Goal: Task Accomplishment & Management: Complete application form

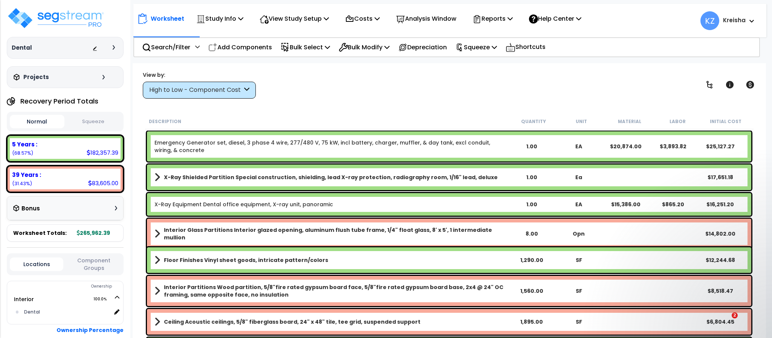
drag, startPoint x: 0, startPoint y: 0, endPoint x: 336, endPoint y: 92, distance: 348.5
click at [336, 92] on div "View by: High to Low - Component Cost High to Low - Component Cost" at bounding box center [449, 85] width 618 height 28
click at [160, 260] on link "Floor Finishes Vinyl sheet goods, intricate pattern/colors" at bounding box center [331, 260] width 354 height 11
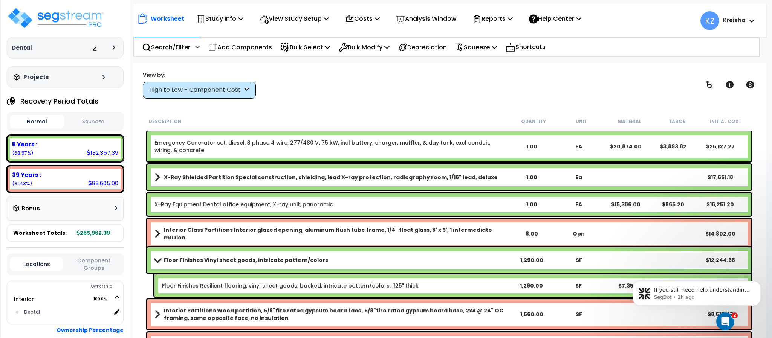
click at [159, 260] on span at bounding box center [157, 260] width 11 height 6
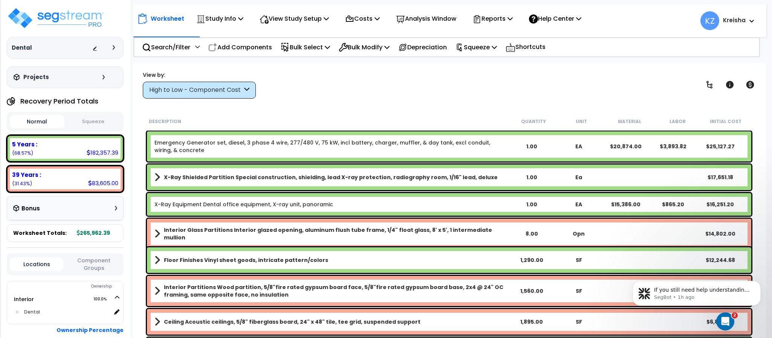
click at [158, 260] on span at bounding box center [157, 260] width 6 height 11
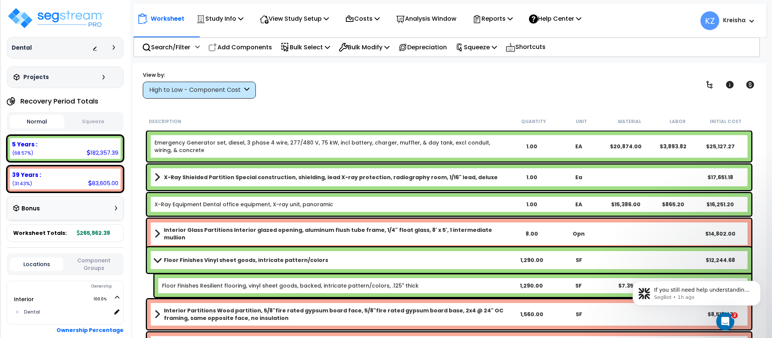
click at [158, 260] on span at bounding box center [157, 260] width 11 height 6
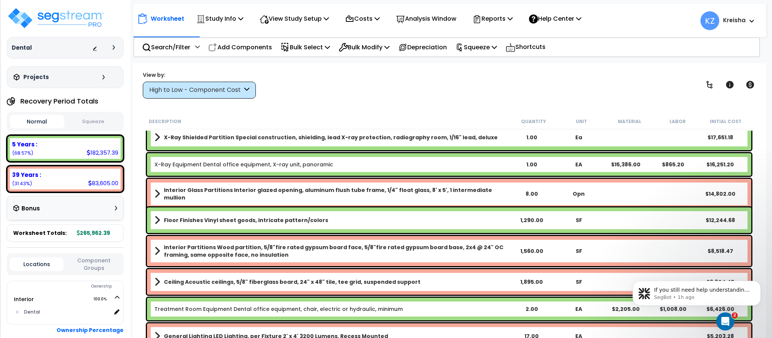
scroll to position [38, 0]
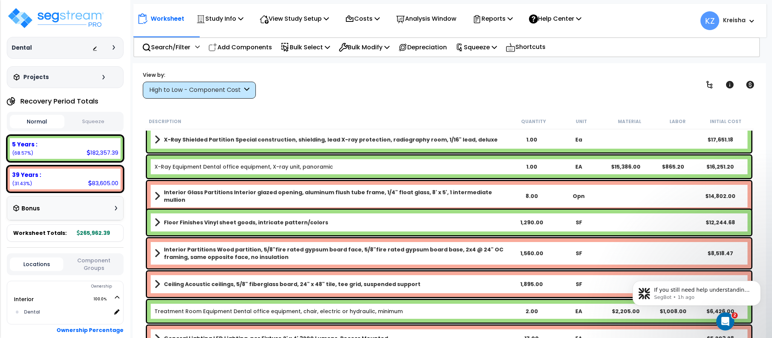
click at [154, 197] on span at bounding box center [157, 196] width 6 height 11
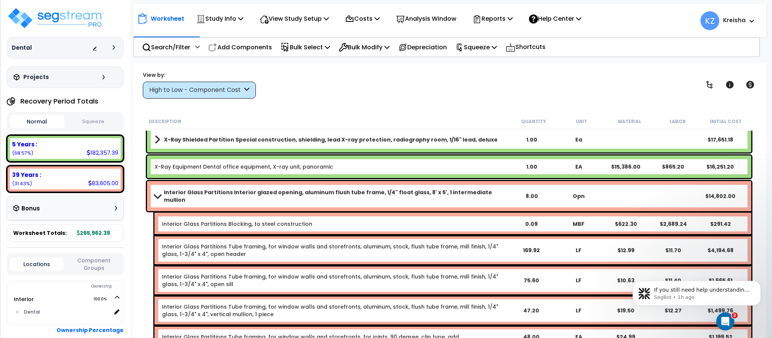
click at [164, 190] on b "Interior Glass Partitions Interior glazed opening, aluminum flush tube frame, 1…" at bounding box center [336, 196] width 344 height 15
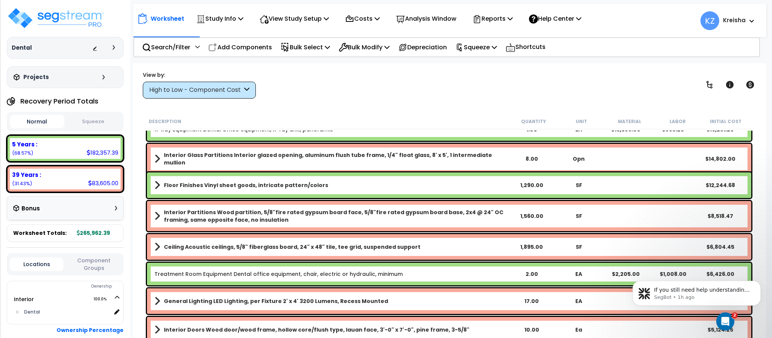
scroll to position [113, 0]
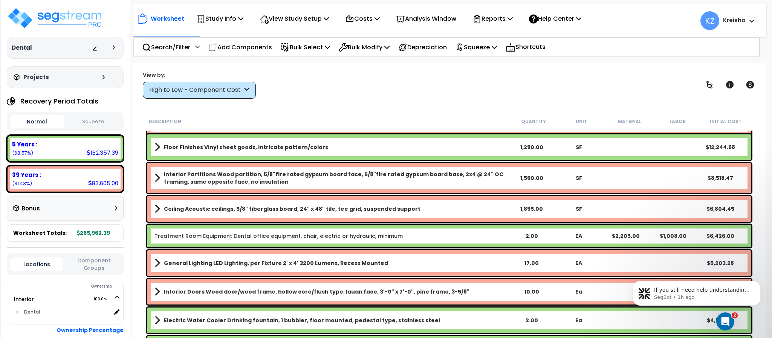
click at [155, 209] on span at bounding box center [157, 209] width 6 height 11
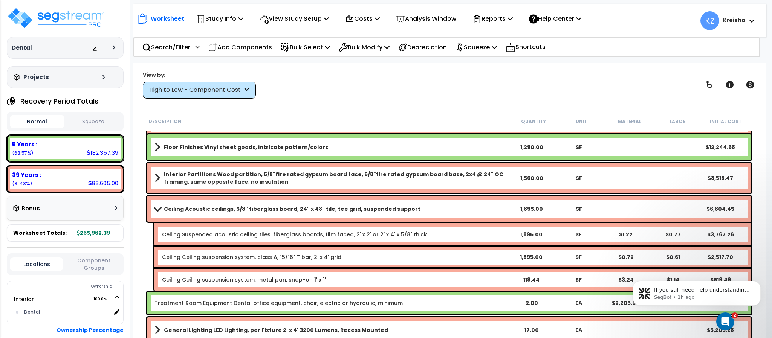
click at [155, 209] on span at bounding box center [157, 209] width 11 height 6
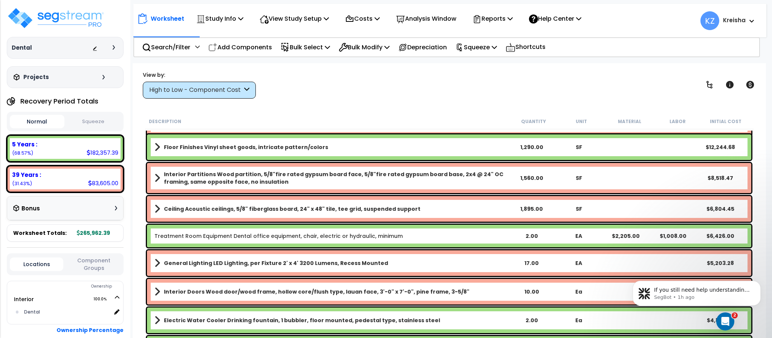
click at [155, 209] on span at bounding box center [157, 209] width 6 height 11
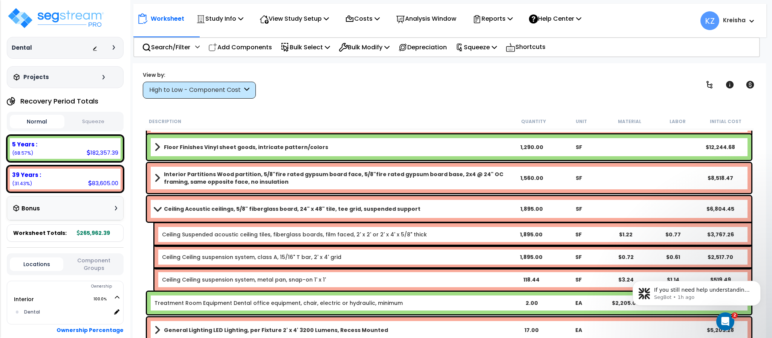
click at [155, 209] on span at bounding box center [157, 209] width 11 height 6
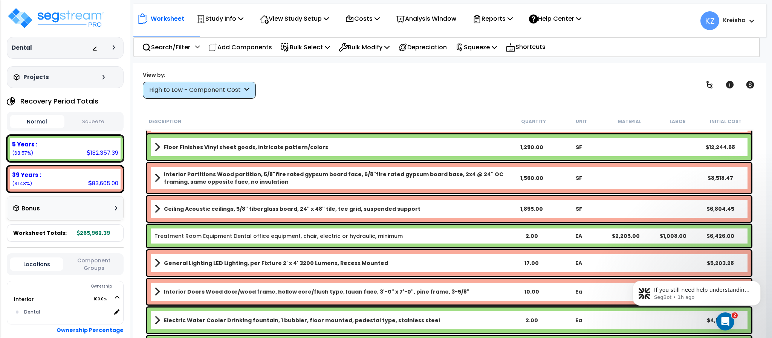
scroll to position [151, 0]
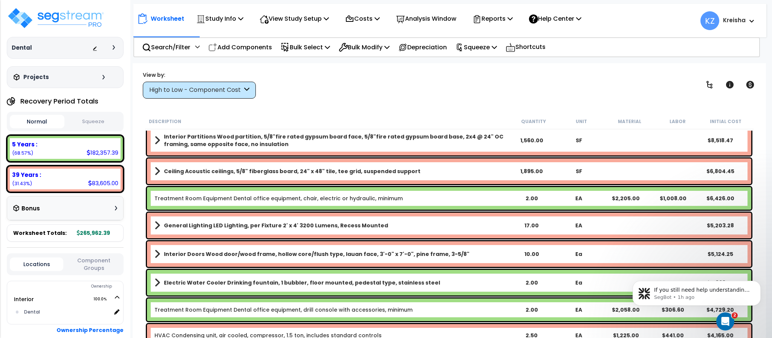
click at [155, 225] on span at bounding box center [157, 225] width 6 height 11
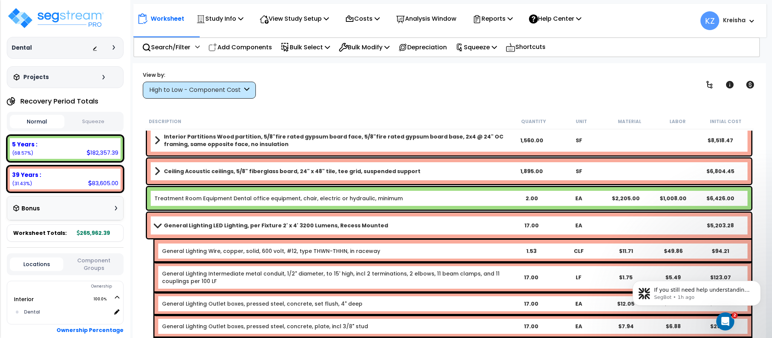
click at [155, 225] on span at bounding box center [157, 226] width 11 height 6
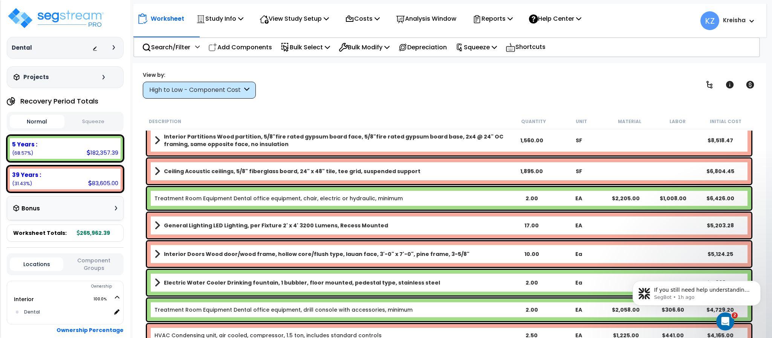
click at [317, 103] on div "Worksheet Study Info Study Setup Add Property Unit Template study Clone study KZ" at bounding box center [449, 232] width 633 height 338
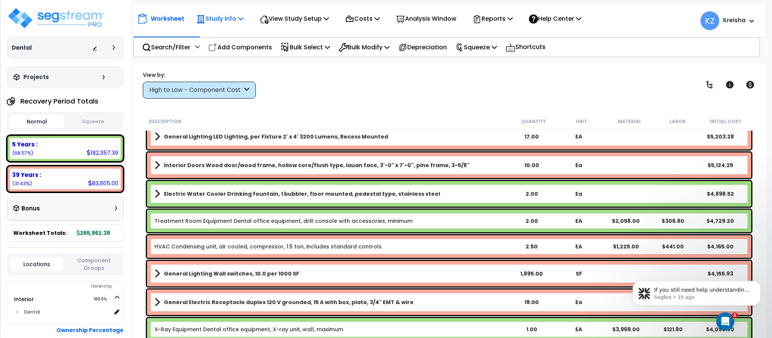
scroll to position [226, 0]
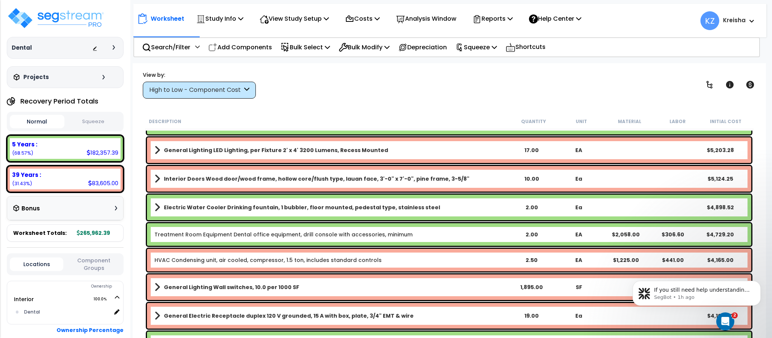
click at [222, 85] on div "High to Low - Component Cost" at bounding box center [199, 90] width 113 height 17
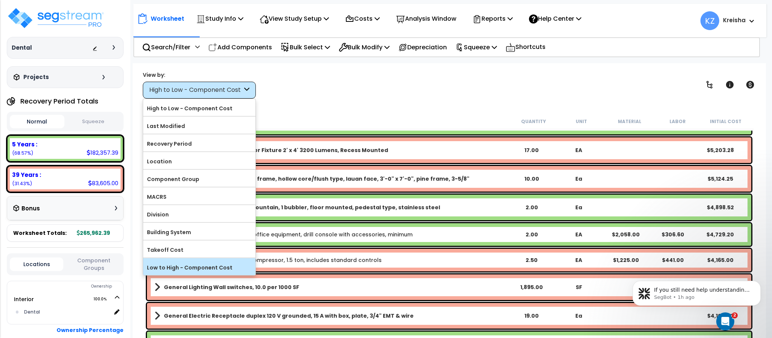
click at [162, 270] on label "Low to High - Component Cost" at bounding box center [199, 267] width 112 height 11
click at [0, 0] on input "Low to High - Component Cost" at bounding box center [0, 0] width 0 height 0
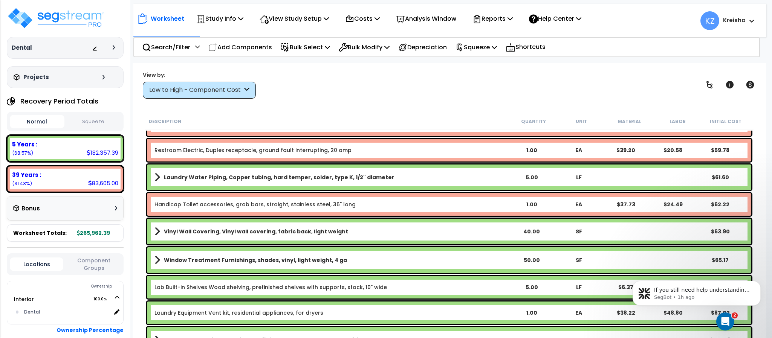
scroll to position [75, 0]
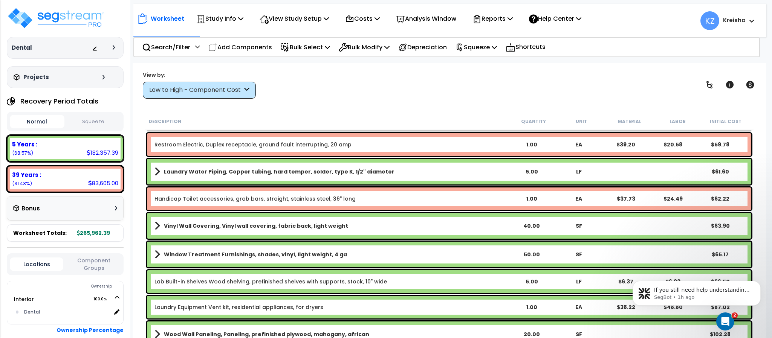
click at [191, 223] on b "Vinyl Wall Covering, Vinyl wall covering, fabric back, light weight" at bounding box center [256, 226] width 184 height 8
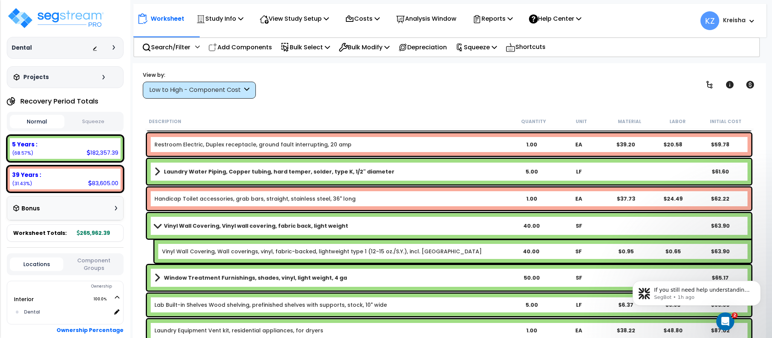
click at [191, 223] on b "Vinyl Wall Covering, Vinyl wall covering, fabric back, light weight" at bounding box center [256, 226] width 184 height 8
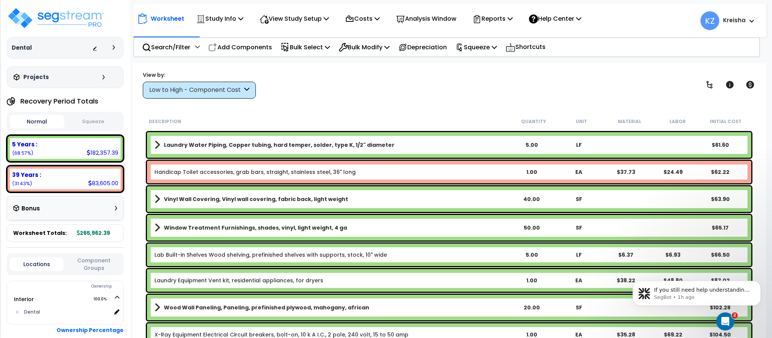
scroll to position [113, 0]
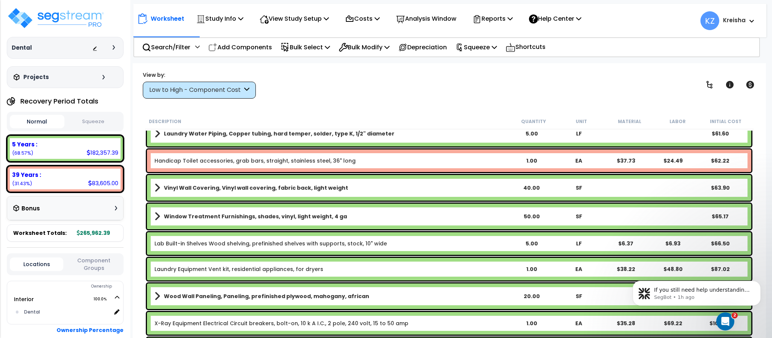
click at [191, 223] on div "Window Treatment Furnishings, shades, vinyl, light weight, 4 ga 50.00 SF $65.17" at bounding box center [449, 217] width 604 height 26
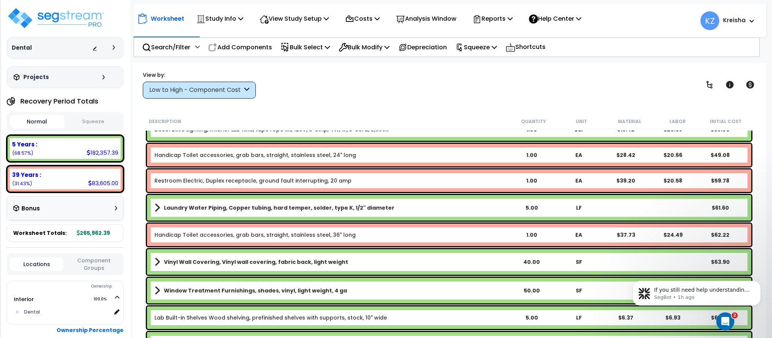
scroll to position [0, 0]
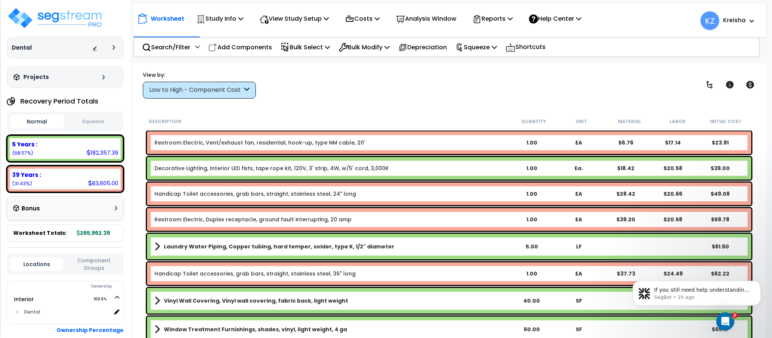
click at [221, 77] on div "View by:" at bounding box center [199, 75] width 113 height 8
click at [219, 86] on div "Low to High - Component Cost" at bounding box center [195, 90] width 93 height 9
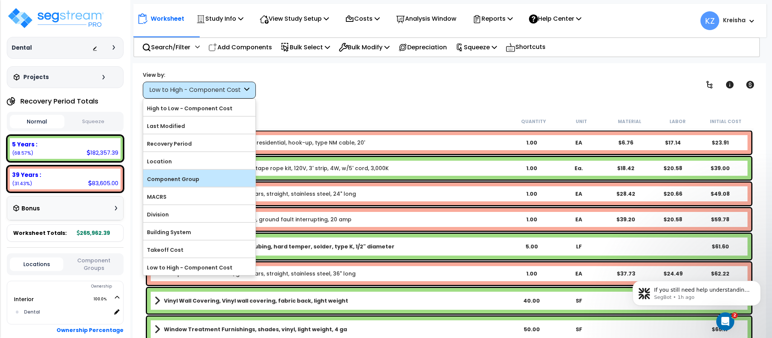
click at [188, 174] on div "Component Group" at bounding box center [199, 178] width 112 height 17
click at [172, 185] on label "Component Group" at bounding box center [199, 179] width 112 height 11
click at [0, 0] on input "Component Group" at bounding box center [0, 0] width 0 height 0
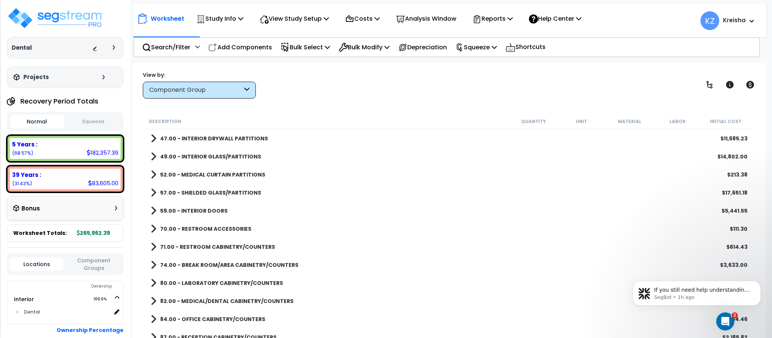
click at [356, 92] on div "View by: Component Group High to Low - Component Cost" at bounding box center [449, 85] width 618 height 28
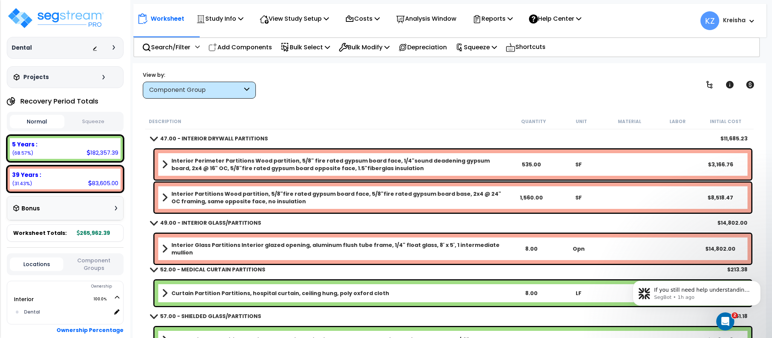
click at [356, 92] on div "View by: Component Group High to Low - Component Cost" at bounding box center [449, 85] width 618 height 28
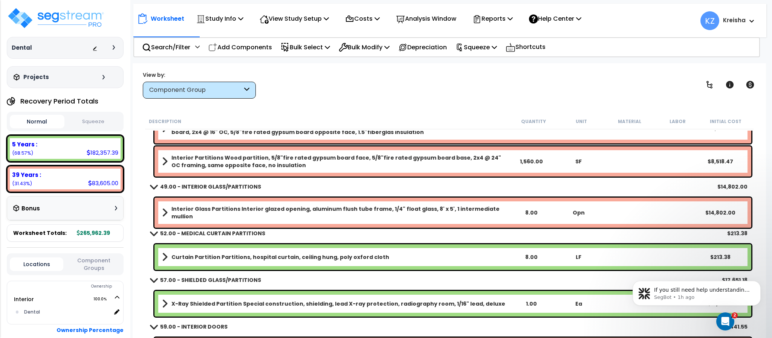
scroll to position [75, 0]
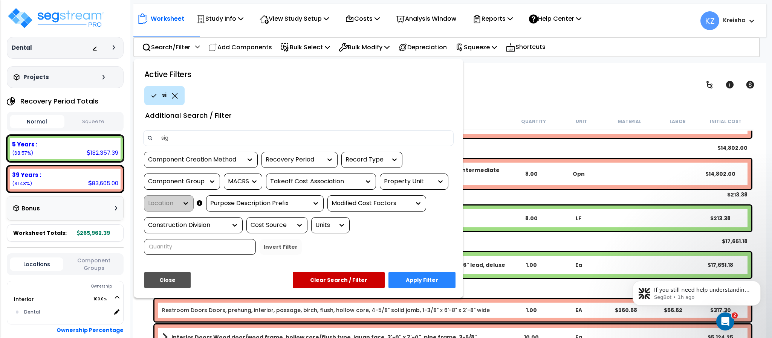
type input "sign"
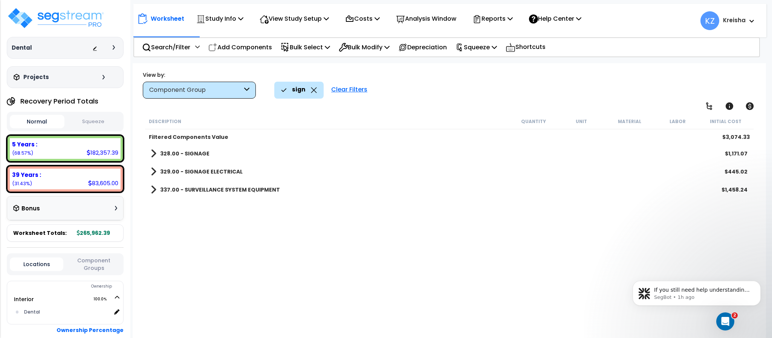
scroll to position [0, 0]
click at [287, 231] on div "Description Quantity Unit Material Labor Initial Cost Filtered Components Value…" at bounding box center [449, 227] width 610 height 227
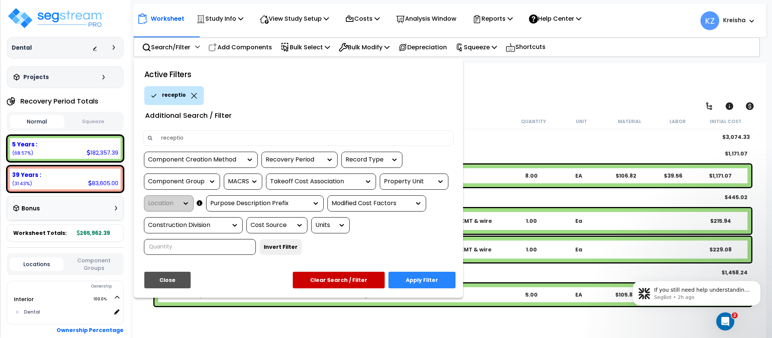
type input "reception"
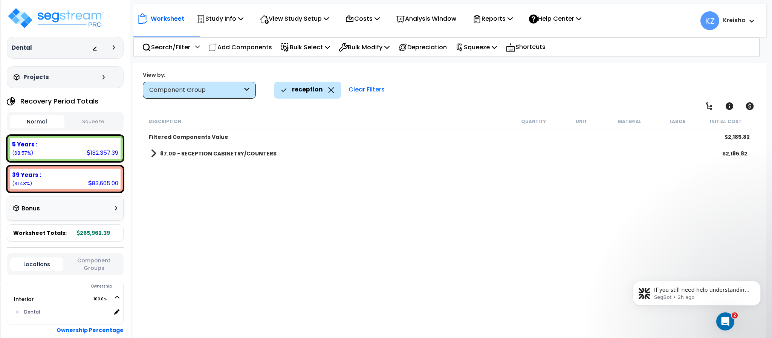
click at [326, 158] on div "87.00 - RECEPTION CABINETRY/COUNTERS $2,185.82" at bounding box center [449, 154] width 604 height 18
click at [257, 153] on b "87.00 - RECEPTION CABINETRY/COUNTERS" at bounding box center [218, 154] width 116 height 8
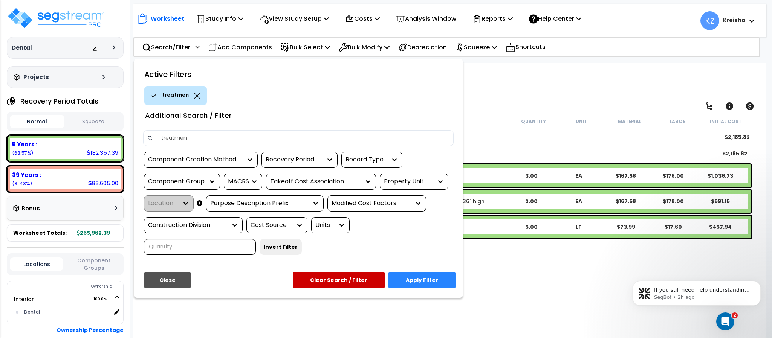
type input "treatment"
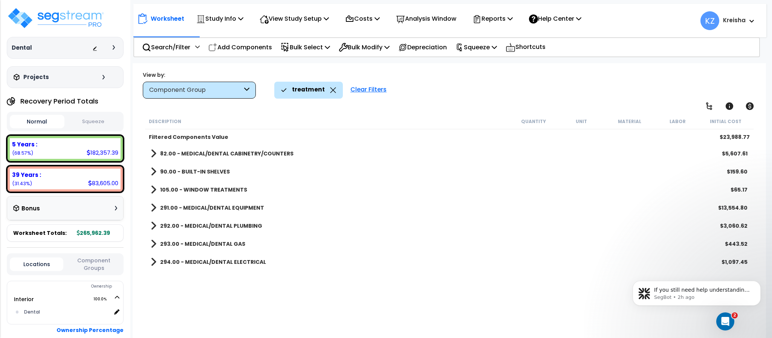
click at [442, 87] on div "treatment Clear Filters" at bounding box center [516, 90] width 484 height 17
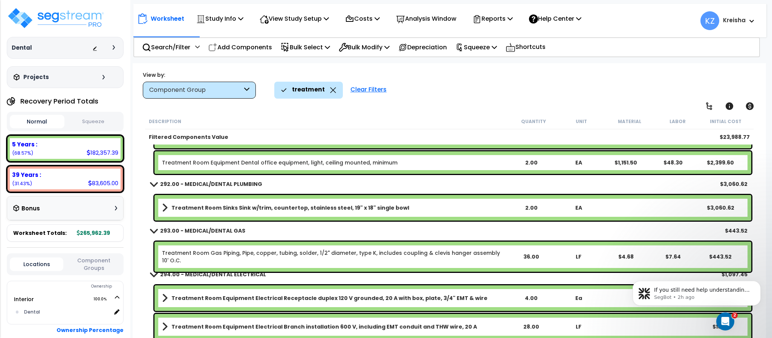
scroll to position [33, 0]
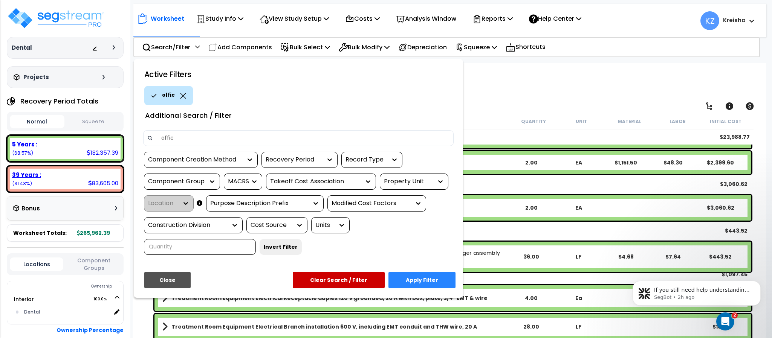
type input "office"
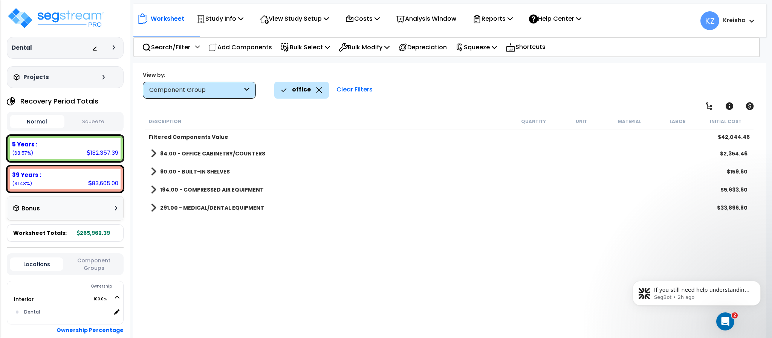
click at [457, 107] on div "Worksheet Study Info Study Setup Add Property Unit Template study Clone study KZ" at bounding box center [449, 232] width 633 height 338
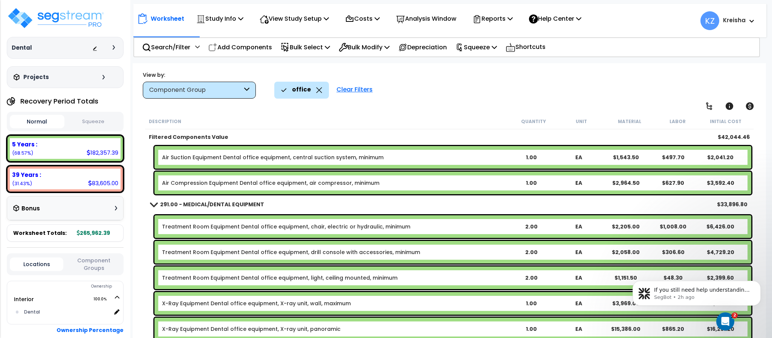
scroll to position [132, 0]
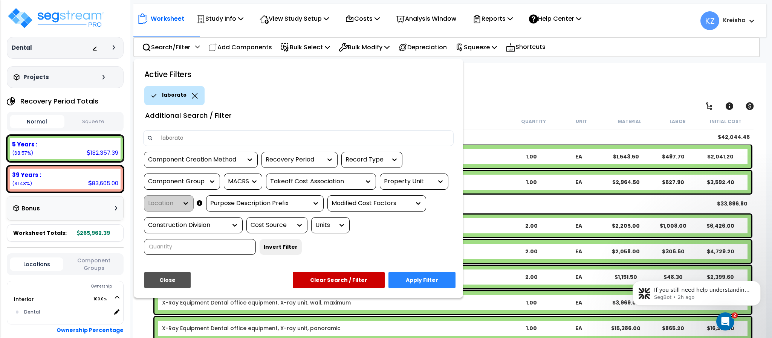
type input "laboratoy"
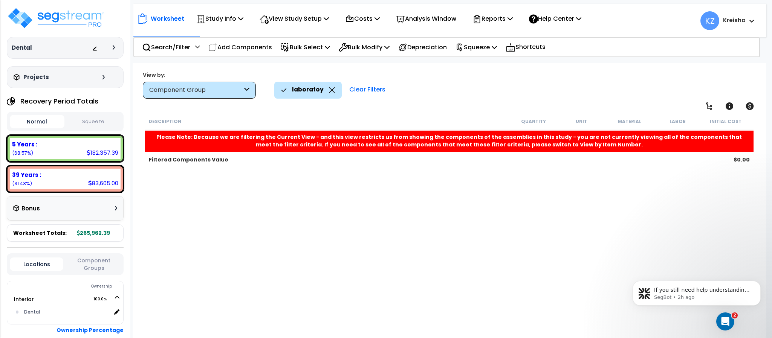
scroll to position [0, 0]
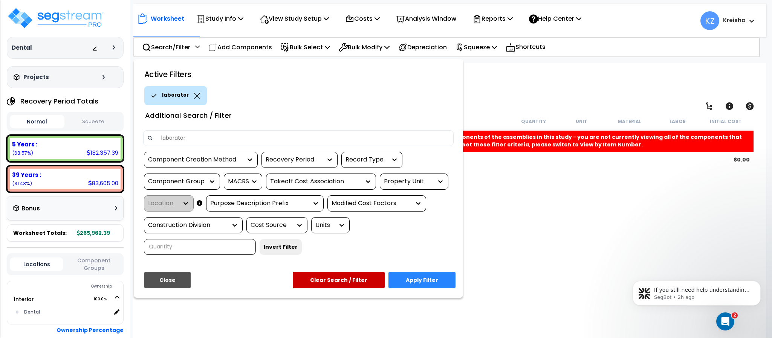
type input "laboratory"
type input "lab"
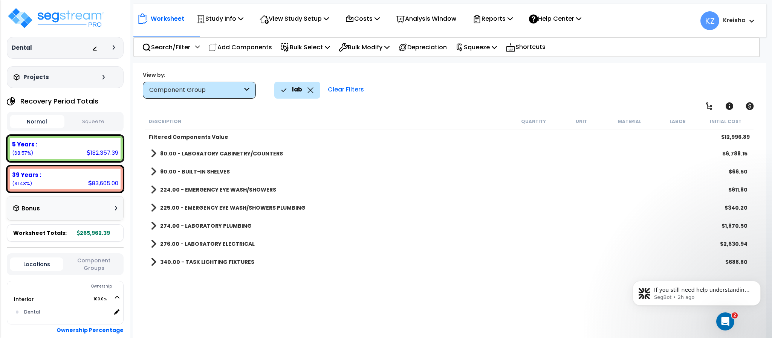
click at [478, 90] on div "lab Clear Filters" at bounding box center [516, 90] width 484 height 17
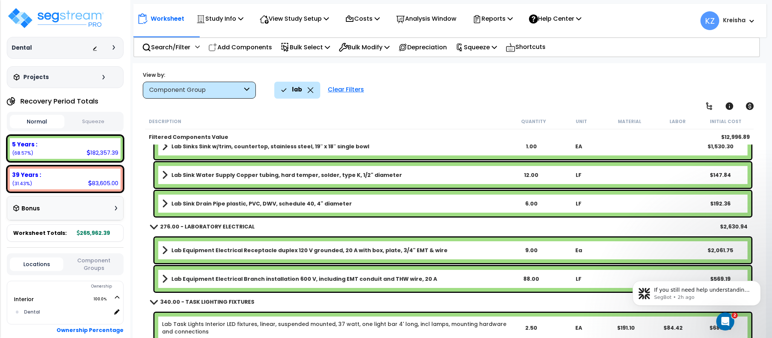
scroll to position [292, 0]
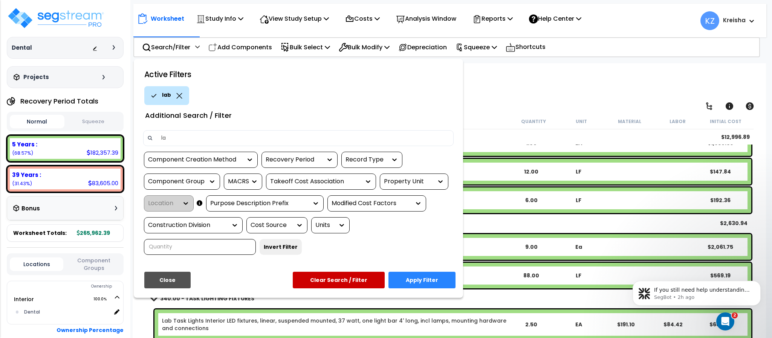
type input "l"
type input "x-ray"
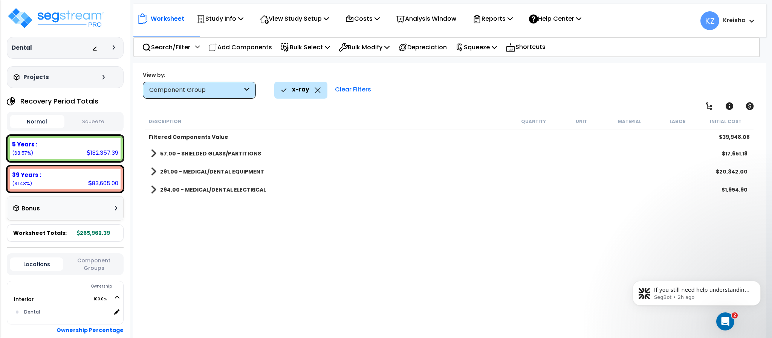
scroll to position [0, 0]
click at [264, 280] on div "Description Quantity Unit Material Labor Initial Cost Filtered Components Value…" at bounding box center [449, 227] width 610 height 227
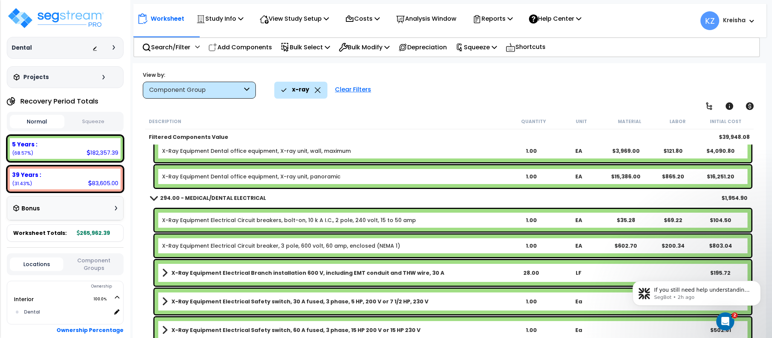
scroll to position [75, 0]
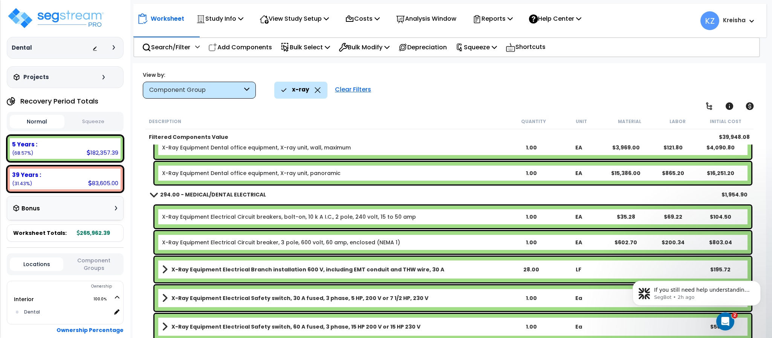
click at [351, 86] on div "Clear Filters" at bounding box center [353, 90] width 44 height 17
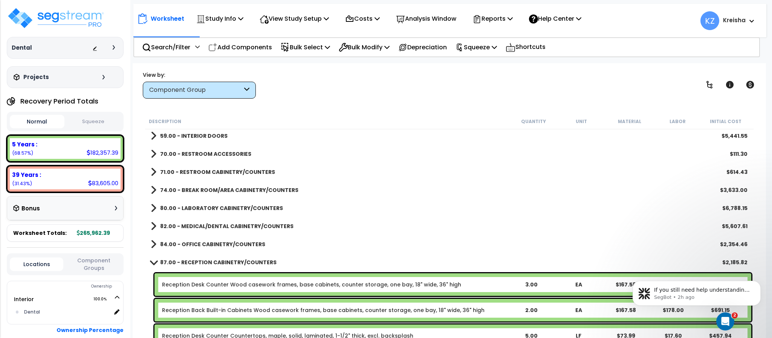
click at [89, 267] on button "Component Groups" at bounding box center [94, 265] width 54 height 16
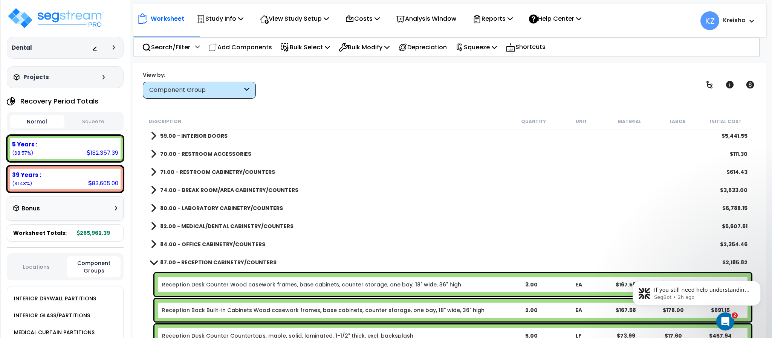
scroll to position [568, 0]
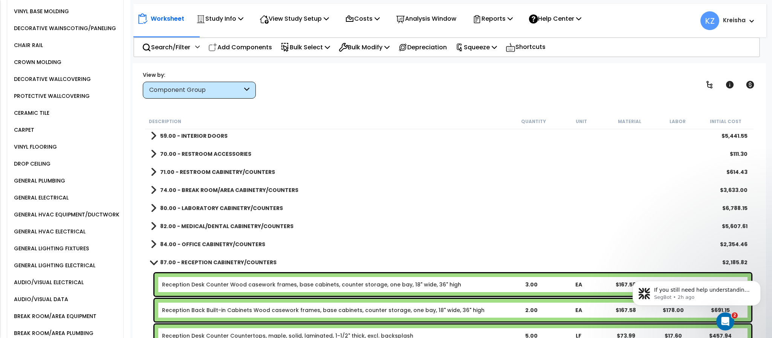
click at [28, 164] on div "DROP CEILING" at bounding box center [67, 164] width 111 height 17
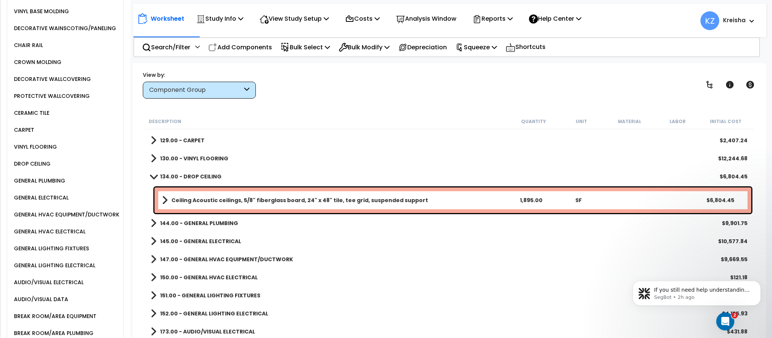
scroll to position [530, 0]
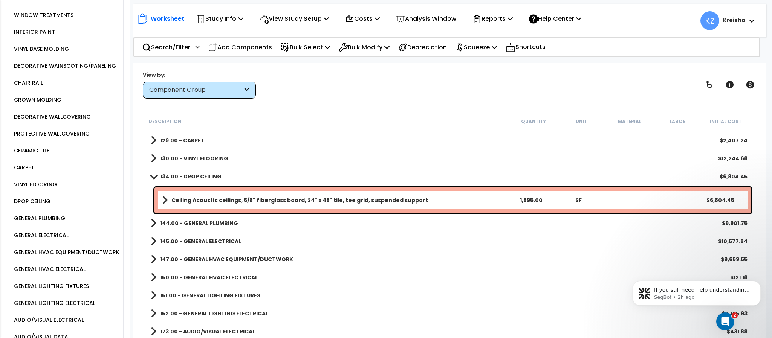
click at [51, 70] on div "DECORATIVE WAINSCOTING/PANELING" at bounding box center [64, 65] width 104 height 9
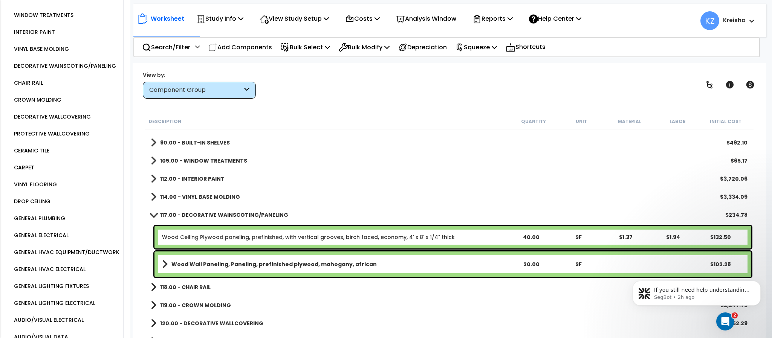
scroll to position [226, 0]
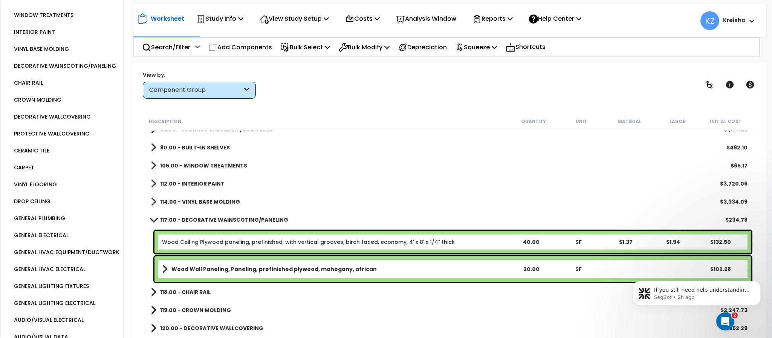
click at [43, 53] on div "VINYL BASE MOLDING" at bounding box center [40, 48] width 57 height 9
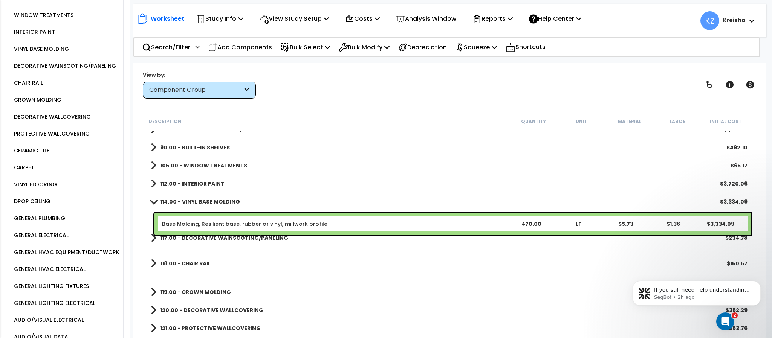
scroll to position [493, 0]
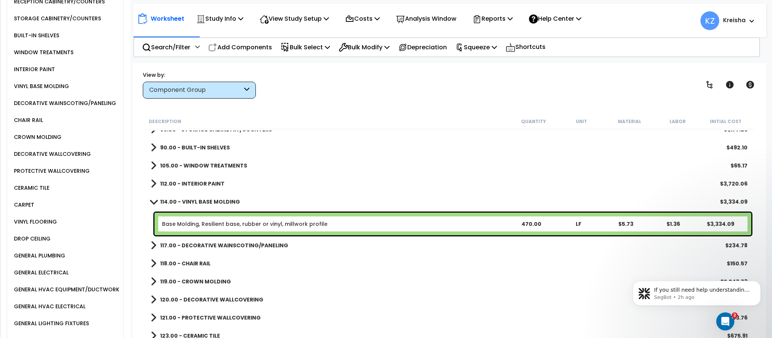
click at [194, 264] on b "118.00 - CHAIR RAIL" at bounding box center [185, 264] width 50 height 8
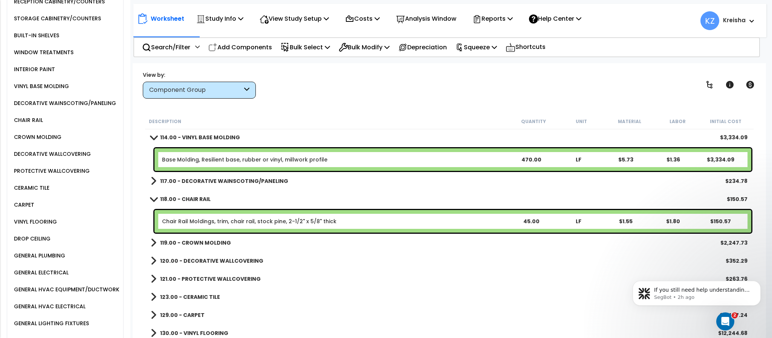
scroll to position [301, 0]
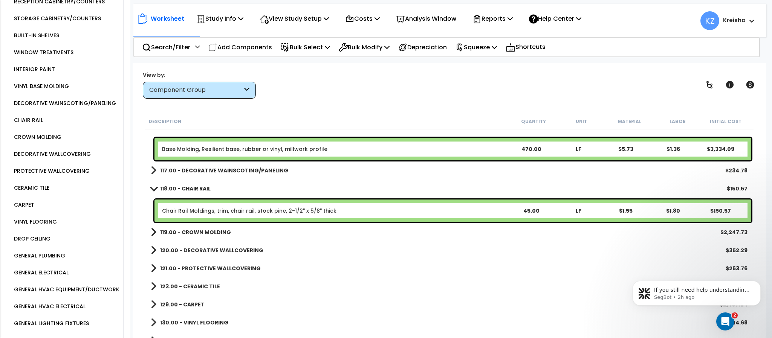
click at [199, 234] on b "119.00 - CROWN MOLDING" at bounding box center [195, 233] width 71 height 8
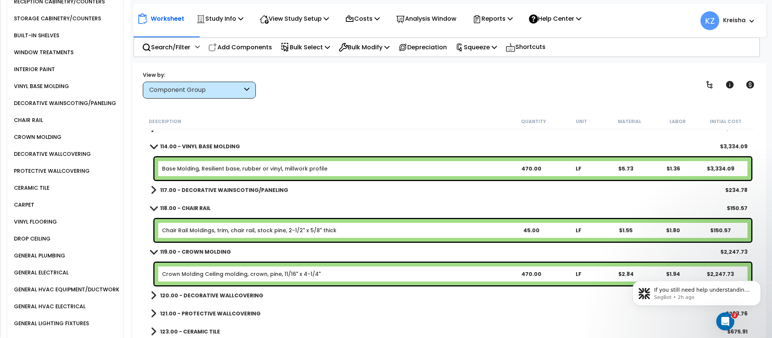
scroll to position [263, 0]
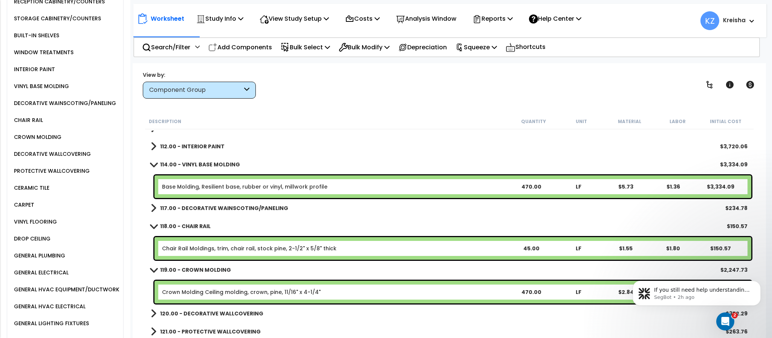
click at [199, 206] on b "117.00 - DECORATIVE WAINSCOTING/PANELING" at bounding box center [224, 209] width 128 height 8
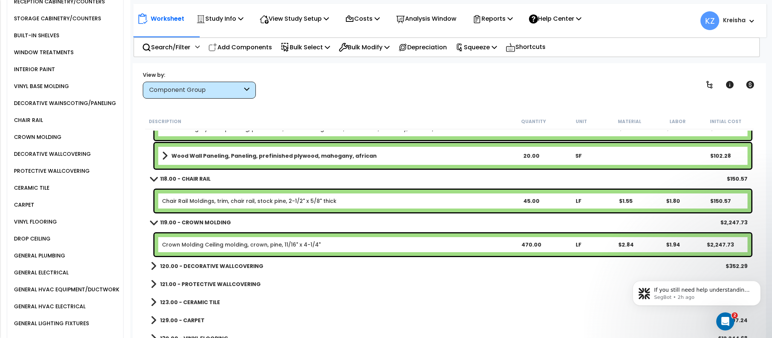
scroll to position [376, 0]
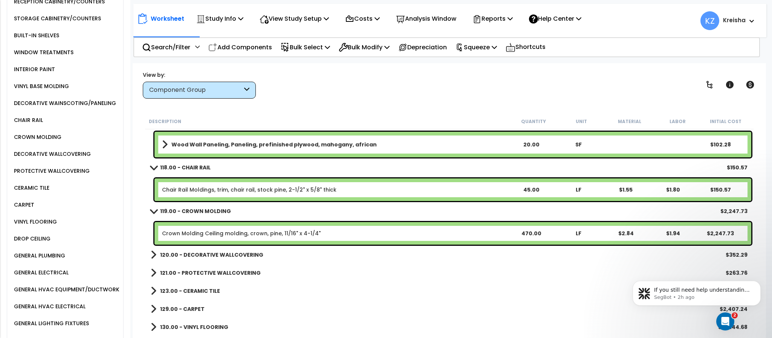
click at [222, 252] on b "120.00 - DECORATIVE WALLCOVERING" at bounding box center [211, 255] width 103 height 8
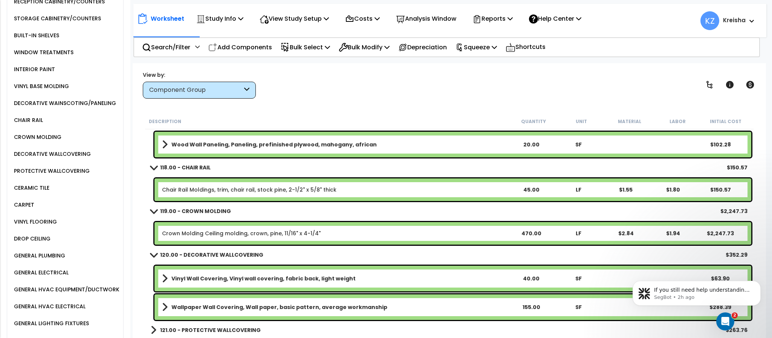
drag, startPoint x: 44, startPoint y: 197, endPoint x: 62, endPoint y: 197, distance: 18.1
click at [44, 193] on div "CERAMIC TILE" at bounding box center [30, 188] width 37 height 9
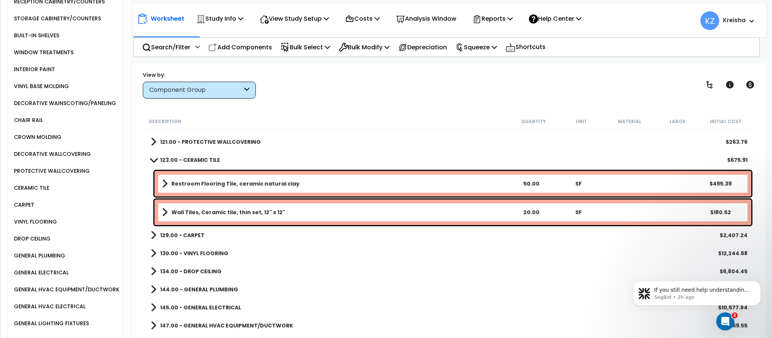
click at [211, 145] on b "121.00 - PROTECTIVE WALLCOVERING" at bounding box center [210, 142] width 101 height 8
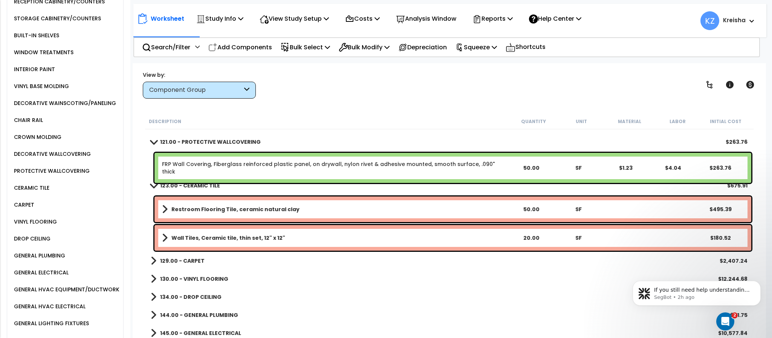
scroll to position [301, 0]
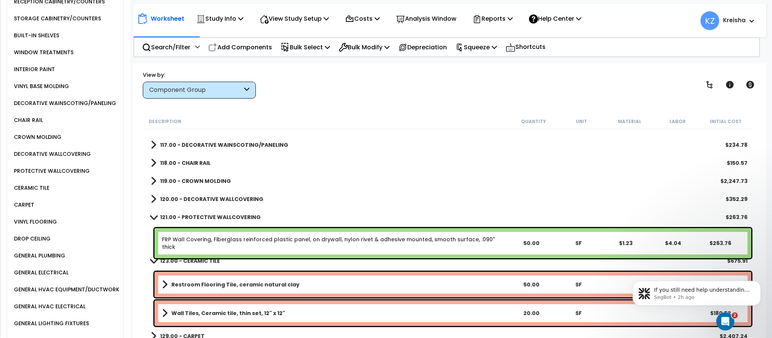
click at [228, 148] on b "117.00 - DECORATIVE WAINSCOTING/PANELING" at bounding box center [224, 145] width 128 height 8
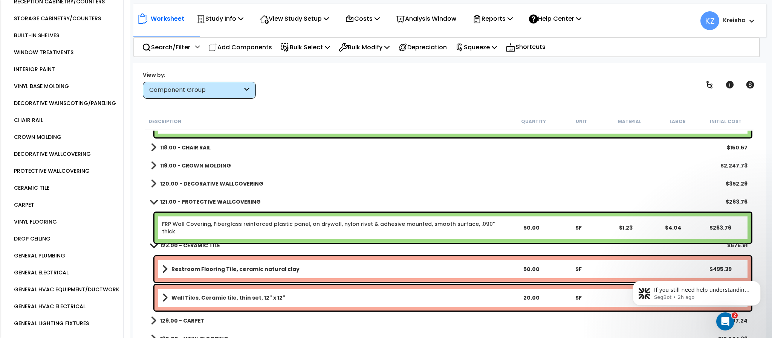
scroll to position [376, 0]
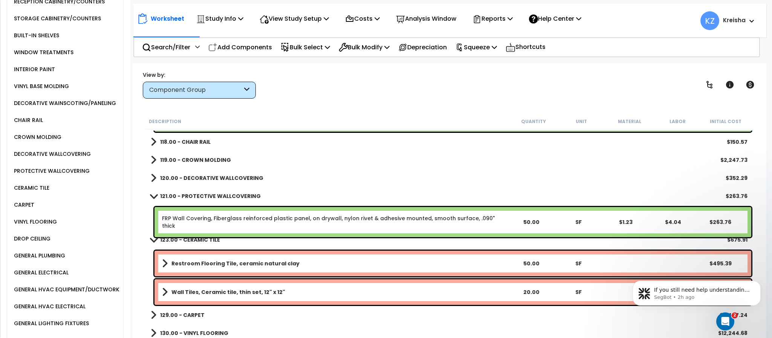
click at [42, 226] on div "VINYL FLOORING" at bounding box center [34, 221] width 45 height 9
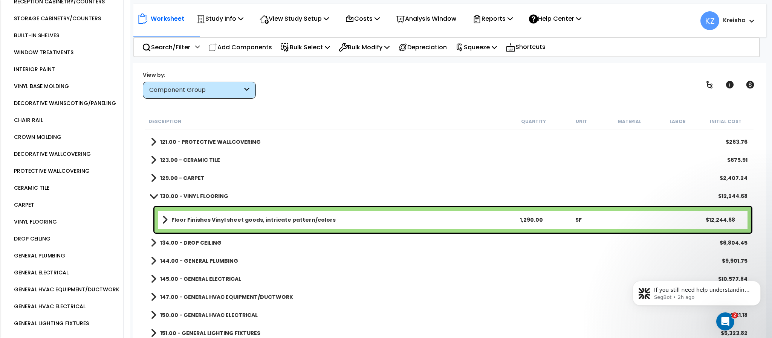
click at [202, 181] on b "129.00 - CARPET" at bounding box center [182, 178] width 44 height 8
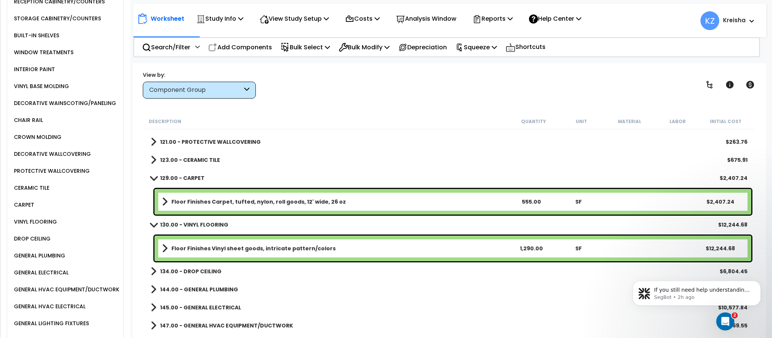
click at [200, 165] on div "123.00 - CERAMIC TILE $675.91" at bounding box center [449, 160] width 604 height 18
click at [207, 160] on b "123.00 - CERAMIC TILE" at bounding box center [190, 160] width 60 height 8
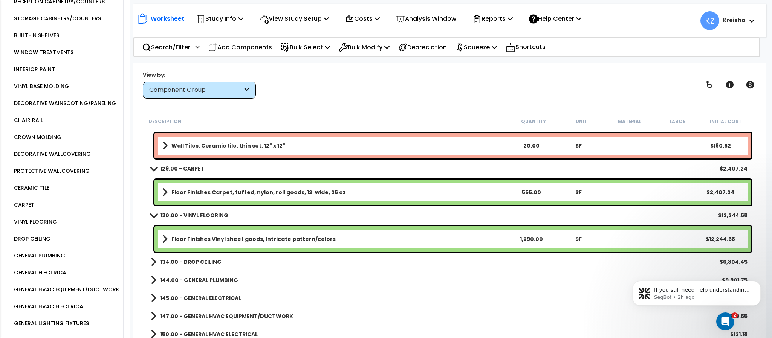
scroll to position [452, 0]
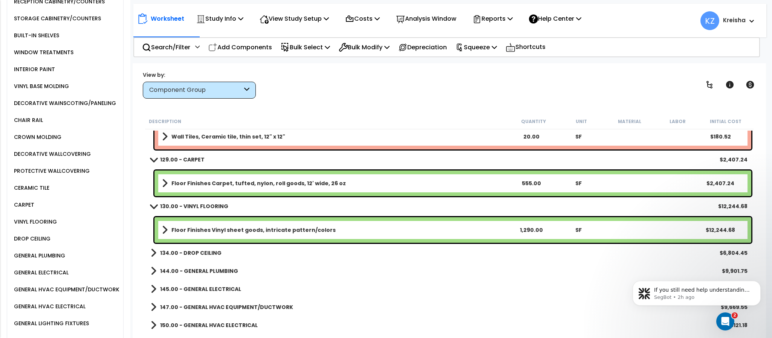
click at [52, 52] on div "WINDOW TREATMENTS" at bounding box center [42, 52] width 61 height 9
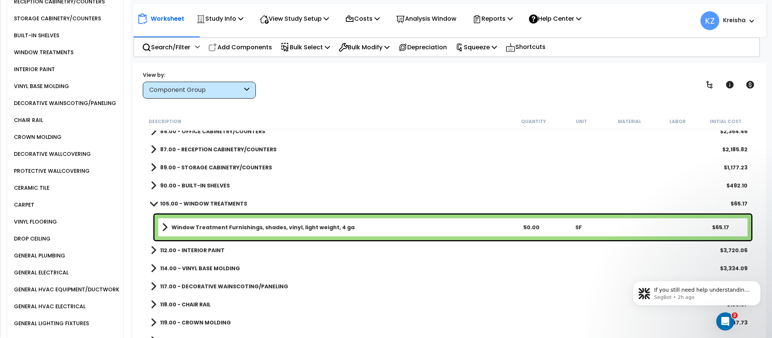
scroll to position [147, 0]
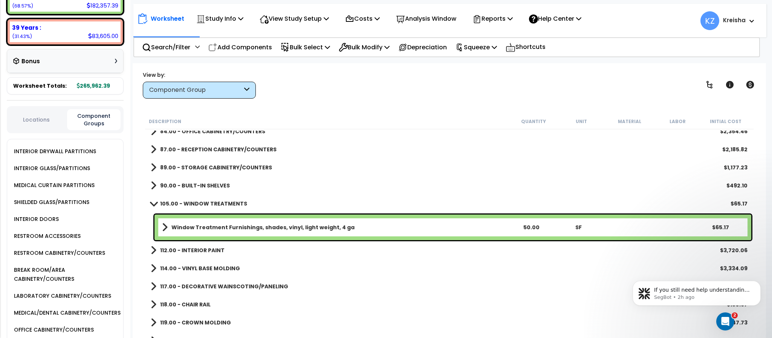
click at [35, 164] on div "INTERIOR GLASS/PARTITIONS" at bounding box center [67, 168] width 111 height 17
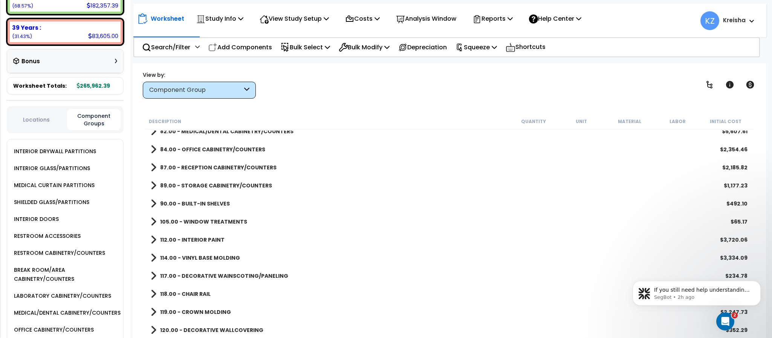
scroll to position [0, 0]
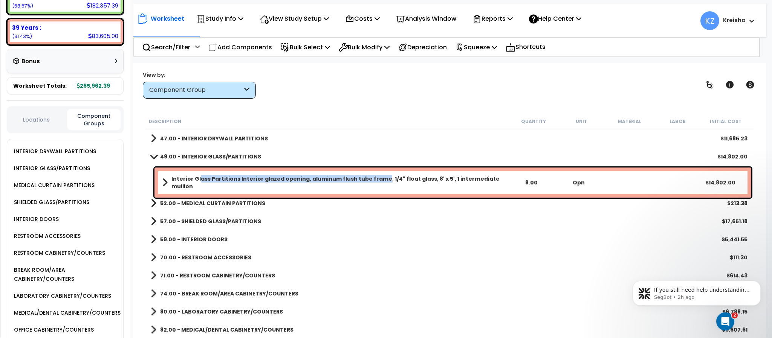
drag, startPoint x: 198, startPoint y: 185, endPoint x: 375, endPoint y: 182, distance: 177.5
click at [375, 182] on link "Interior Glass Partitions Interior glazed opening, aluminum flush tube frame, 1…" at bounding box center [335, 182] width 346 height 15
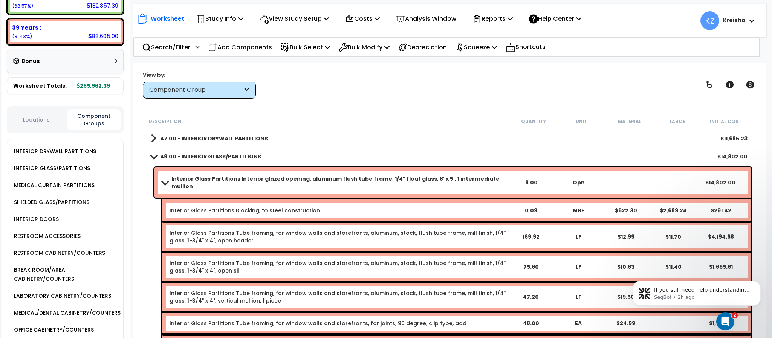
click at [187, 181] on b "Interior Glass Partitions Interior glazed opening, aluminum flush tube frame, 1…" at bounding box center [339, 182] width 336 height 15
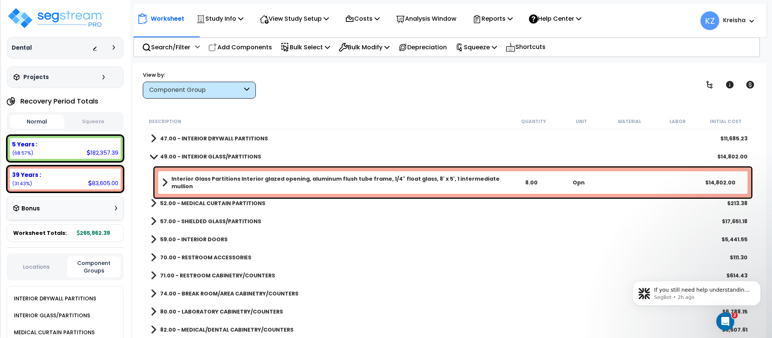
click at [344, 87] on div "View by: Component Group High to Low - Component Cost" at bounding box center [449, 85] width 618 height 28
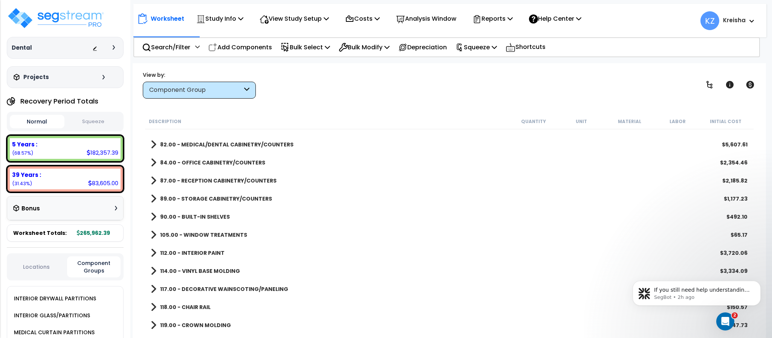
scroll to position [380, 0]
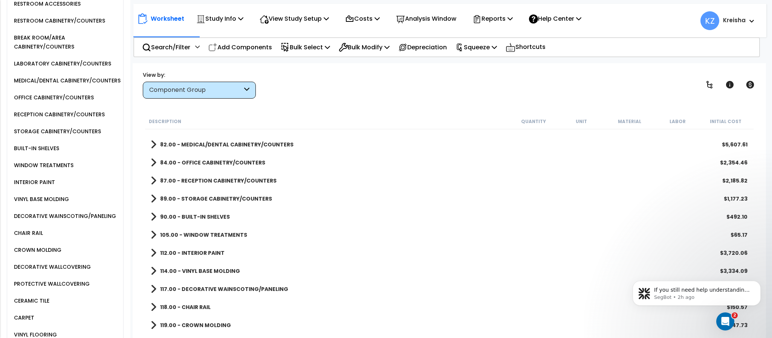
click at [56, 170] on div "WINDOW TREATMENTS" at bounding box center [42, 165] width 61 height 9
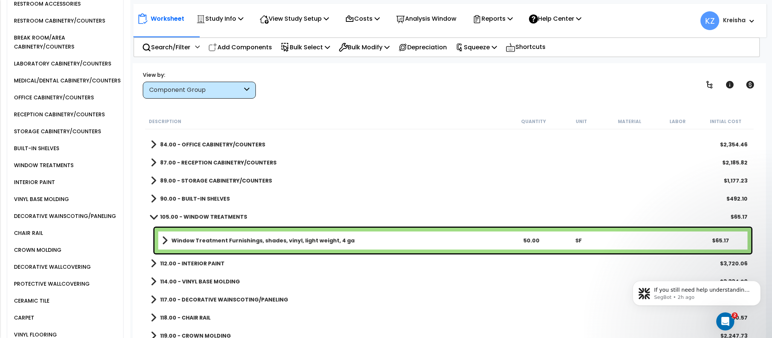
scroll to position [165, 0]
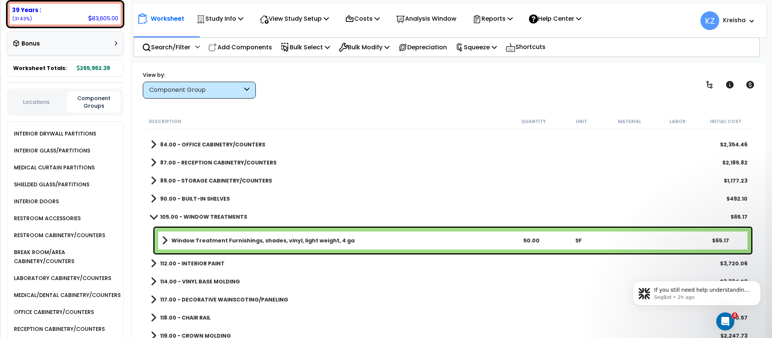
click at [38, 169] on div "MEDICAL CURTAIN PARTITIONS" at bounding box center [53, 167] width 83 height 9
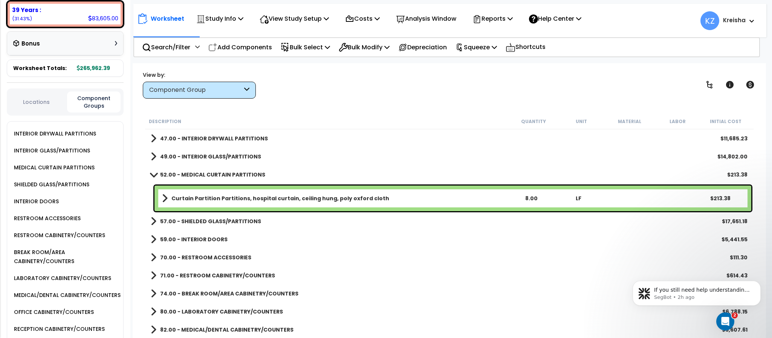
scroll to position [585, 0]
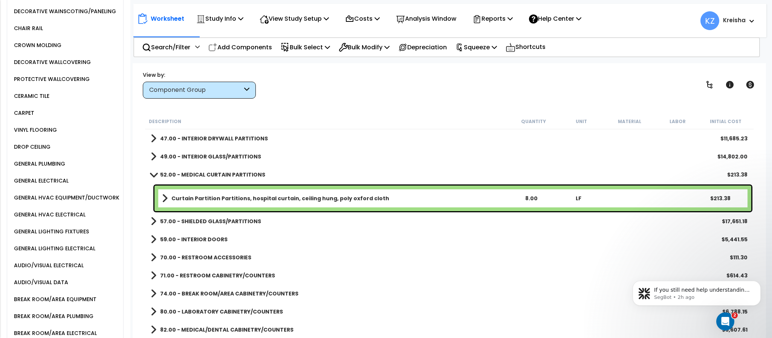
click at [68, 236] on div "GENERAL LIGHTING FIXTURES" at bounding box center [50, 231] width 77 height 9
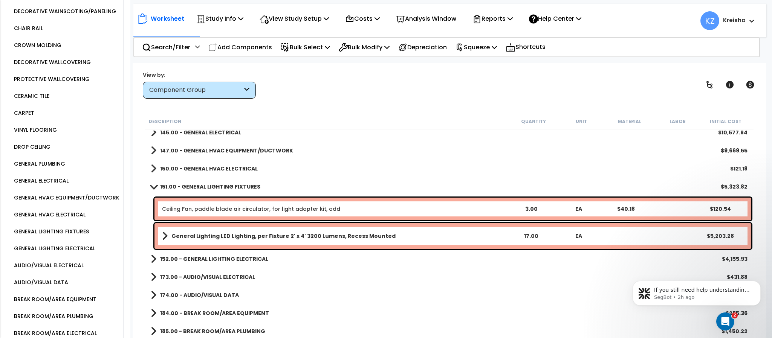
scroll to position [490, 0]
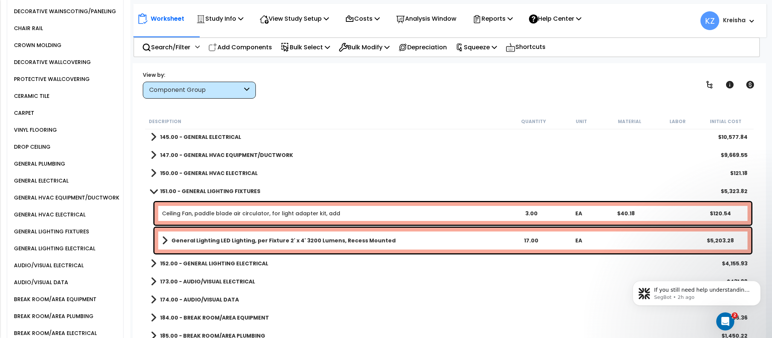
click at [239, 263] on b "152.00 - GENERAL LIGHTING ELECTRICAL" at bounding box center [214, 264] width 108 height 8
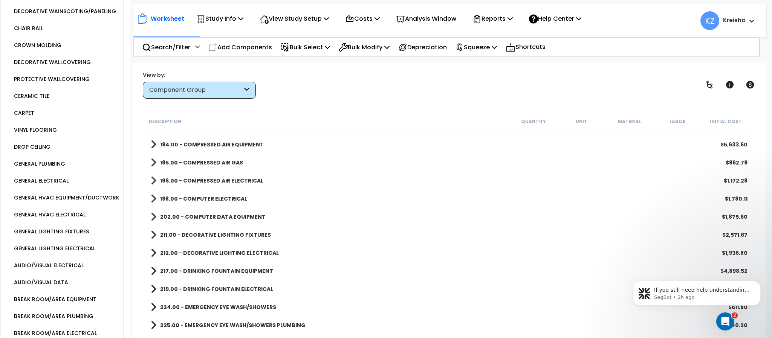
scroll to position [893, 0]
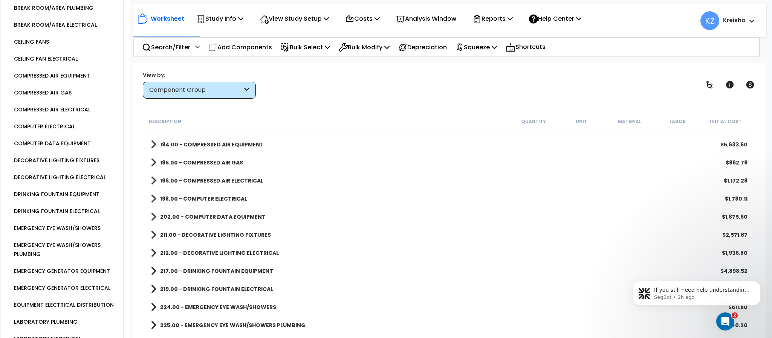
click at [73, 165] on div "DECORATIVE LIGHTING FIXTURES" at bounding box center [55, 160] width 87 height 9
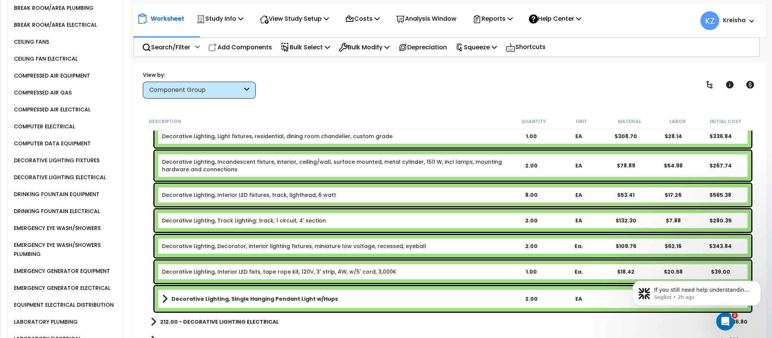
scroll to position [857, 0]
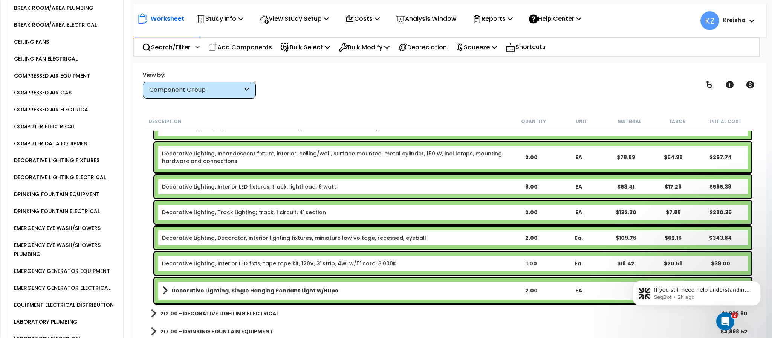
click at [233, 315] on b "212.00 - DECORATIVE LIGHTING ELECTRICAL" at bounding box center [219, 314] width 119 height 8
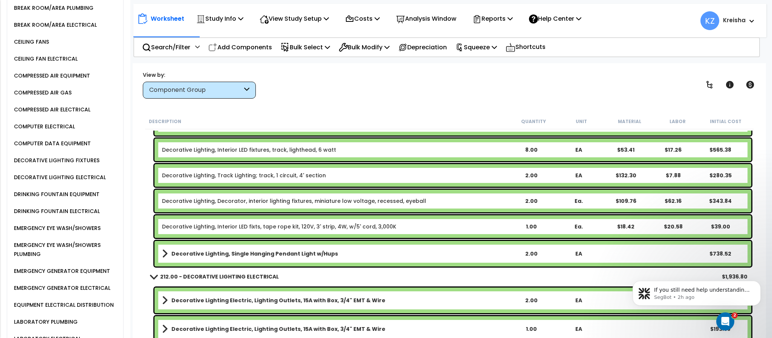
scroll to position [895, 0]
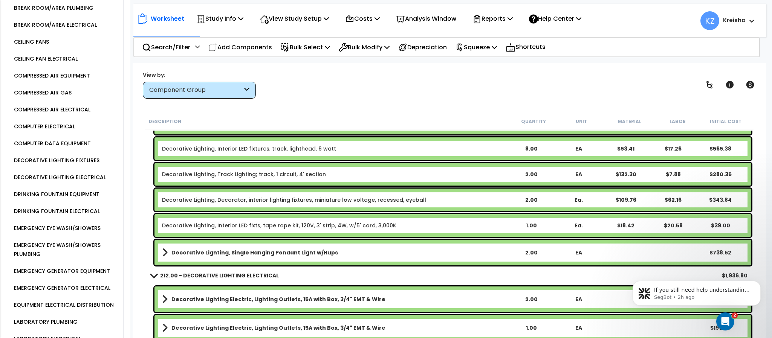
click at [33, 46] on div "CEILING FANS" at bounding box center [30, 41] width 37 height 9
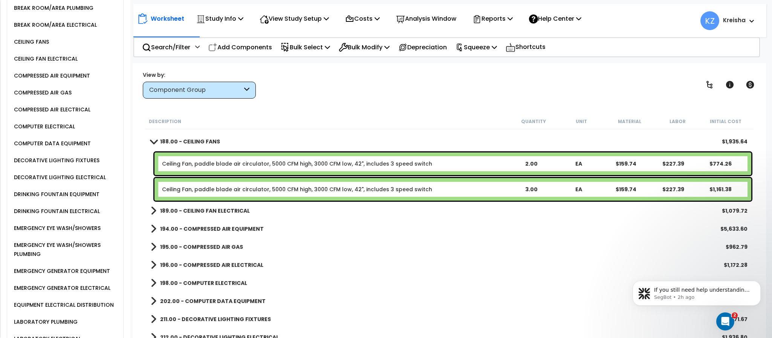
scroll to position [669, 0]
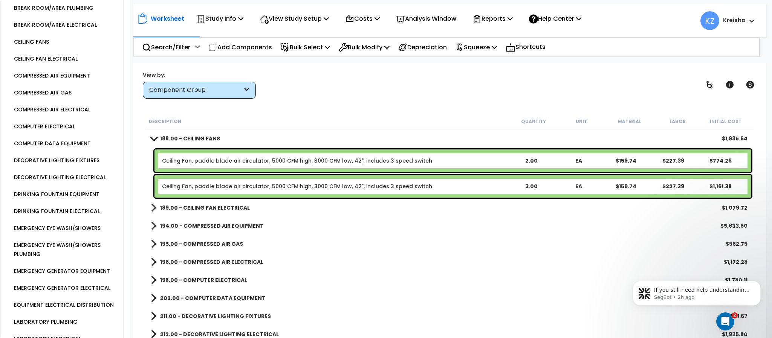
click at [237, 208] on b "189.00 - CEILING FAN ELECTRICAL" at bounding box center [205, 208] width 90 height 8
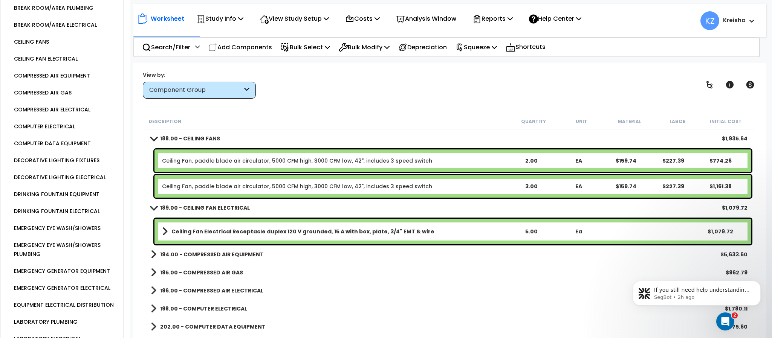
scroll to position [482, 0]
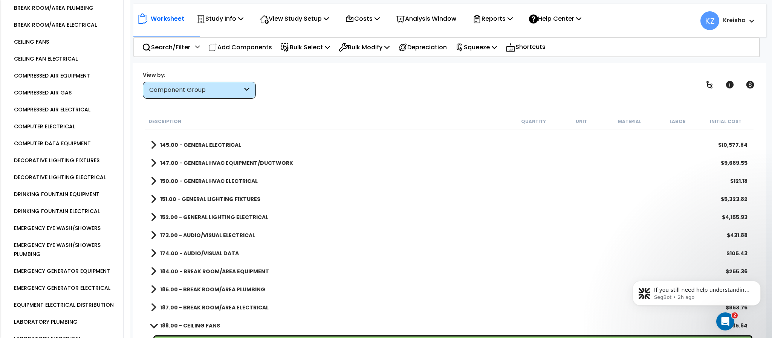
click at [183, 241] on div "173.00 - AUDIO/VISUAL ELECTRICAL $431.88" at bounding box center [449, 235] width 604 height 18
click at [208, 237] on b "173.00 - AUDIO/VISUAL ELECTRICAL" at bounding box center [207, 236] width 95 height 8
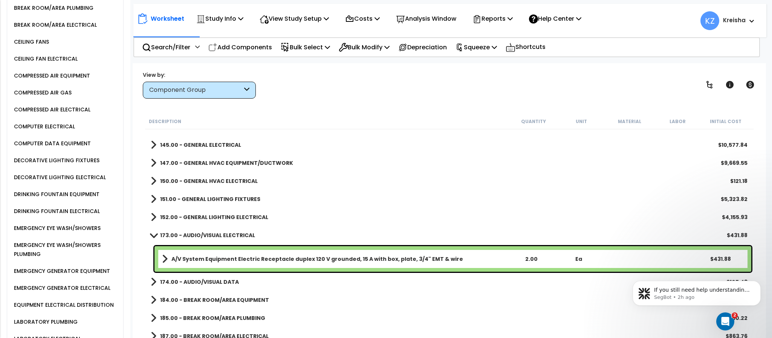
click at [207, 277] on link "174.00 - AUDIO/VISUAL DATA" at bounding box center [195, 282] width 88 height 11
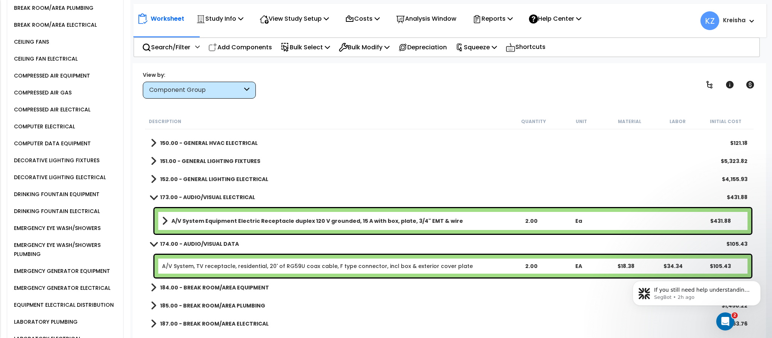
scroll to position [595, 0]
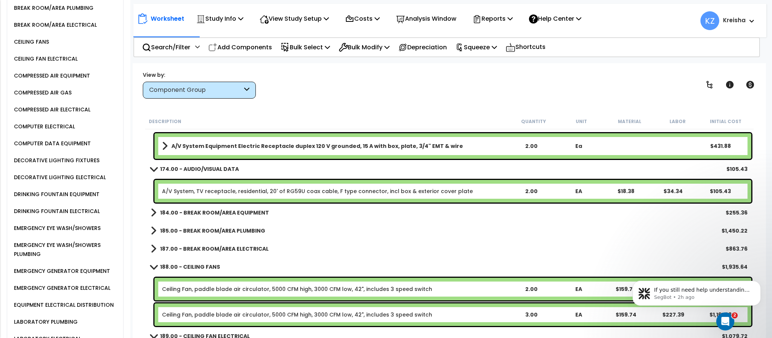
click at [232, 208] on link "184.00 - BREAK ROOM/AREA EQUIPMENT" at bounding box center [210, 213] width 118 height 11
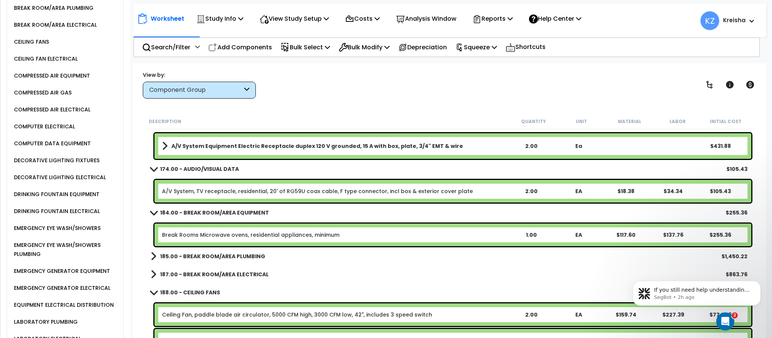
click at [223, 255] on b "185.00 - BREAK ROOM/AREA PLUMBING" at bounding box center [212, 257] width 105 height 8
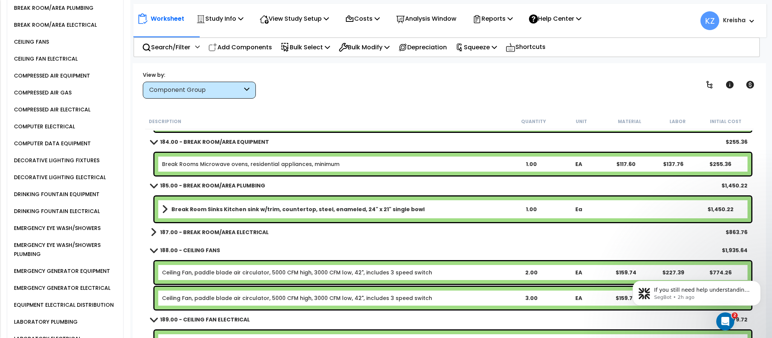
scroll to position [670, 0]
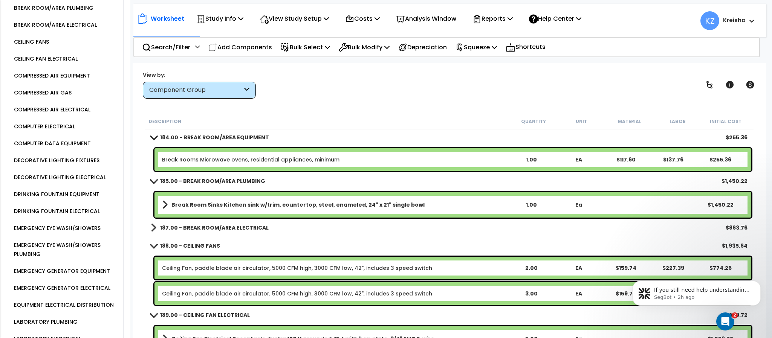
click at [226, 227] on b "187.00 - BREAK ROOM/AREA ELECTRICAL" at bounding box center [214, 228] width 109 height 8
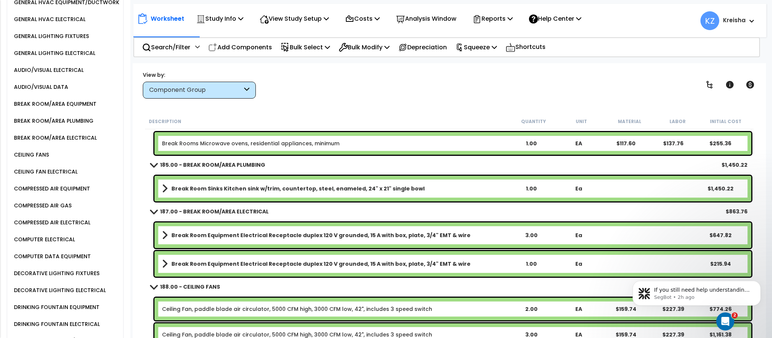
scroll to position [250, 0]
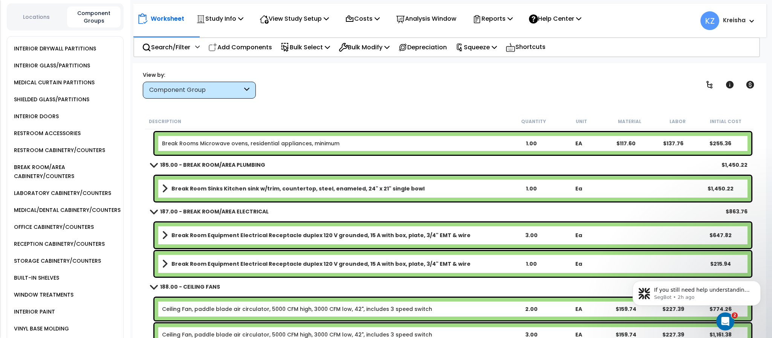
click at [51, 171] on div "BREAK ROOM/AREA CABINETRY/COUNTERS" at bounding box center [67, 172] width 111 height 18
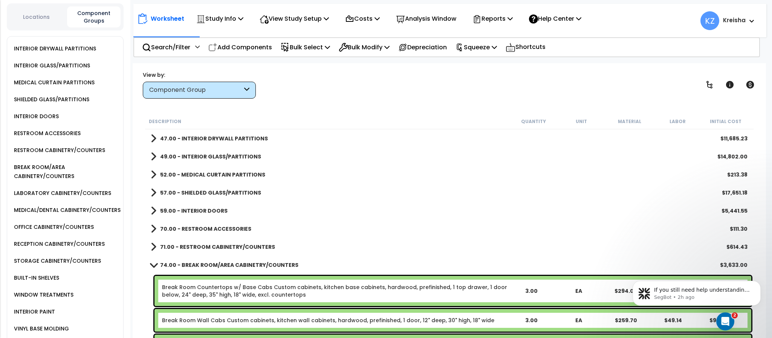
scroll to position [75, 0]
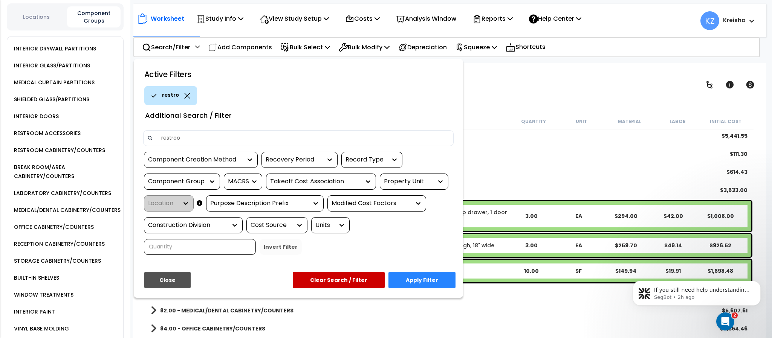
type input "restroom"
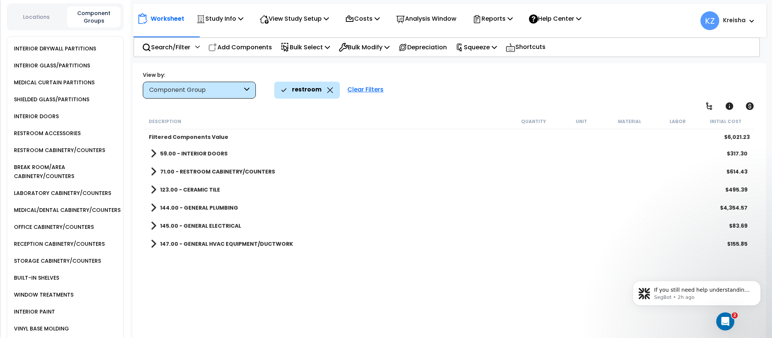
scroll to position [0, 0]
click at [474, 100] on div "Worksheet Study Info Study Setup Add Property Unit Template study Clone study KZ" at bounding box center [449, 232] width 633 height 338
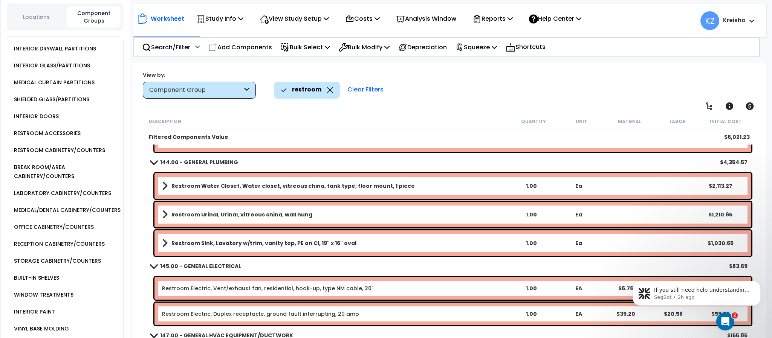
scroll to position [188, 0]
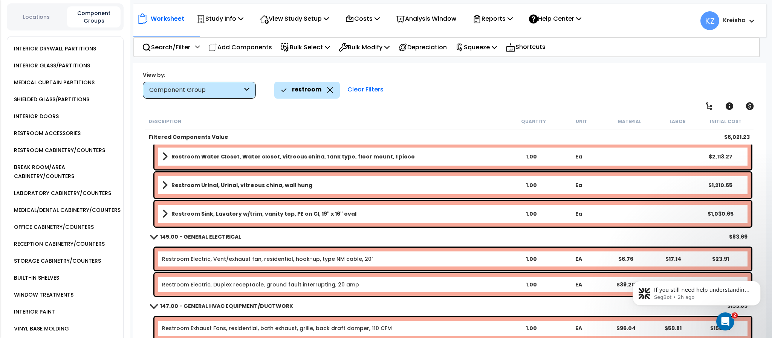
click at [359, 89] on div "Clear Filters" at bounding box center [366, 90] width 44 height 17
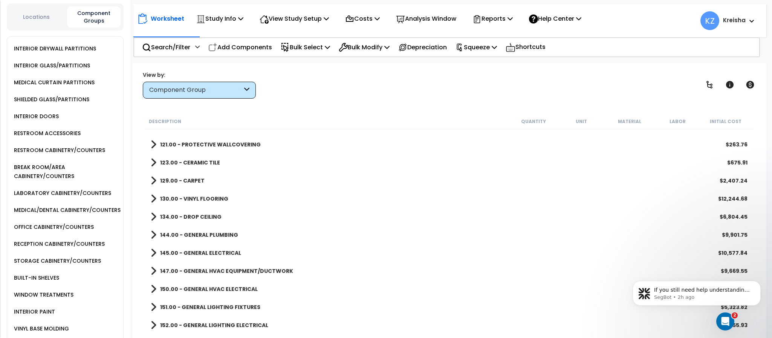
scroll to position [585, 0]
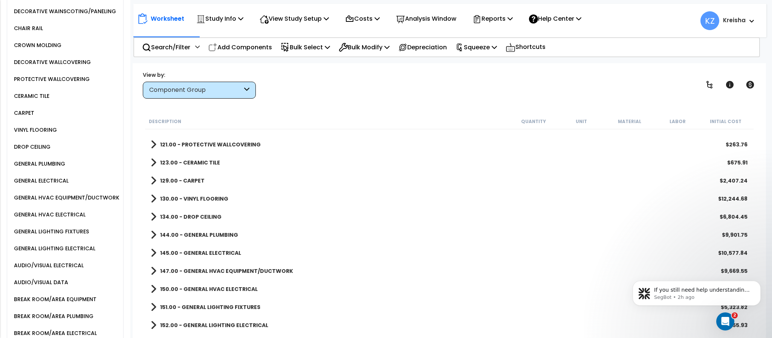
click at [196, 231] on b "144.00 - GENERAL PLUMBING" at bounding box center [199, 235] width 78 height 8
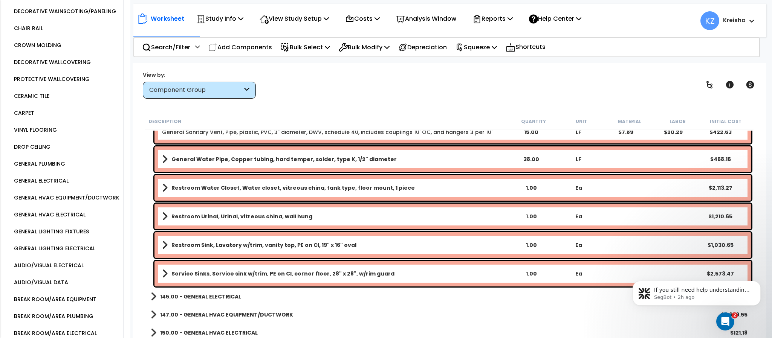
scroll to position [654, 0]
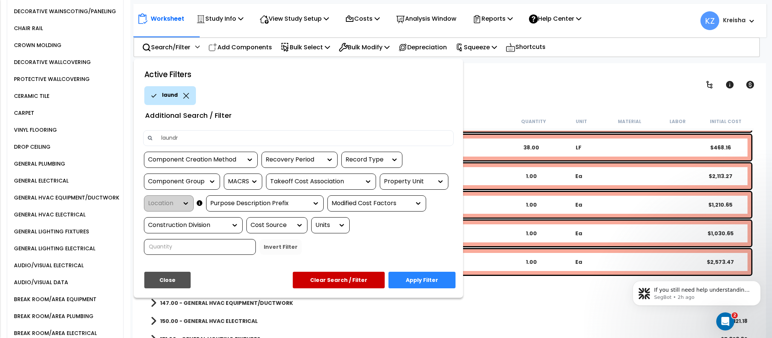
type input "laundry"
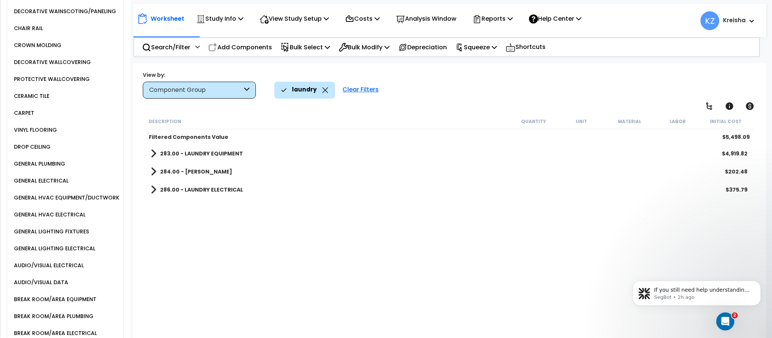
click at [167, 205] on div "Description Quantity Unit Material Labor Initial Cost Filtered Components Value…" at bounding box center [449, 227] width 610 height 227
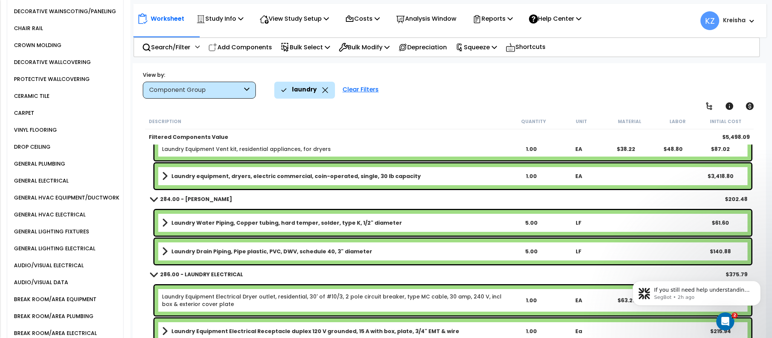
scroll to position [57, 0]
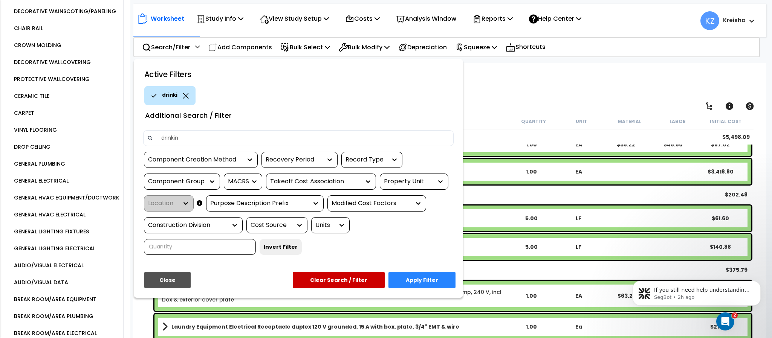
type input "drinking"
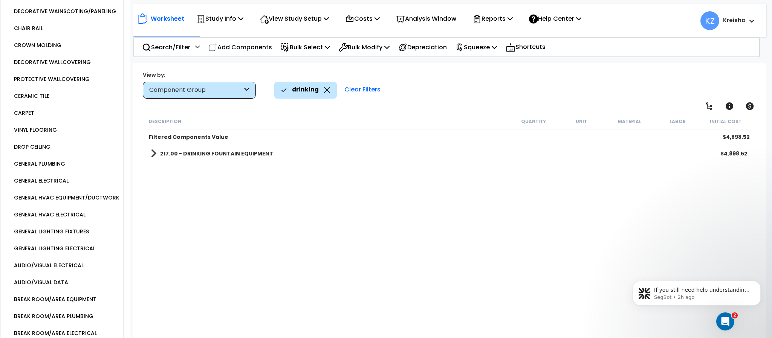
scroll to position [0, 0]
click at [194, 232] on div "Description Quantity Unit Material Labor Initial Cost Filtered Components Value…" at bounding box center [449, 227] width 610 height 227
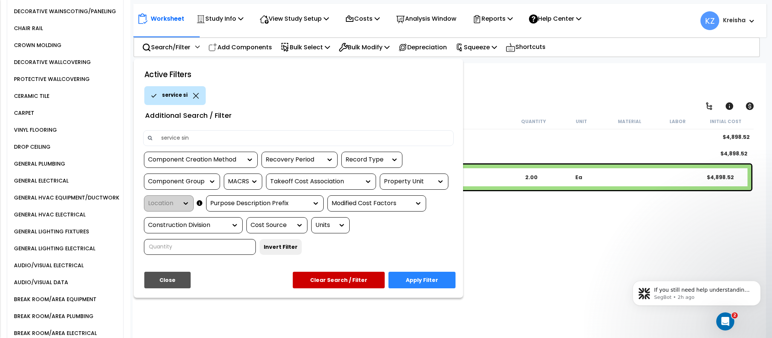
type input "service sink"
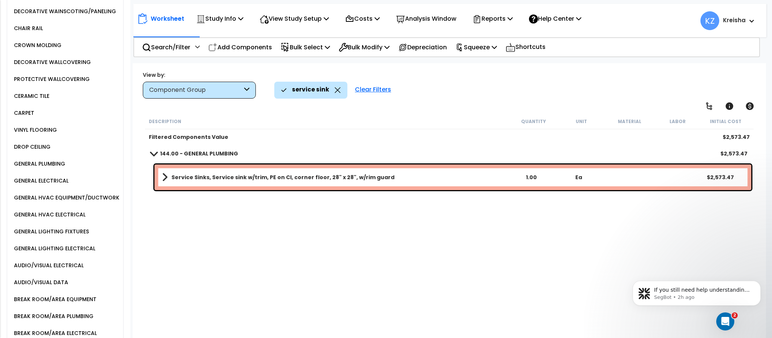
click at [291, 249] on div "Description Quantity Unit Material Labor Initial Cost Filtered Components Value…" at bounding box center [449, 227] width 610 height 227
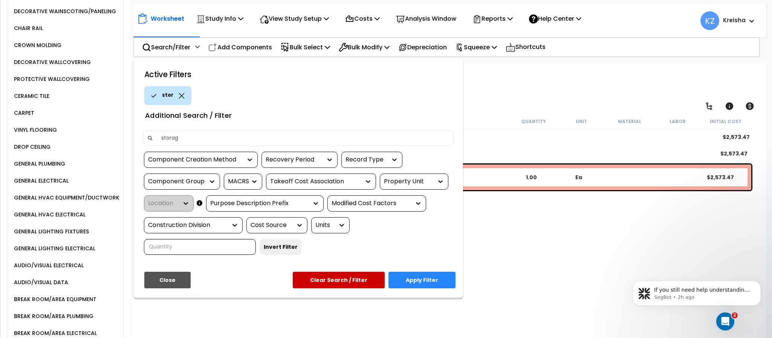
type input "storage"
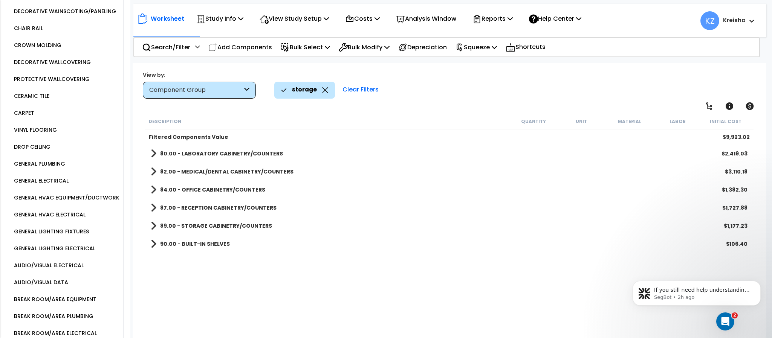
click at [194, 225] on b "89.00 - STORAGE CABINETRY/COUNTERS" at bounding box center [216, 226] width 112 height 8
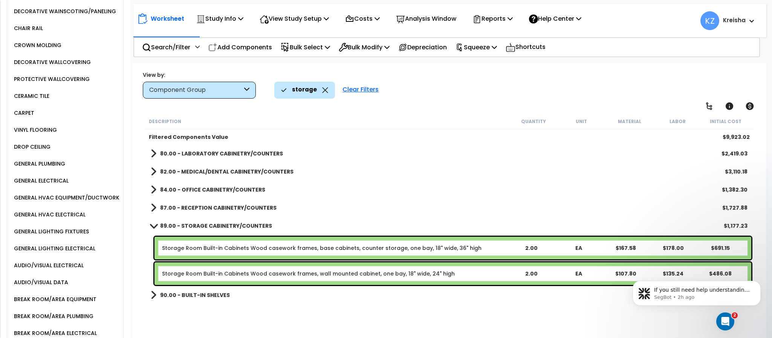
click at [193, 297] on b "90.00 - BUILT-IN SHELVES" at bounding box center [195, 296] width 70 height 8
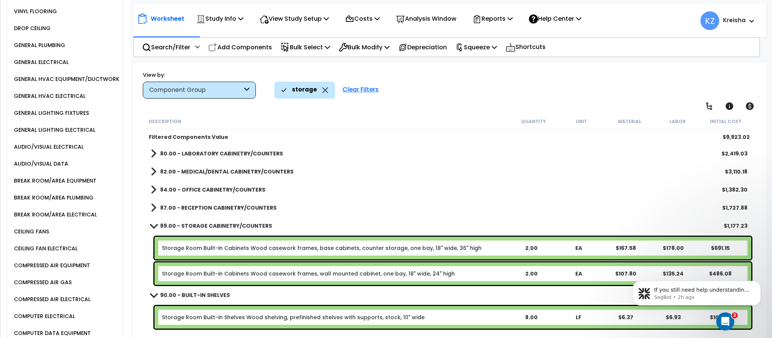
scroll to position [1177, 0]
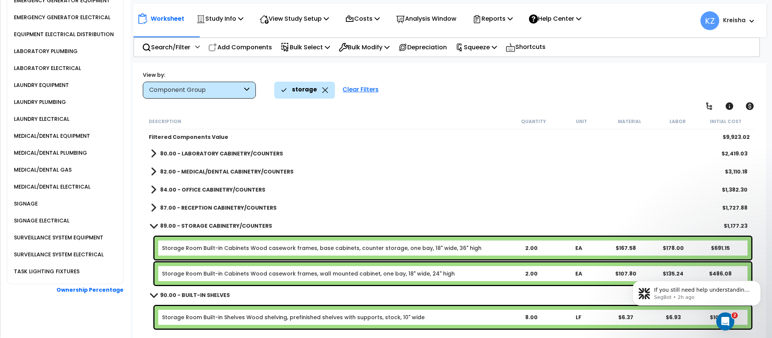
click at [67, 239] on div "SURVEILLANCE SYSTEM EQUIPMENT" at bounding box center [57, 237] width 91 height 9
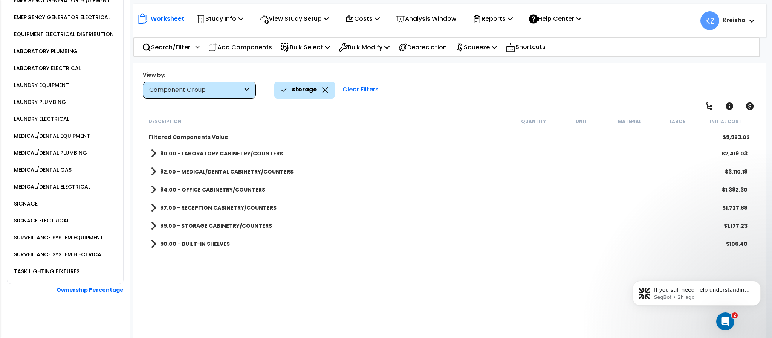
click at [361, 92] on div "Clear Filters" at bounding box center [361, 90] width 44 height 17
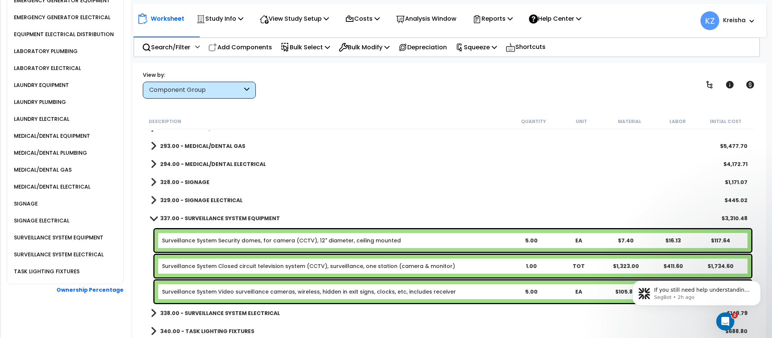
scroll to position [1077, 0]
click at [256, 319] on link "338.00 - SURVEILLANCE SYSTEM ELECTRICAL" at bounding box center [215, 314] width 129 height 11
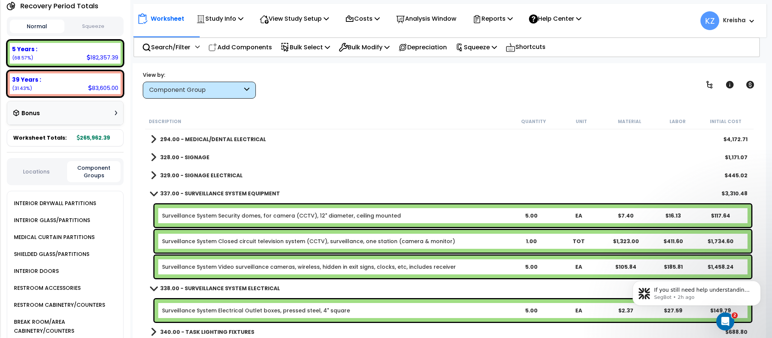
scroll to position [859, 0]
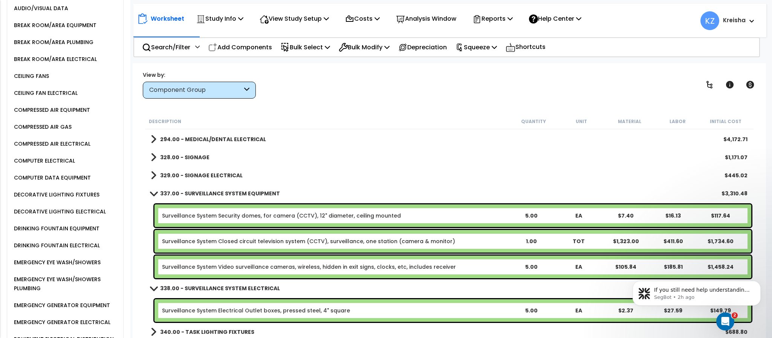
click at [55, 165] on div "COMPUTER ELECTRICAL" at bounding box center [43, 160] width 63 height 9
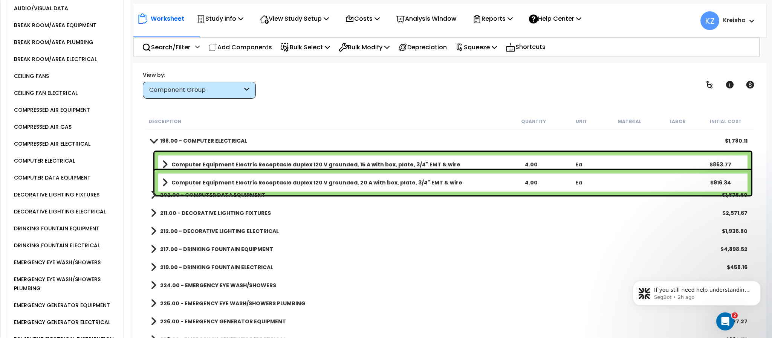
scroll to position [758, 0]
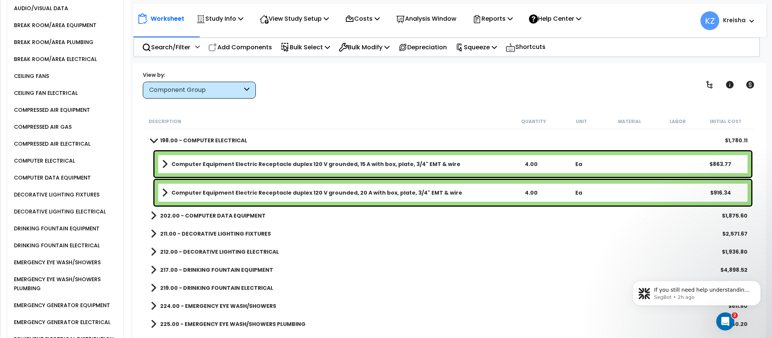
click at [233, 215] on b "202.00 - COMPUTER DATA EQUIPMENT" at bounding box center [213, 216] width 106 height 8
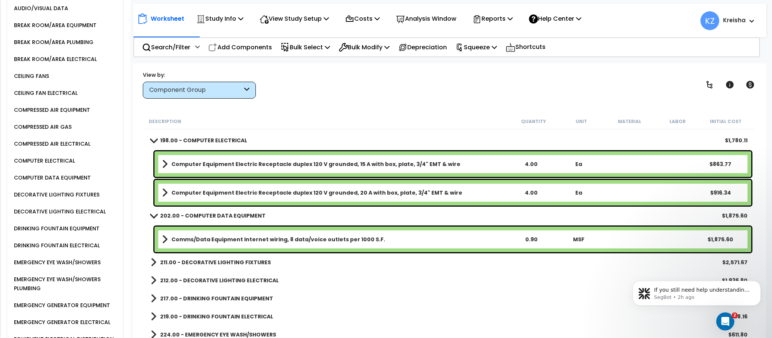
scroll to position [619, 0]
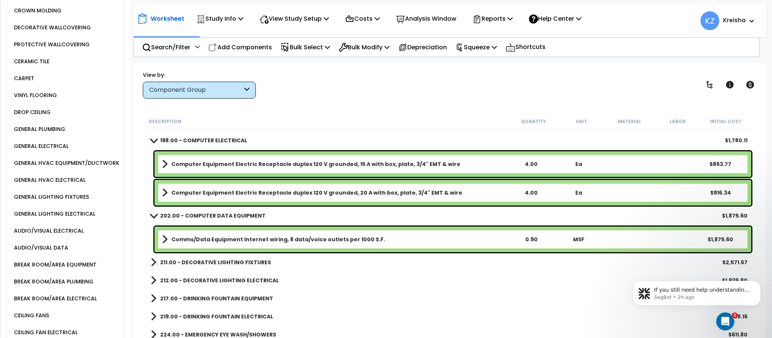
click at [94, 168] on div "GENERAL HVAC EQUIPMENT/DUCTWORK" at bounding box center [65, 163] width 107 height 9
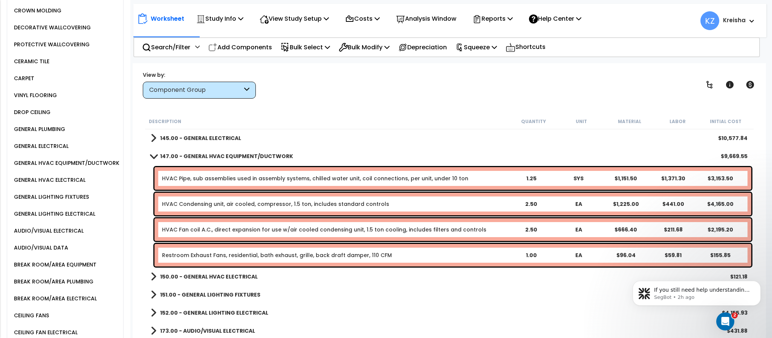
scroll to position [494, 0]
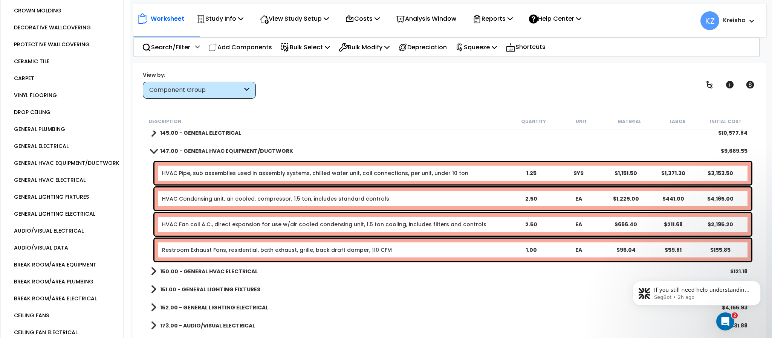
click at [237, 271] on b "150.00 - GENERAL HVAC ELECTRICAL" at bounding box center [209, 272] width 98 height 8
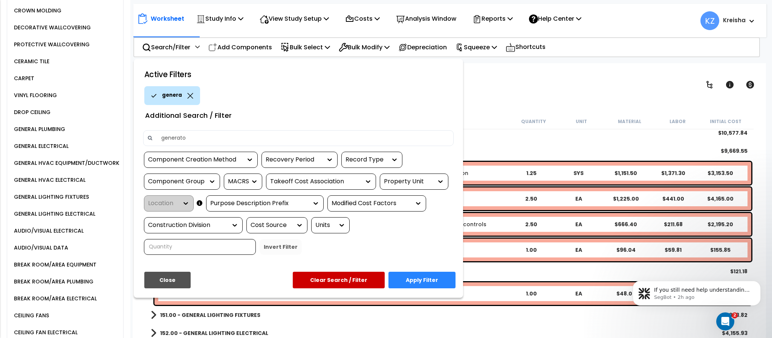
type input "generator"
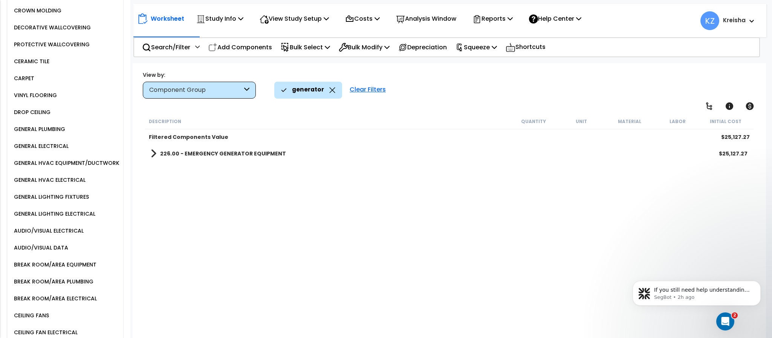
click at [253, 146] on div "226.00 - EMERGENCY GENERATOR EQUIPMENT $25,127.27" at bounding box center [449, 154] width 604 height 18
click at [246, 156] on b "226.00 - EMERGENCY GENERATOR EQUIPMENT" at bounding box center [223, 154] width 126 height 8
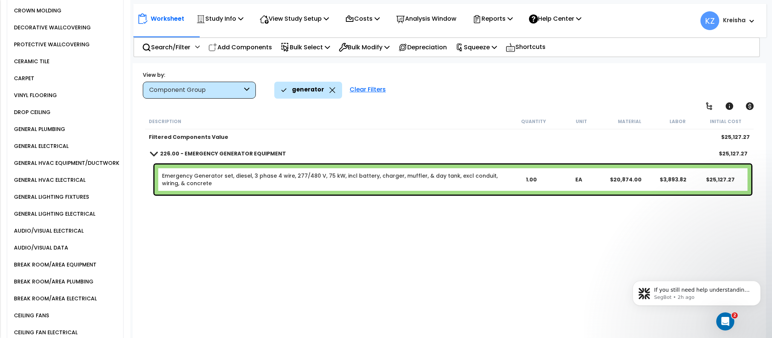
click at [373, 91] on div "Clear Filters" at bounding box center [368, 90] width 44 height 17
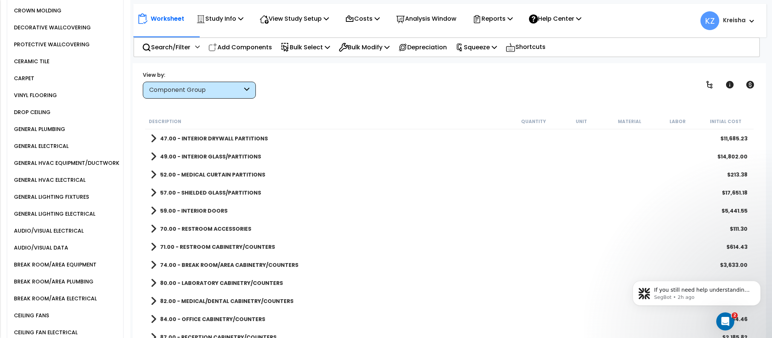
click at [54, 147] on div "GENERAL ELECTRICAL" at bounding box center [67, 146] width 111 height 17
click at [54, 148] on div "GENERAL ELECTRICAL" at bounding box center [40, 146] width 57 height 9
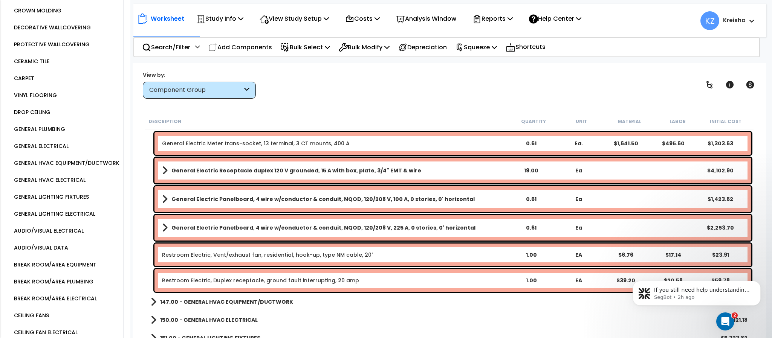
scroll to position [565, 0]
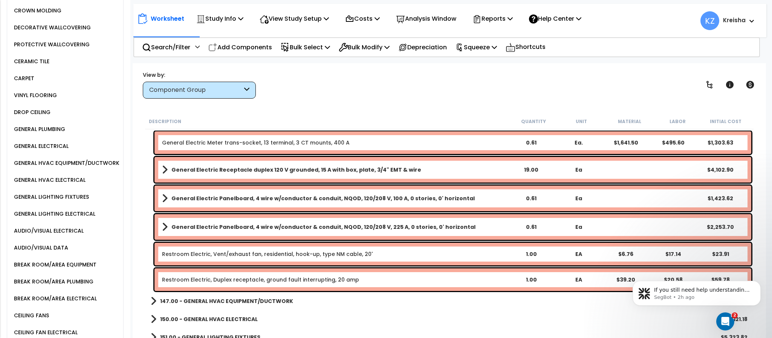
click at [332, 90] on div "View by: Component Group High to Low - Component Cost" at bounding box center [449, 85] width 618 height 28
click at [255, 305] on link "147.00 - GENERAL HVAC EQUIPMENT/DUCTWORK" at bounding box center [222, 301] width 142 height 11
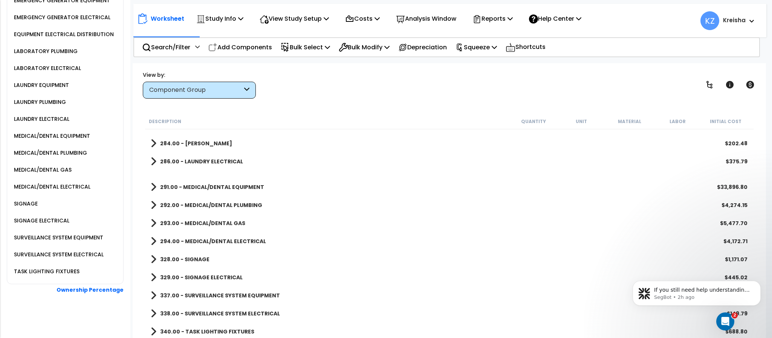
scroll to position [1324, 0]
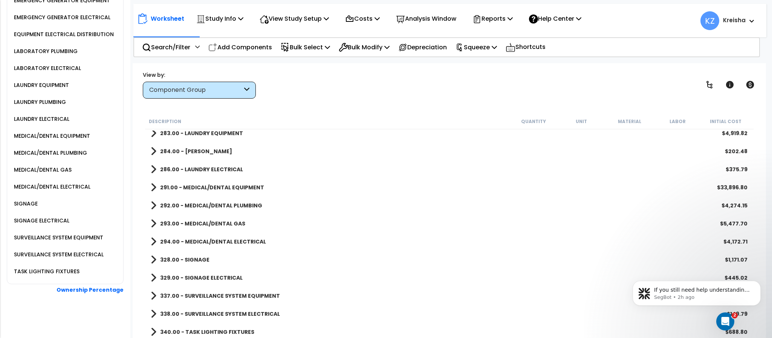
click at [85, 268] on div "TASK LIGHTING FIXTURES" at bounding box center [67, 271] width 111 height 17
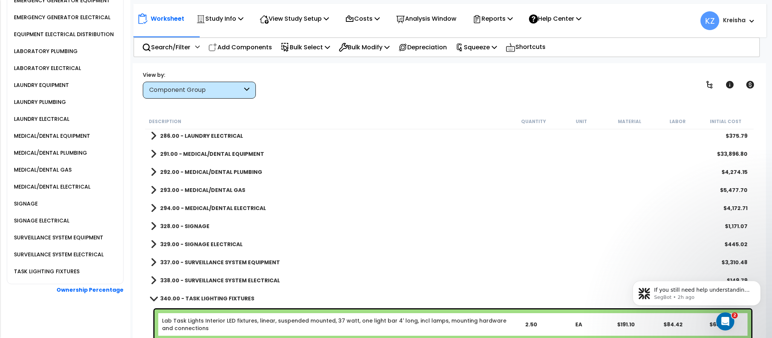
click at [73, 272] on div "TASK LIGHTING FIXTURES" at bounding box center [45, 271] width 67 height 9
click at [75, 133] on div "MEDICAL/DENTAL EQUIPMENT" at bounding box center [51, 136] width 78 height 9
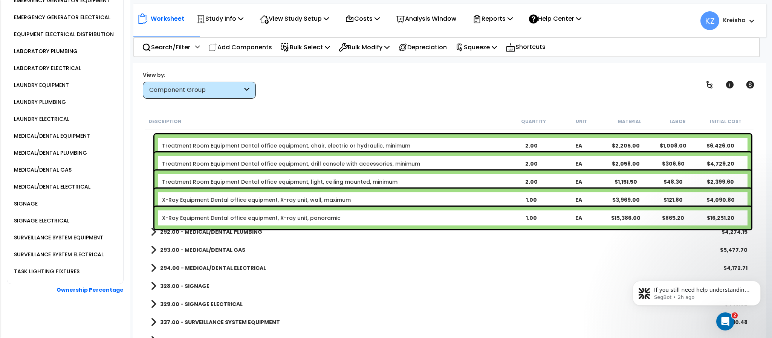
scroll to position [1178, 0]
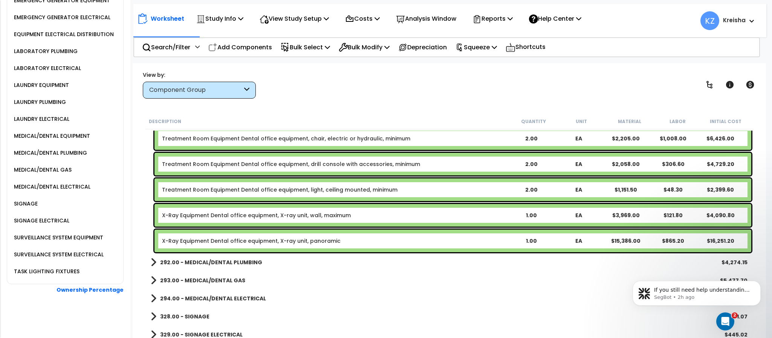
click at [221, 260] on b "292.00 - MEDICAL/DENTAL PLUMBING" at bounding box center [211, 263] width 102 height 8
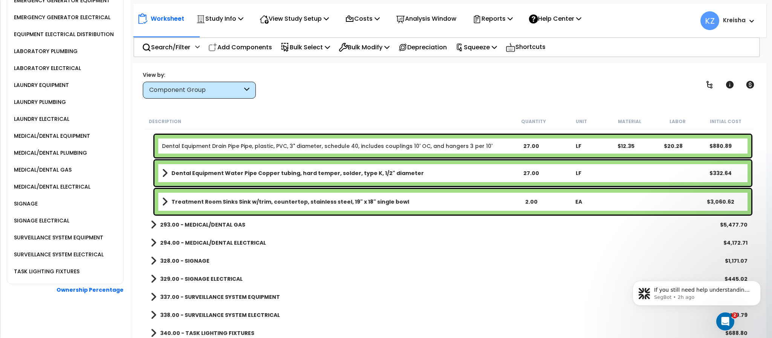
scroll to position [1318, 0]
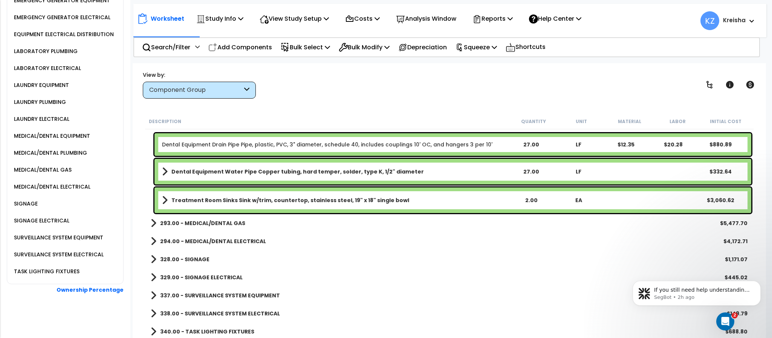
click at [226, 225] on b "293.00 - MEDICAL/DENTAL GAS" at bounding box center [202, 224] width 85 height 8
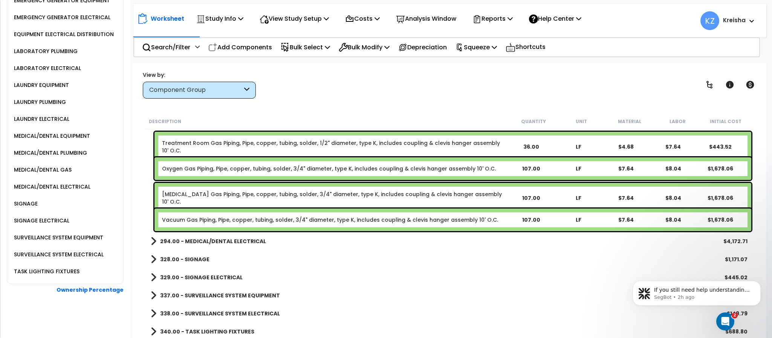
scroll to position [1383, 0]
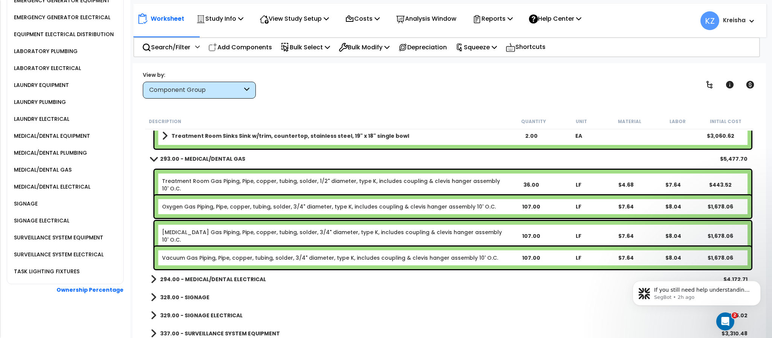
click at [205, 277] on b "294.00 - MEDICAL/DENTAL ELECTRICAL" at bounding box center [213, 280] width 106 height 8
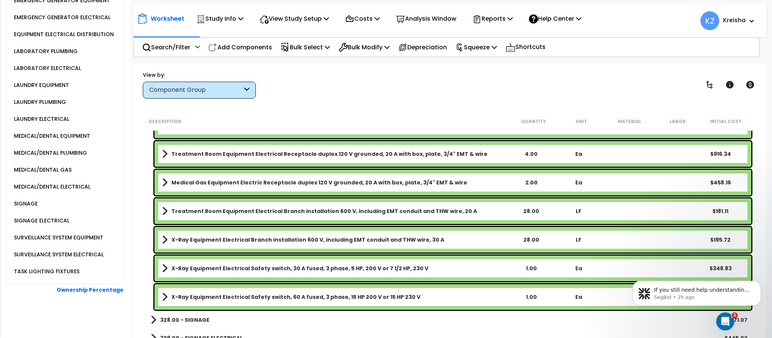
scroll to position [1670, 0]
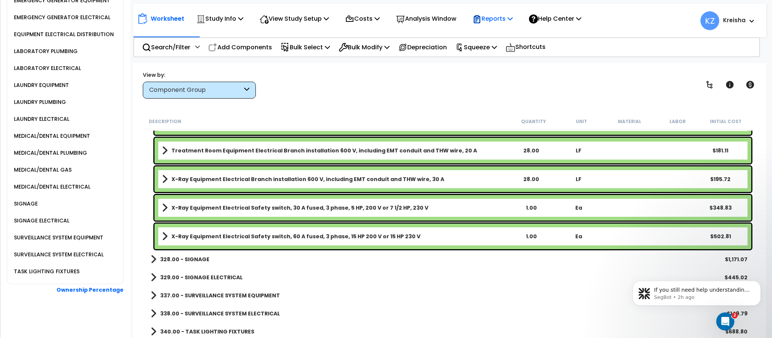
click at [506, 22] on p "Reports" at bounding box center [493, 19] width 40 height 10
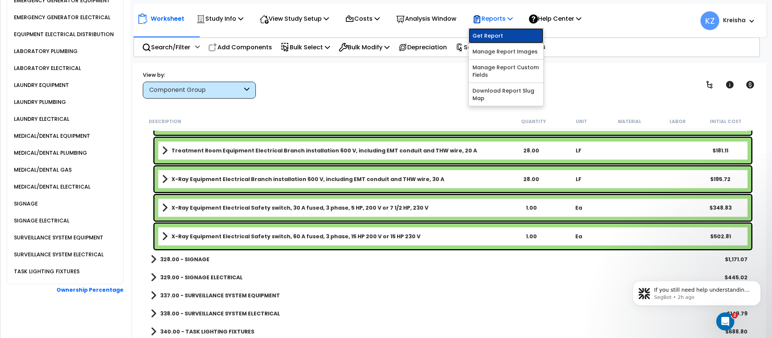
click at [503, 33] on link "Get Report" at bounding box center [506, 35] width 75 height 15
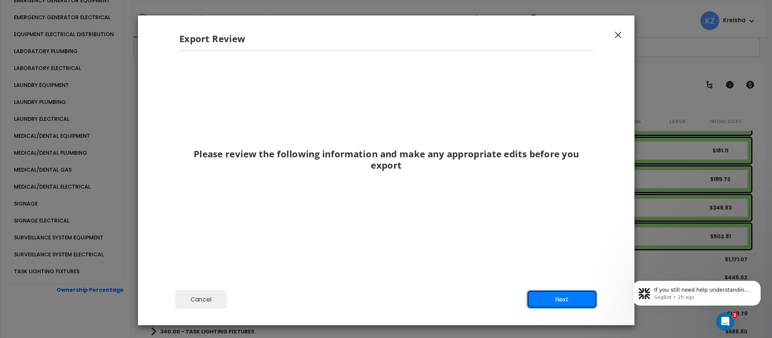
click at [537, 299] on button "Next" at bounding box center [561, 300] width 70 height 19
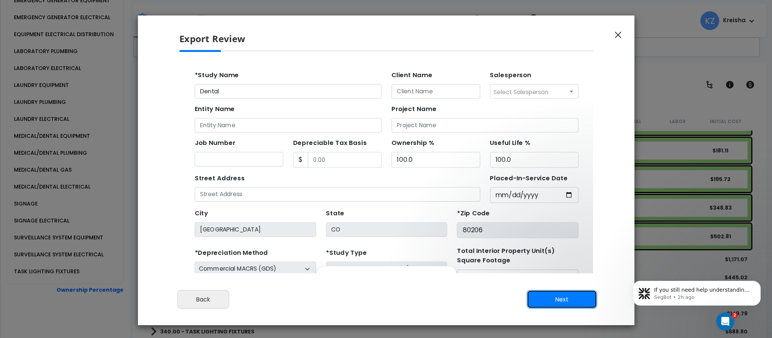
click at [537, 299] on button "Next" at bounding box center [561, 300] width 70 height 19
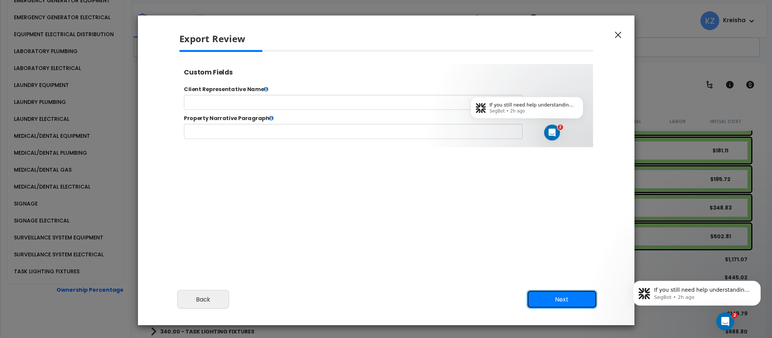
scroll to position [0, 0]
select select "2000"
click at [537, 299] on button "Next" at bounding box center [561, 300] width 70 height 19
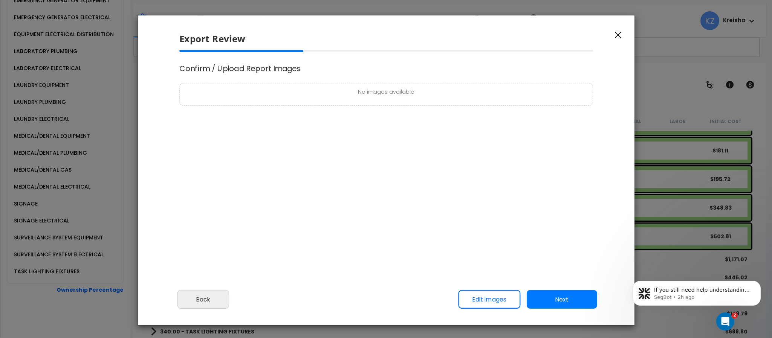
click at [427, 215] on div "Confirm / Upload Report Images No images available" at bounding box center [386, 153] width 426 height 207
click at [549, 301] on button "Next" at bounding box center [561, 300] width 70 height 19
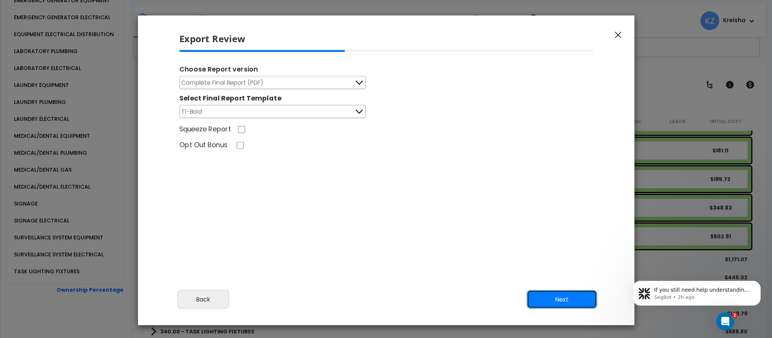
click at [545, 300] on button "Next" at bounding box center [561, 300] width 70 height 19
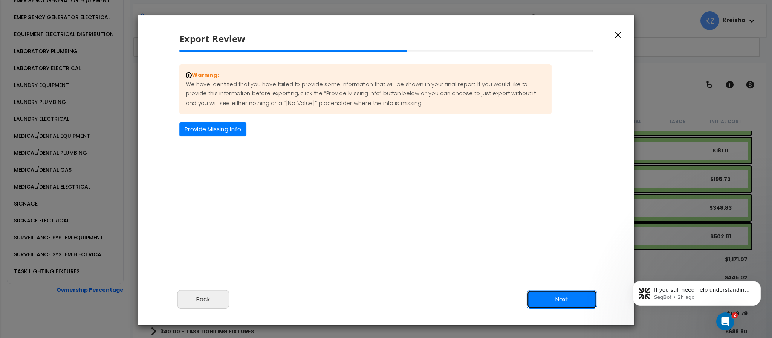
click at [545, 300] on button "Next" at bounding box center [561, 300] width 70 height 19
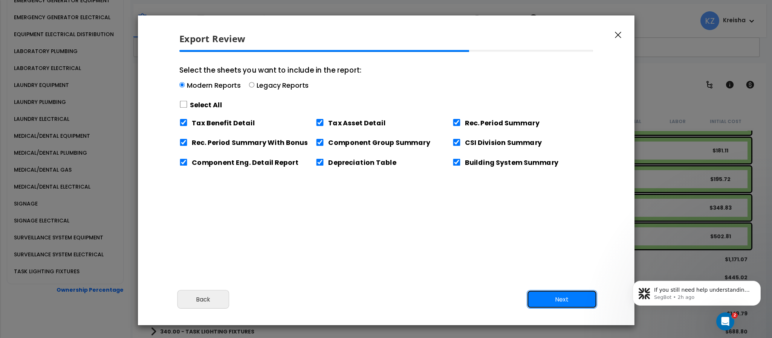
click at [545, 300] on button "Next" at bounding box center [561, 300] width 70 height 19
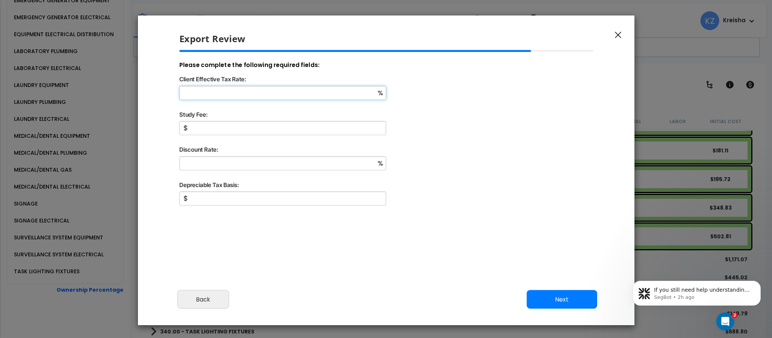
click at [300, 92] on input "Client Effective Tax Rate:" at bounding box center [282, 93] width 207 height 14
type input "12"
type input "1,000"
type input "4"
type input "115,324"
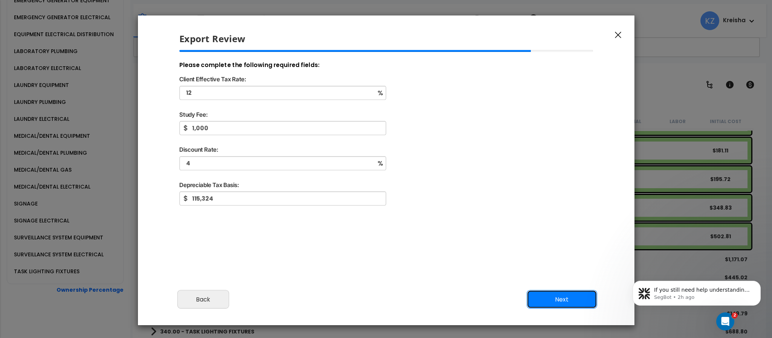
click at [557, 298] on button "Next" at bounding box center [561, 300] width 70 height 19
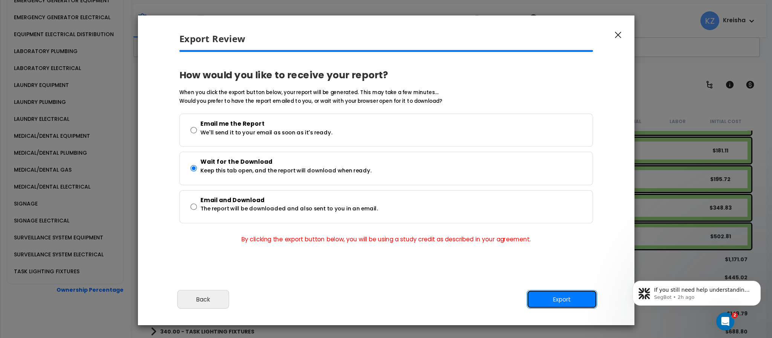
click at [557, 298] on button "Export" at bounding box center [561, 300] width 70 height 19
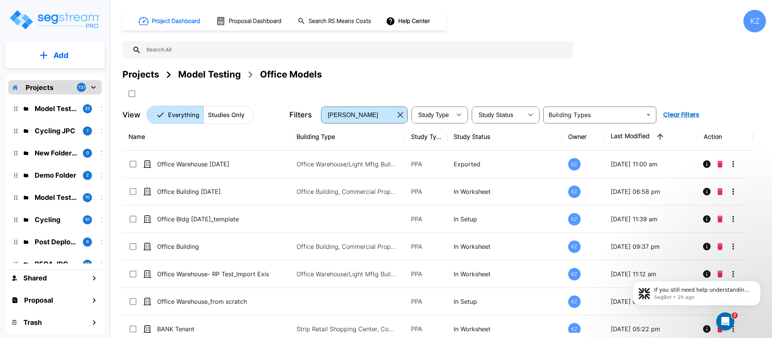
click at [188, 75] on div "Model Testing" at bounding box center [209, 75] width 63 height 14
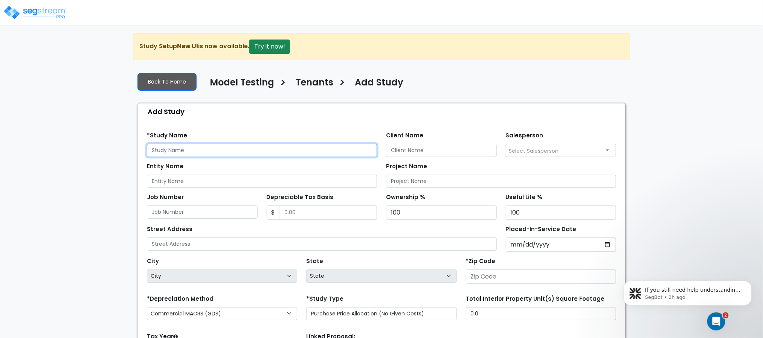
click at [187, 147] on input "text" at bounding box center [262, 150] width 230 height 13
type input "Gym tenant"
click at [518, 242] on input "Placed-In-Service Date" at bounding box center [561, 245] width 111 height 14
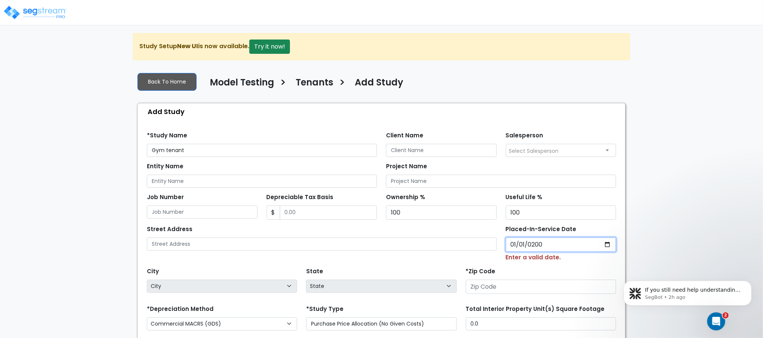
type input "2000-01-01"
select select "2000"
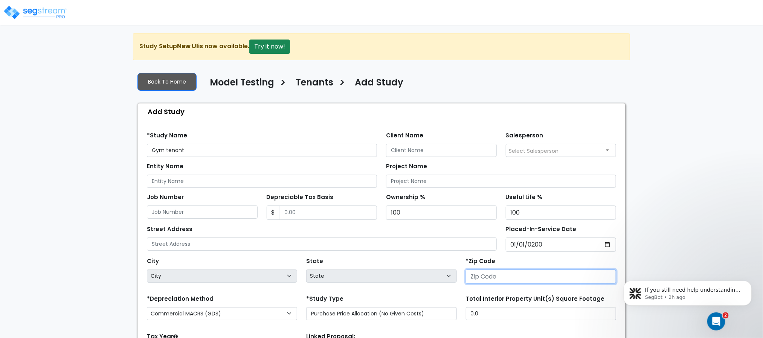
click at [510, 280] on input "number" at bounding box center [541, 277] width 150 height 14
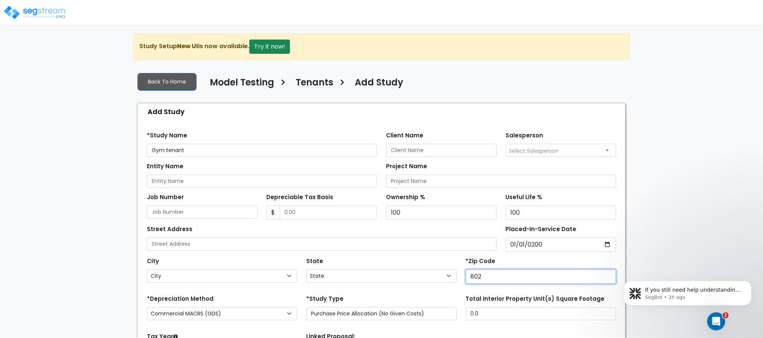
type input "8020"
select select "CO"
type input "80206"
click at [694, 243] on div "We are Building your Study. So please grab a coffee and let us do the heavy lif…" at bounding box center [381, 227] width 763 height 388
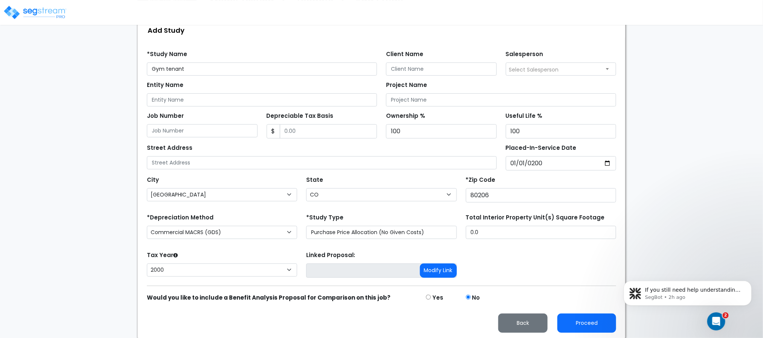
scroll to position [86, 0]
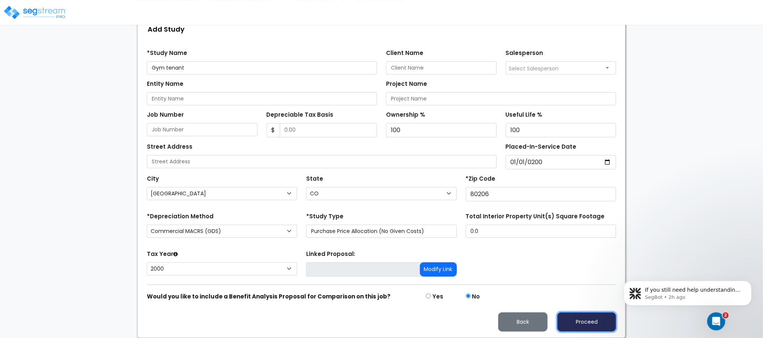
click at [581, 318] on button "Proceed" at bounding box center [587, 322] width 59 height 19
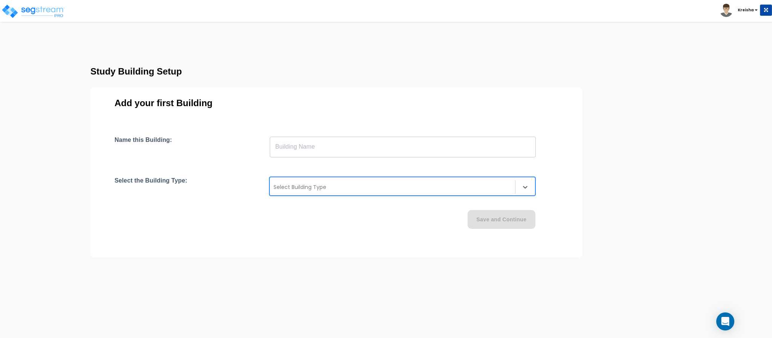
click at [341, 187] on div at bounding box center [393, 187] width 238 height 9
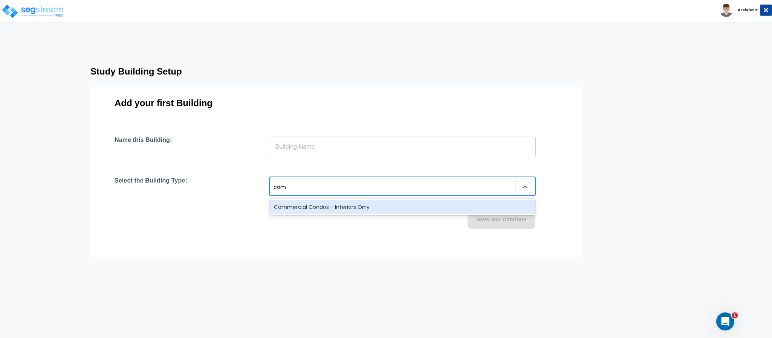
type input "comm"
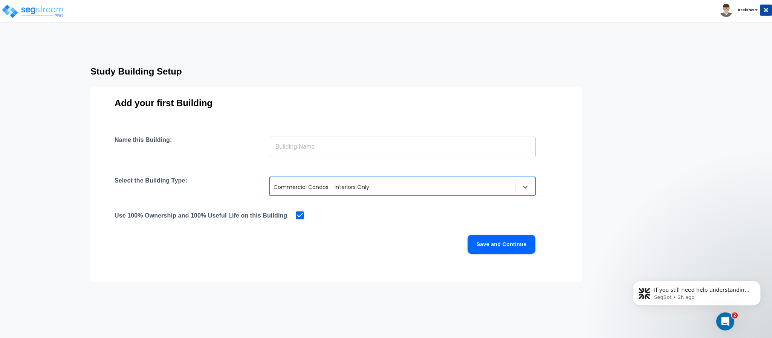
click at [326, 158] on div "Name this Building: ​ Select the Building Type: option Commercial Condos - Inte…" at bounding box center [336, 204] width 443 height 136
click at [326, 151] on input "text" at bounding box center [403, 146] width 266 height 21
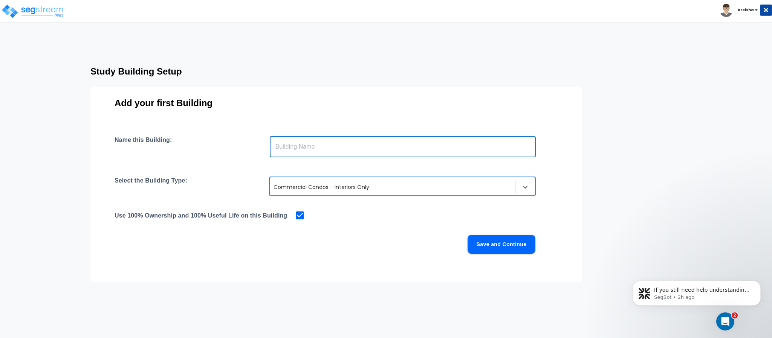
type input "B"
type input "Interior"
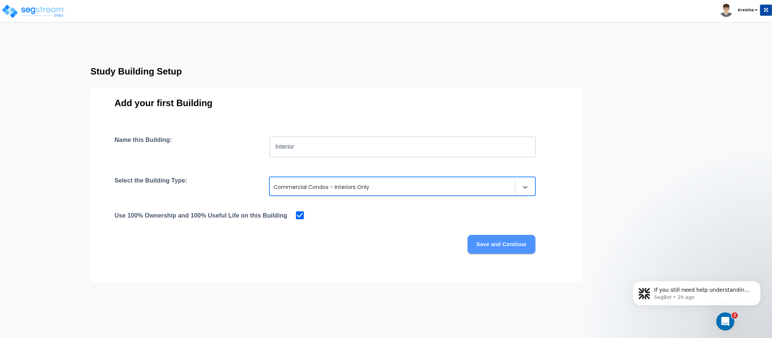
click at [484, 241] on button "Save and Continue" at bounding box center [502, 244] width 68 height 19
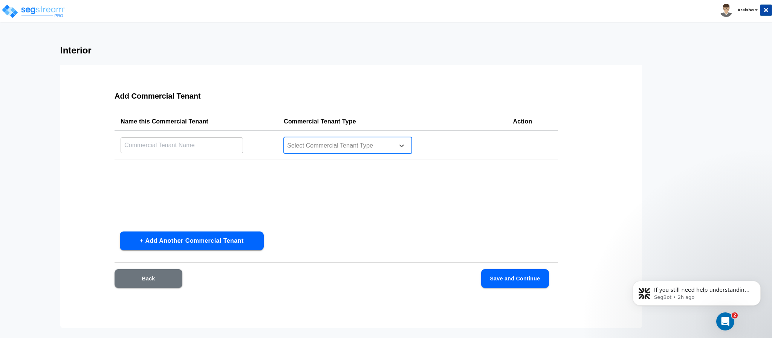
click at [302, 146] on div at bounding box center [337, 146] width 103 height 10
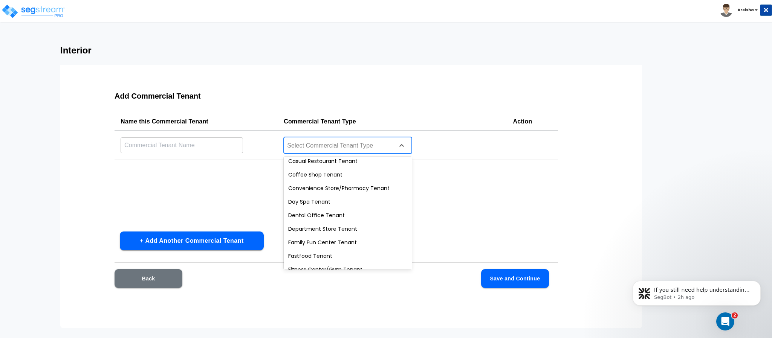
scroll to position [113, 0]
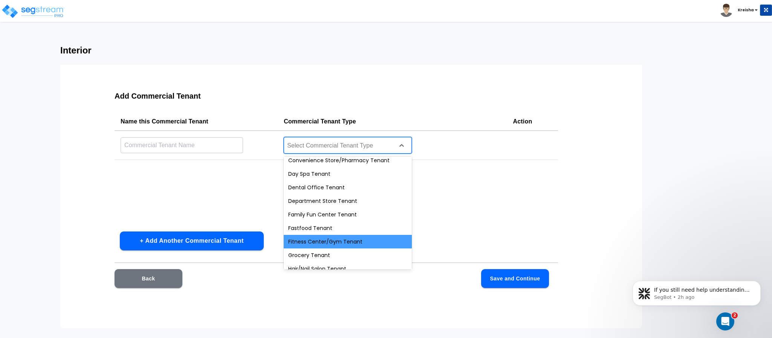
click at [312, 235] on div "Fitness Center/Gym Tenant" at bounding box center [348, 242] width 128 height 14
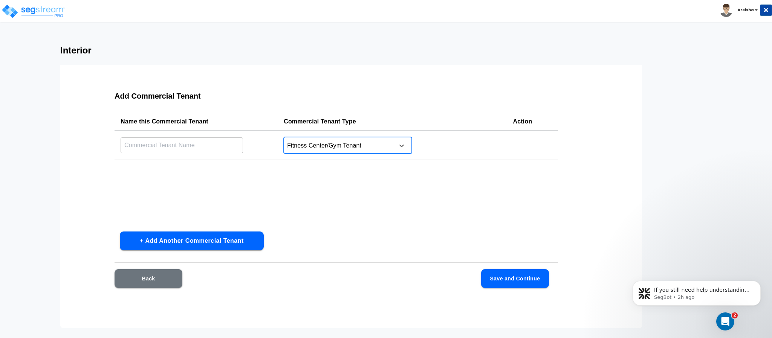
click at [216, 148] on input "text" at bounding box center [182, 145] width 122 height 16
type input "Gym"
click at [495, 269] on button "Save and Continue" at bounding box center [515, 278] width 68 height 19
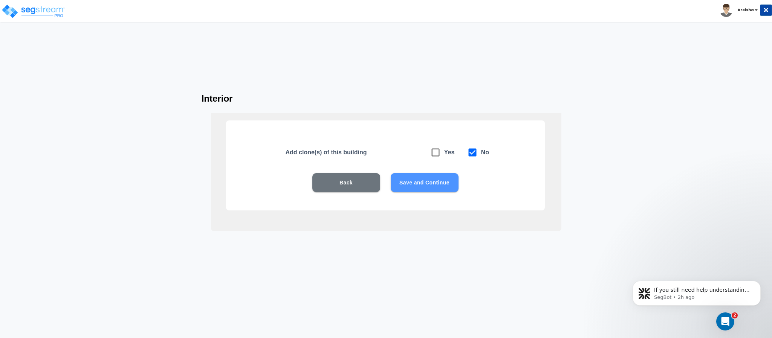
click at [443, 185] on button "Save and Continue" at bounding box center [425, 182] width 68 height 19
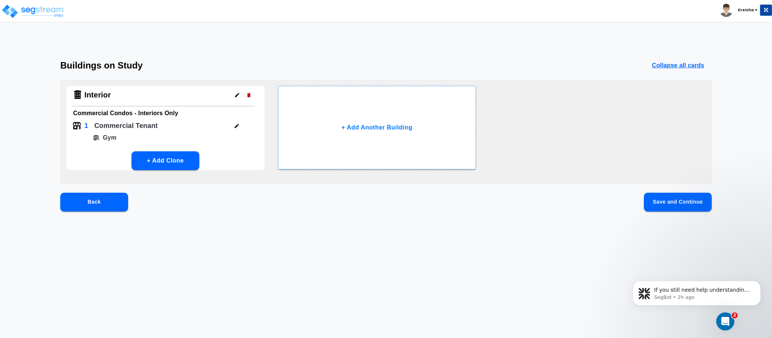
click at [650, 209] on button "Save and Continue" at bounding box center [678, 202] width 68 height 19
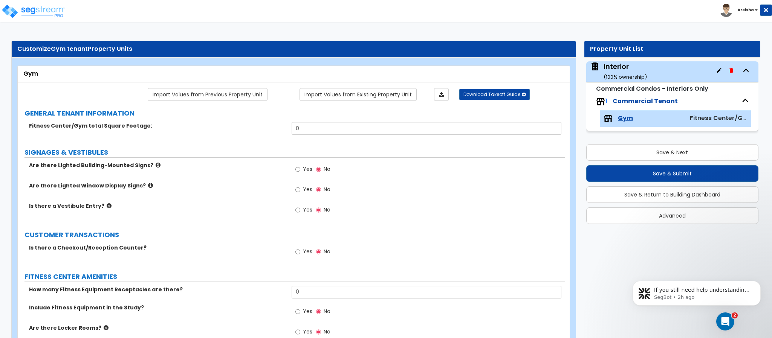
click at [303, 168] on span "Yes" at bounding box center [307, 169] width 9 height 8
click at [300, 168] on input "Yes" at bounding box center [297, 169] width 5 height 8
radio input "true"
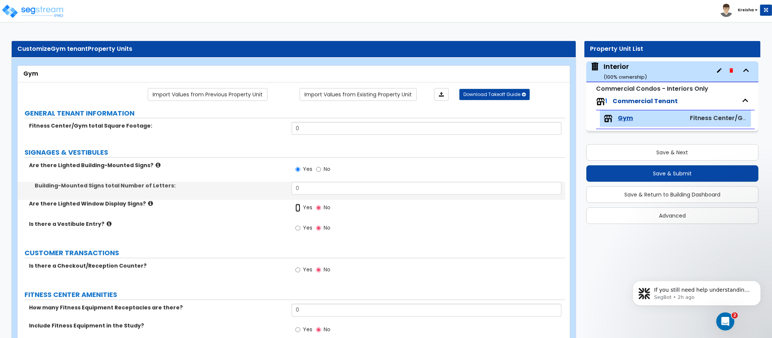
click at [295, 204] on input "Yes" at bounding box center [297, 208] width 5 height 8
radio input "true"
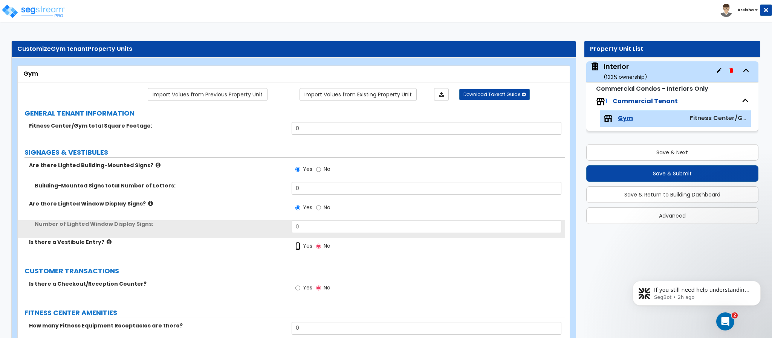
click at [295, 242] on input "Yes" at bounding box center [297, 246] width 5 height 8
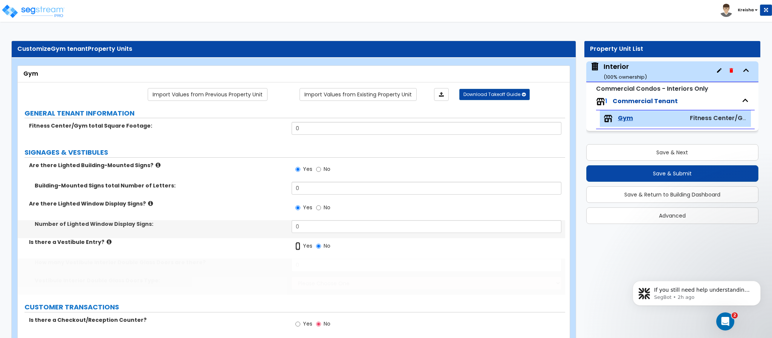
radio input "true"
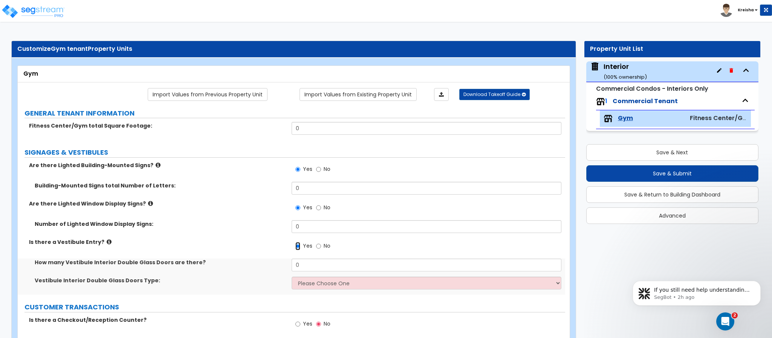
scroll to position [151, 0]
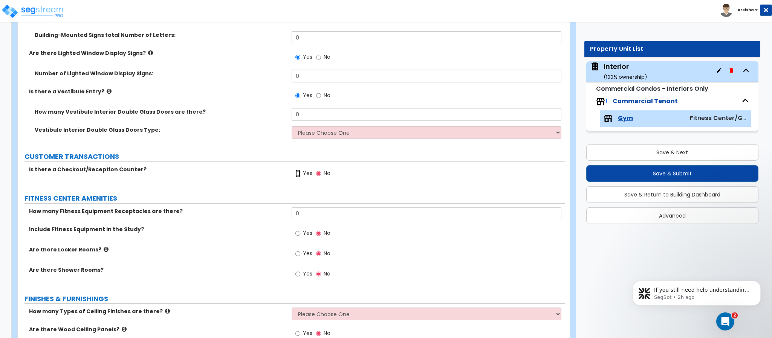
click at [295, 170] on input "Yes" at bounding box center [297, 174] width 5 height 8
radio input "true"
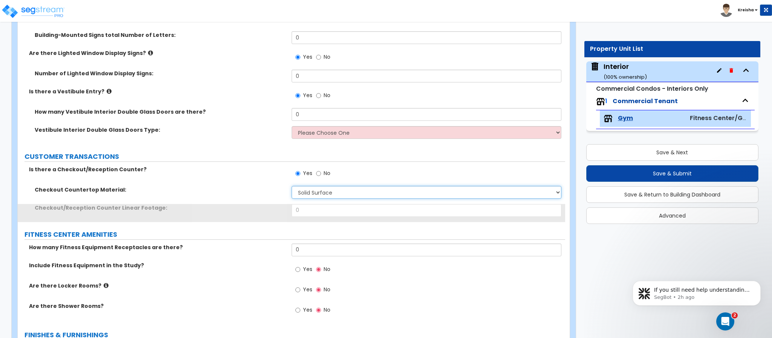
select select "3"
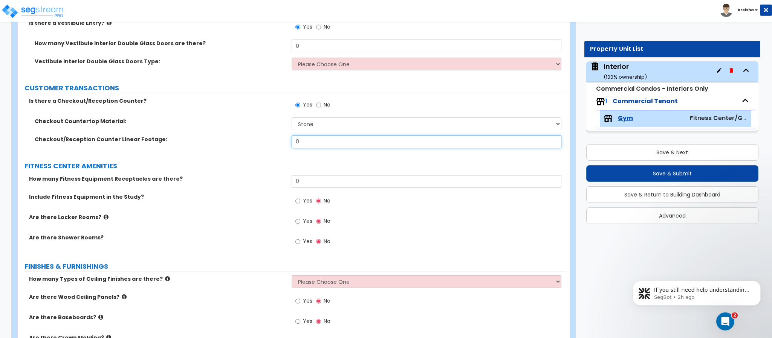
scroll to position [224, 0]
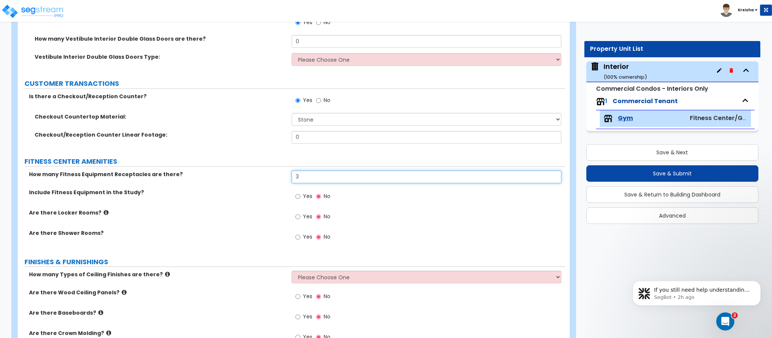
type input "3"
click at [295, 193] on input "Yes" at bounding box center [297, 197] width 5 height 8
radio input "true"
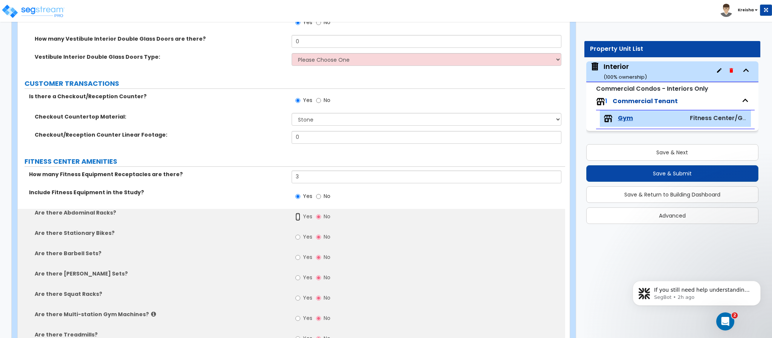
click at [295, 213] on input "Yes" at bounding box center [297, 217] width 5 height 8
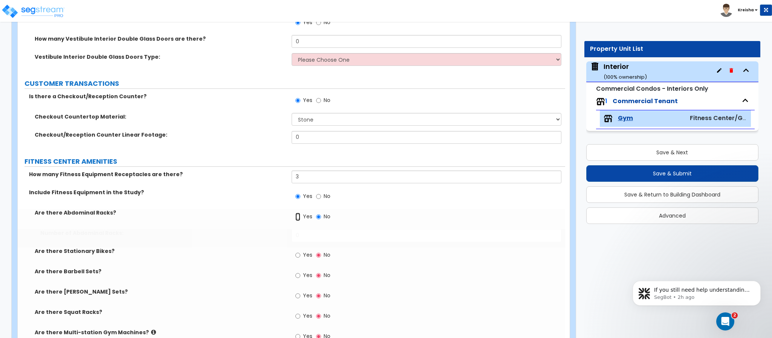
radio input "true"
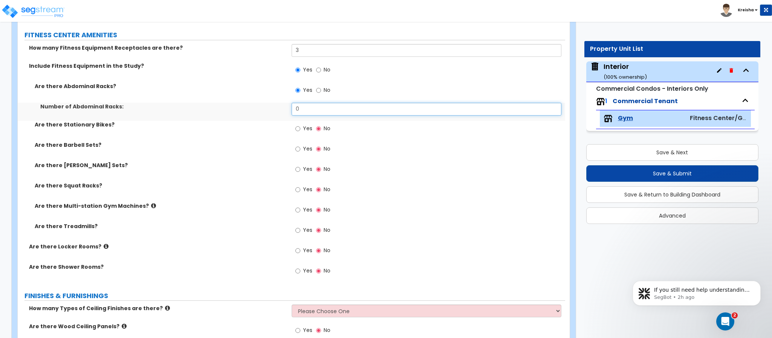
scroll to position [358, 0]
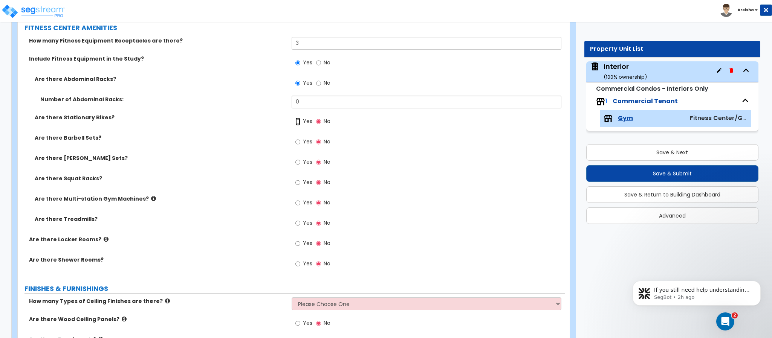
click at [295, 118] on input "Yes" at bounding box center [297, 122] width 5 height 8
radio input "true"
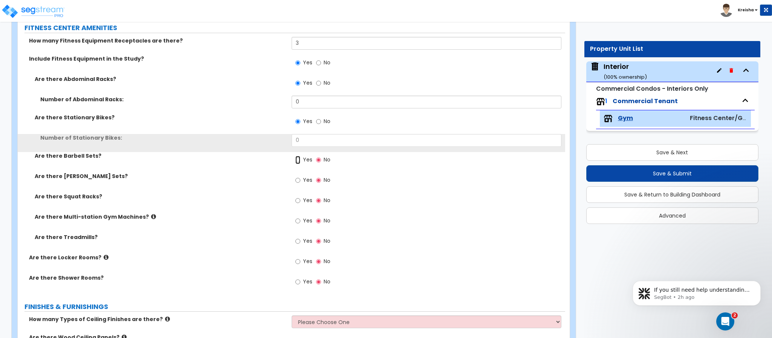
click at [295, 156] on input "Yes" at bounding box center [297, 160] width 5 height 8
radio input "true"
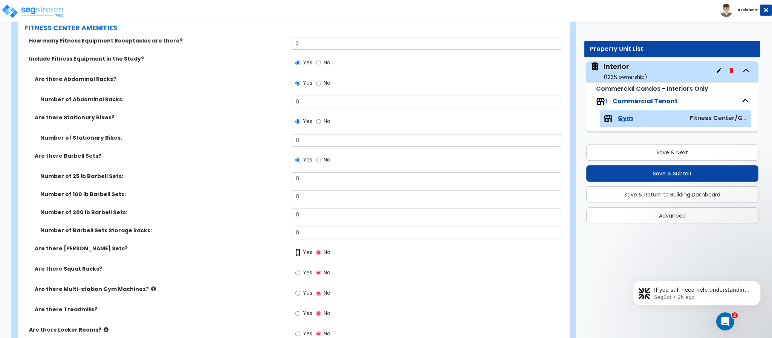
click at [295, 249] on input "Yes" at bounding box center [297, 253] width 5 height 8
radio input "true"
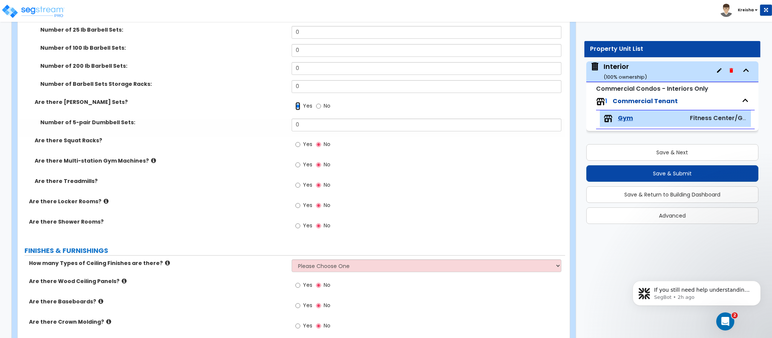
scroll to position [505, 0]
click at [295, 139] on input "Yes" at bounding box center [297, 143] width 5 height 8
radio input "true"
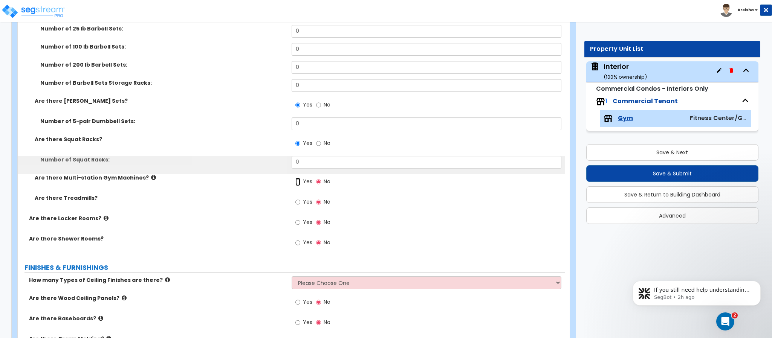
click at [295, 178] on input "Yes" at bounding box center [297, 182] width 5 height 8
radio input "true"
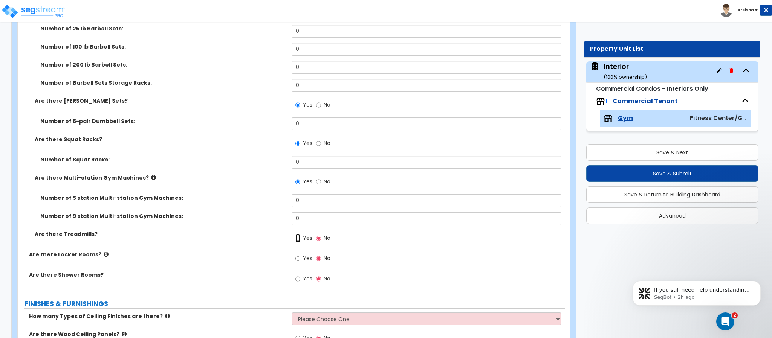
click at [295, 234] on input "Yes" at bounding box center [297, 238] width 5 height 8
radio input "true"
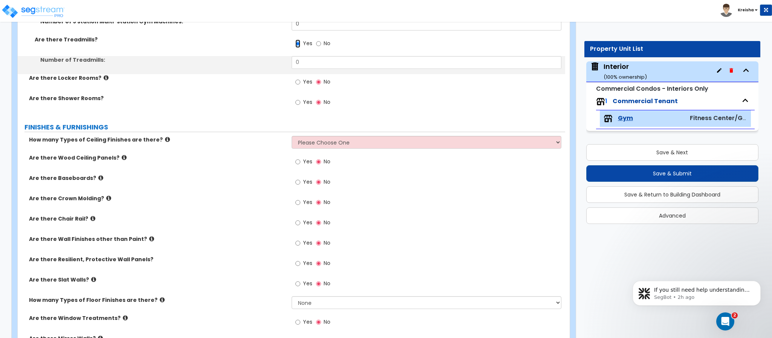
scroll to position [703, 0]
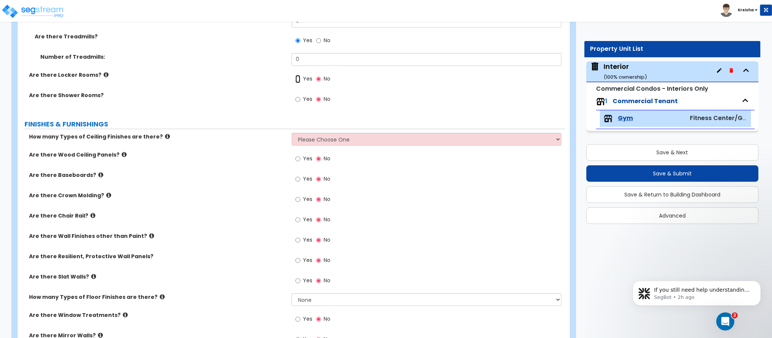
click at [295, 75] on input "Yes" at bounding box center [297, 79] width 5 height 8
radio input "true"
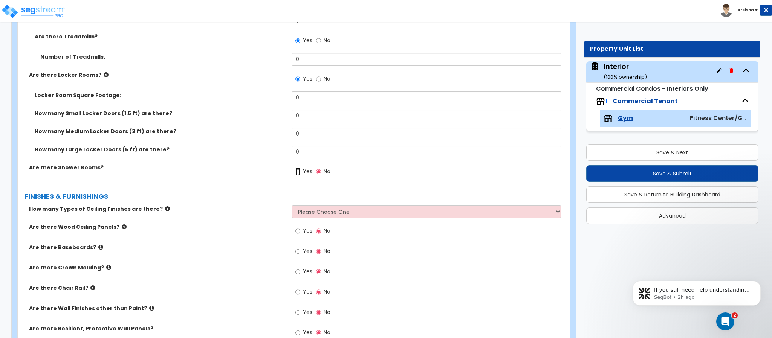
click at [295, 168] on input "Yes" at bounding box center [297, 172] width 5 height 8
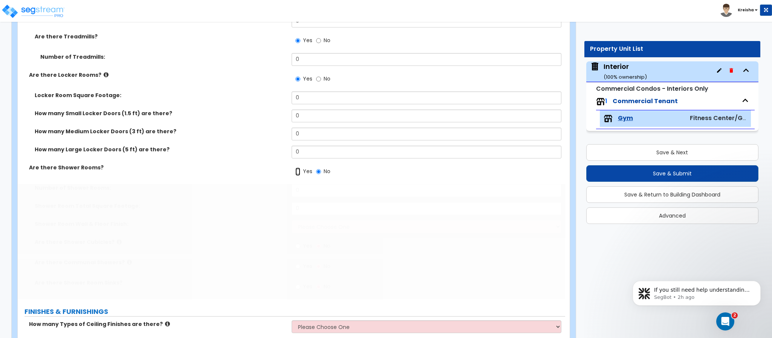
radio input "true"
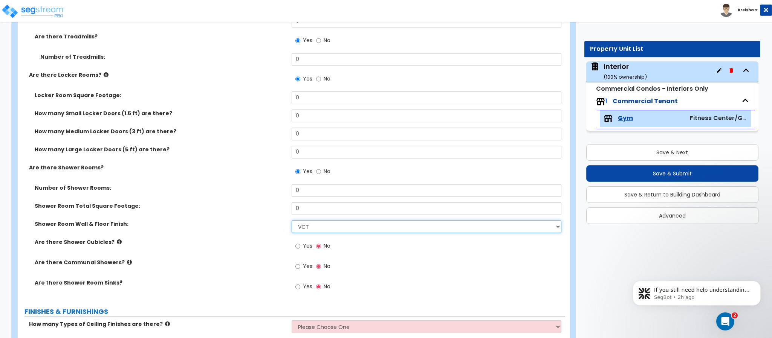
select select "3"
click at [295, 242] on input "Yes" at bounding box center [297, 246] width 5 height 8
radio input "true"
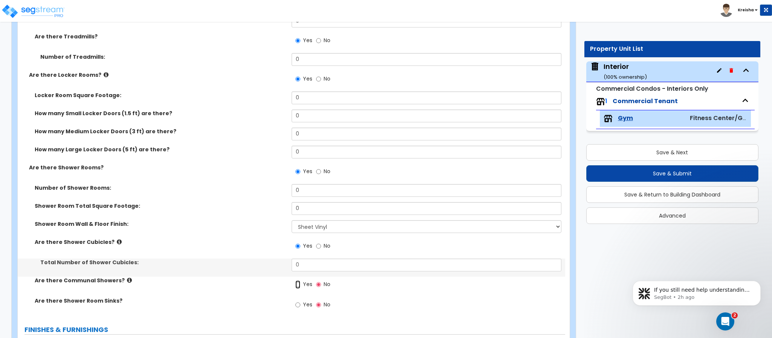
click at [295, 281] on input "Yes" at bounding box center [297, 285] width 5 height 8
radio input "true"
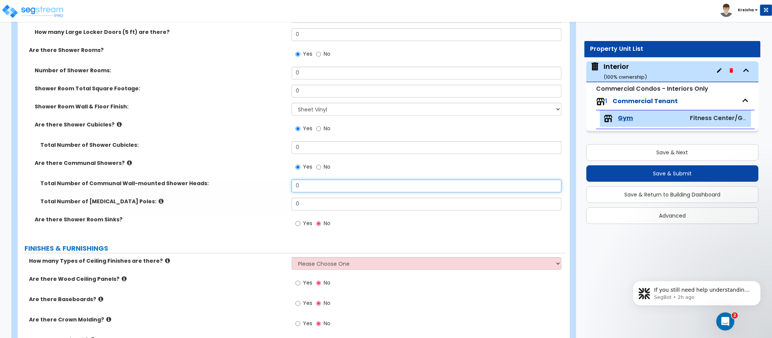
scroll to position [823, 0]
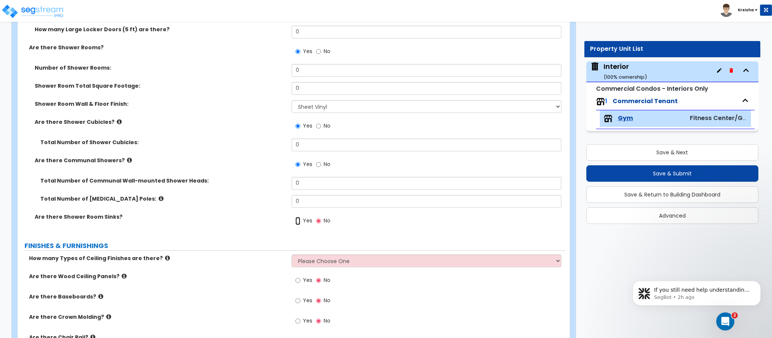
click at [295, 217] on input "Yes" at bounding box center [297, 221] width 5 height 8
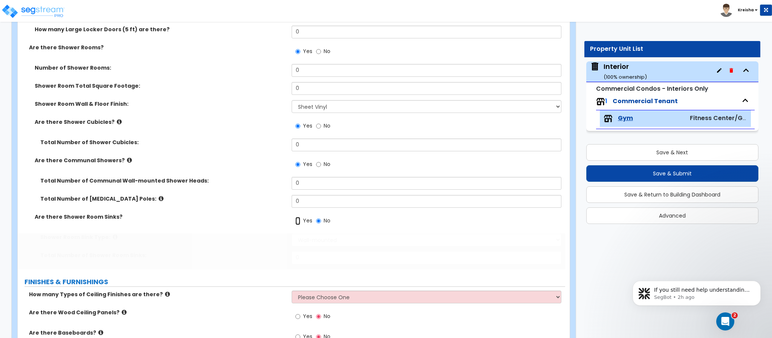
radio input "true"
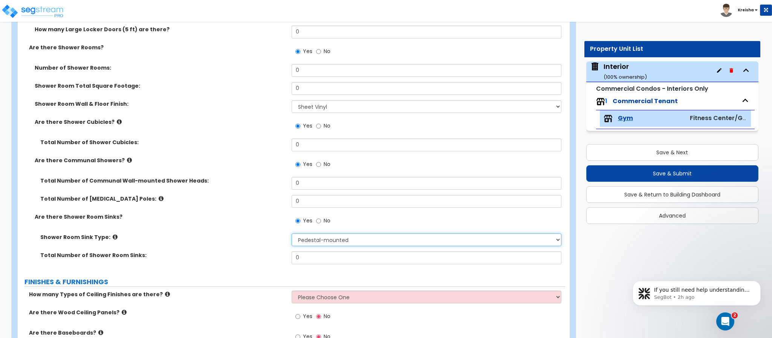
select select "3"
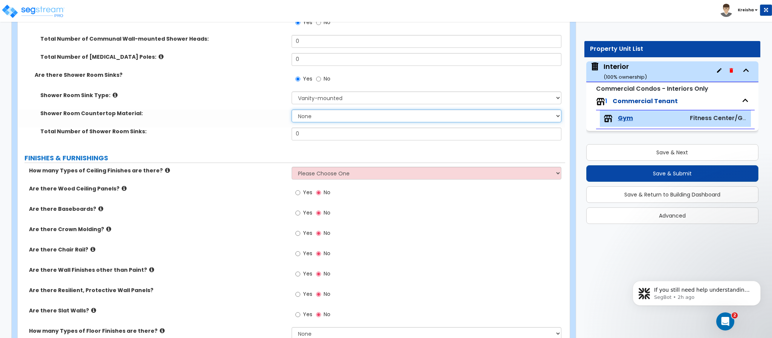
scroll to position [973, 0]
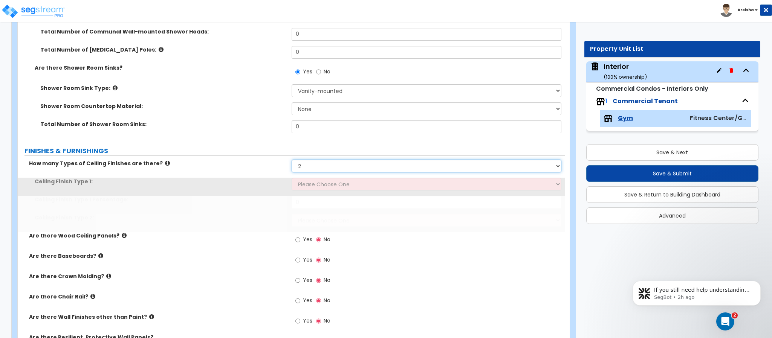
select select "3"
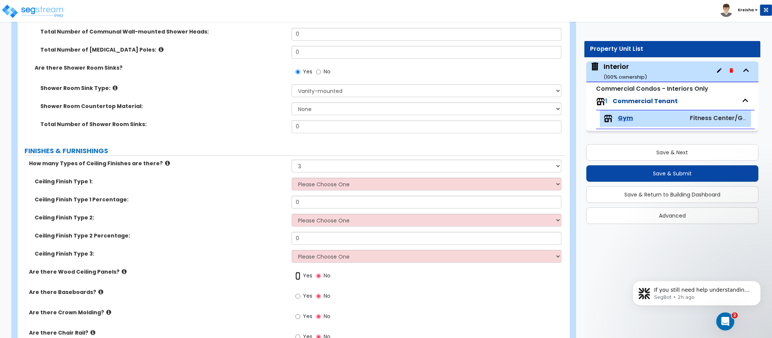
click at [295, 272] on input "Yes" at bounding box center [297, 276] width 5 height 8
radio input "true"
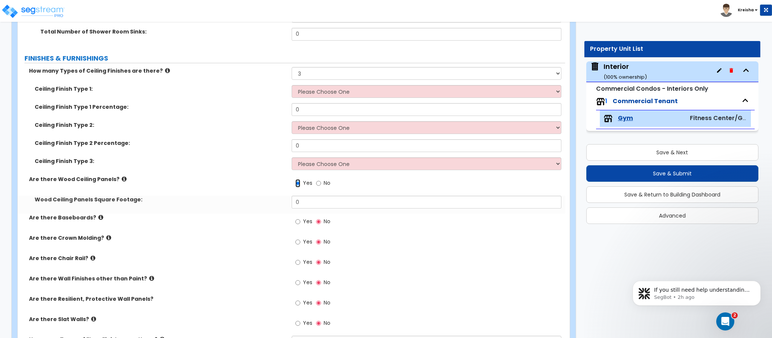
scroll to position [1066, 0]
click at [295, 217] on input "Yes" at bounding box center [297, 221] width 5 height 8
radio input "true"
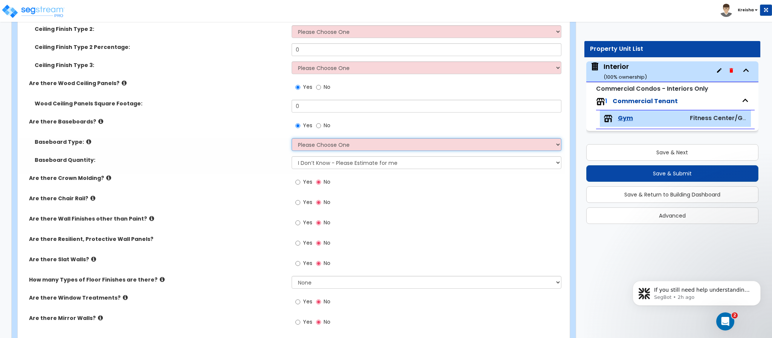
scroll to position [1162, 0]
select select "1"
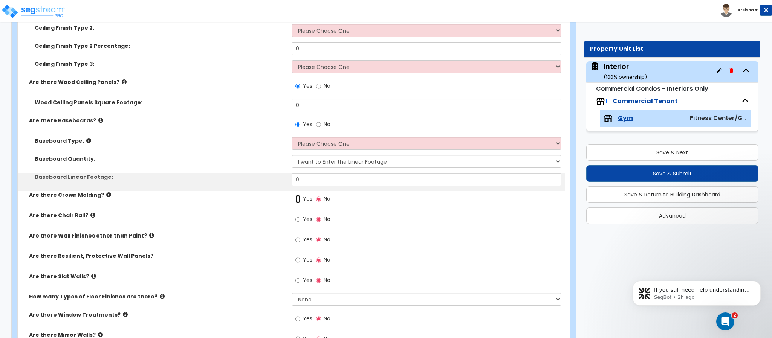
click at [295, 195] on input "Yes" at bounding box center [297, 199] width 5 height 8
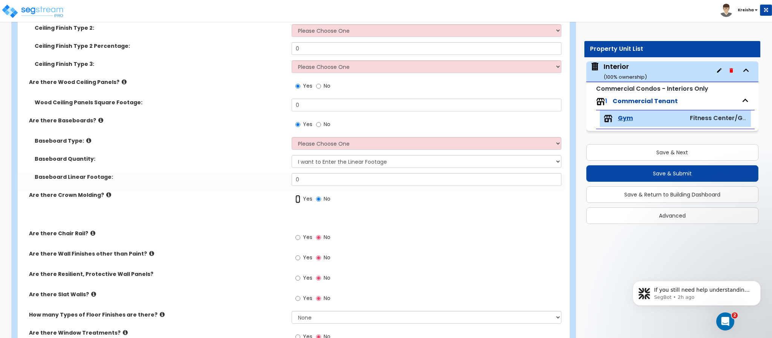
radio input "true"
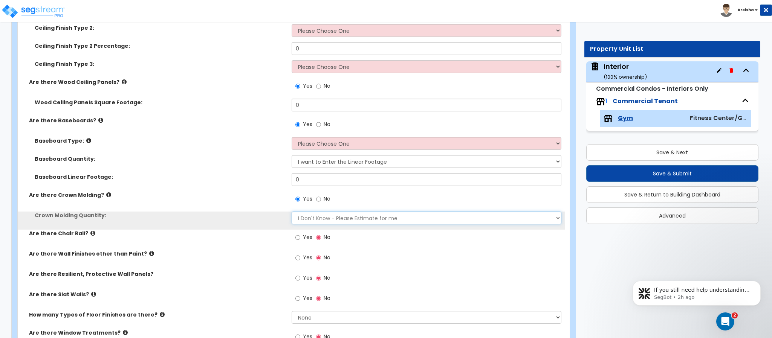
select select "1"
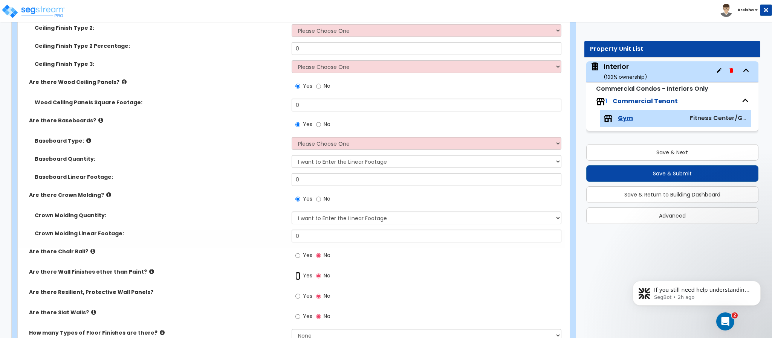
click at [295, 272] on input "Yes" at bounding box center [297, 276] width 5 height 8
radio input "true"
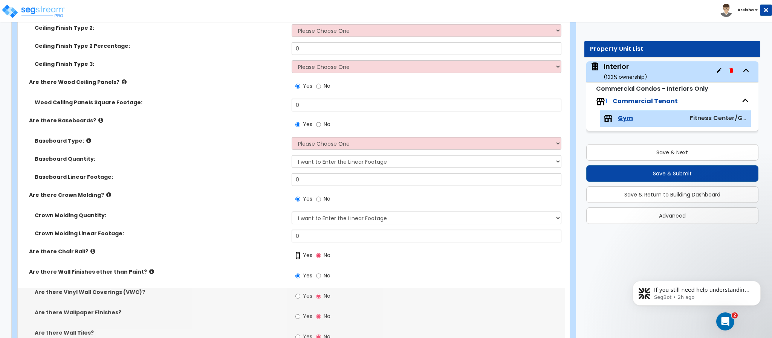
click at [295, 252] on input "Yes" at bounding box center [297, 256] width 5 height 8
radio input "true"
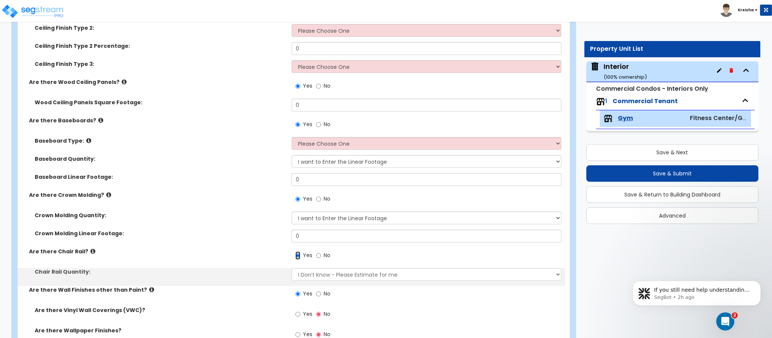
scroll to position [1324, 0]
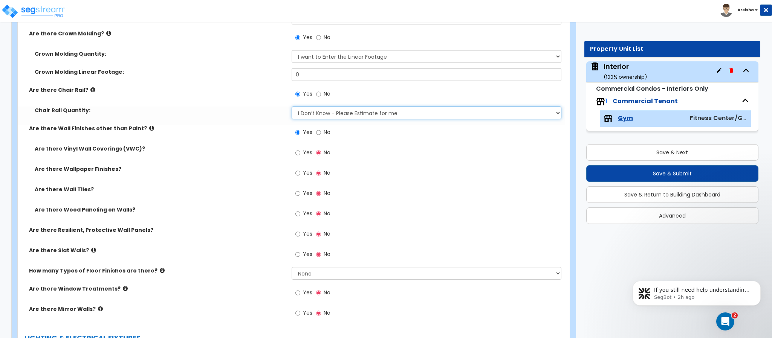
select select "1"
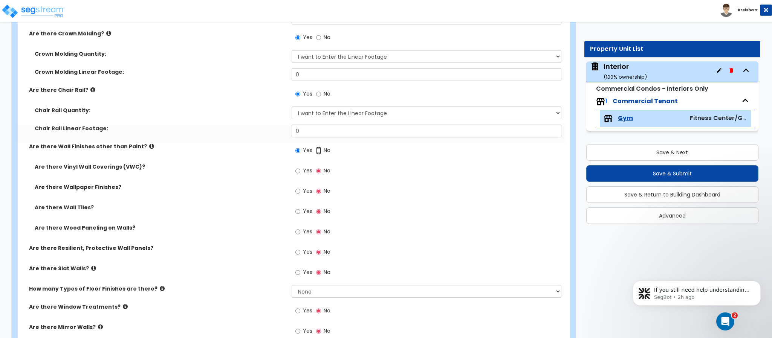
click at [316, 147] on input "No" at bounding box center [318, 151] width 5 height 8
radio input "false"
radio input "true"
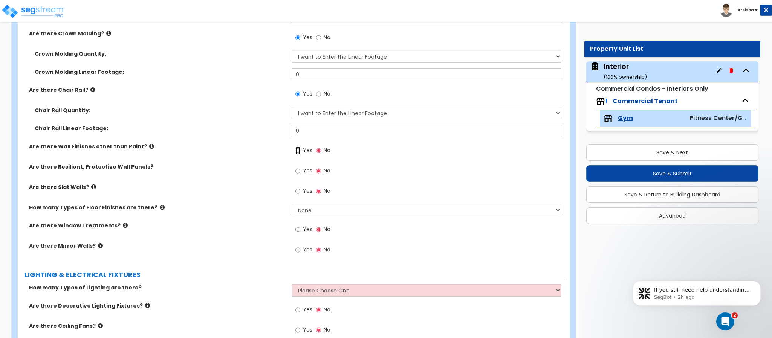
click at [295, 147] on input "Yes" at bounding box center [297, 151] width 5 height 8
radio input "true"
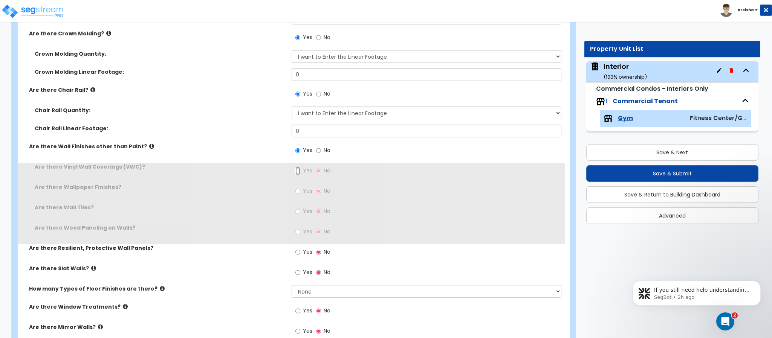
click at [295, 167] on input "Yes" at bounding box center [297, 171] width 5 height 8
radio input "true"
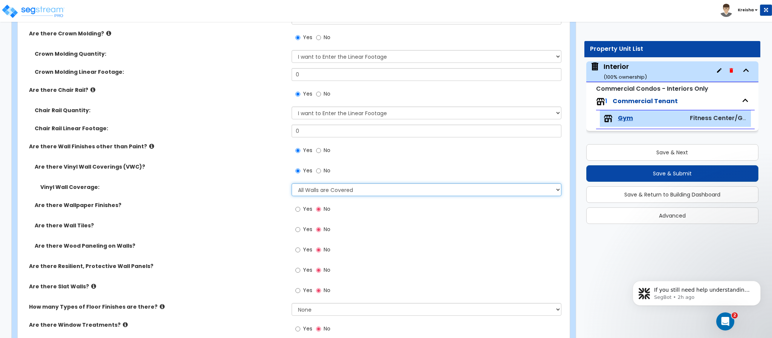
select select "5"
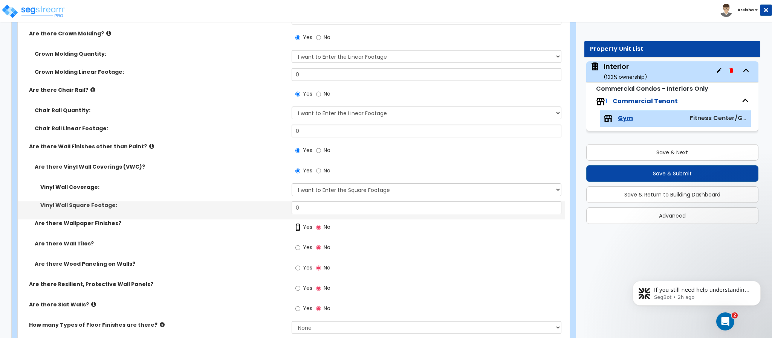
click at [295, 223] on input "Yes" at bounding box center [297, 227] width 5 height 8
radio input "true"
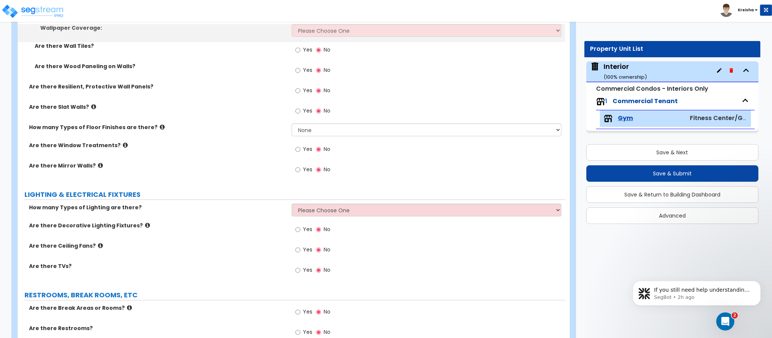
scroll to position [1542, 0]
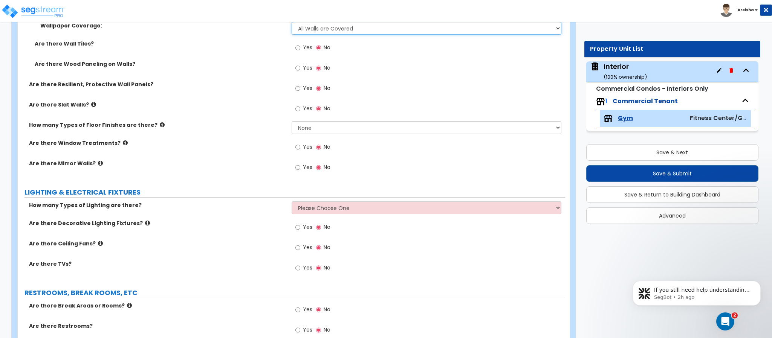
select select "5"
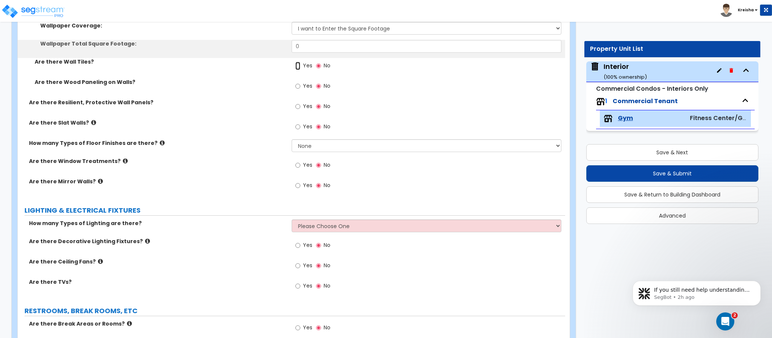
click at [295, 62] on input "Yes" at bounding box center [297, 66] width 5 height 8
radio input "true"
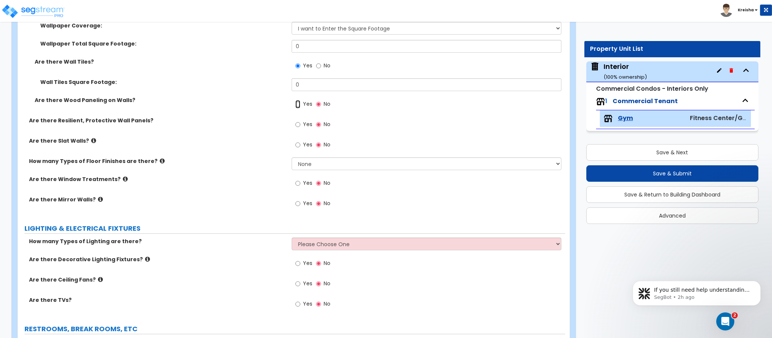
click at [295, 100] on input "Yes" at bounding box center [297, 104] width 5 height 8
radio input "true"
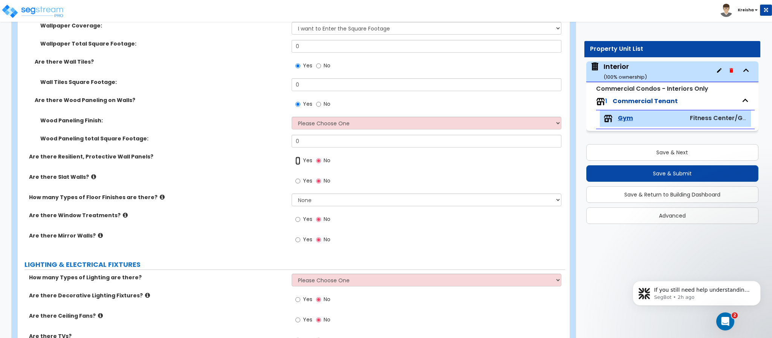
click at [295, 157] on input "Yes" at bounding box center [297, 161] width 5 height 8
radio input "true"
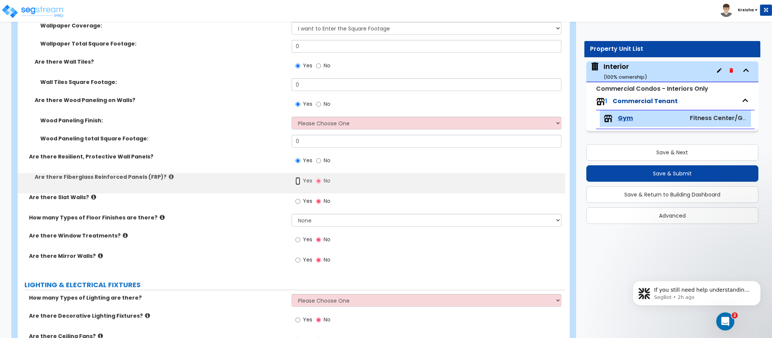
click at [295, 177] on input "Yes" at bounding box center [297, 181] width 5 height 8
radio input "true"
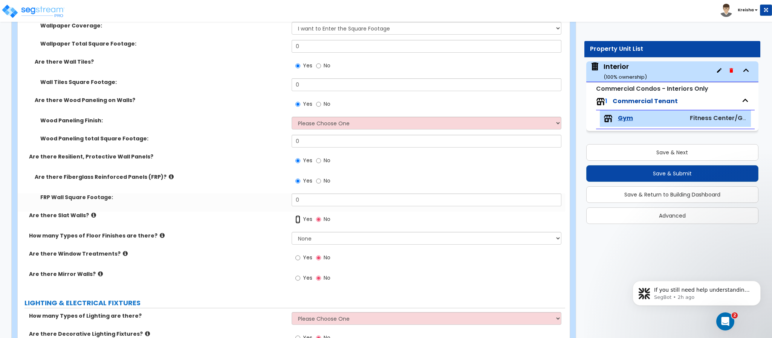
click at [295, 216] on input "Yes" at bounding box center [297, 220] width 5 height 8
radio input "true"
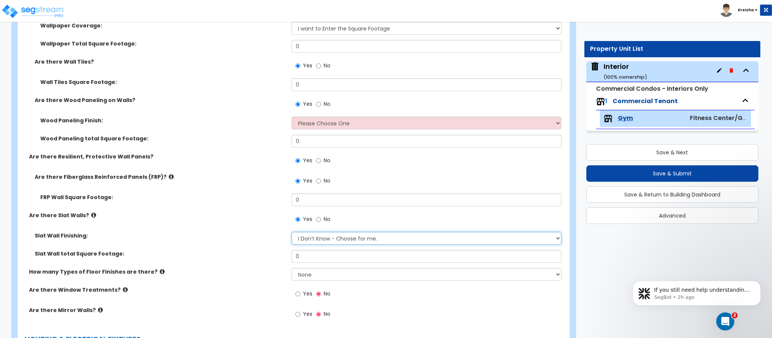
select select "1"
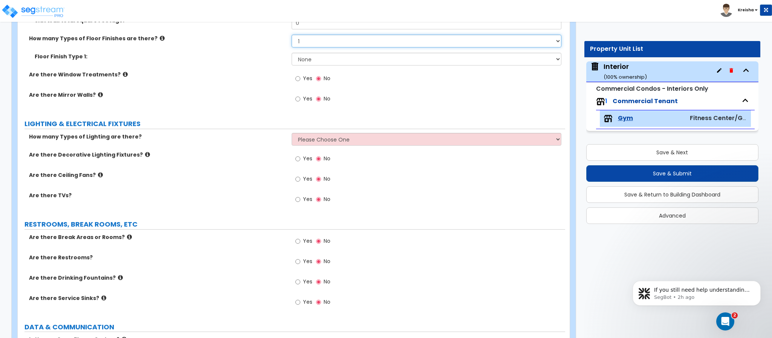
scroll to position [1777, 0]
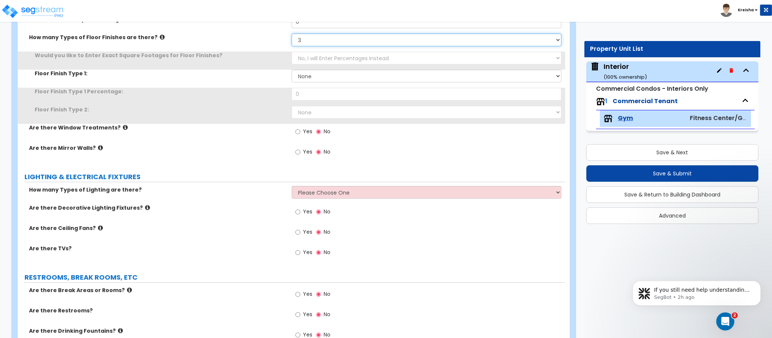
select select "4"
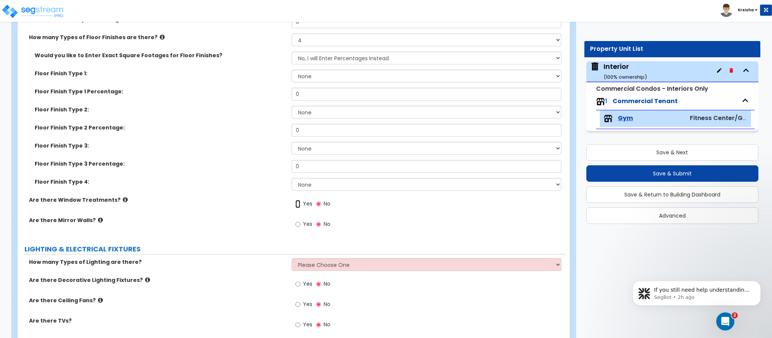
click at [295, 200] on input "Yes" at bounding box center [297, 204] width 5 height 8
radio input "true"
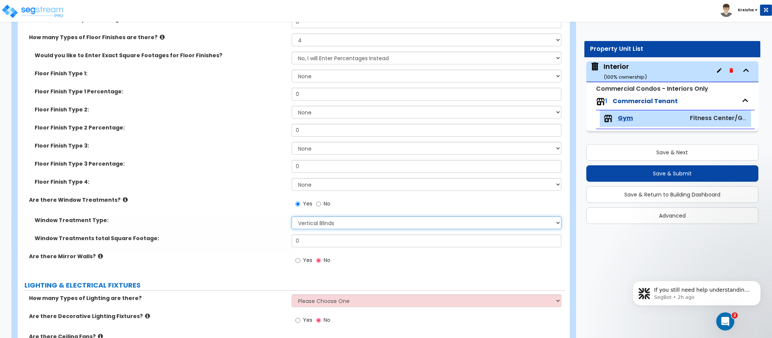
select select "2"
click at [295, 257] on input "Yes" at bounding box center [297, 261] width 5 height 8
radio input "true"
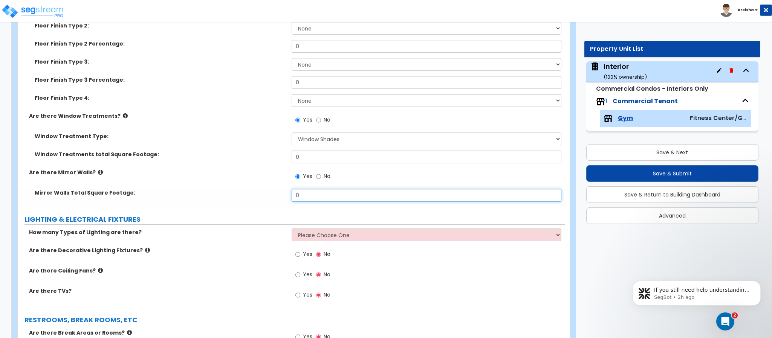
scroll to position [1873, 0]
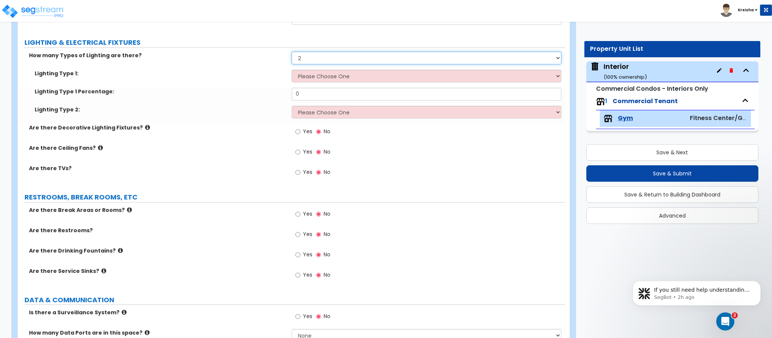
select select "3"
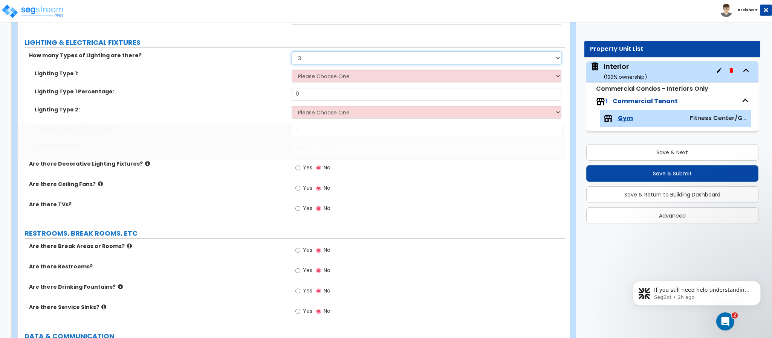
scroll to position [2038, 0]
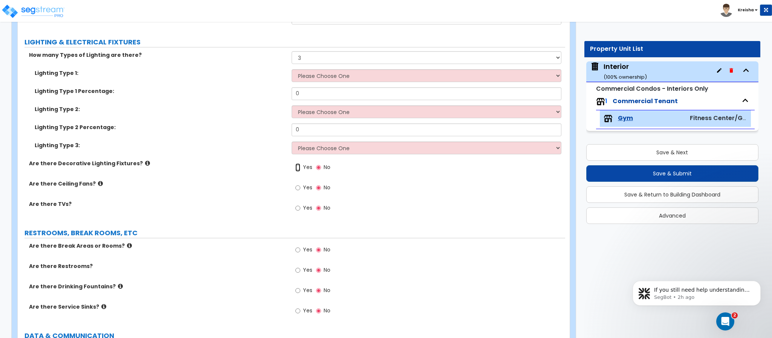
click at [295, 164] on input "Yes" at bounding box center [297, 168] width 5 height 8
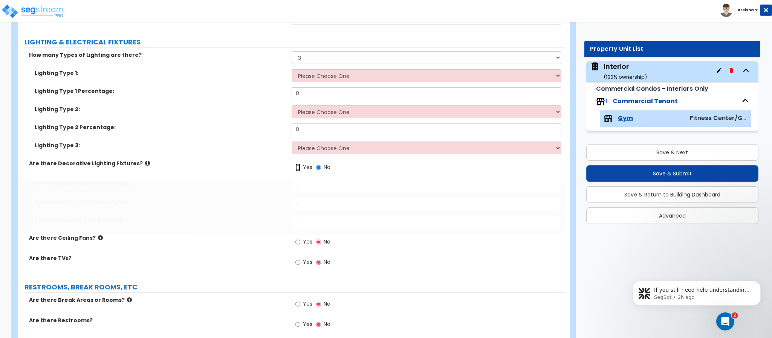
radio input "true"
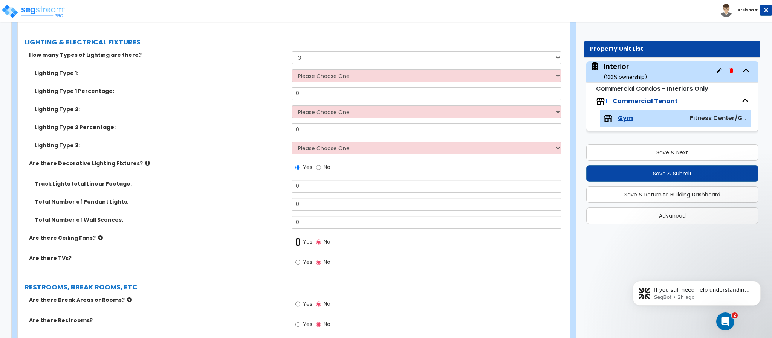
click at [295, 238] on input "Yes" at bounding box center [297, 242] width 5 height 8
radio input "true"
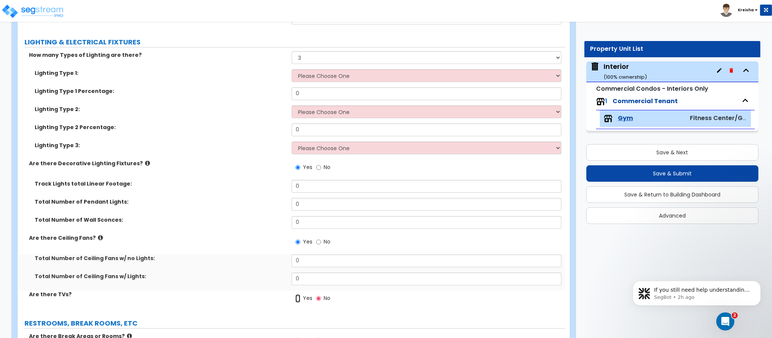
click at [295, 295] on input "Yes" at bounding box center [297, 299] width 5 height 8
radio input "true"
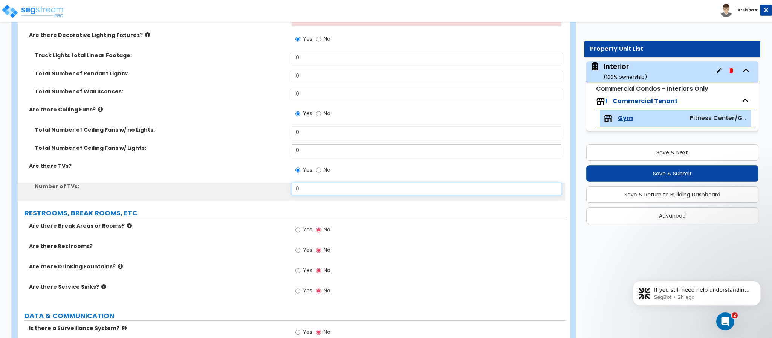
scroll to position [2168, 0]
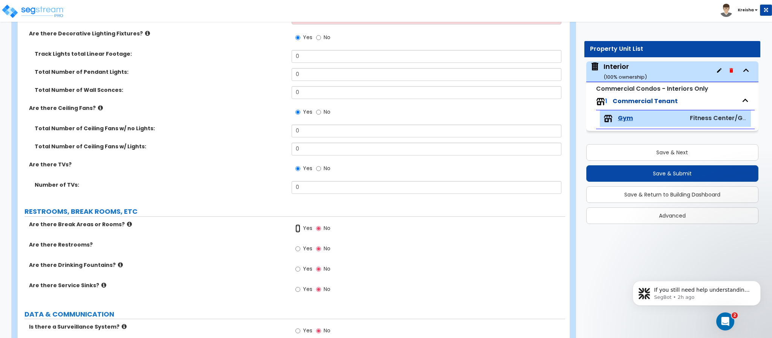
click at [295, 225] on input "Yes" at bounding box center [297, 229] width 5 height 8
radio input "true"
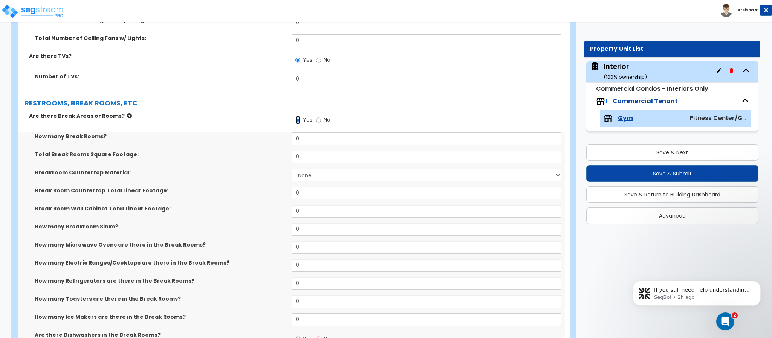
scroll to position [2298, 0]
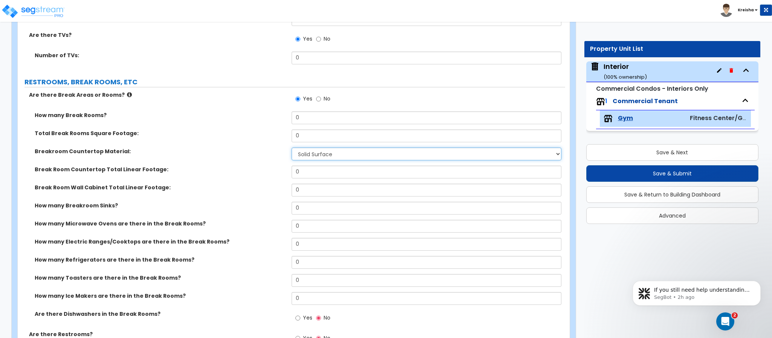
select select "3"
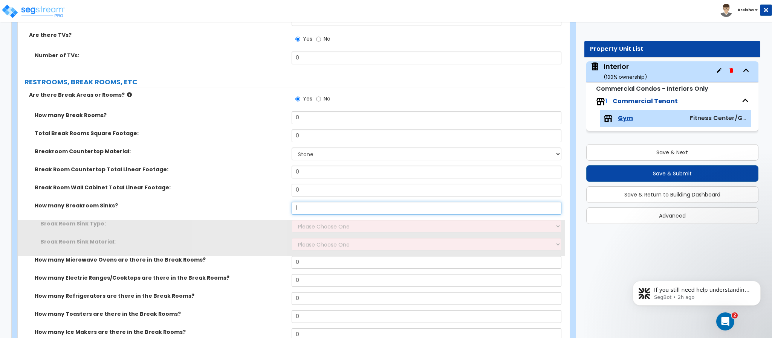
type input "1"
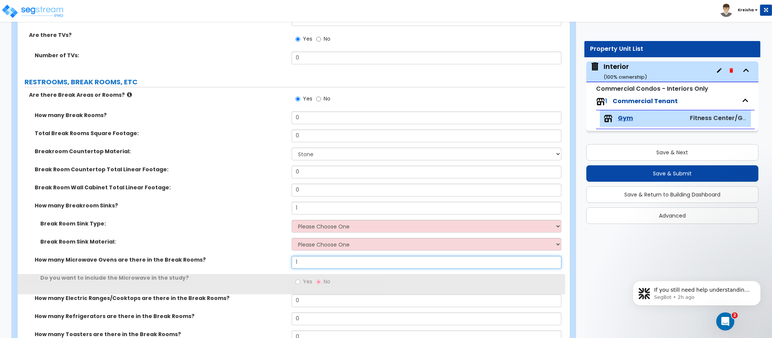
type input "1"
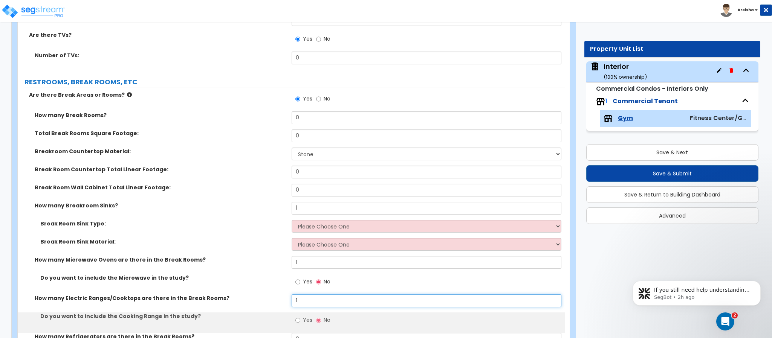
scroll to position [2469, 0]
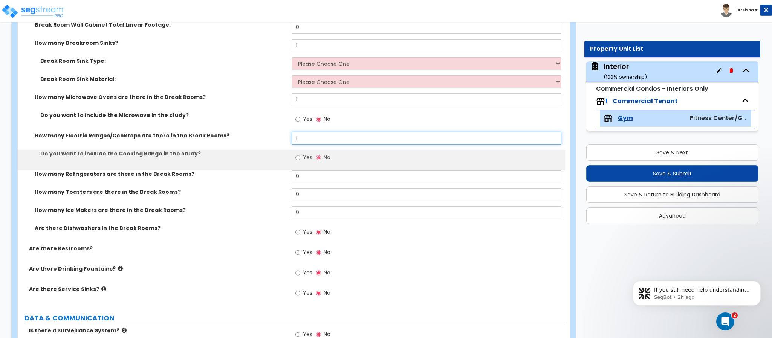
type input "1"
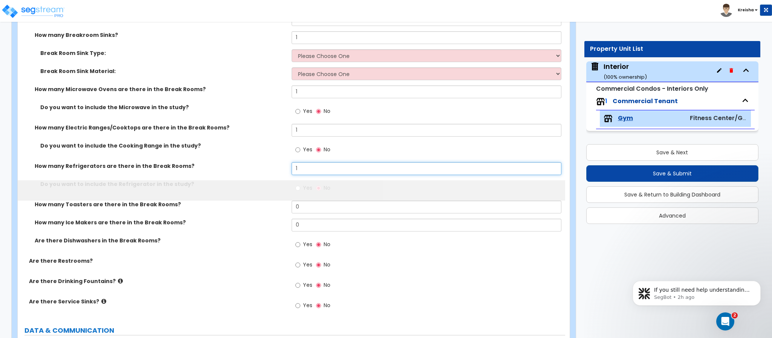
type input "1"
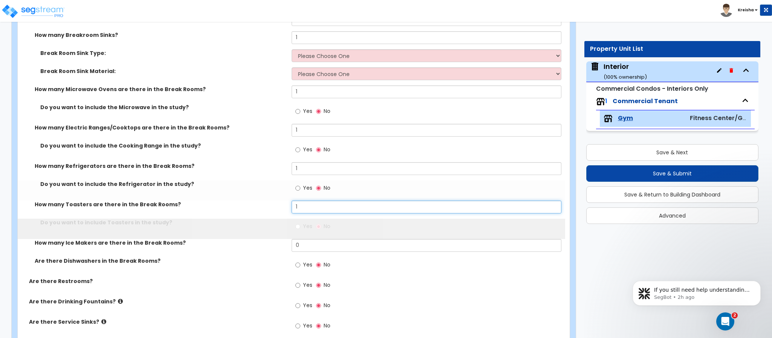
type input "1"
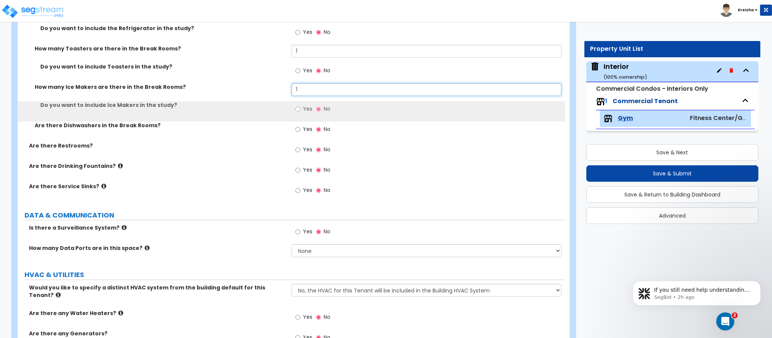
scroll to position [2635, 0]
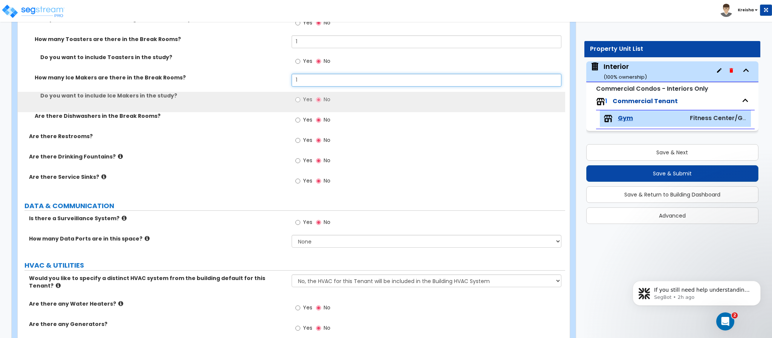
type input "1"
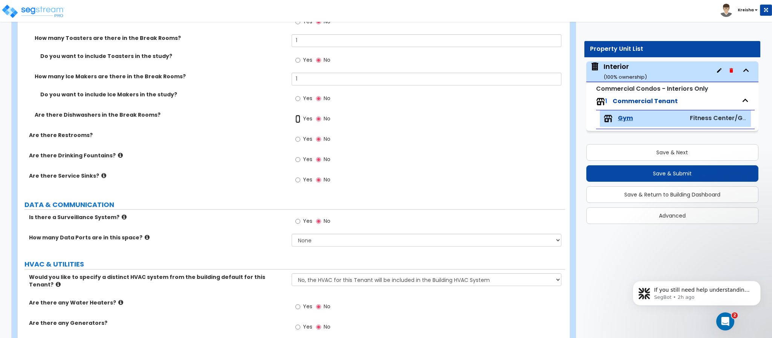
click at [295, 115] on input "Yes" at bounding box center [297, 119] width 5 height 8
radio input "true"
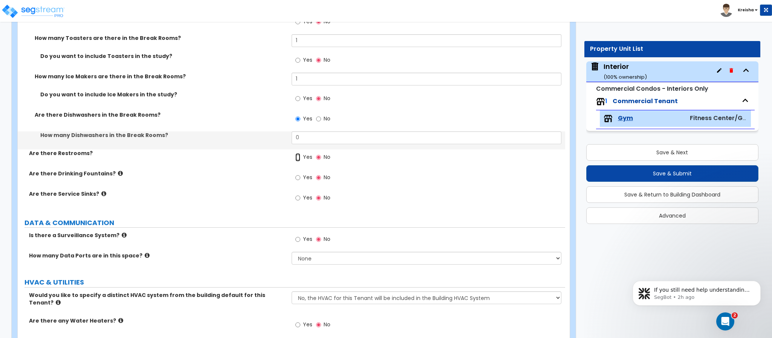
click at [295, 153] on input "Yes" at bounding box center [297, 157] width 5 height 8
radio input "true"
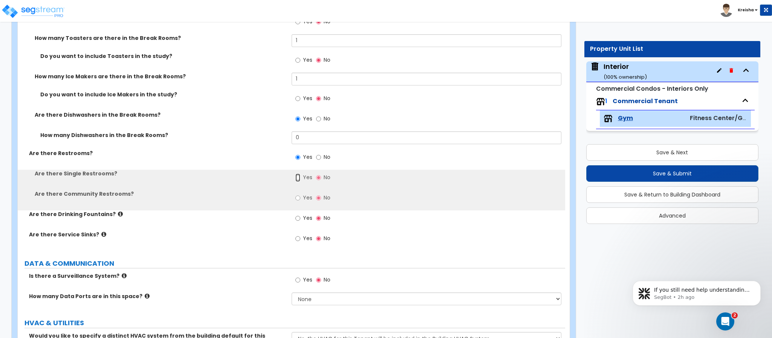
click at [295, 174] on input "Yes" at bounding box center [297, 178] width 5 height 8
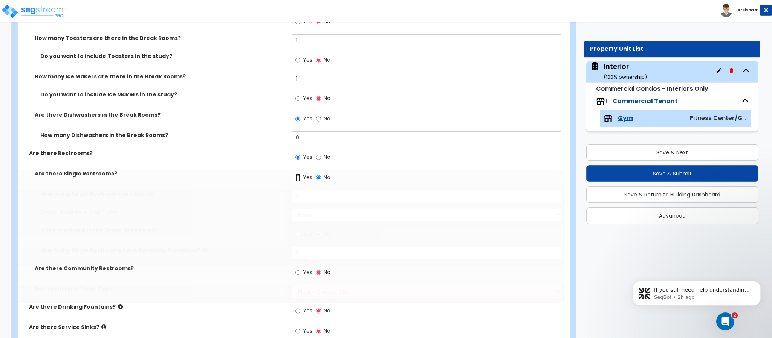
radio input "true"
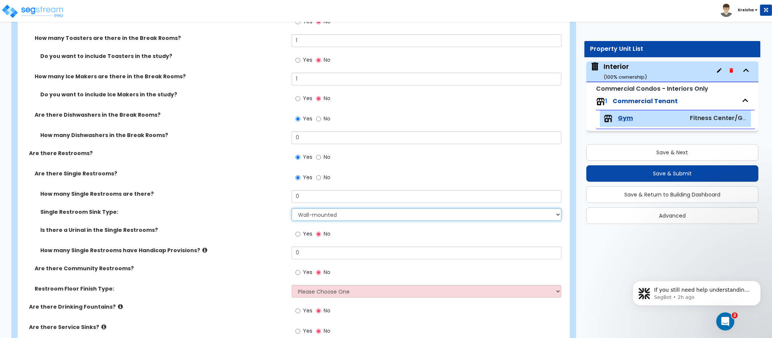
select select "2"
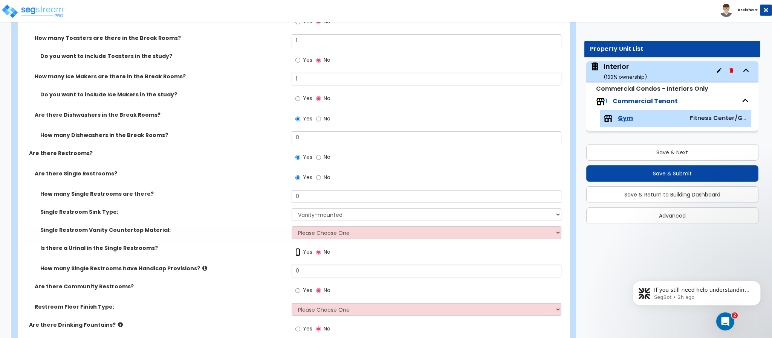
click at [295, 248] on input "Yes" at bounding box center [297, 252] width 5 height 8
radio input "true"
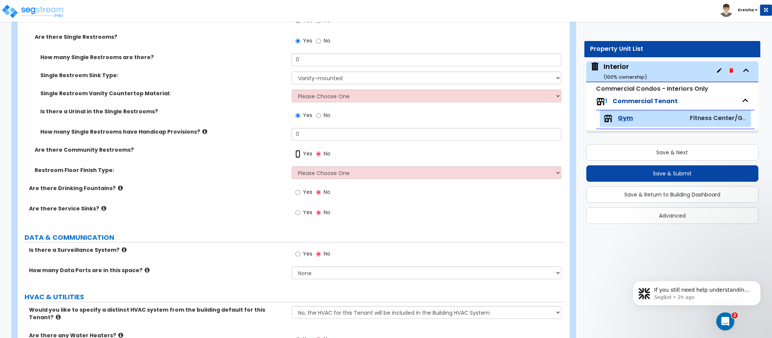
click at [295, 150] on input "Yes" at bounding box center [297, 154] width 5 height 8
radio input "true"
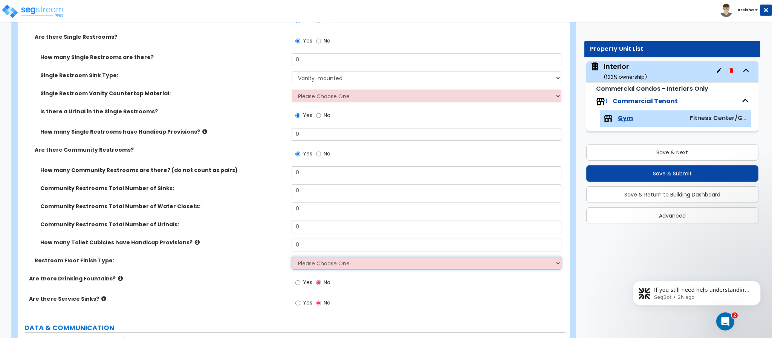
select select "1"
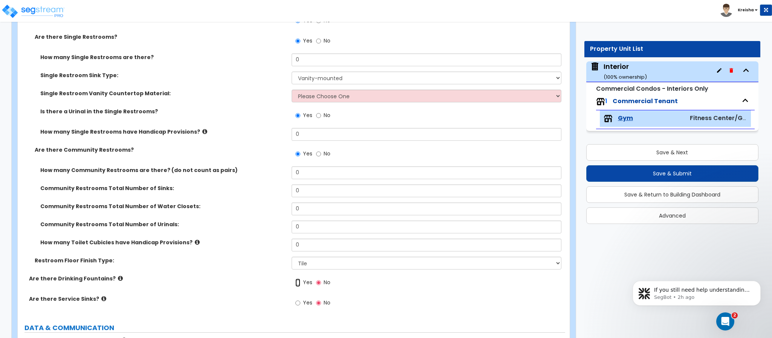
click at [295, 279] on input "Yes" at bounding box center [297, 283] width 5 height 8
radio input "true"
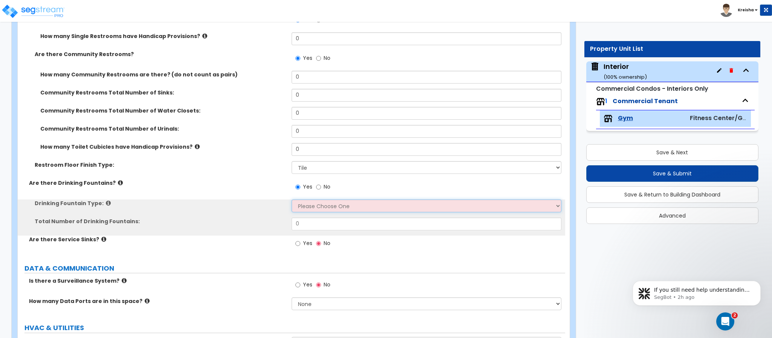
scroll to position [2903, 0]
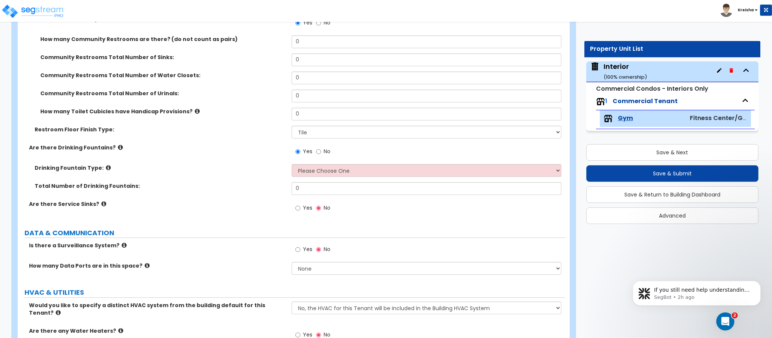
click at [295, 204] on input "Yes" at bounding box center [297, 208] width 5 height 8
radio input "true"
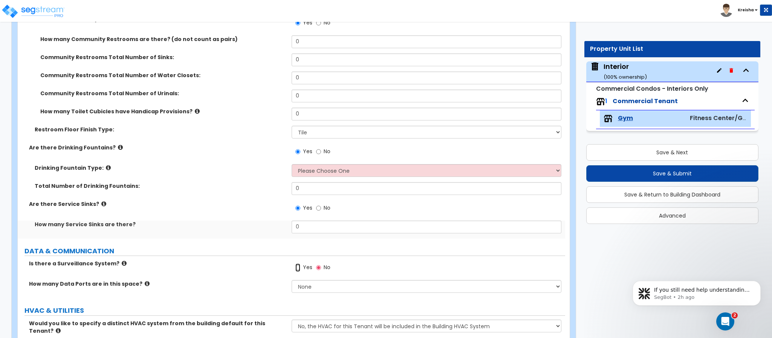
click at [295, 264] on input "Yes" at bounding box center [297, 268] width 5 height 8
radio input "true"
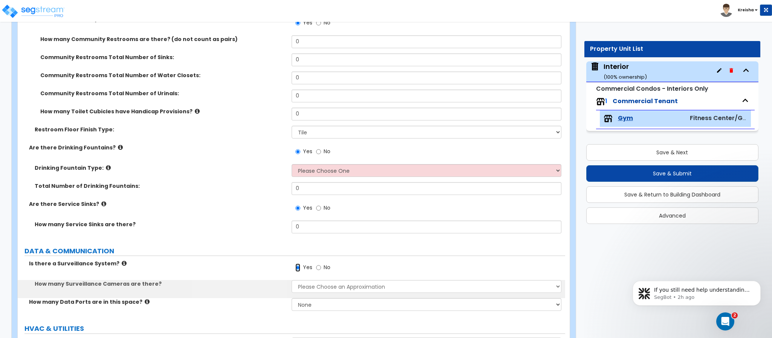
scroll to position [2997, 0]
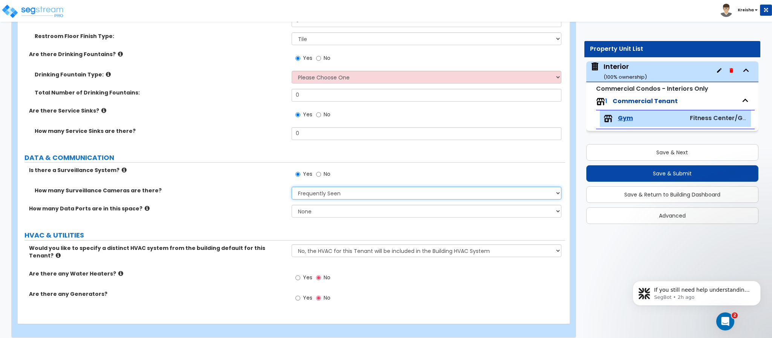
select select "4"
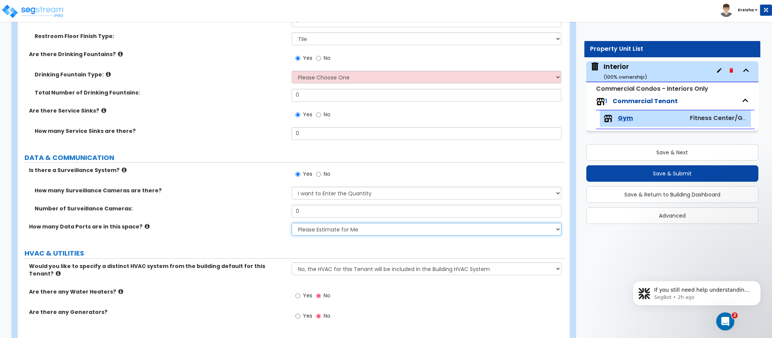
select select "2"
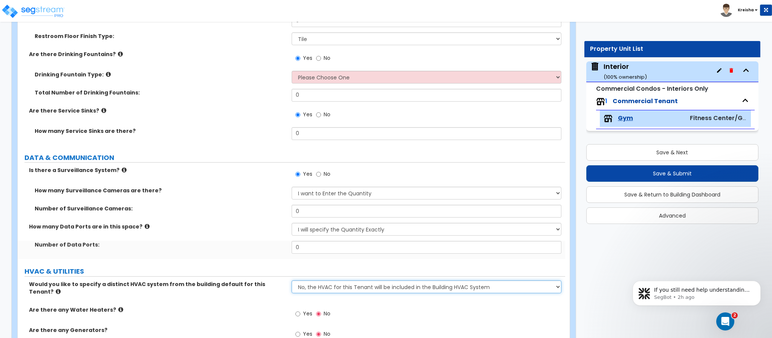
select select "1"
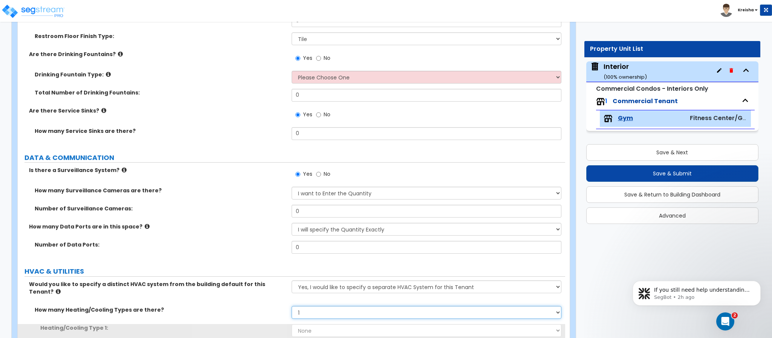
scroll to position [3069, 0]
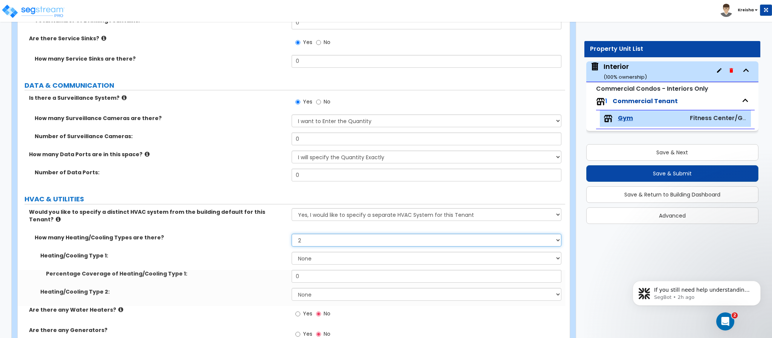
select select "1"
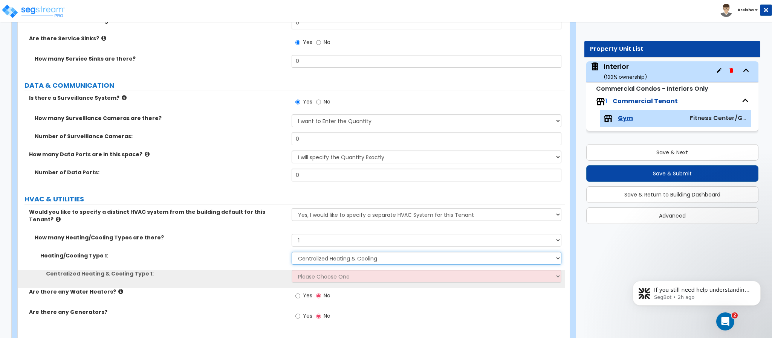
select select "1"
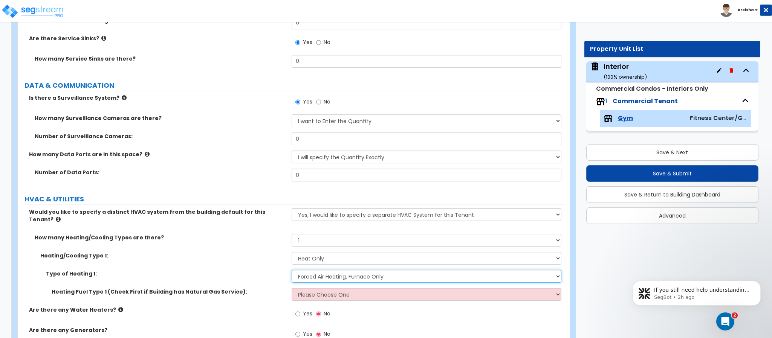
select select "6"
select select "2"
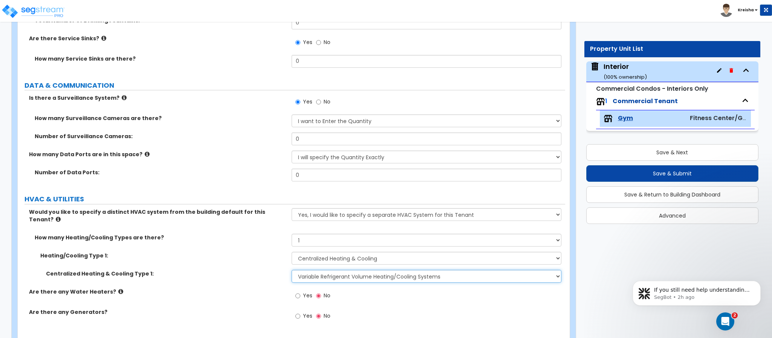
select select "3"
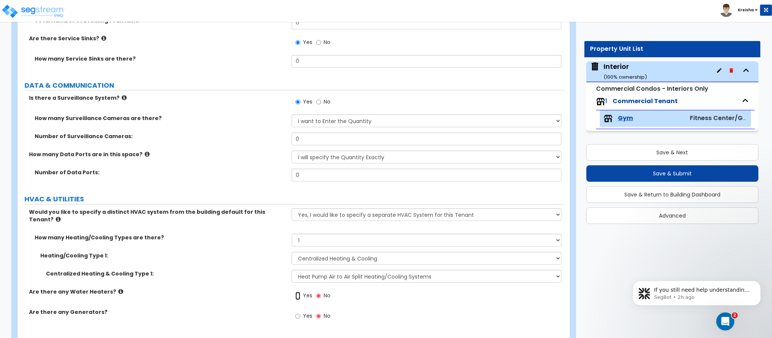
click at [295, 292] on input "Yes" at bounding box center [297, 296] width 5 height 8
radio input "true"
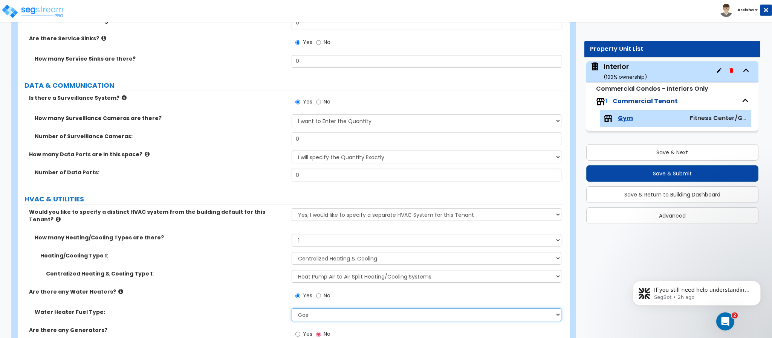
select select "2"
click at [295, 330] on input "Yes" at bounding box center [297, 334] width 5 height 8
radio input "true"
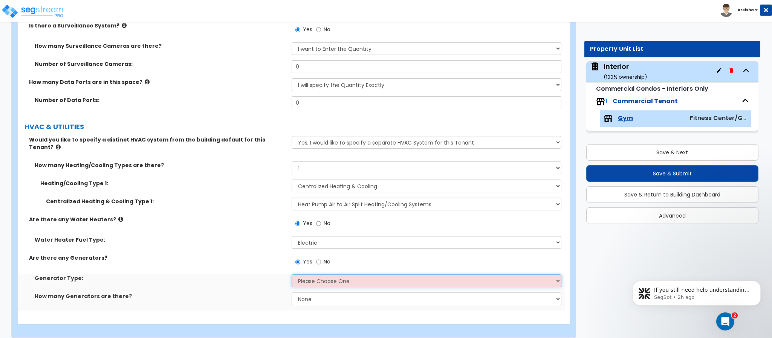
select select "1"
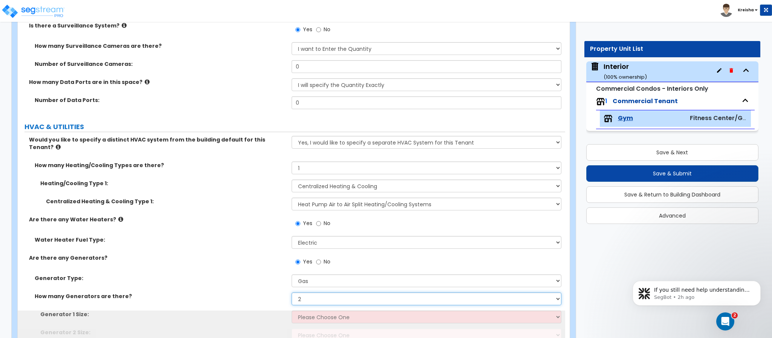
select select "3"
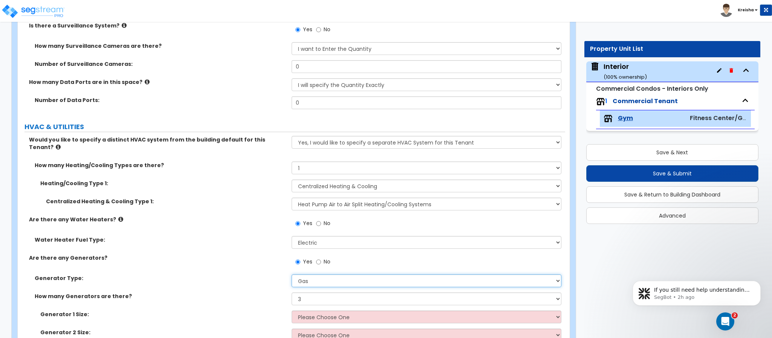
click at [323, 275] on select "Please Choose One Gas Diesel" at bounding box center [427, 281] width 270 height 13
select select "2"
click at [292, 275] on select "Please Choose One Gas Diesel" at bounding box center [427, 281] width 270 height 13
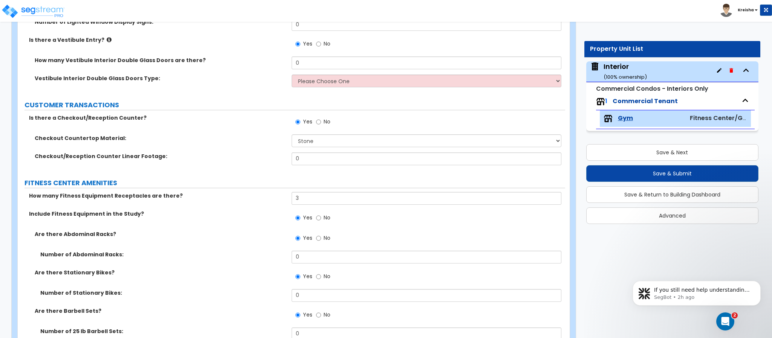
scroll to position [0, 0]
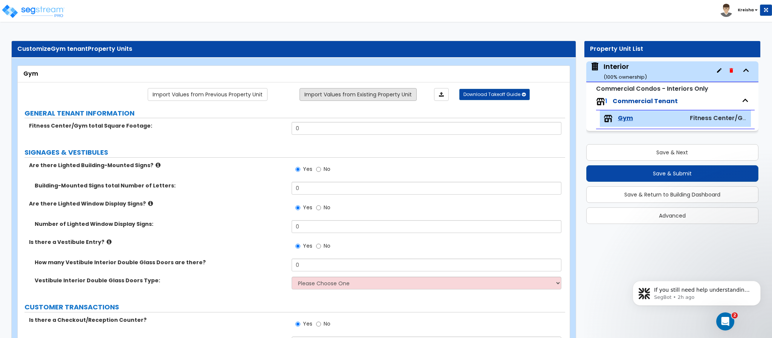
click at [355, 96] on link "Import Values from Existing Property Unit" at bounding box center [358, 94] width 117 height 13
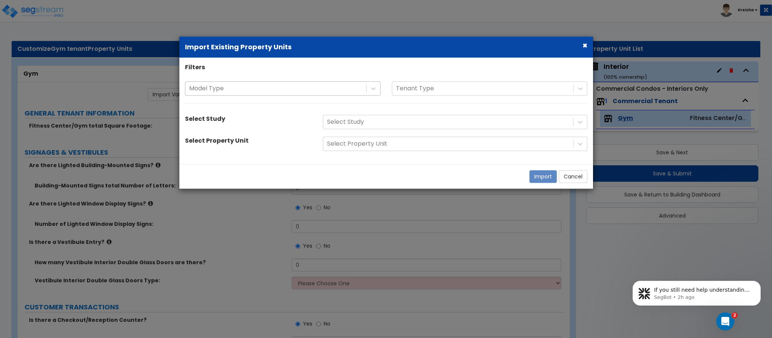
click at [339, 82] on div "Model Type" at bounding box center [275, 88] width 181 height 13
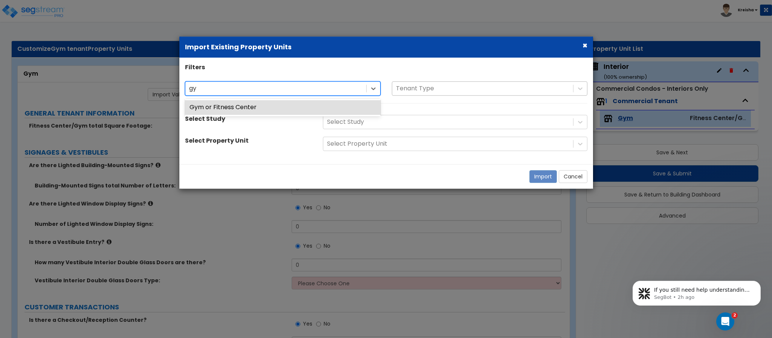
type input "gy"
click at [404, 86] on div at bounding box center [482, 89] width 173 height 10
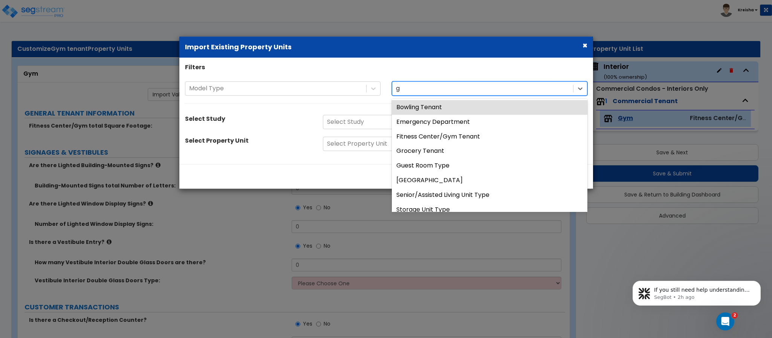
type input "gy"
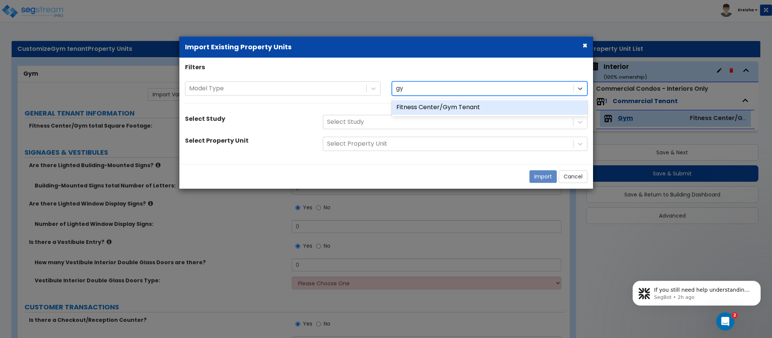
click at [416, 107] on div "Fitness Center/Gym Tenant" at bounding box center [490, 107] width 196 height 15
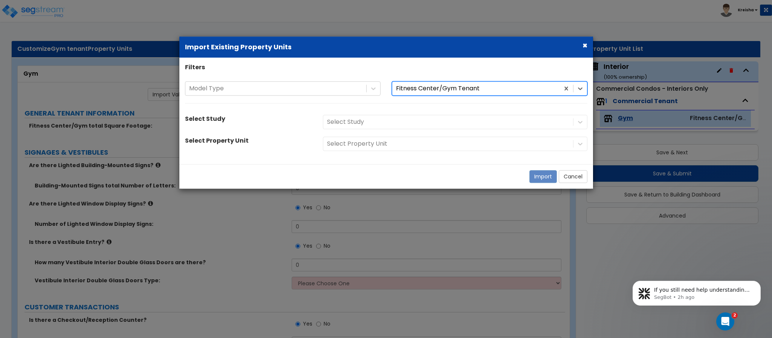
click at [420, 107] on div "Model Type option Fitness Center/Gym Tenant, selected. Fitness Center/Gym Tenan…" at bounding box center [386, 96] width 414 height 30
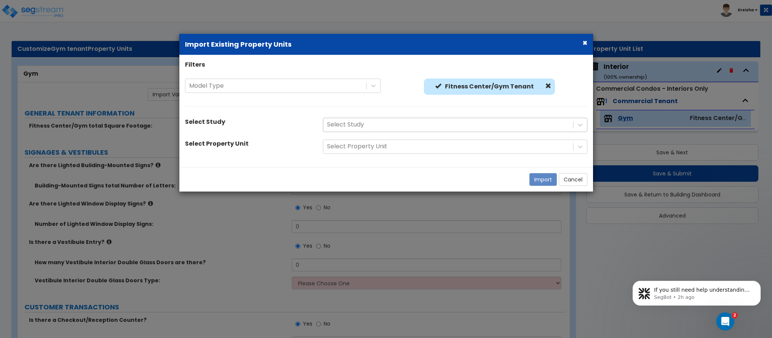
click at [414, 118] on div "Select Study" at bounding box center [448, 124] width 250 height 13
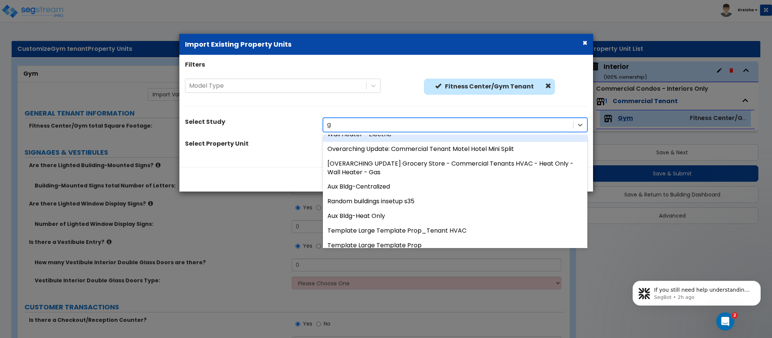
scroll to position [592, 0]
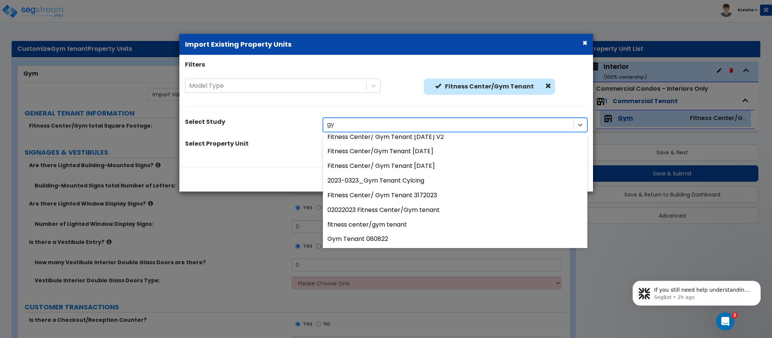
type input "gym"
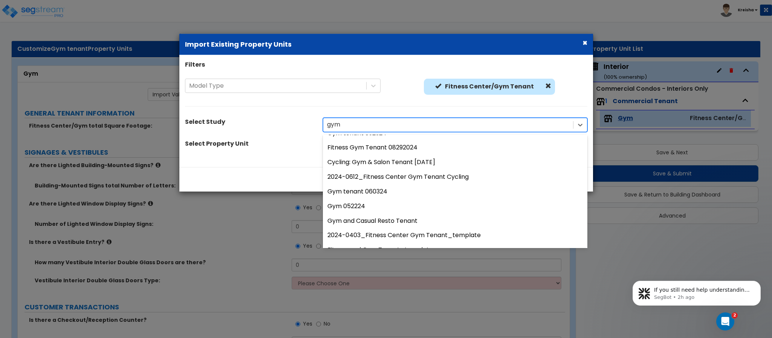
scroll to position [0, 0]
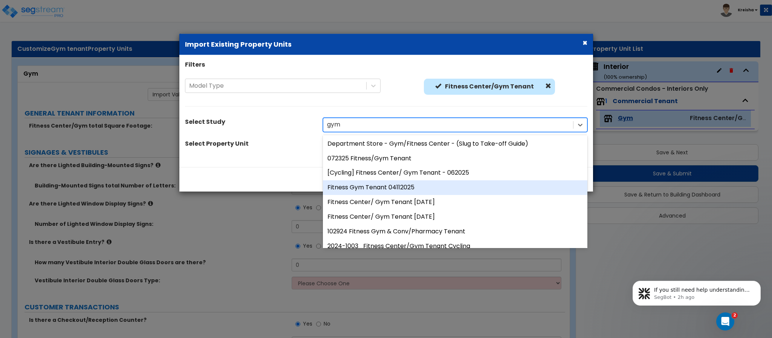
click at [399, 189] on div "Fitness Gym Tenant 04112025" at bounding box center [455, 187] width 265 height 15
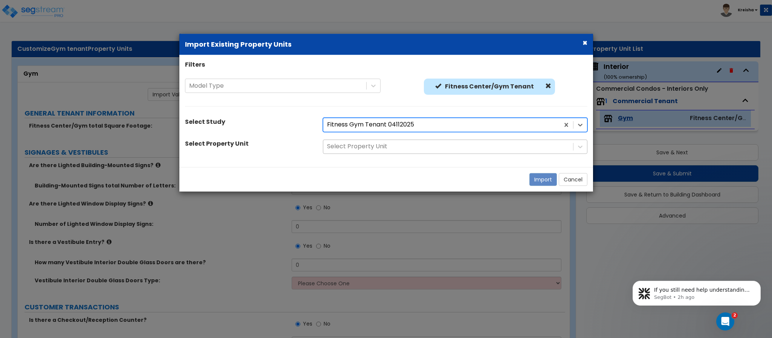
click at [457, 146] on div at bounding box center [448, 147] width 242 height 10
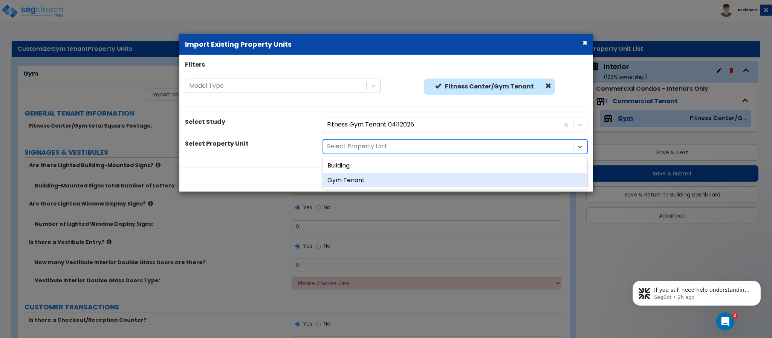
click at [364, 179] on div "Gym Tenant" at bounding box center [455, 180] width 265 height 15
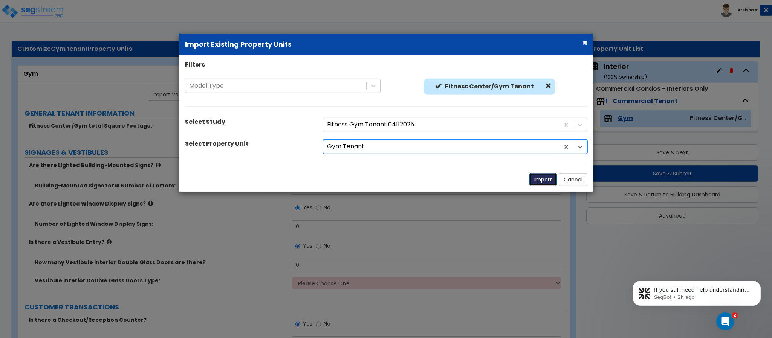
click at [547, 179] on button "Import" at bounding box center [543, 179] width 28 height 13
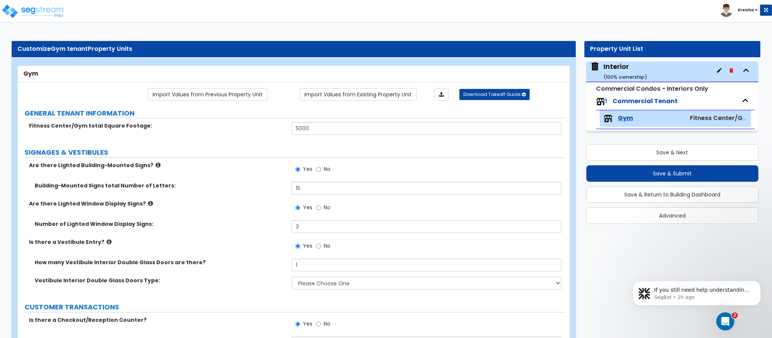
type input "5000"
radio input "true"
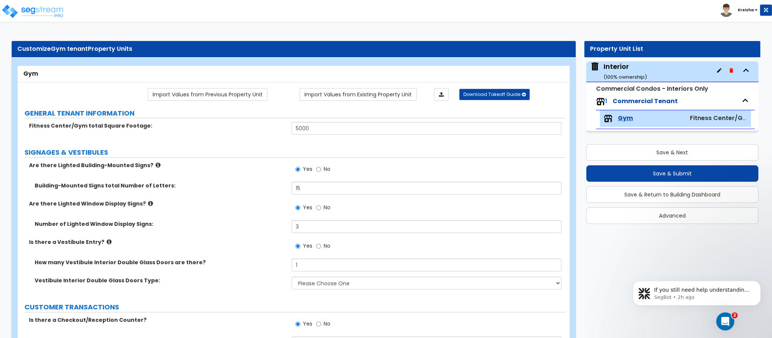
type input "5"
radio input "true"
select select "1"
radio input "true"
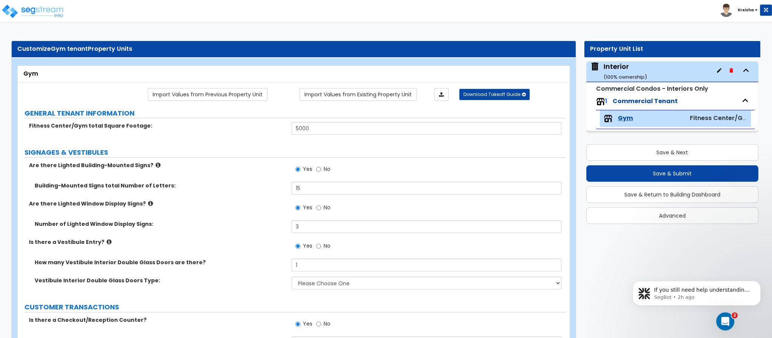
radio input "true"
select select "1"
radio input "true"
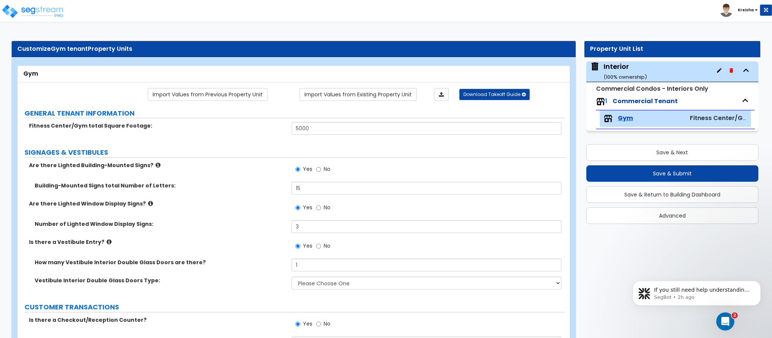
select select "1"
radio input "true"
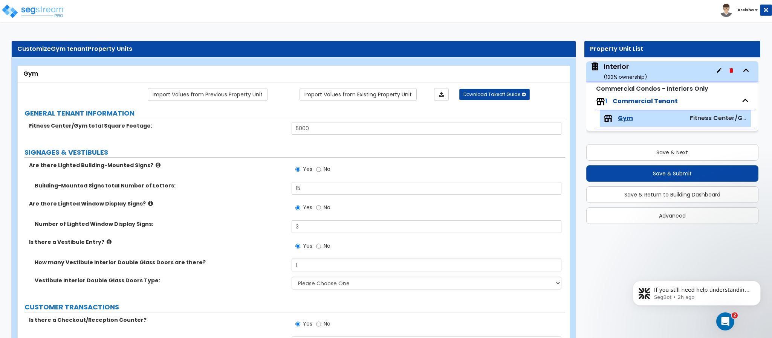
radio input "true"
type input "15"
type input "3"
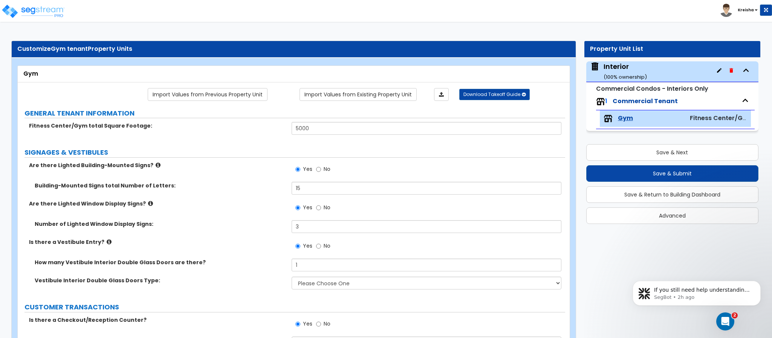
type input "1"
select select "2"
type input "14"
type input "1"
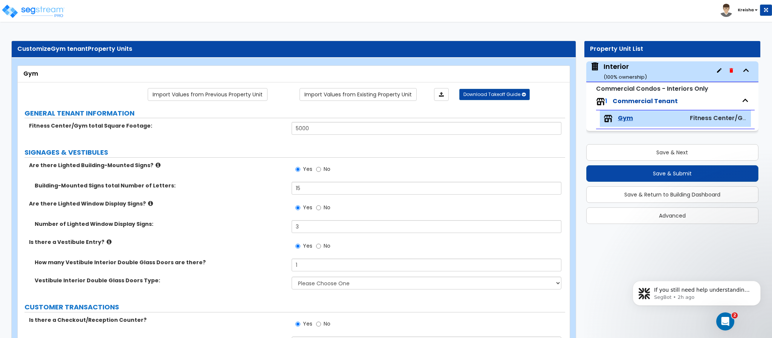
type input "2"
type input "3"
type input "4"
type input "5"
type input "6"
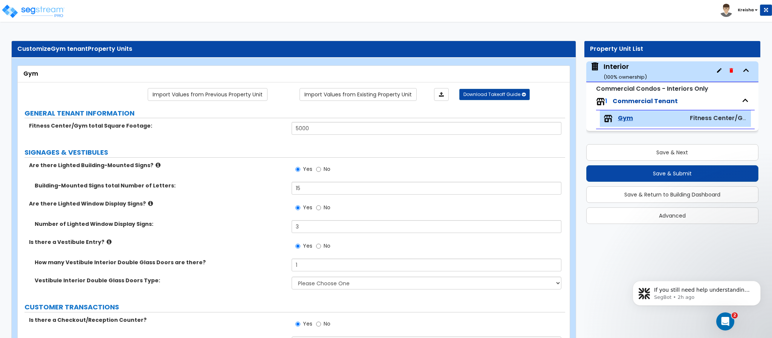
type input "7"
type input "8"
type input "9"
type input "10"
type input "11"
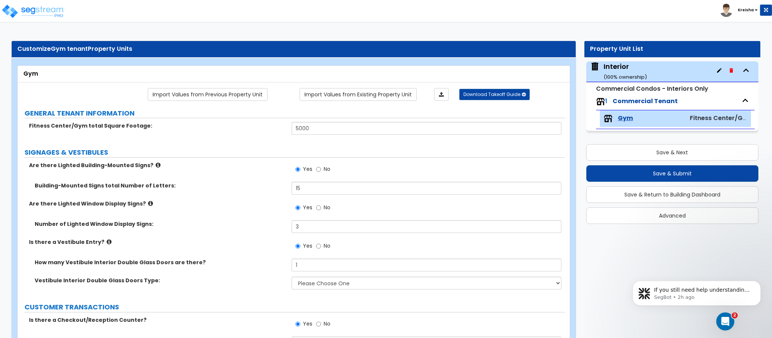
type input "500"
type input "5"
type input "3"
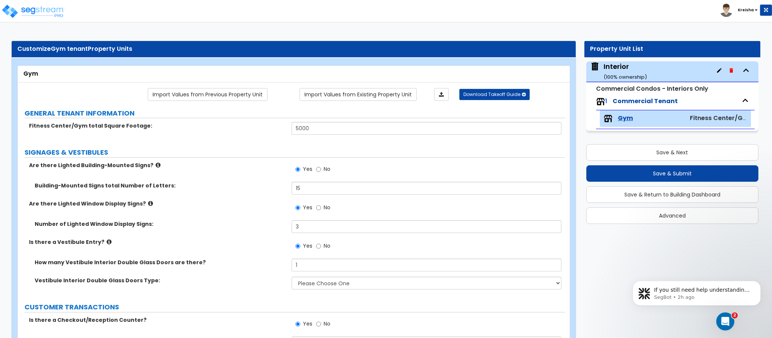
type input "200"
select select "1"
type input "12"
type input "5"
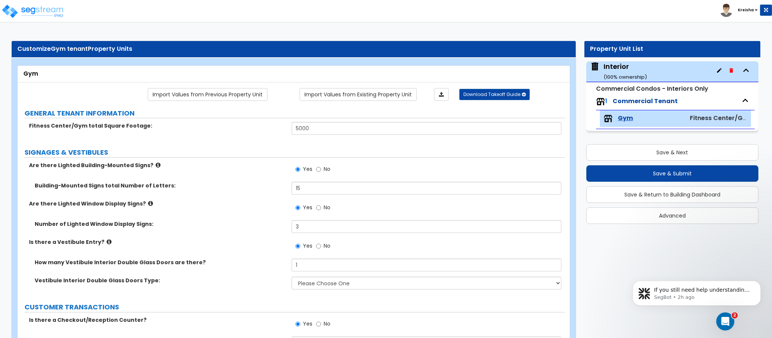
type input "13"
select select "3"
type input "250"
select select "0"
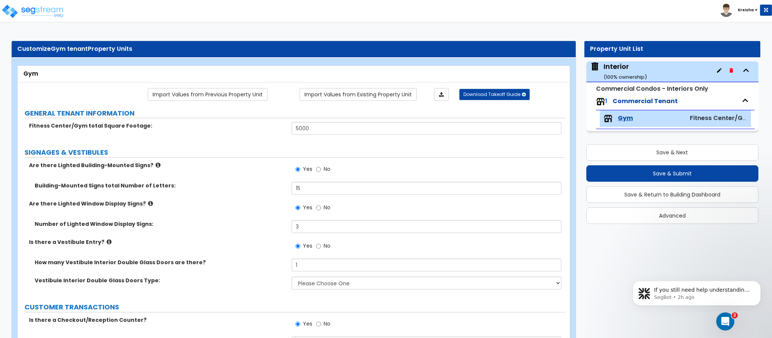
select select "0"
radio input "true"
select select "1"
type input "500"
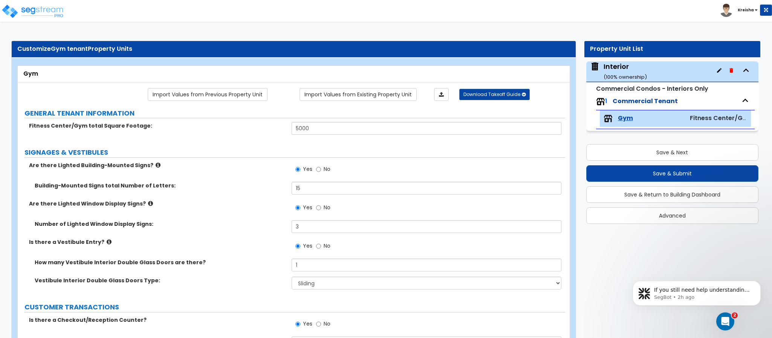
type input "500"
select select "3"
type input "500"
select select "2"
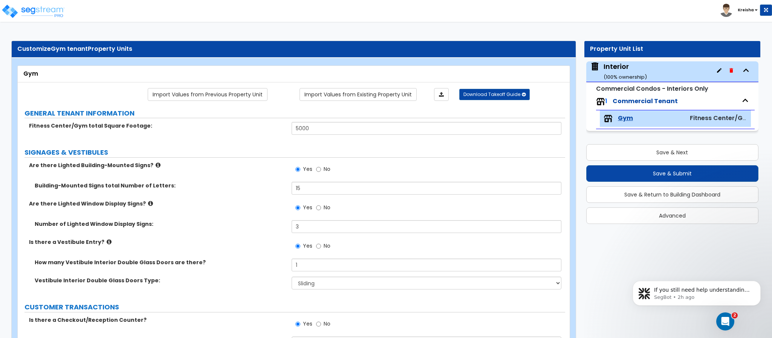
type input "500"
select select "3"
type input "120"
type input "150"
select select "3"
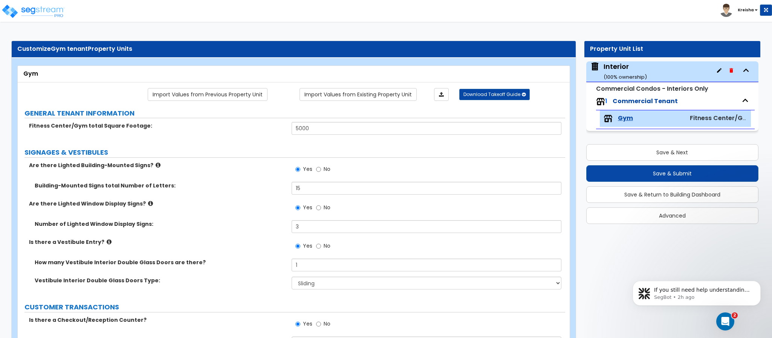
type input "24"
type input "1"
type input "2"
type input "1"
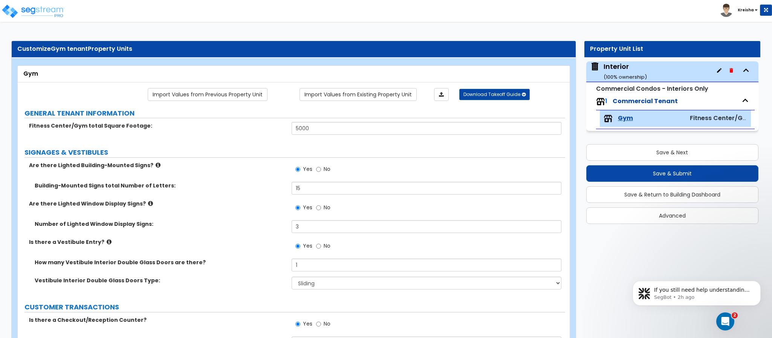
type input "2"
type input "1"
type input "200"
select select "2"
type input "7"
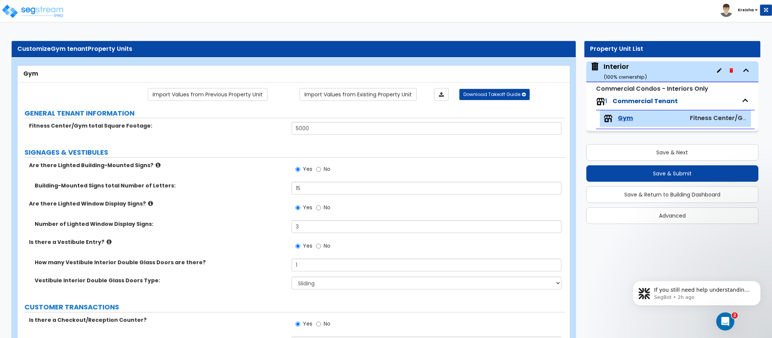
type input "7"
type input "2"
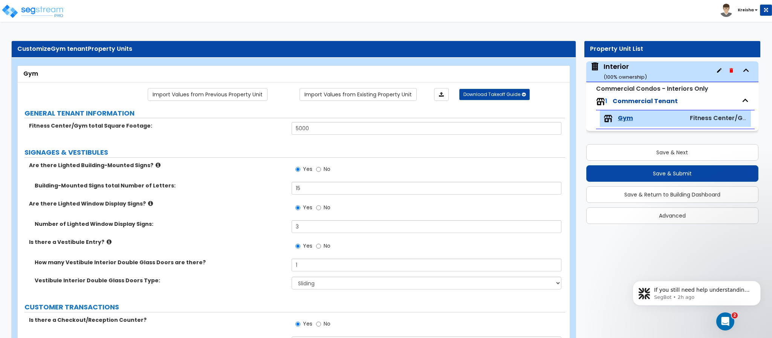
type input "2"
radio input "true"
select select "1"
select select "2"
radio input "true"
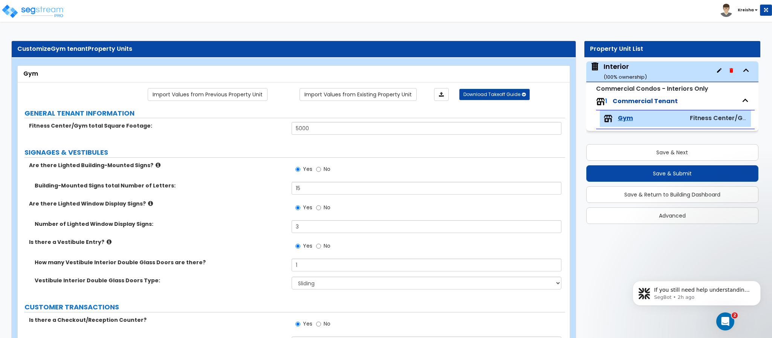
radio input "true"
type input "1"
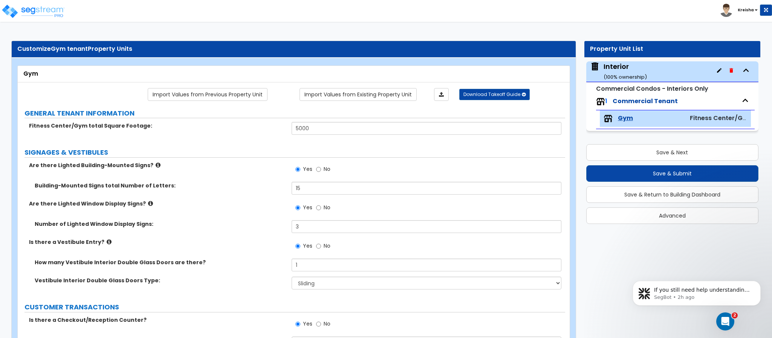
type input "1"
type input "2"
select select "1"
type input "2"
type input "6"
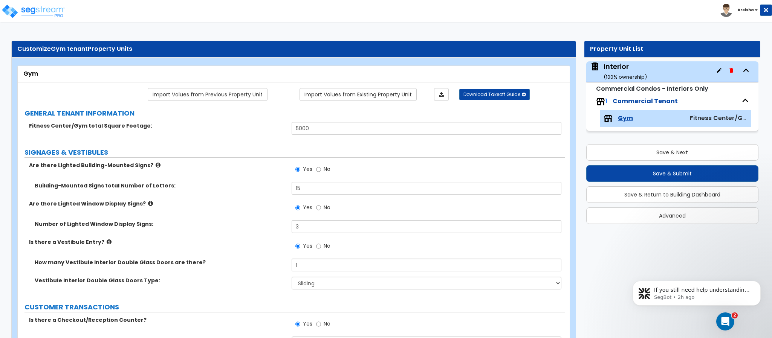
type input "6"
select select "1"
type input "1"
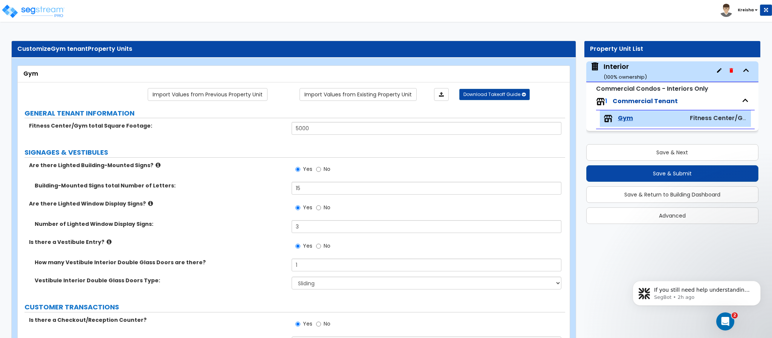
type input "2"
select select "1"
click at [377, 151] on label "SIGNAGES & VESTIBULES" at bounding box center [294, 153] width 541 height 10
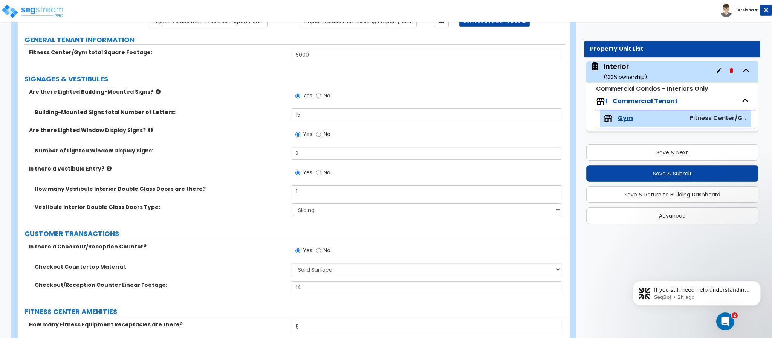
scroll to position [75, 0]
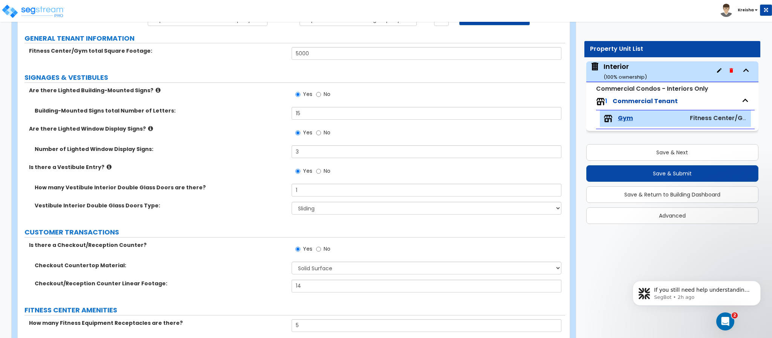
click at [398, 83] on label "SIGNAGES & VESTIBULES" at bounding box center [294, 78] width 541 height 10
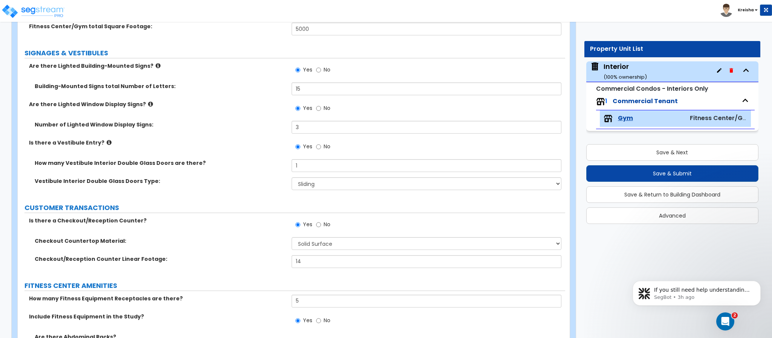
scroll to position [113, 0]
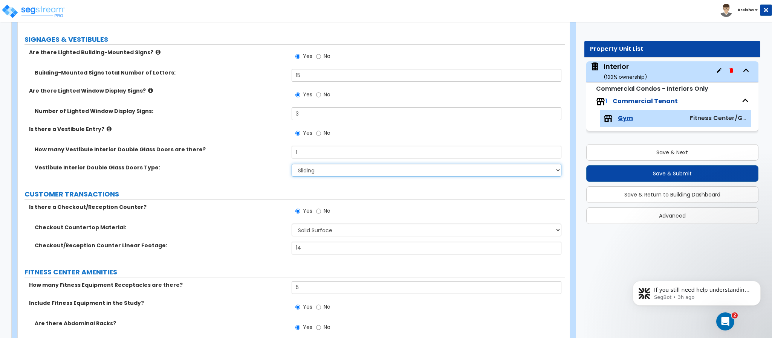
click at [295, 171] on select "Please Choose One Hinged Sliding" at bounding box center [427, 170] width 270 height 13
click at [193, 173] on div "Vestibule Interior Double Glass Doors Type: Please Choose One Hinged Sliding" at bounding box center [291, 173] width 547 height 18
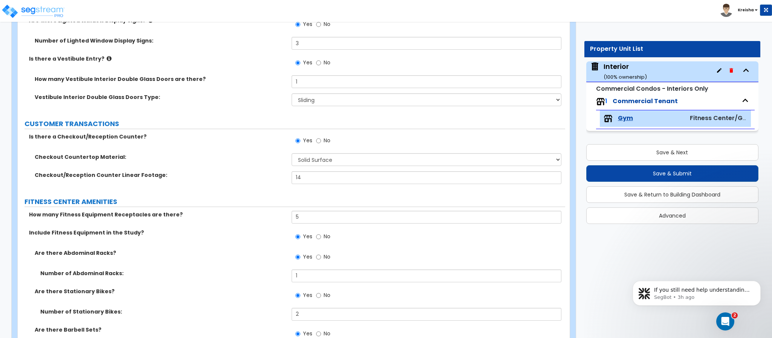
scroll to position [188, 0]
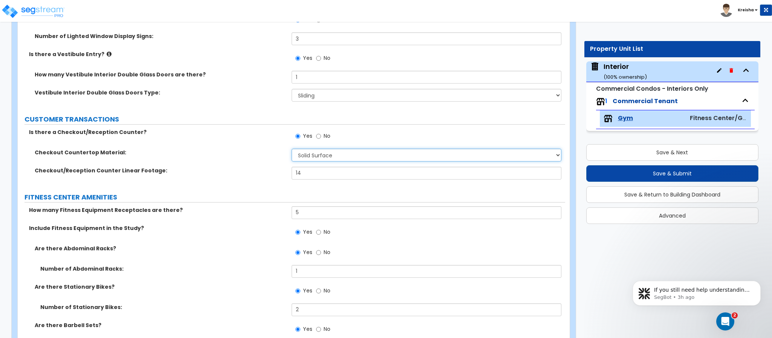
click at [353, 153] on select "None Plastic Laminate Solid Surface Stone Quartz Marble Tile Wood Stainless Ste…" at bounding box center [427, 155] width 270 height 13
click at [292, 150] on select "None Plastic Laminate Solid Surface Stone Quartz Marble Tile Wood Stainless Ste…" at bounding box center [427, 155] width 270 height 13
click at [233, 197] on label "FITNESS CENTER AMENITIES" at bounding box center [294, 198] width 541 height 10
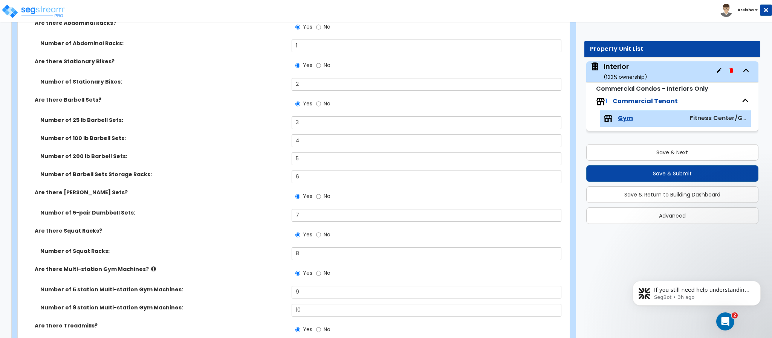
scroll to position [414, 0]
click at [302, 127] on input "3" at bounding box center [427, 122] width 270 height 13
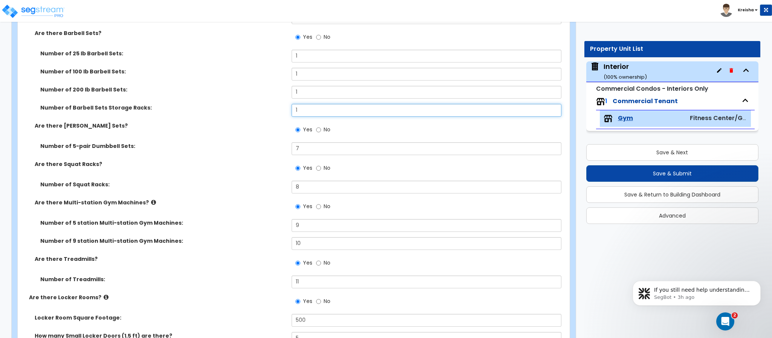
scroll to position [490, 0]
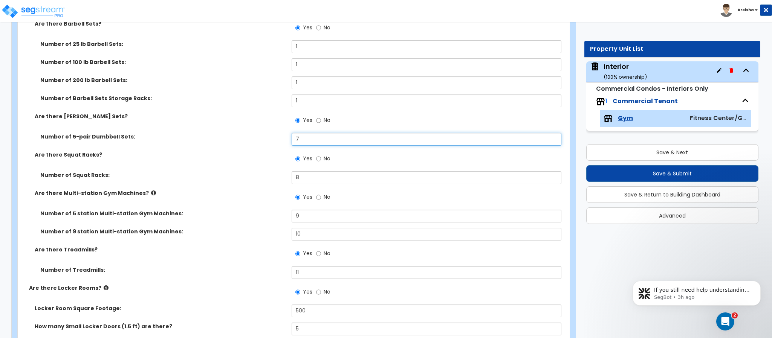
click at [302, 136] on input "7" at bounding box center [427, 139] width 270 height 13
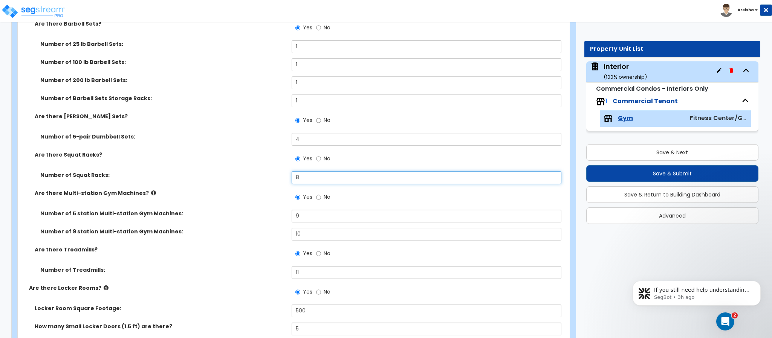
click at [301, 175] on input "8" at bounding box center [427, 177] width 270 height 13
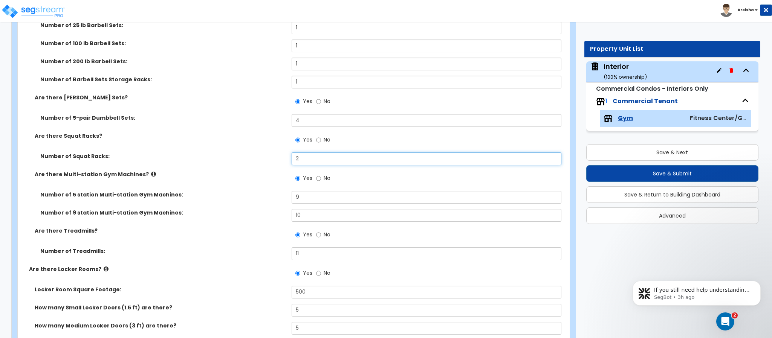
scroll to position [527, 0]
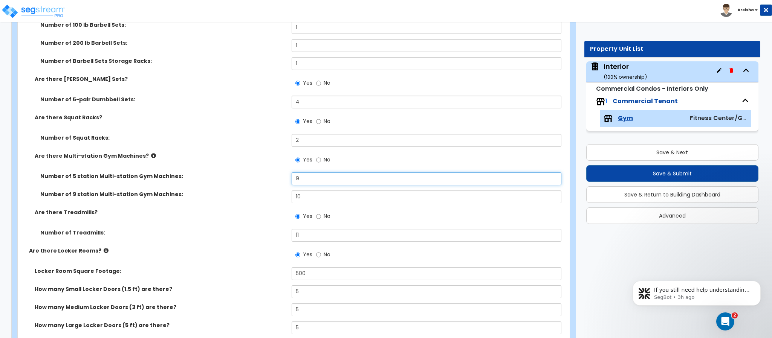
click at [298, 179] on input "9" at bounding box center [427, 179] width 270 height 13
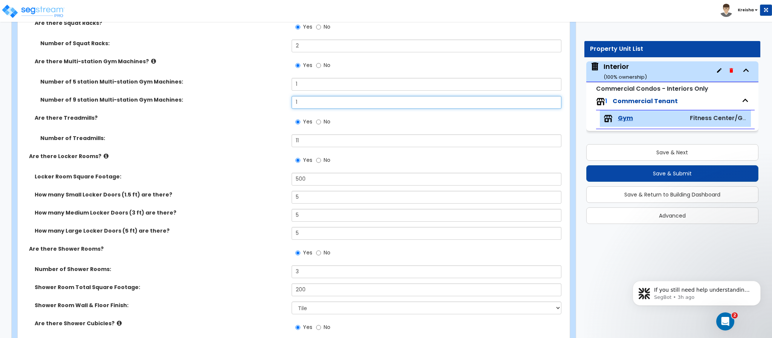
scroll to position [640, 0]
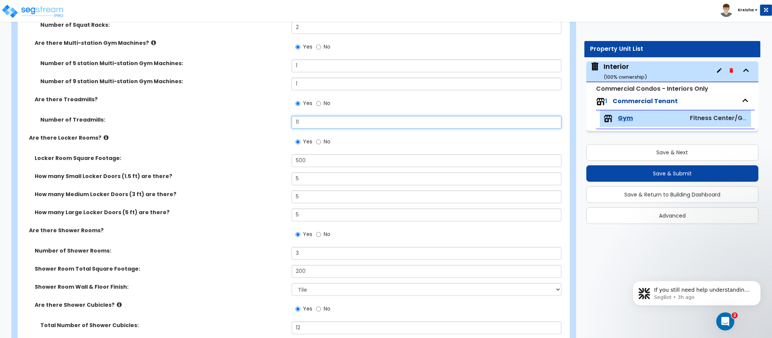
click at [296, 127] on input "11" at bounding box center [427, 122] width 270 height 13
click at [298, 159] on input "500" at bounding box center [427, 160] width 270 height 13
drag, startPoint x: 298, startPoint y: 183, endPoint x: 293, endPoint y: 181, distance: 6.1
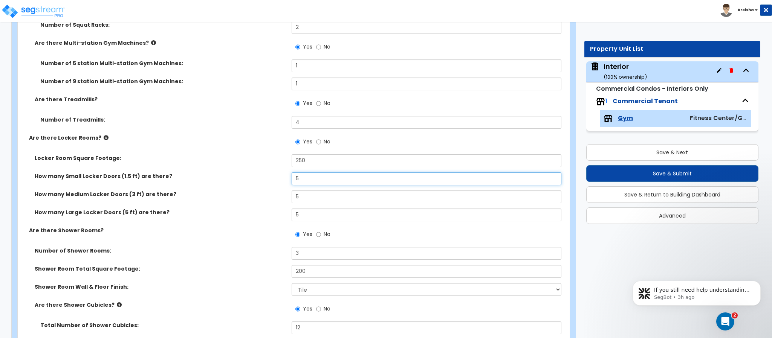
click at [293, 181] on input "5" at bounding box center [427, 179] width 270 height 13
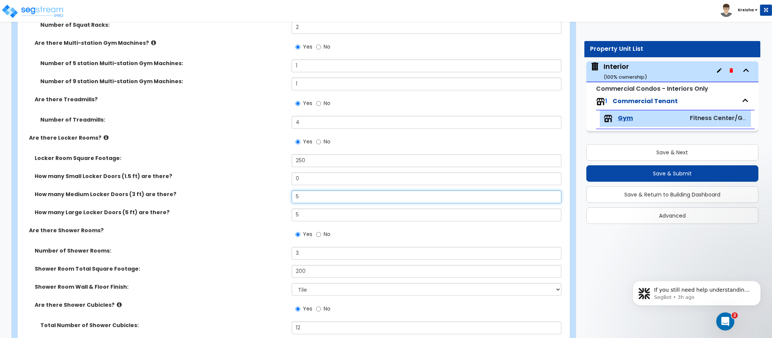
drag, startPoint x: 304, startPoint y: 197, endPoint x: 290, endPoint y: 191, distance: 15.3
click at [292, 192] on input "5" at bounding box center [427, 197] width 270 height 13
drag, startPoint x: 298, startPoint y: 198, endPoint x: 290, endPoint y: 196, distance: 8.2
click at [290, 196] on div "How many Medium Locker Doors (3 ft) are there? 0" at bounding box center [291, 200] width 547 height 18
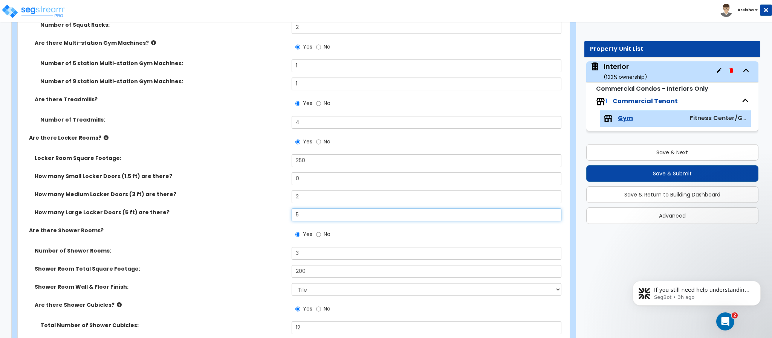
click at [297, 211] on input "5" at bounding box center [427, 215] width 270 height 13
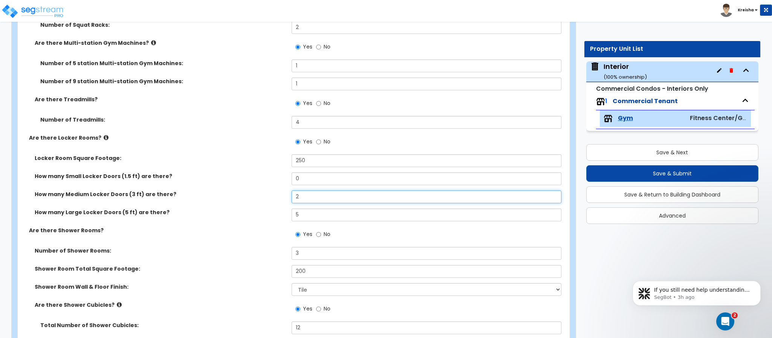
drag, startPoint x: 300, startPoint y: 202, endPoint x: 293, endPoint y: 198, distance: 7.4
click at [293, 198] on input "2" at bounding box center [427, 197] width 270 height 13
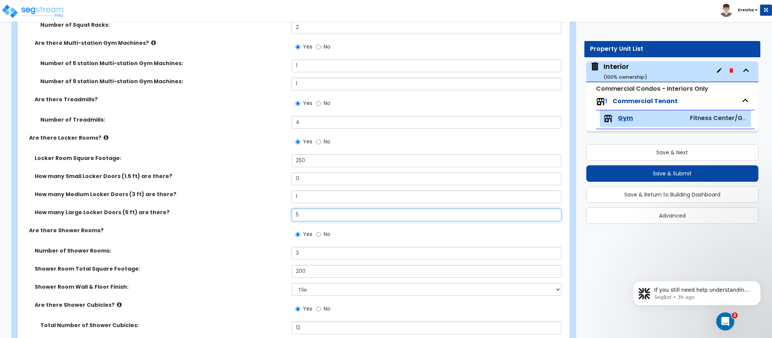
drag, startPoint x: 301, startPoint y: 216, endPoint x: 272, endPoint y: 209, distance: 29.4
click at [279, 210] on div "How many Large Locker Doors (5 ft) are there? 5" at bounding box center [291, 218] width 547 height 18
click at [269, 205] on div "How many Medium Locker Doors (3 ft) are there? 1" at bounding box center [291, 200] width 547 height 18
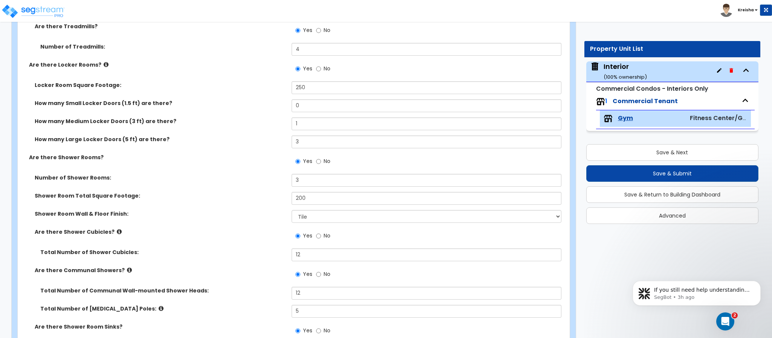
scroll to position [716, 0]
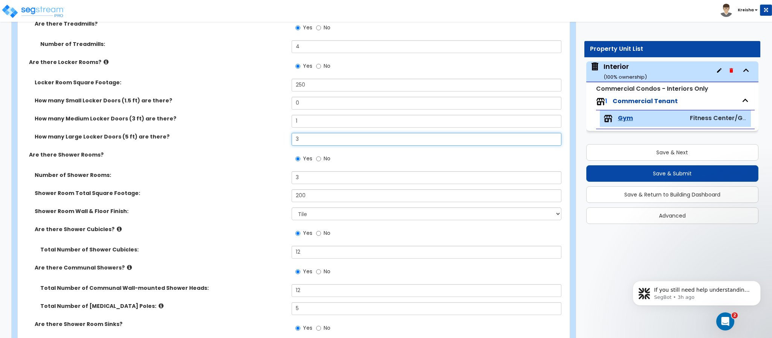
drag, startPoint x: 302, startPoint y: 144, endPoint x: 286, endPoint y: 136, distance: 17.4
click at [287, 136] on div "How many Large Locker Doors (5 ft) are there? 3" at bounding box center [291, 142] width 547 height 18
click at [280, 139] on label "How many Large Locker Doors (5 ft) are there?" at bounding box center [160, 137] width 251 height 8
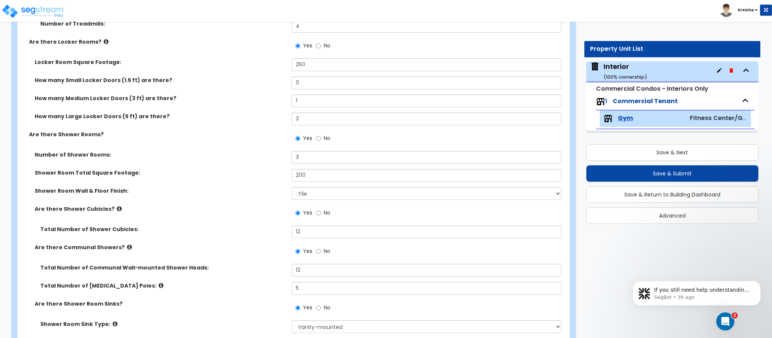
scroll to position [753, 0]
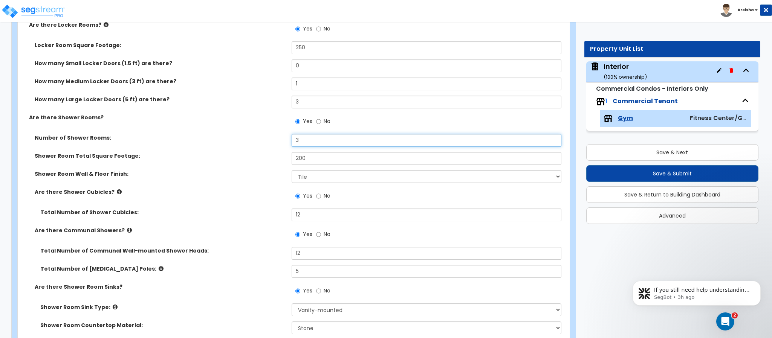
drag, startPoint x: 302, startPoint y: 142, endPoint x: 281, endPoint y: 137, distance: 21.8
click at [283, 138] on div "Number of Shower Rooms: 3" at bounding box center [291, 143] width 547 height 18
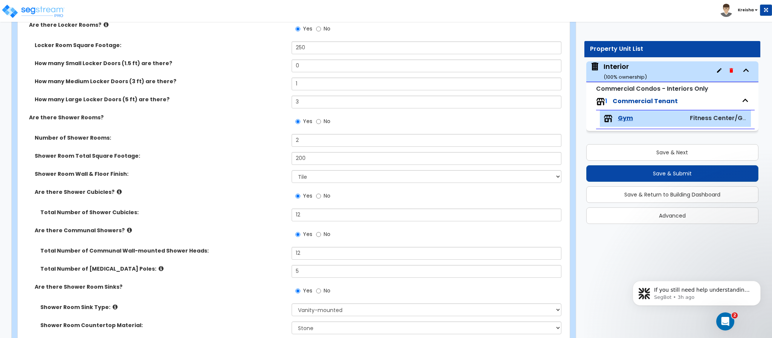
click at [284, 147] on div "Number of Shower Rooms: 2" at bounding box center [291, 143] width 547 height 18
click at [294, 161] on input "200" at bounding box center [427, 158] width 270 height 13
click at [301, 174] on select "Please Choose One Tile VCT Sheet Vinyl" at bounding box center [427, 176] width 270 height 13
click at [292, 171] on select "Please Choose One Tile VCT Sheet Vinyl" at bounding box center [427, 176] width 270 height 13
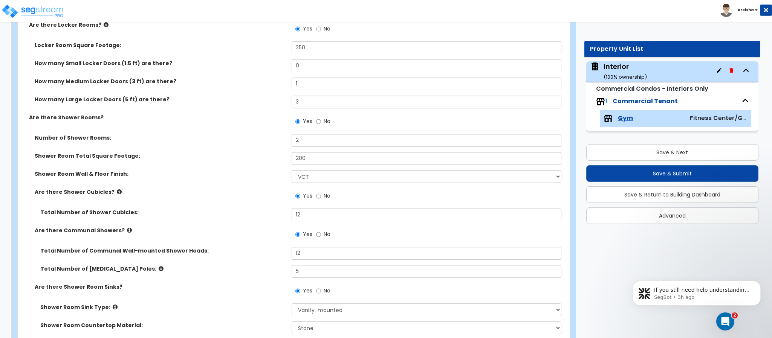
click at [261, 195] on label "Are there Shower Cubicles?" at bounding box center [160, 192] width 251 height 8
drag, startPoint x: 302, startPoint y: 215, endPoint x: 284, endPoint y: 207, distance: 19.6
click at [291, 210] on div "Total Number of Shower Cubicles: 12" at bounding box center [291, 218] width 547 height 18
click at [279, 194] on label "Are there Shower Cubicles?" at bounding box center [160, 192] width 251 height 8
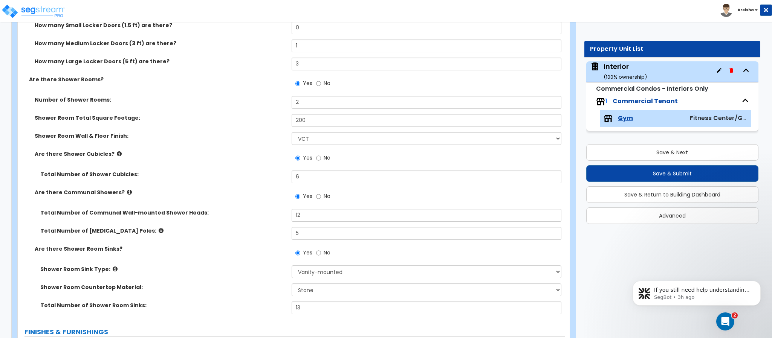
click at [312, 200] on div "Yes No" at bounding box center [313, 197] width 43 height 17
click at [304, 216] on input "12" at bounding box center [427, 215] width 270 height 13
click at [302, 234] on input "5" at bounding box center [427, 233] width 270 height 13
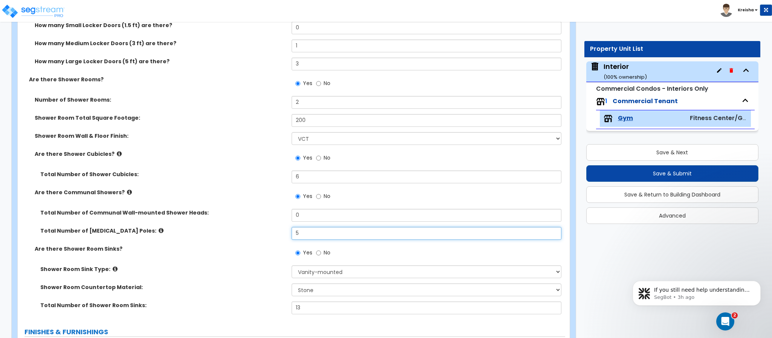
click at [302, 234] on input "5" at bounding box center [427, 233] width 270 height 13
click at [268, 248] on label "Are there Shower Room Sinks?" at bounding box center [160, 249] width 251 height 8
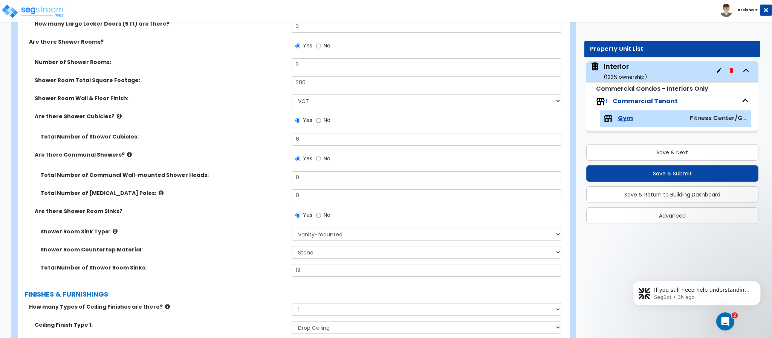
click at [327, 226] on div "Yes No" at bounding box center [429, 218] width 274 height 20
click at [326, 232] on select "Wall-mounted Pedestal-mounted Vanity-mounted" at bounding box center [427, 234] width 270 height 13
click at [292, 229] on select "Wall-mounted Pedestal-mounted Vanity-mounted" at bounding box center [427, 234] width 270 height 13
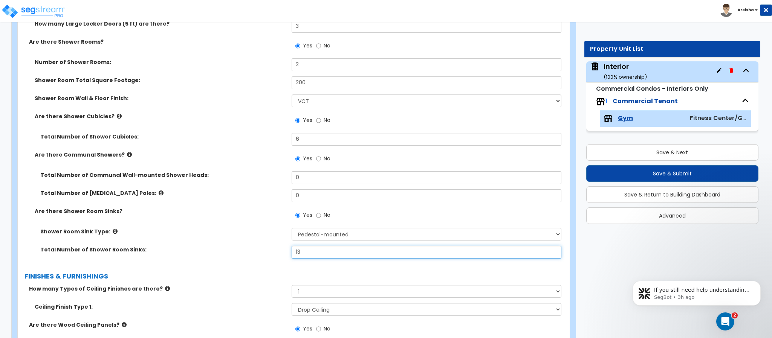
click at [319, 252] on input "13" at bounding box center [427, 252] width 270 height 13
click at [280, 243] on div "Shower Room Sink Type: Wall-mounted Pedestal-mounted Vanity-mounted" at bounding box center [291, 237] width 547 height 18
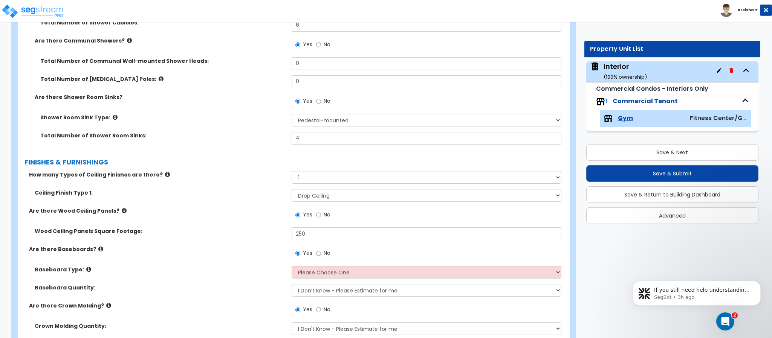
scroll to position [979, 0]
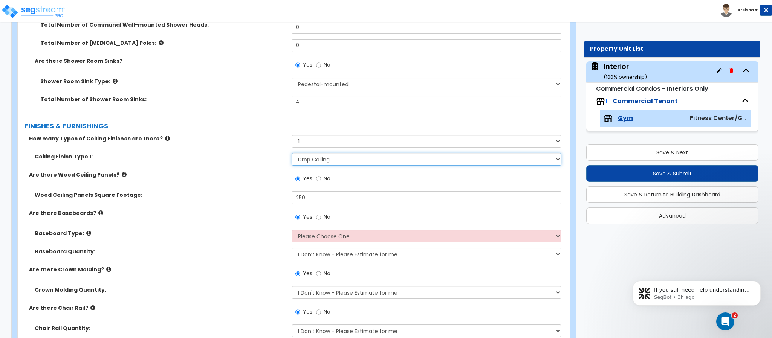
click at [323, 164] on select "Please Choose One Drywall Ceiling Open Ceiling Drop Ceiling" at bounding box center [427, 159] width 270 height 13
click at [292, 154] on select "Please Choose One Drywall Ceiling Open Ceiling Drop Ceiling" at bounding box center [427, 159] width 270 height 13
click at [324, 182] on span "No" at bounding box center [327, 179] width 7 height 8
click at [321, 182] on input "No" at bounding box center [318, 179] width 5 height 8
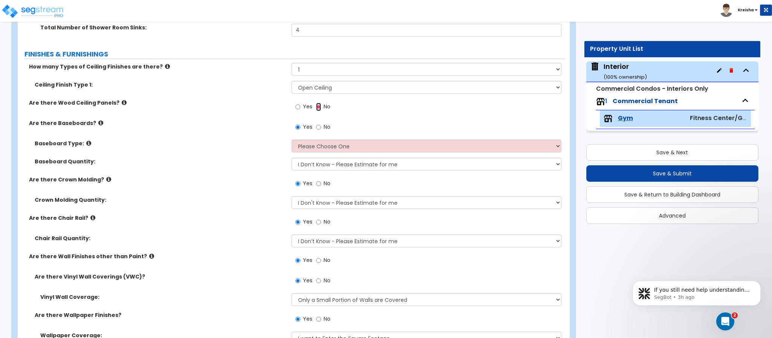
scroll to position [1055, 0]
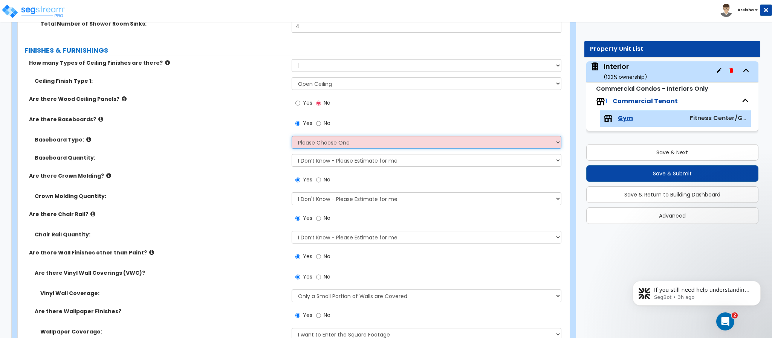
click at [328, 145] on select "Please Choose One Wood Vinyl Carpet Tile" at bounding box center [427, 142] width 270 height 13
click at [292, 137] on select "Please Choose One Wood Vinyl Carpet Tile" at bounding box center [427, 142] width 270 height 13
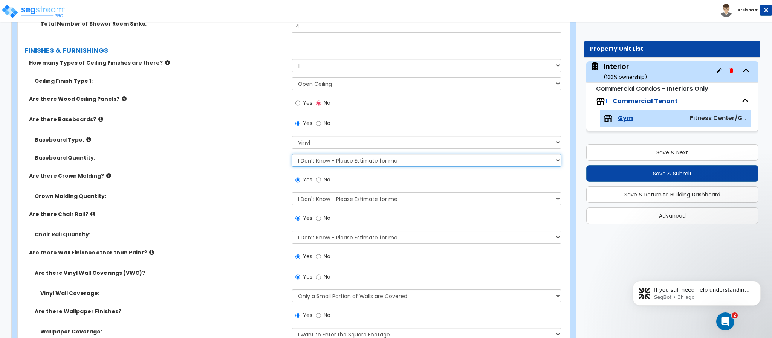
click at [320, 163] on select "I Don’t Know - Please Estimate for me I want to Enter the Linear Footage" at bounding box center [427, 160] width 270 height 13
click at [292, 155] on select "I Don’t Know - Please Estimate for me I want to Enter the Linear Footage" at bounding box center [427, 160] width 270 height 13
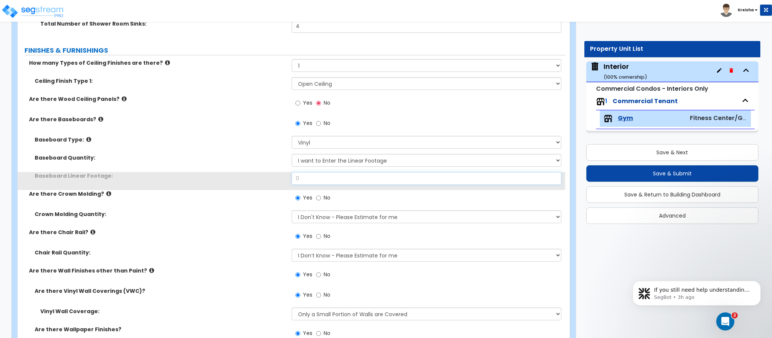
click at [296, 177] on input "0" at bounding box center [427, 178] width 270 height 13
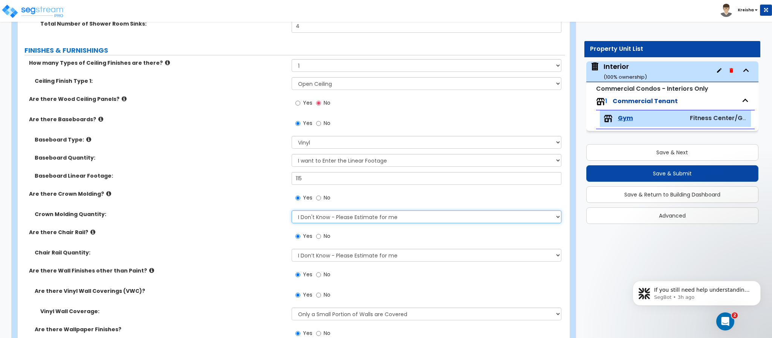
click at [303, 216] on select "I Don't Know - Please Estimate for me I want to Enter the Linear Footage" at bounding box center [427, 217] width 270 height 13
click at [292, 211] on select "I Don't Know - Please Estimate for me I want to Enter the Linear Footage" at bounding box center [427, 217] width 270 height 13
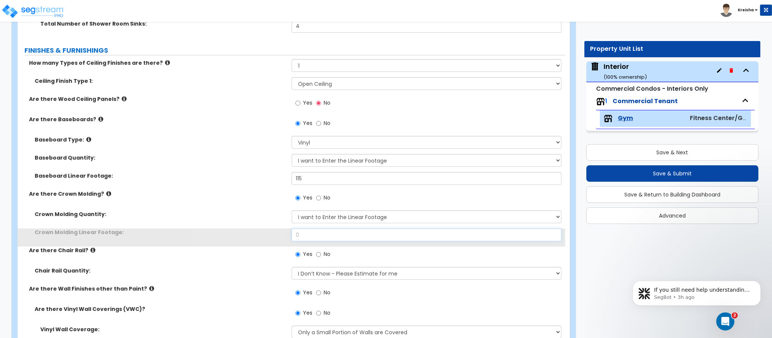
click at [311, 232] on input "0" at bounding box center [427, 235] width 270 height 13
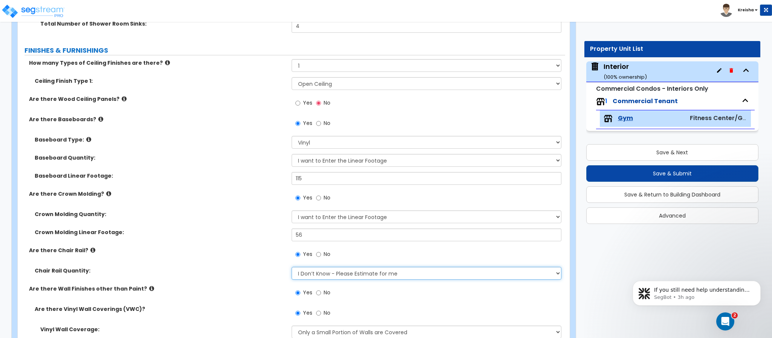
click at [307, 272] on select "I Don’t Know - Please Estimate for me I want to Enter the Linear Footage" at bounding box center [427, 273] width 270 height 13
click at [292, 268] on select "I Don’t Know - Please Estimate for me I want to Enter the Linear Footage" at bounding box center [427, 273] width 270 height 13
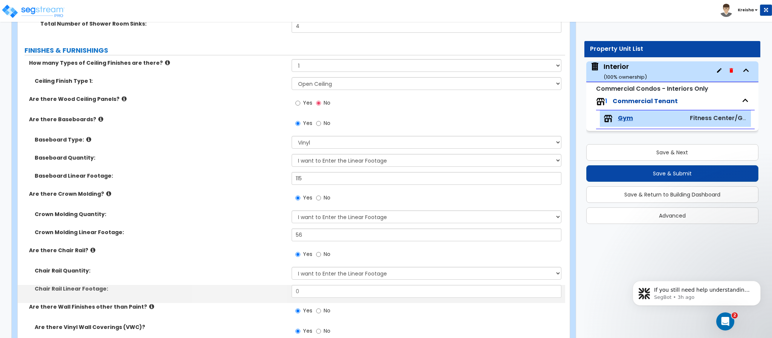
click at [306, 285] on div "Chair Rail Quantity: I Don’t Know - Please Estimate for me I want to Enter the …" at bounding box center [291, 276] width 547 height 18
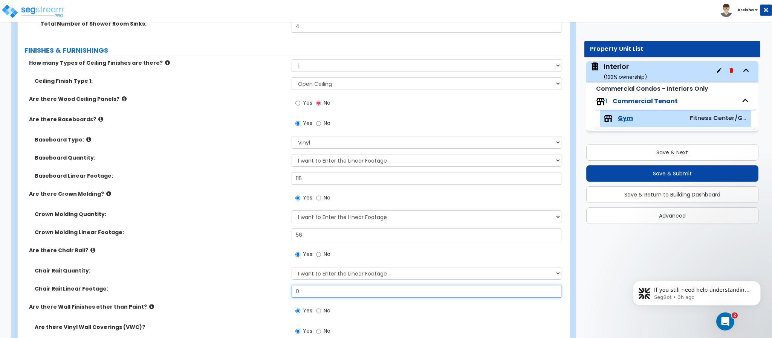
click at [306, 293] on input "0" at bounding box center [427, 291] width 270 height 13
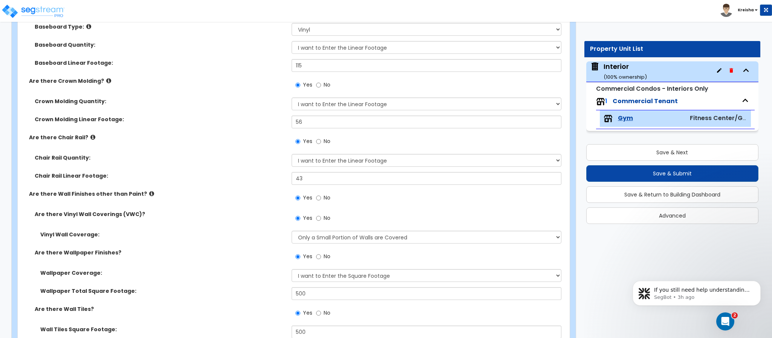
click at [258, 222] on div "Are there Vinyl Wall Coverings (VWC)? Yes No" at bounding box center [291, 221] width 547 height 20
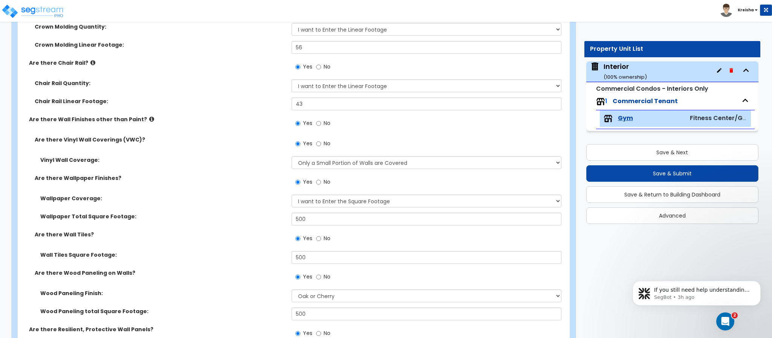
scroll to position [1243, 0]
click at [321, 184] on label "No" at bounding box center [323, 182] width 14 height 13
click at [321, 184] on input "No" at bounding box center [318, 181] width 5 height 8
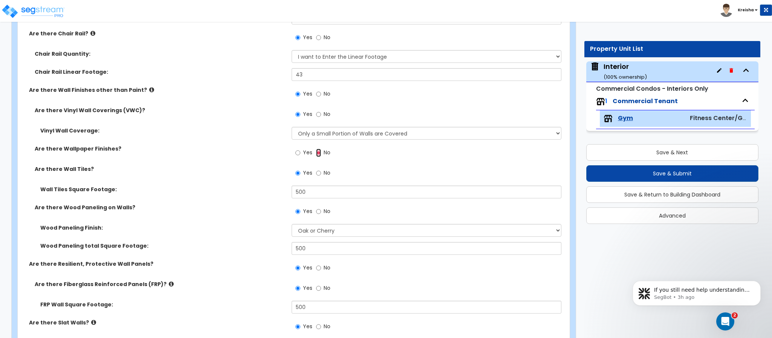
scroll to position [1281, 0]
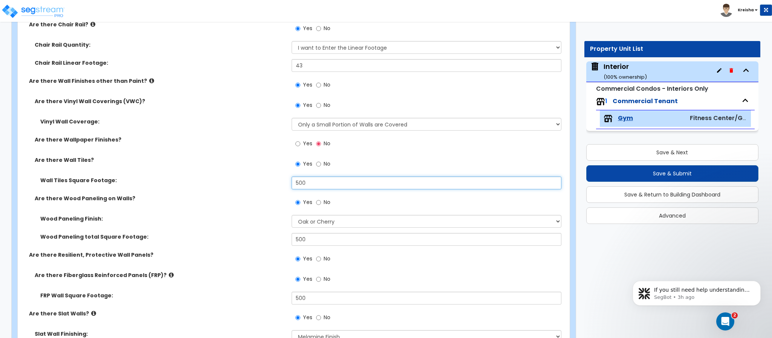
click at [301, 187] on input "500" at bounding box center [427, 183] width 270 height 13
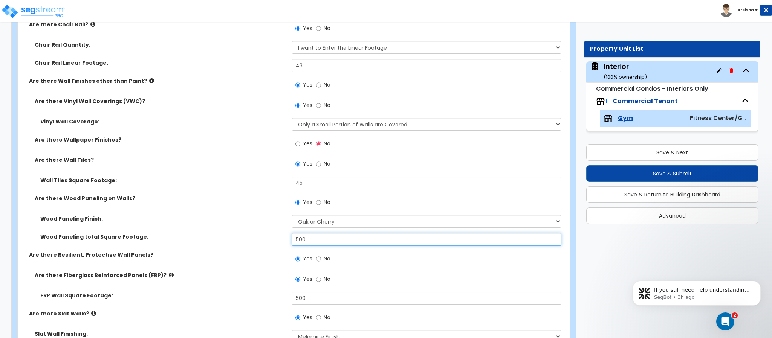
click at [305, 241] on input "500" at bounding box center [427, 239] width 270 height 13
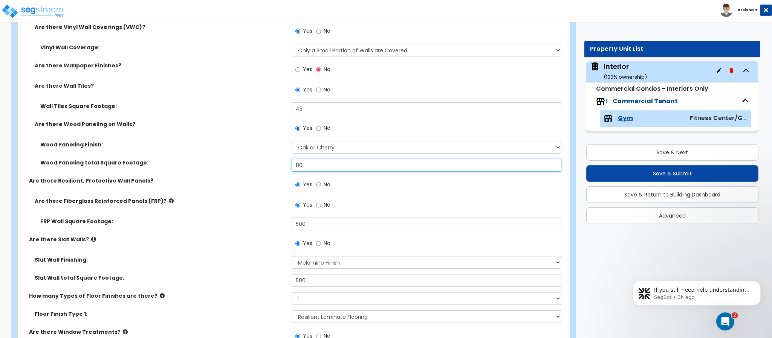
scroll to position [1356, 0]
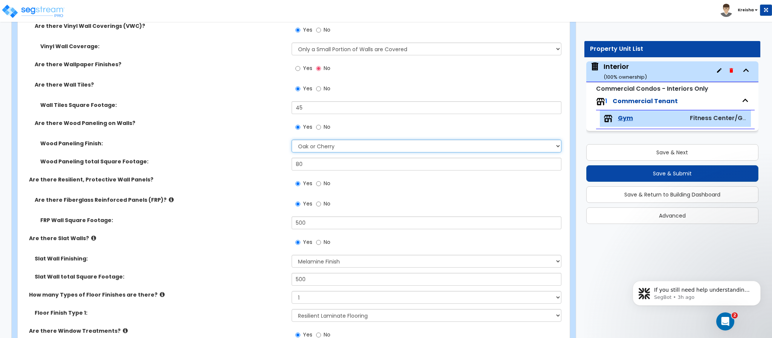
click at [321, 153] on select "Please Choose One Birch Mahogany Oak or Cherry Rosewood Teak I Don't Know, Plea…" at bounding box center [427, 146] width 270 height 13
click at [292, 141] on select "Please Choose One Birch Mahogany Oak or Cherry Rosewood Teak I Don't Know, Plea…" at bounding box center [427, 146] width 270 height 13
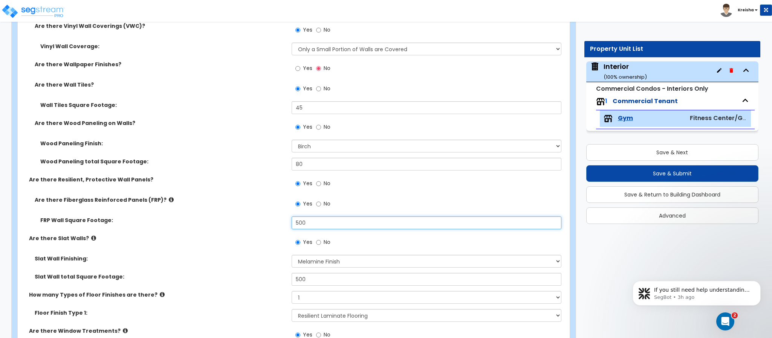
click at [295, 223] on input "500" at bounding box center [427, 223] width 270 height 13
click at [241, 234] on div "FRP Wall Square Footage: 200" at bounding box center [291, 226] width 547 height 18
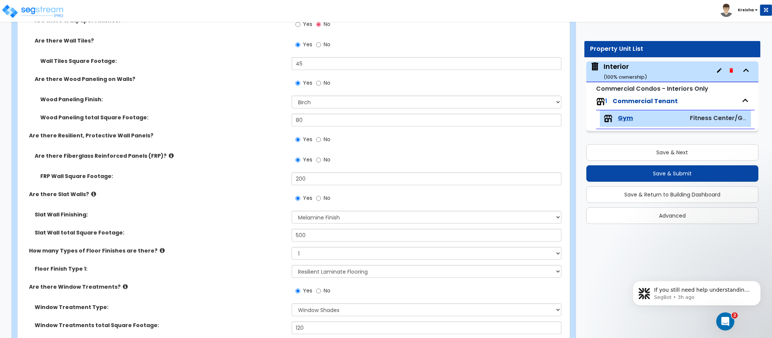
scroll to position [1431, 0]
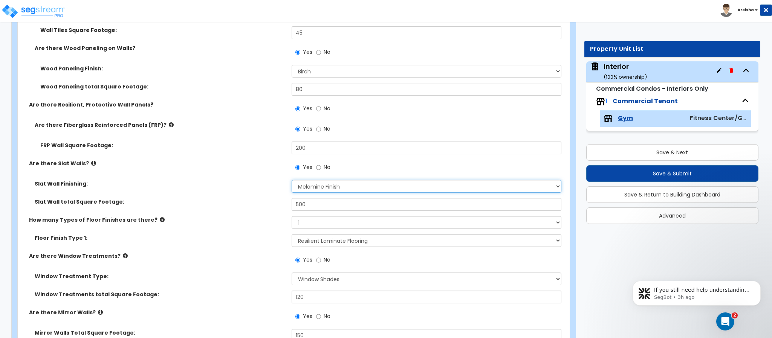
click at [303, 189] on select "I Don’t Know - Choose for me. Paint Finish Melamine Finish Plastic Laminate Fin…" at bounding box center [427, 186] width 270 height 13
click at [320, 174] on label "No" at bounding box center [323, 168] width 14 height 13
click at [320, 172] on input "No" at bounding box center [318, 168] width 5 height 8
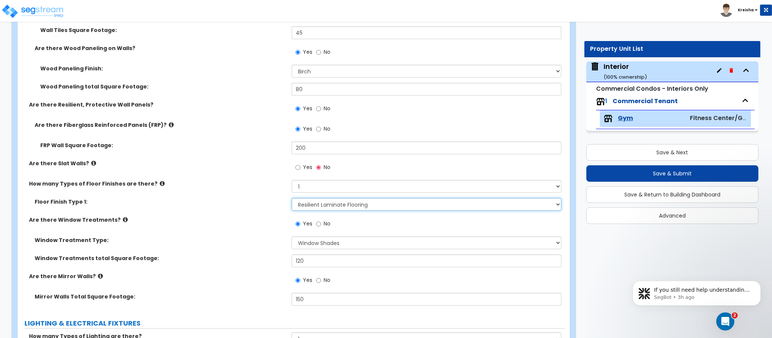
click at [320, 203] on select "None Tile Flooring Marble Flooring Hardwood Flooring Resilient Laminate Floorin…" at bounding box center [427, 204] width 270 height 13
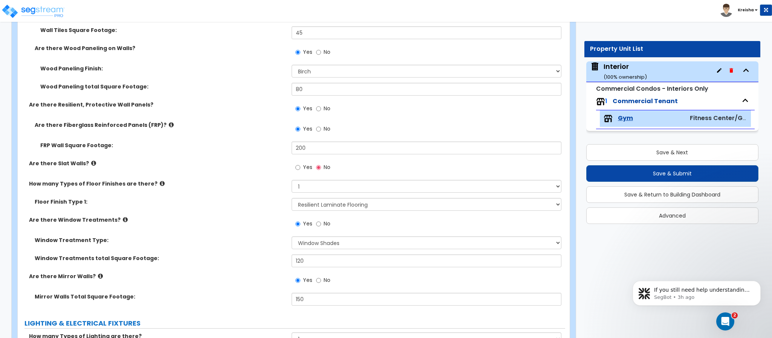
click at [218, 206] on label "Floor Finish Type 1:" at bounding box center [160, 202] width 251 height 8
click at [317, 190] on select "None 1 2 3 4" at bounding box center [427, 186] width 270 height 13
click at [292, 181] on select "None 1 2 3 4" at bounding box center [427, 186] width 270 height 13
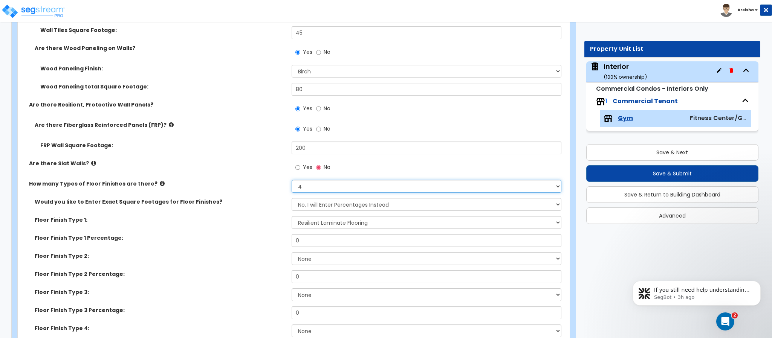
click at [316, 188] on select "None 1 2 3 4" at bounding box center [427, 186] width 270 height 13
click at [292, 181] on select "None 1 2 3 4" at bounding box center [427, 186] width 270 height 13
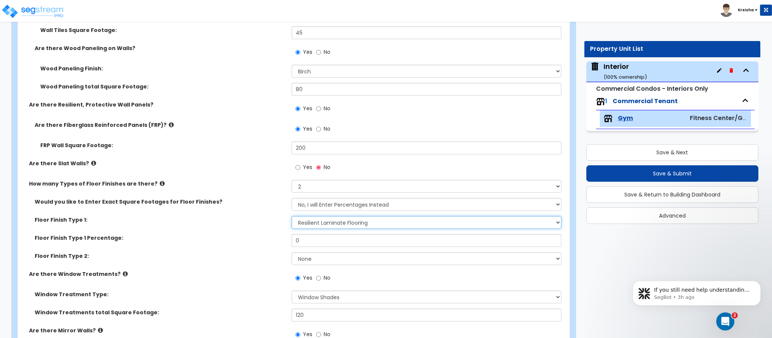
click at [308, 222] on select "None Tile Flooring Marble Flooring Hardwood Flooring Resilient Laminate Floorin…" at bounding box center [427, 222] width 270 height 13
click at [292, 217] on select "None Tile Flooring Marble Flooring Hardwood Flooring Resilient Laminate Floorin…" at bounding box center [427, 222] width 270 height 13
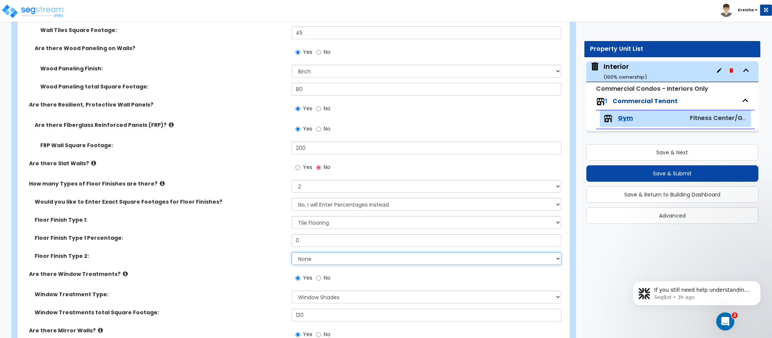
click at [297, 263] on select "None Tile Flooring Marble Flooring Hardwood Flooring Resilient Laminate Floorin…" at bounding box center [427, 258] width 270 height 13
click at [292, 253] on select "None Tile Flooring Marble Flooring Hardwood Flooring Resilient Laminate Floorin…" at bounding box center [427, 258] width 270 height 13
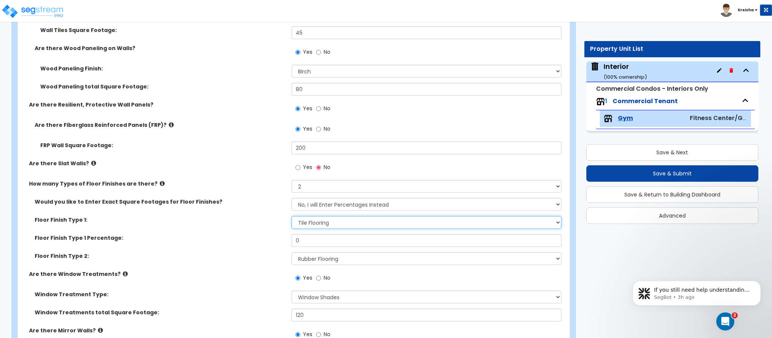
click at [309, 222] on select "None Tile Flooring Marble Flooring Hardwood Flooring Resilient Laminate Floorin…" at bounding box center [427, 222] width 270 height 13
click at [292, 217] on select "None Tile Flooring Marble Flooring Hardwood Flooring Resilient Laminate Floorin…" at bounding box center [427, 222] width 270 height 13
click at [309, 240] on input "0" at bounding box center [427, 240] width 270 height 13
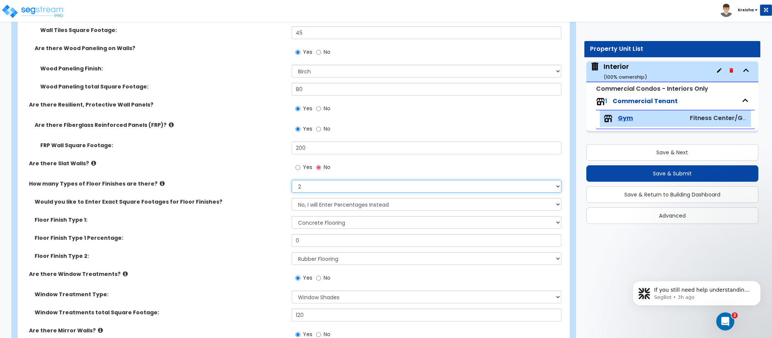
drag, startPoint x: 322, startPoint y: 187, endPoint x: 320, endPoint y: 193, distance: 6.8
click at [322, 187] on select "None 1 2 3 4" at bounding box center [427, 186] width 270 height 13
click at [292, 181] on select "None 1 2 3 4" at bounding box center [427, 186] width 270 height 13
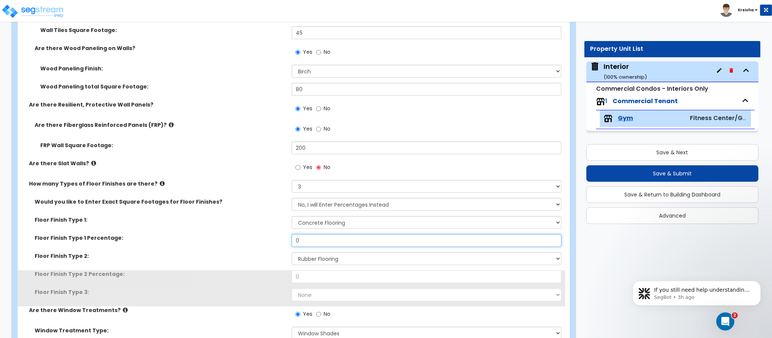
click at [307, 237] on input "0" at bounding box center [427, 240] width 270 height 13
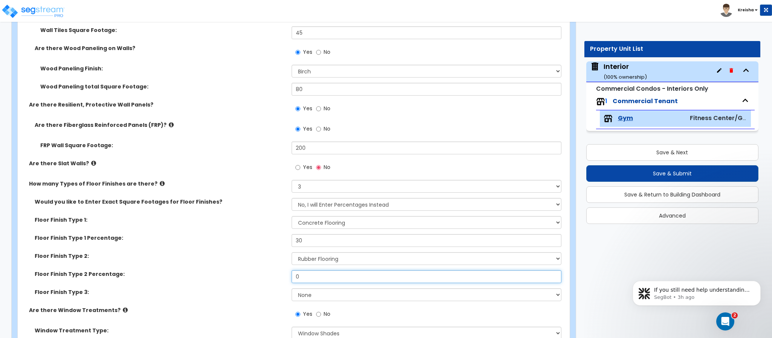
click at [300, 275] on input "0" at bounding box center [427, 277] width 270 height 13
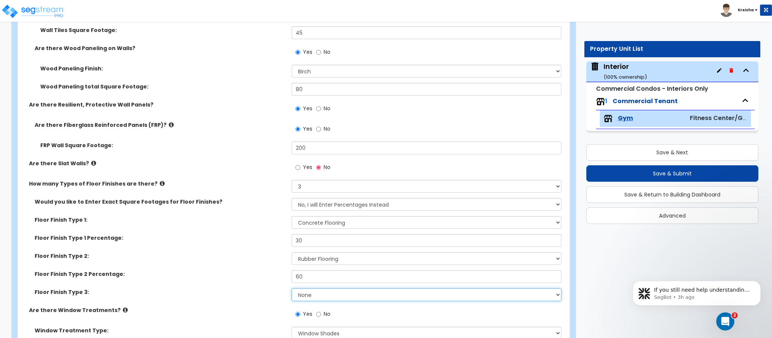
click at [302, 292] on select "None Tile Flooring Marble Flooring Hardwood Flooring Resilient Laminate Floorin…" at bounding box center [427, 295] width 270 height 13
click at [292, 289] on select "None Tile Flooring Marble Flooring Hardwood Flooring Resilient Laminate Floorin…" at bounding box center [427, 295] width 270 height 13
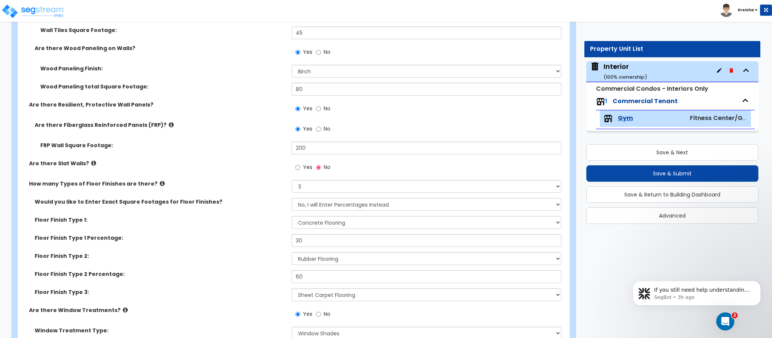
click at [243, 271] on label "Floor Finish Type 2 Percentage:" at bounding box center [160, 275] width 251 height 8
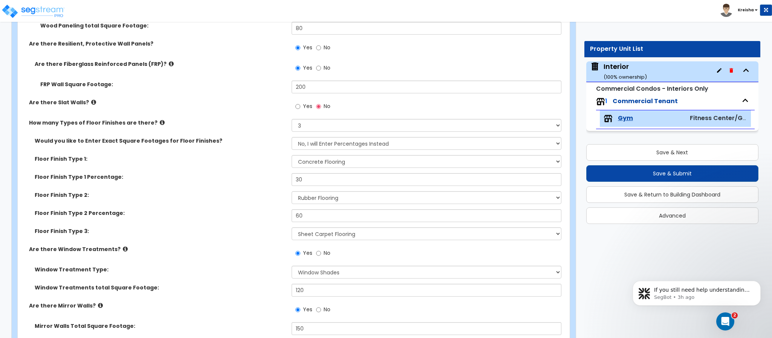
scroll to position [1583, 0]
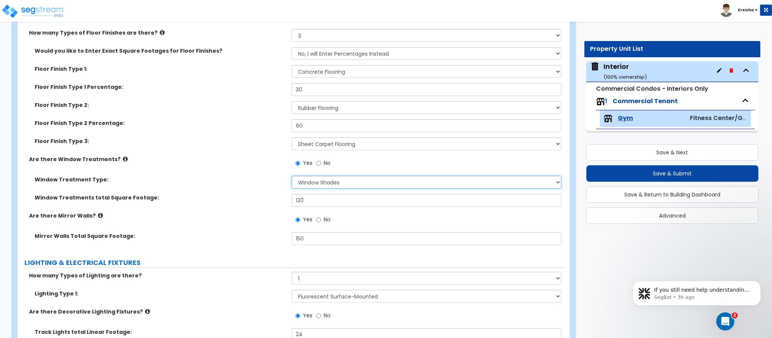
click at [309, 179] on select "Please Choose One Vertical Blinds Window Shades Venetian Blinds Wood Shutters" at bounding box center [427, 182] width 270 height 13
click at [292, 177] on select "Please Choose One Vertical Blinds Window Shades Venetian Blinds Wood Shutters" at bounding box center [427, 182] width 270 height 13
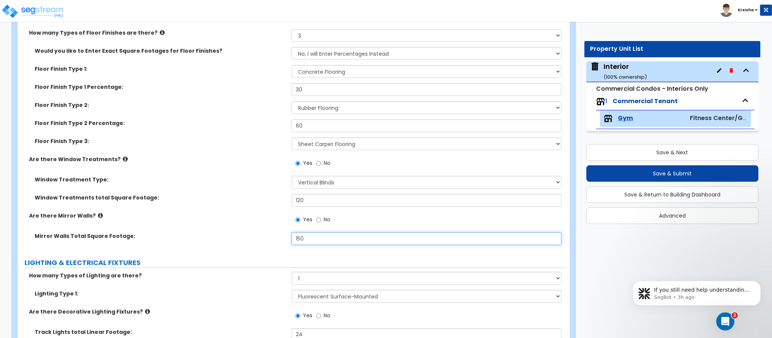
click at [306, 234] on input "150" at bounding box center [427, 238] width 270 height 13
click at [301, 236] on input "45" at bounding box center [427, 238] width 270 height 13
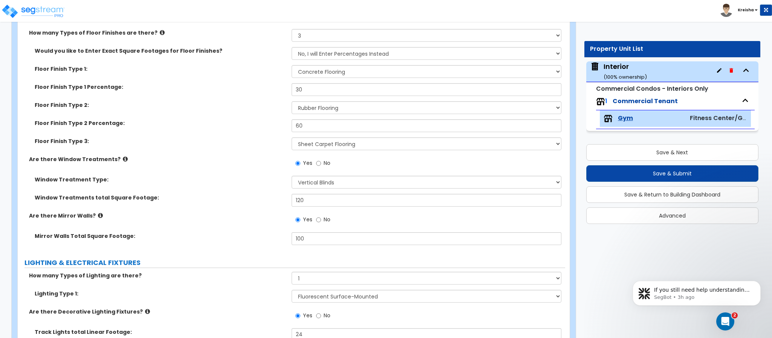
click at [249, 252] on div "GENERAL TENANT INFORMATION Fitness Center/Gym total Square Footage: 5000 SIGNAG…" at bounding box center [291, 62] width 536 height 3072
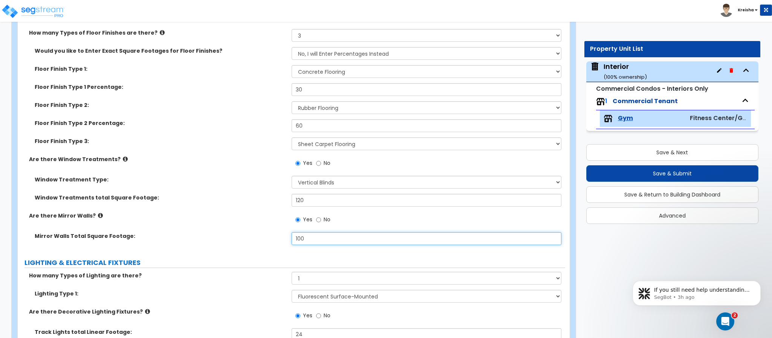
click at [304, 240] on input "100" at bounding box center [427, 238] width 270 height 13
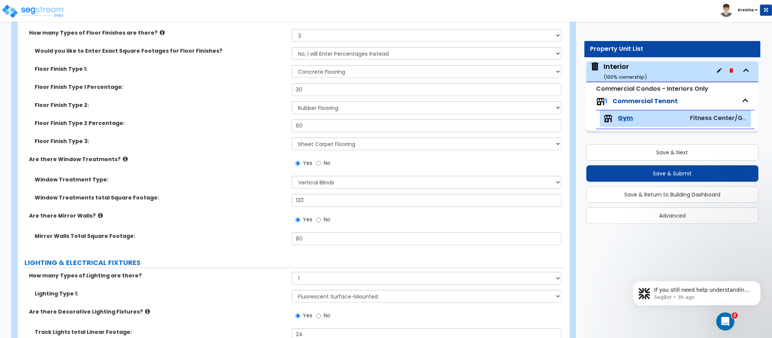
click at [271, 255] on div "GENERAL TENANT INFORMATION Fitness Center/Gym total Square Footage: 5000 SIGNAG…" at bounding box center [291, 62] width 536 height 3072
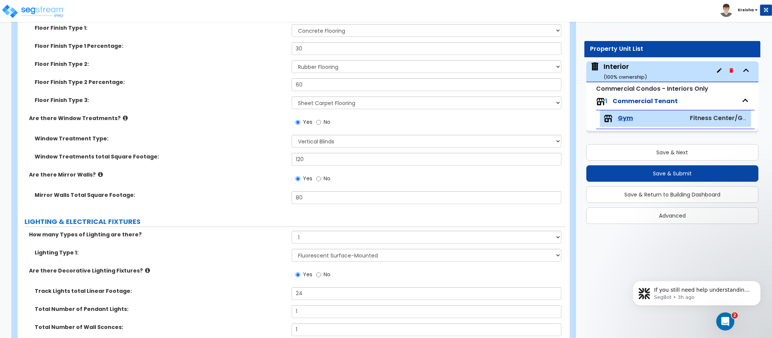
scroll to position [1658, 0]
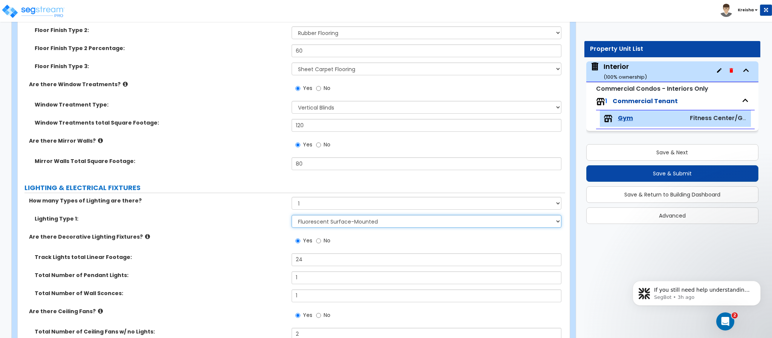
click at [301, 221] on select "Please Choose One LED Surface-Mounted LED Recessed Fluorescent Surface-Mounted …" at bounding box center [427, 221] width 270 height 13
click at [292, 216] on select "Please Choose One LED Surface-Mounted LED Recessed Fluorescent Surface-Mounted …" at bounding box center [427, 221] width 270 height 13
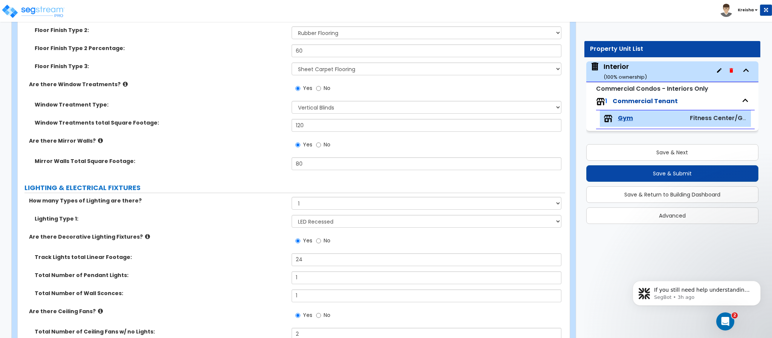
click at [188, 271] on div "Track Lights total Linear Footage: 24" at bounding box center [291, 263] width 547 height 18
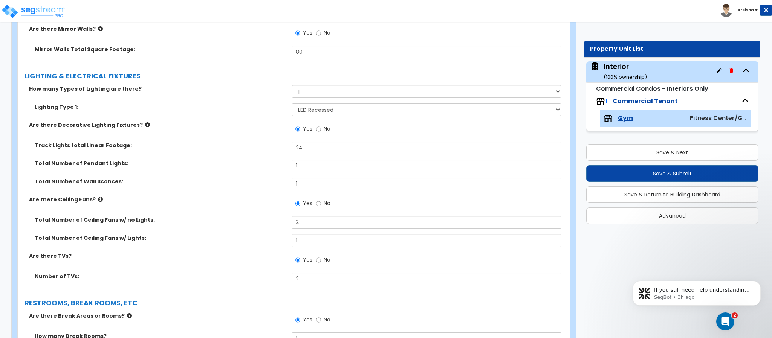
scroll to position [1771, 0]
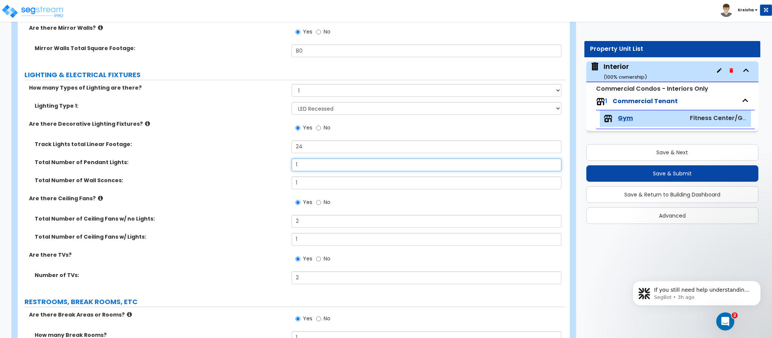
drag, startPoint x: 285, startPoint y: 167, endPoint x: 266, endPoint y: 172, distance: 20.1
click at [278, 167] on div "Total Number of Pendant Lights: 1" at bounding box center [291, 168] width 547 height 18
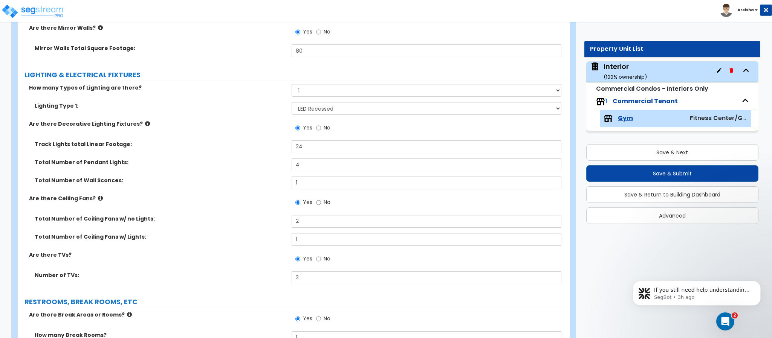
click at [244, 190] on div "Total Number of Wall Sconces: 1" at bounding box center [291, 186] width 547 height 18
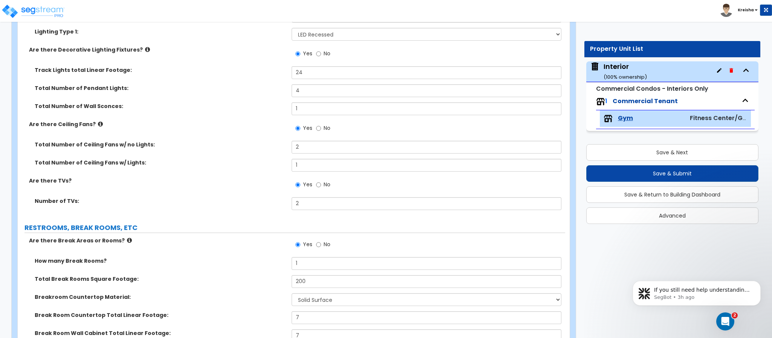
scroll to position [1846, 0]
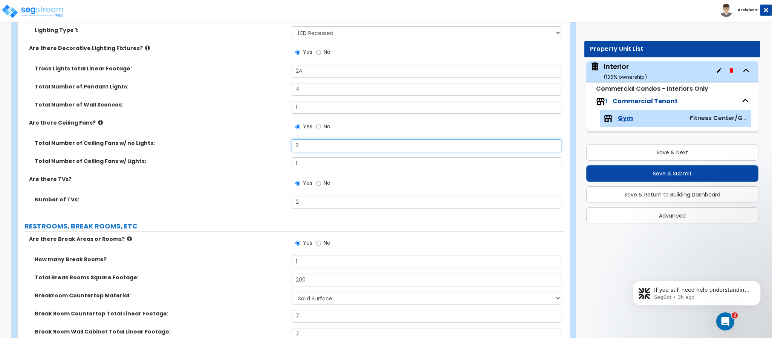
drag, startPoint x: 303, startPoint y: 150, endPoint x: 283, endPoint y: 146, distance: 20.8
click at [284, 146] on div "Total Number of Ceiling Fans w/ no Lights: 2" at bounding box center [291, 148] width 547 height 18
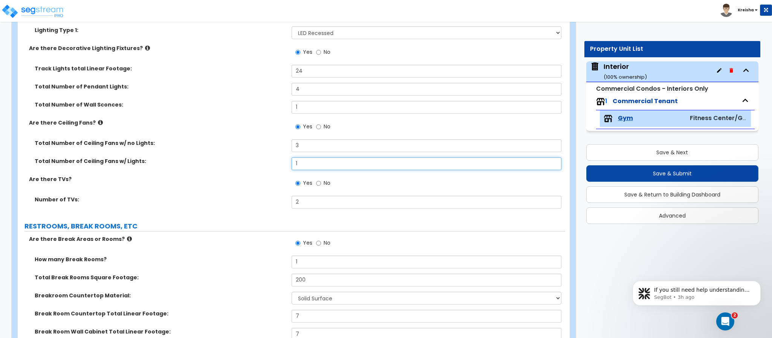
drag, startPoint x: 300, startPoint y: 165, endPoint x: 287, endPoint y: 159, distance: 14.0
click at [287, 159] on div "Total Number of Ceiling Fans w/ Lights: 1" at bounding box center [291, 167] width 547 height 18
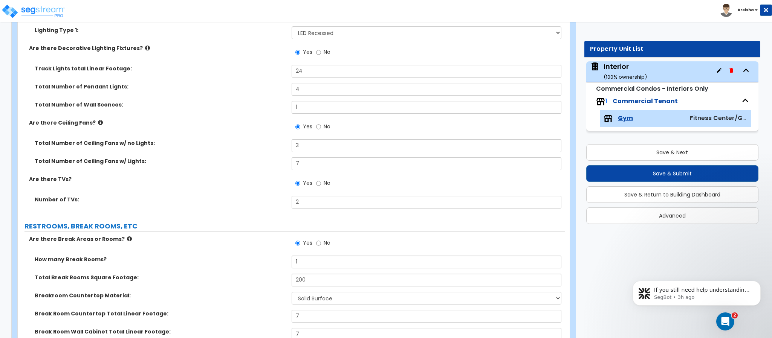
click at [235, 184] on div "Are there TVs? Yes No" at bounding box center [291, 186] width 547 height 20
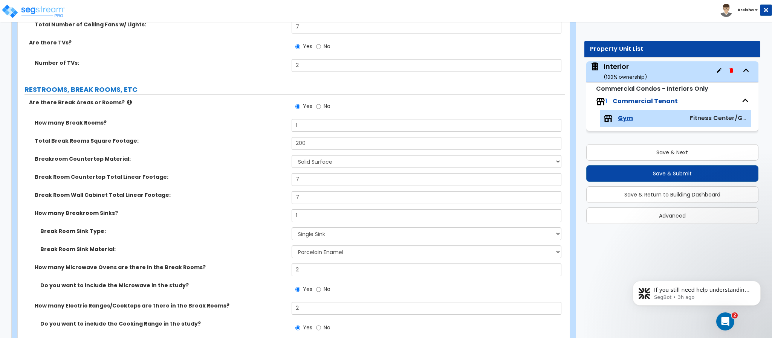
scroll to position [1997, 0]
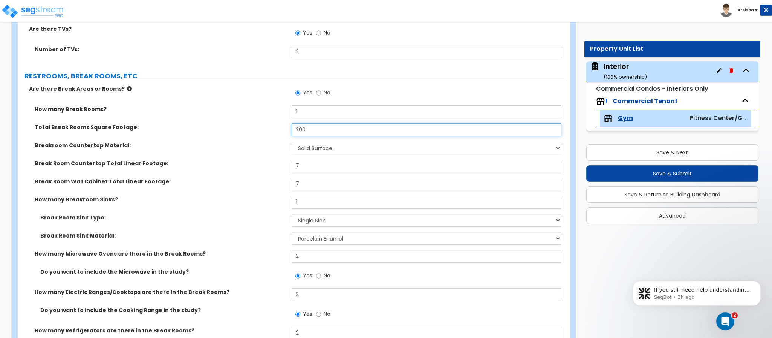
click at [302, 132] on input "200" at bounding box center [427, 130] width 270 height 13
click at [302, 148] on select "None Plastic Laminate Solid Surface Stone Quartz Marble Tile Wood Stainless Ste…" at bounding box center [427, 148] width 270 height 13
click at [292, 142] on select "None Plastic Laminate Solid Surface Stone Quartz Marble Tile Wood Stainless Ste…" at bounding box center [427, 148] width 270 height 13
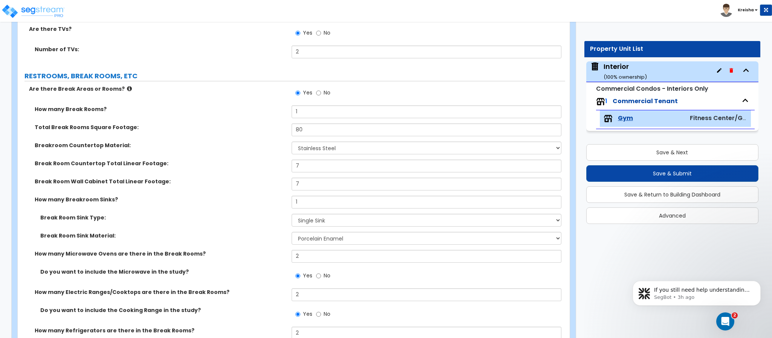
click at [300, 174] on div "Break Room Countertop Total Linear Footage: 7" at bounding box center [291, 169] width 547 height 18
click at [298, 170] on input "7" at bounding box center [427, 166] width 270 height 13
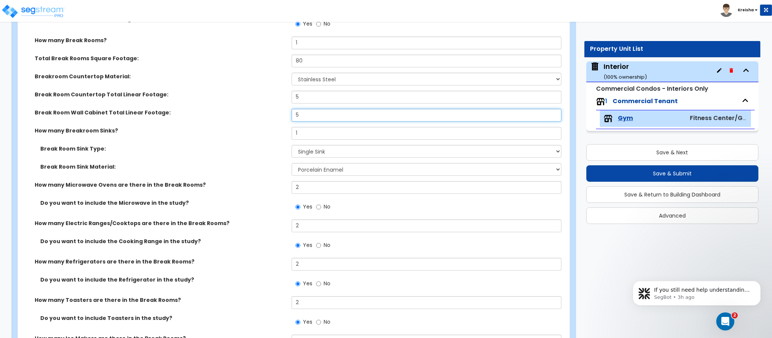
scroll to position [2072, 0]
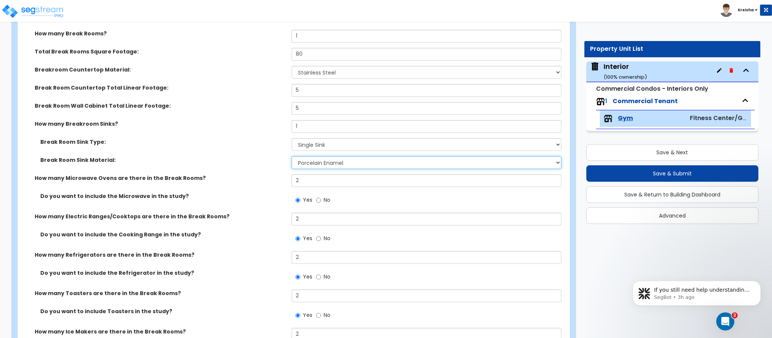
click at [317, 161] on select "Please Choose One Stainless Steel Porcelain Enamel Cast Iron" at bounding box center [427, 162] width 270 height 13
click at [292, 157] on select "Please Choose One Stainless Steel Porcelain Enamel Cast Iron" at bounding box center [427, 162] width 270 height 13
drag, startPoint x: 304, startPoint y: 181, endPoint x: 281, endPoint y: 181, distance: 22.6
click at [281, 181] on div "How many Microwave Ovens are there in the Break Rooms? 2" at bounding box center [291, 183] width 547 height 18
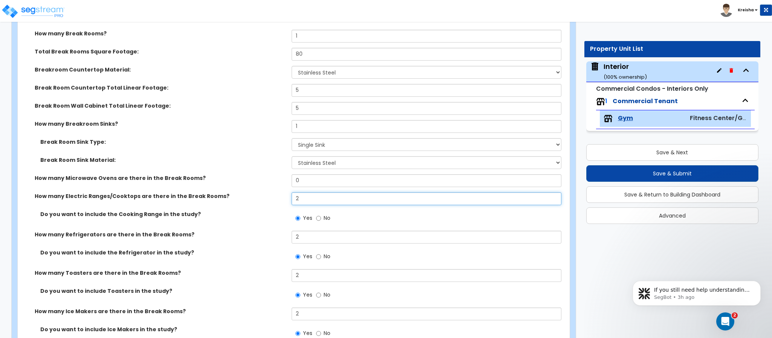
drag, startPoint x: 303, startPoint y: 202, endPoint x: 277, endPoint y: 201, distance: 26.0
click at [282, 201] on div "How many Electric Ranges/Cooktops are there in the Break Rooms? 2" at bounding box center [291, 202] width 547 height 18
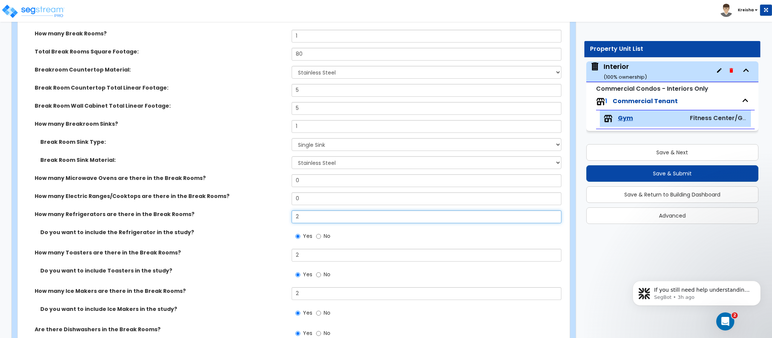
drag, startPoint x: 301, startPoint y: 220, endPoint x: 267, endPoint y: 223, distance: 34.0
click at [277, 220] on div "How many Refrigerators are there in the Break Rooms? 2" at bounding box center [291, 220] width 547 height 18
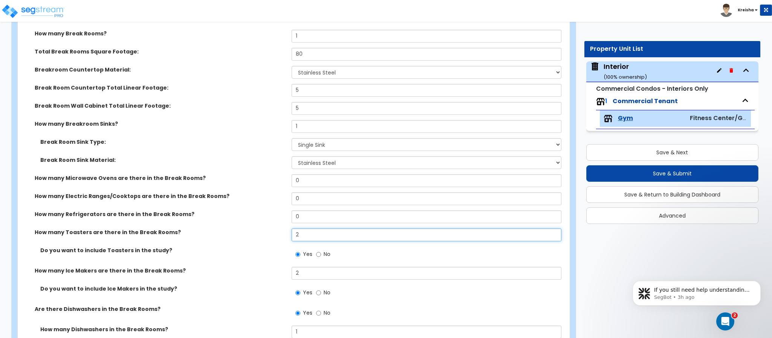
drag, startPoint x: 298, startPoint y: 235, endPoint x: 256, endPoint y: 238, distance: 42.7
click at [260, 237] on div "How many Toasters are there in the Break Rooms? 2" at bounding box center [291, 238] width 547 height 18
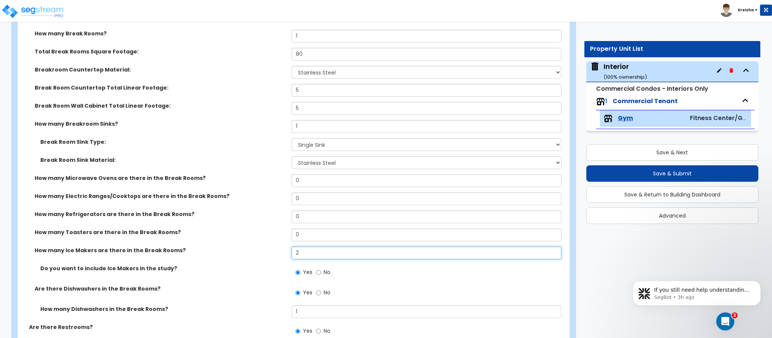
drag, startPoint x: 307, startPoint y: 252, endPoint x: 279, endPoint y: 251, distance: 27.5
click at [286, 252] on div "How many Ice Makers are there in the Break Rooms? 2" at bounding box center [291, 256] width 547 height 18
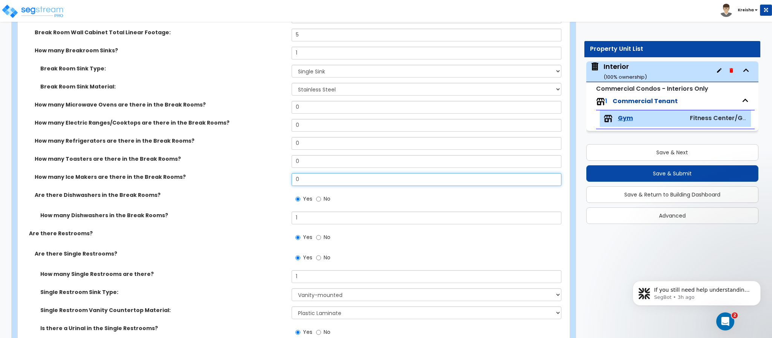
scroll to position [2148, 0]
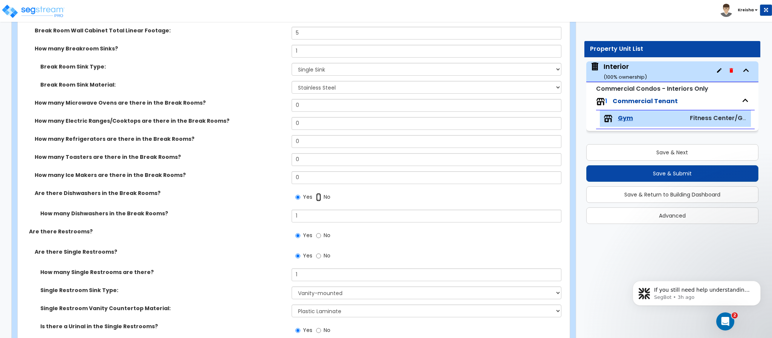
click at [320, 200] on input "No" at bounding box center [318, 197] width 5 height 8
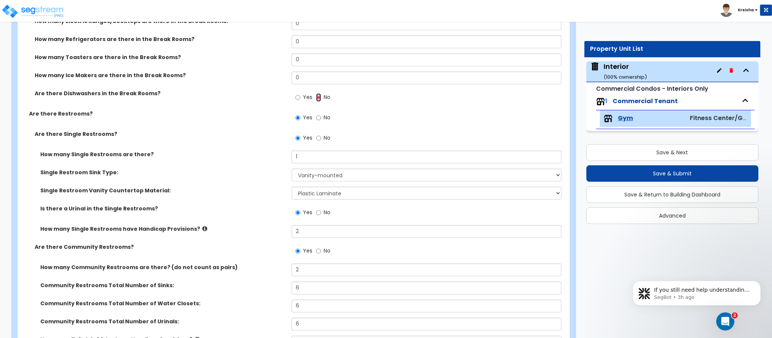
scroll to position [2261, 0]
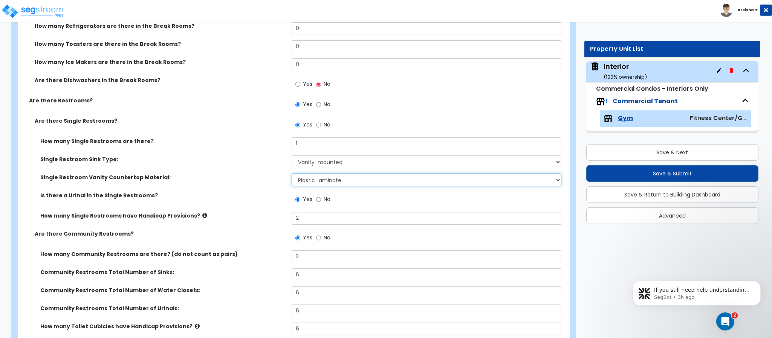
click at [313, 186] on select "Please Choose One Plastic Laminate Solid Surface Stone Quartz Marble Tile Wood …" at bounding box center [427, 180] width 270 height 13
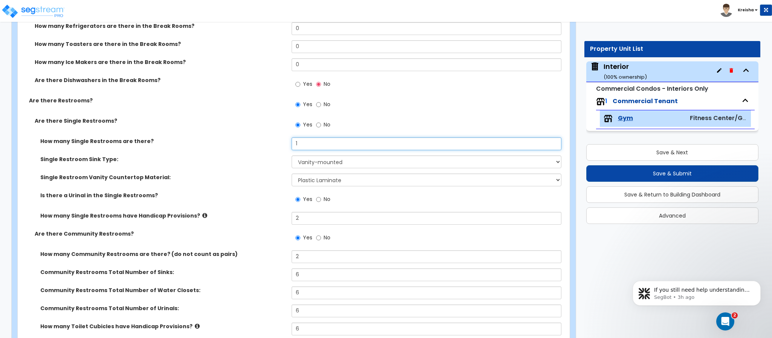
click at [313, 147] on input "1" at bounding box center [427, 144] width 270 height 13
click at [324, 123] on span "No" at bounding box center [327, 125] width 7 height 8
click at [321, 123] on input "No" at bounding box center [318, 125] width 5 height 8
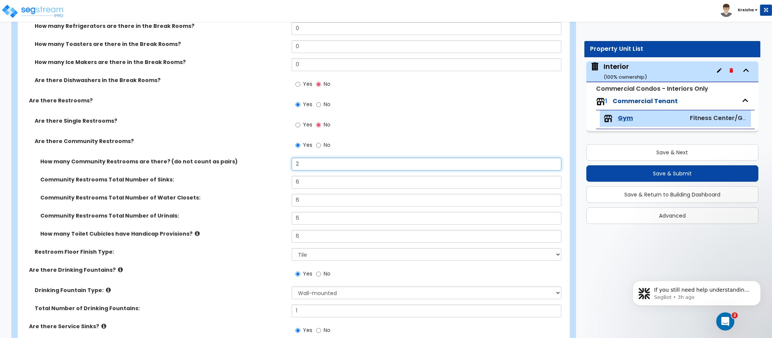
drag, startPoint x: 307, startPoint y: 164, endPoint x: 291, endPoint y: 159, distance: 17.6
click at [293, 161] on input "2" at bounding box center [427, 164] width 270 height 13
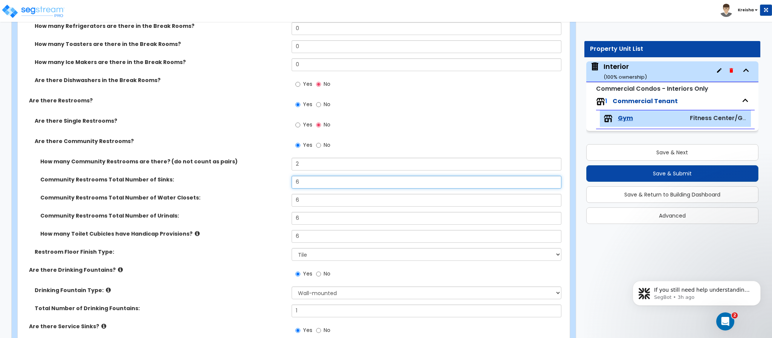
click at [300, 181] on input "6" at bounding box center [427, 182] width 270 height 13
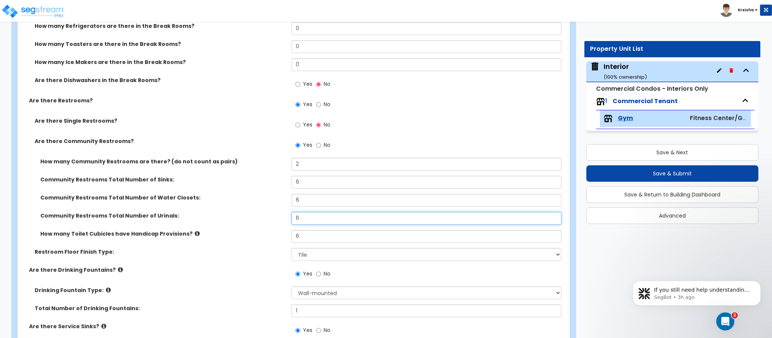
click at [303, 217] on input "6" at bounding box center [427, 218] width 270 height 13
click at [298, 237] on input "6" at bounding box center [427, 236] width 270 height 13
click at [267, 251] on label "Restroom Floor Finish Type:" at bounding box center [160, 252] width 251 height 8
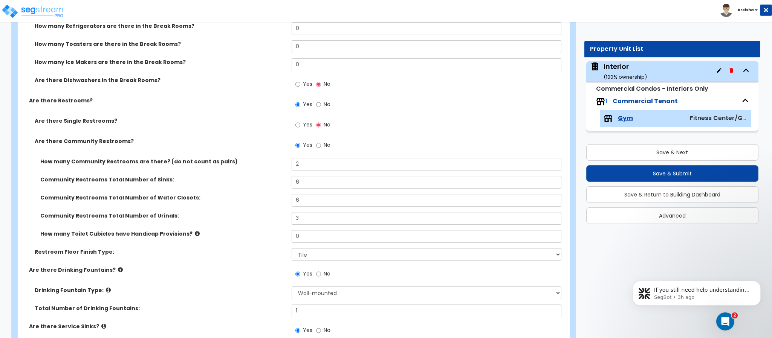
scroll to position [2336, 0]
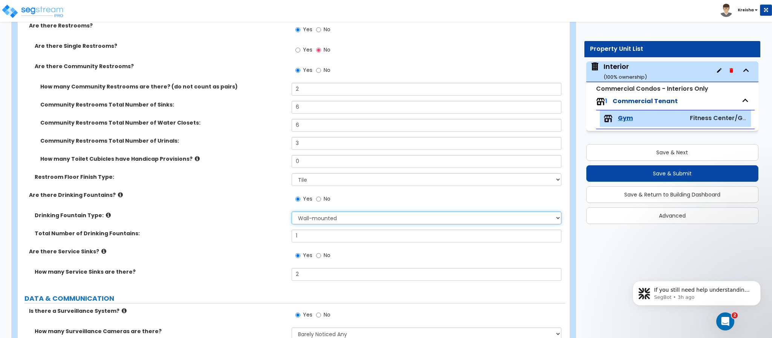
click at [315, 214] on select "Please Choose One Wall-mounted Floor-mounted" at bounding box center [427, 218] width 270 height 13
click at [292, 212] on select "Please Choose One Wall-mounted Floor-mounted" at bounding box center [427, 218] width 270 height 13
drag, startPoint x: 306, startPoint y: 238, endPoint x: 284, endPoint y: 235, distance: 22.7
click at [288, 235] on div "Total Number of Drinking Fountains: 1" at bounding box center [291, 239] width 547 height 18
click at [257, 246] on div "Total Number of Drinking Fountains: 2" at bounding box center [291, 239] width 547 height 18
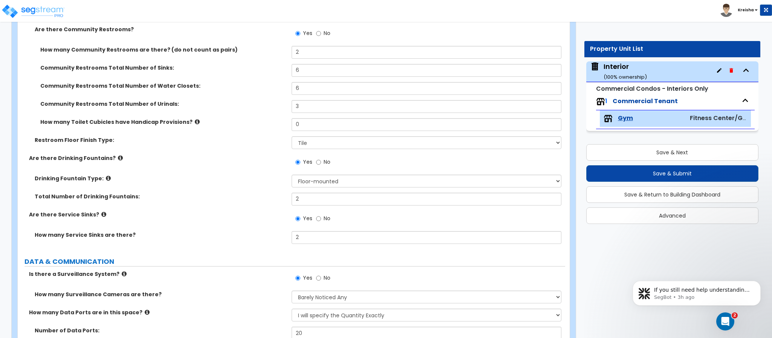
scroll to position [2412, 0]
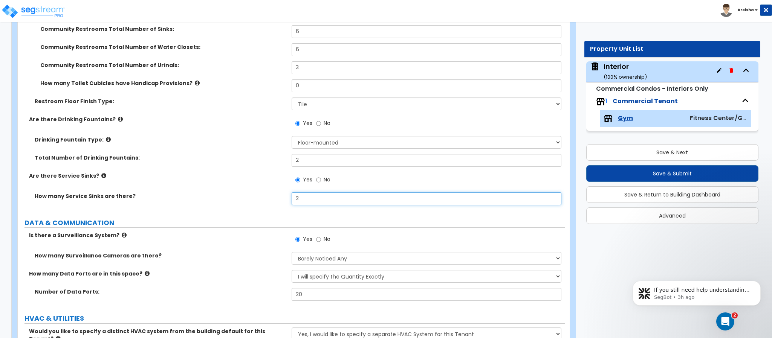
drag, startPoint x: 283, startPoint y: 198, endPoint x: 272, endPoint y: 197, distance: 11.4
click at [272, 197] on div "How many Service Sinks are there? 2" at bounding box center [291, 202] width 547 height 18
click at [257, 209] on div "How many Service Sinks are there? 1" at bounding box center [291, 202] width 547 height 18
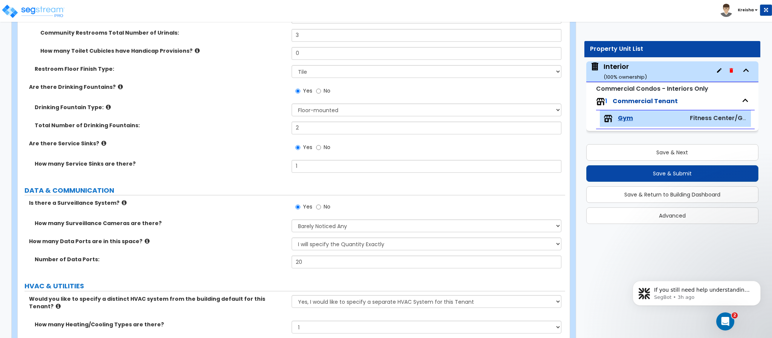
scroll to position [2487, 0]
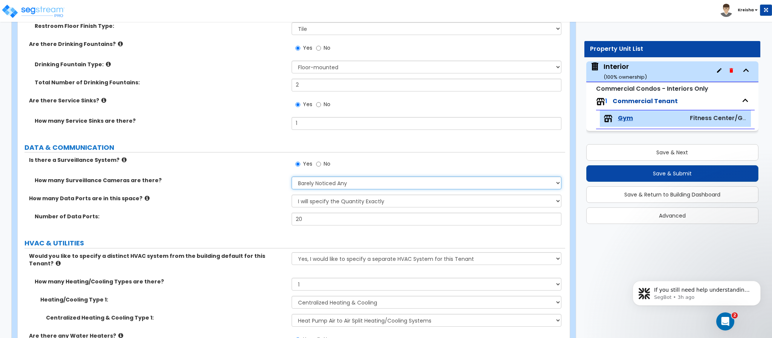
click at [314, 184] on select "Please Choose an Approximation Barely Noticed Any Noticed a Couple Frequently S…" at bounding box center [427, 183] width 270 height 13
click at [292, 177] on select "Please Choose an Approximation Barely Noticed Any Noticed a Couple Frequently S…" at bounding box center [427, 183] width 270 height 13
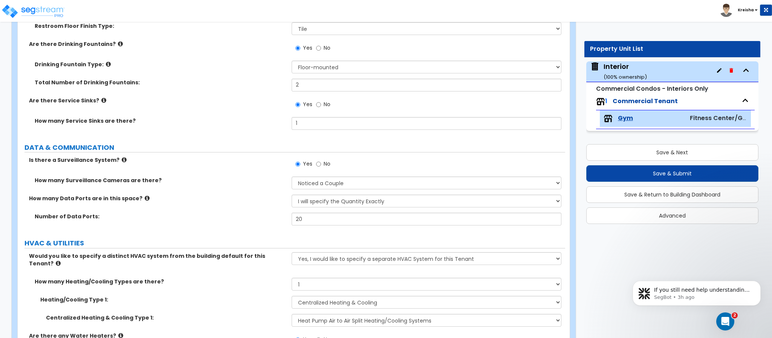
click at [277, 206] on div "How many Data Ports are in this space? None Please Estimate for Me I will speci…" at bounding box center [291, 204] width 547 height 18
click at [325, 196] on select "None Please Estimate for Me I will specify the Quantity Exactly" at bounding box center [427, 201] width 270 height 13
click at [292, 196] on select "None Please Estimate for Me I will specify the Quantity Exactly" at bounding box center [427, 201] width 270 height 13
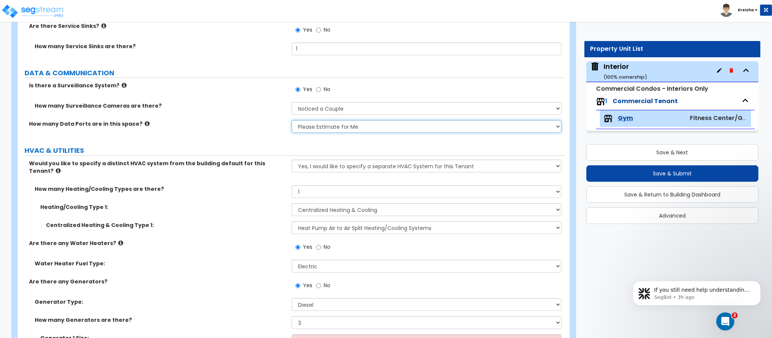
scroll to position [2562, 0]
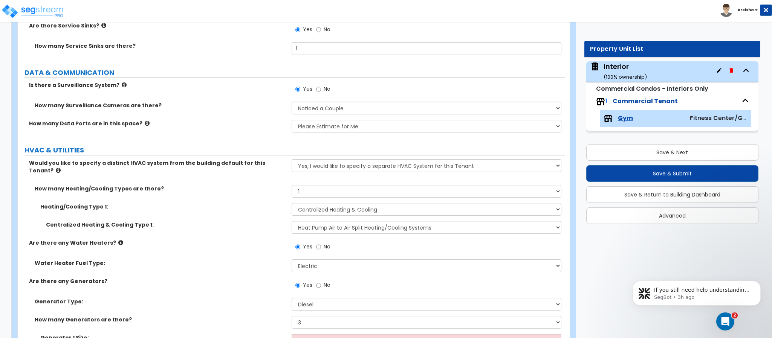
click at [244, 221] on label "Centralized Heating & Cooling Type 1:" at bounding box center [166, 225] width 240 height 8
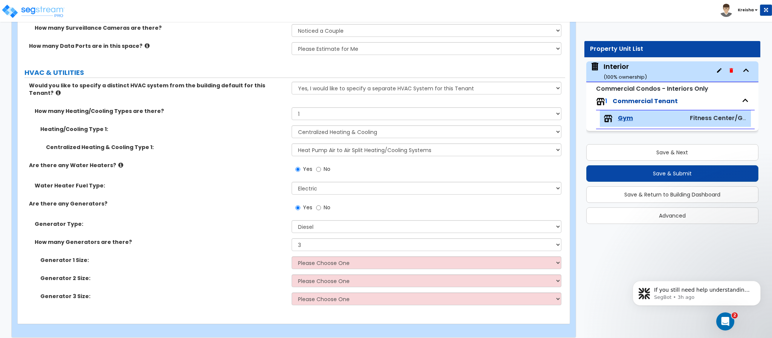
scroll to position [2640, 0]
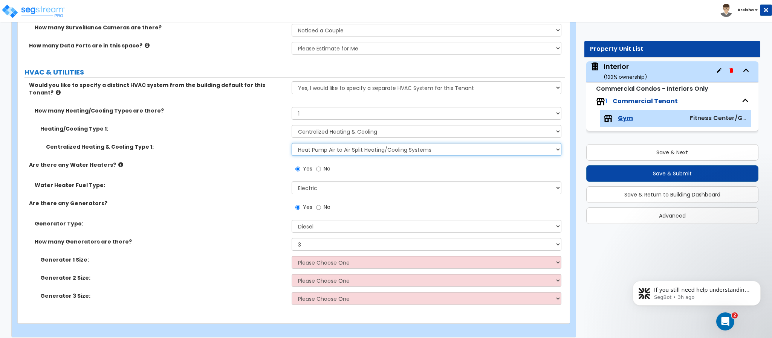
click at [307, 143] on select "Please Choose One Rooftop Unit Furnace-Condenser Forced Air Split Heating/Cooli…" at bounding box center [427, 149] width 270 height 13
click at [292, 143] on select "Please Choose One Rooftop Unit Furnace-Condenser Forced Air Split Heating/Cooli…" at bounding box center [427, 149] width 270 height 13
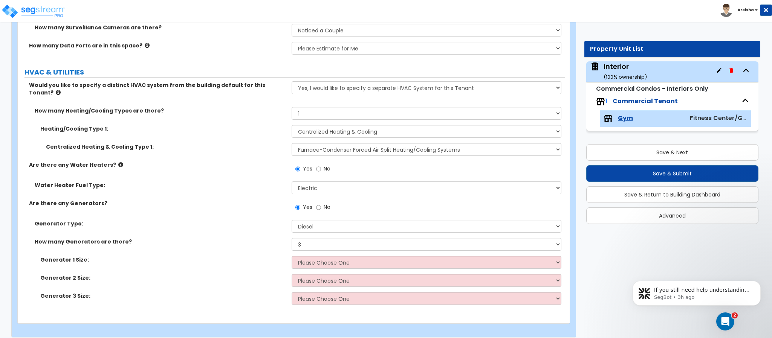
click at [247, 182] on label "Water Heater Fuel Type:" at bounding box center [160, 186] width 251 height 8
click at [322, 182] on select "Please Choose One Gas Electric" at bounding box center [427, 188] width 270 height 13
click at [258, 209] on div "Are there any Generators? Yes No" at bounding box center [291, 210] width 547 height 20
click at [301, 239] on select "None 1 2 3" at bounding box center [427, 244] width 270 height 13
click at [292, 238] on select "None 1 2 3" at bounding box center [427, 244] width 270 height 13
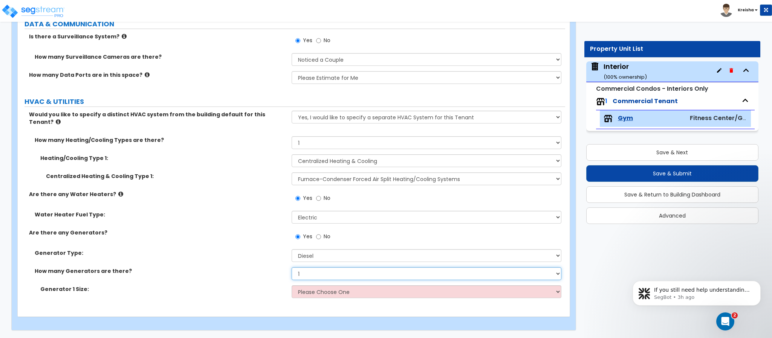
scroll to position [2604, 0]
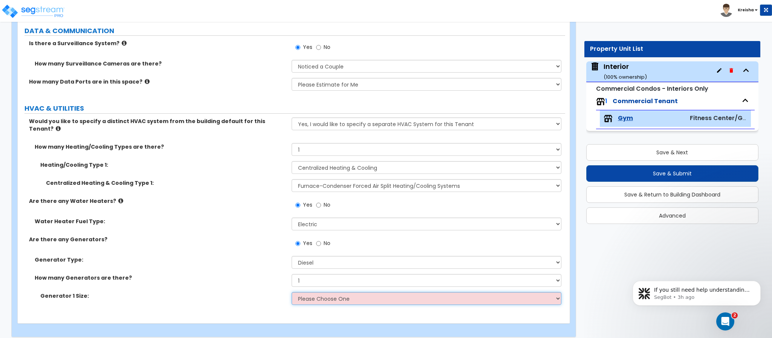
click at [306, 292] on select "Please Choose One 30kW 50kW 75kW 100kW 125 kW 150 kW 175 kW 200 kW 250 kW 300 k…" at bounding box center [427, 298] width 270 height 13
click at [292, 292] on select "Please Choose One 30kW 50kW 75kW 100kW 125 kW 150 kW 175 kW 200 kW 250 kW 300 k…" at bounding box center [427, 298] width 270 height 13
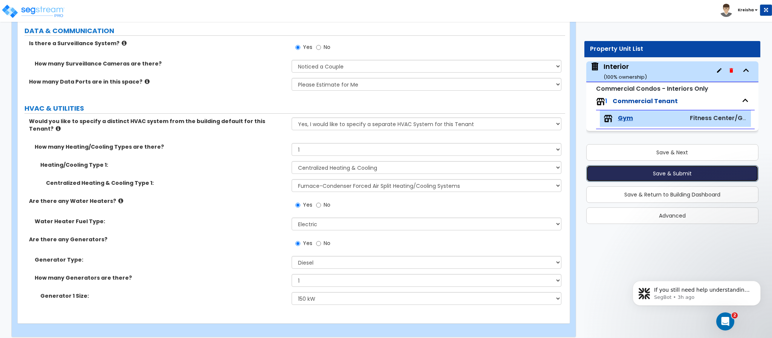
click at [589, 178] on button "Save & Submit" at bounding box center [672, 173] width 172 height 17
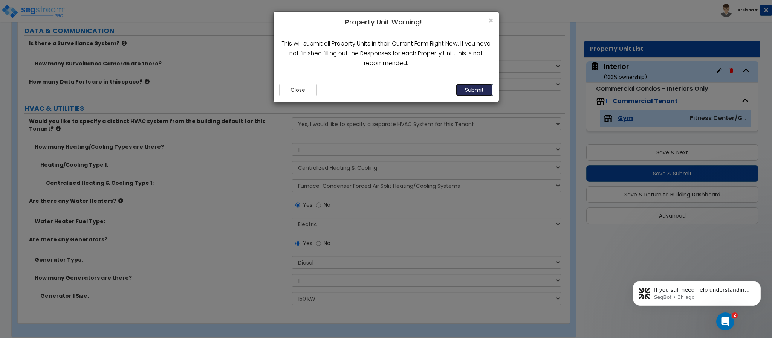
click at [467, 94] on button "Submit" at bounding box center [475, 90] width 38 height 13
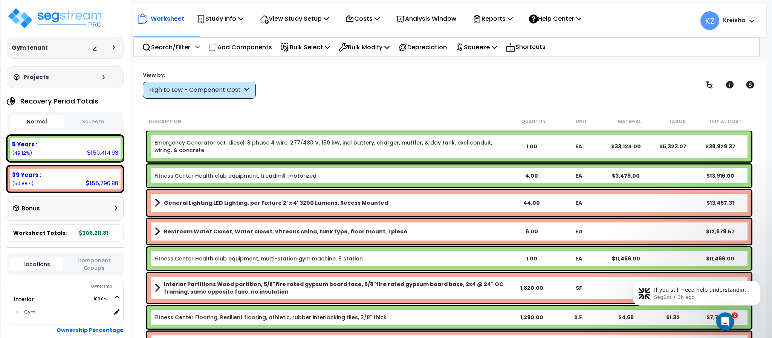
click at [307, 96] on div "View by: High to Low - Component Cost High to Low - Component Cost" at bounding box center [449, 85] width 618 height 28
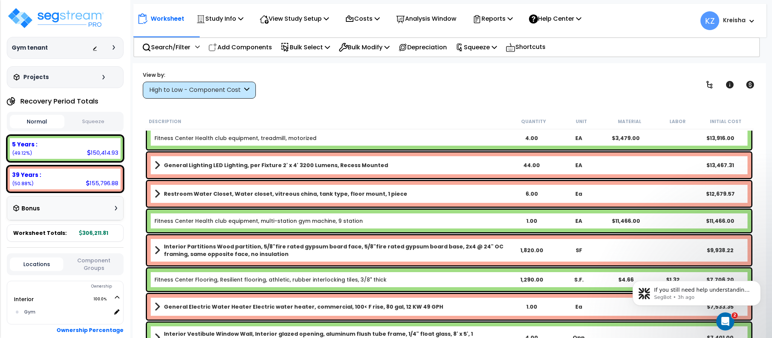
click at [158, 196] on span at bounding box center [157, 194] width 6 height 11
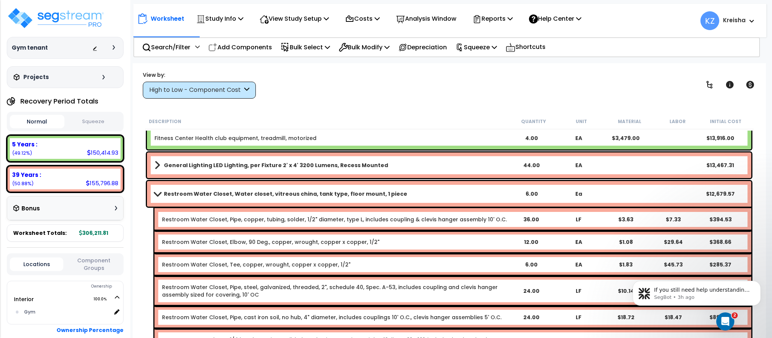
click at [164, 194] on b "Restroom Water Closet, Water closet, vitreous china, tank type, floor mount, 1 …" at bounding box center [285, 194] width 243 height 8
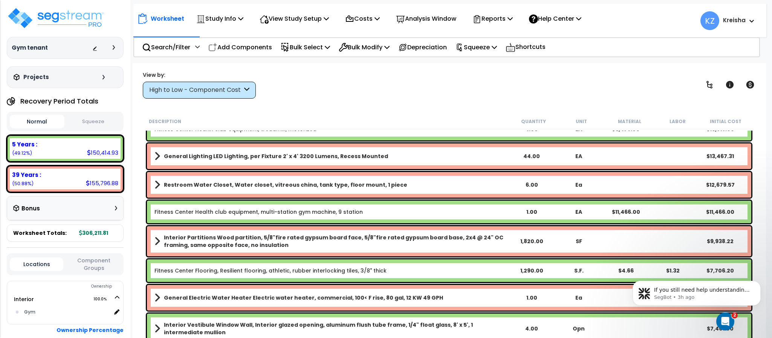
scroll to position [0, 0]
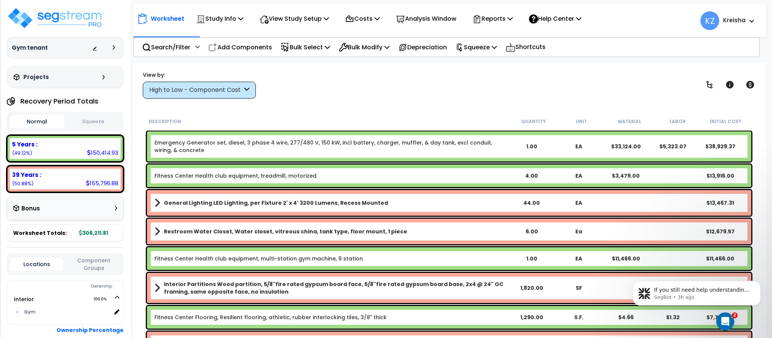
click at [156, 205] on span at bounding box center [157, 203] width 6 height 11
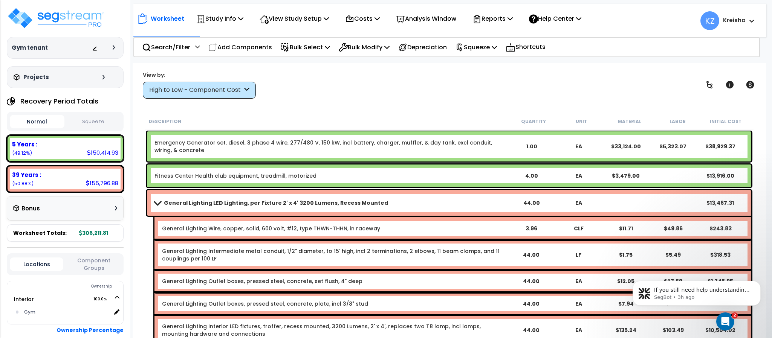
scroll to position [38, 0]
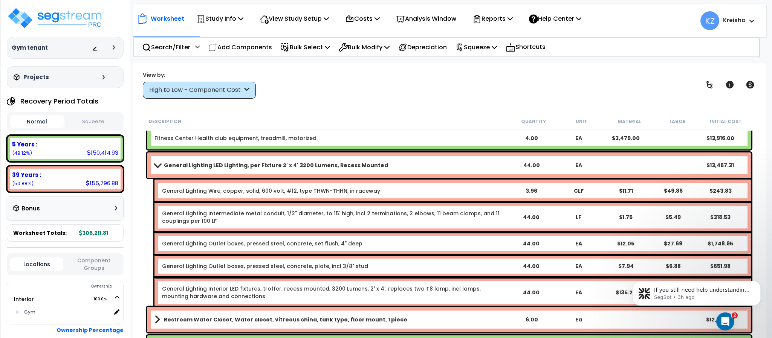
click at [158, 163] on span at bounding box center [157, 165] width 11 height 6
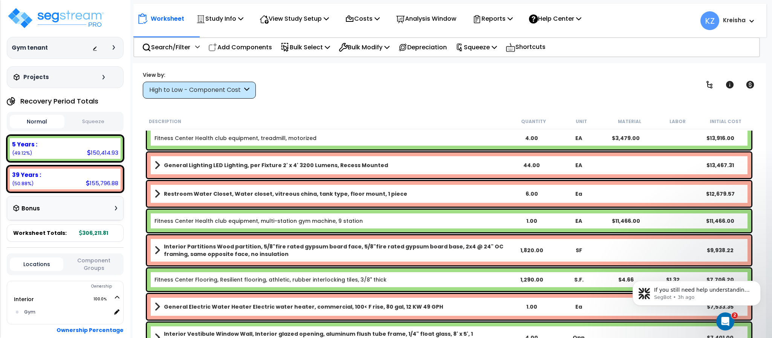
click at [158, 162] on span at bounding box center [157, 165] width 6 height 11
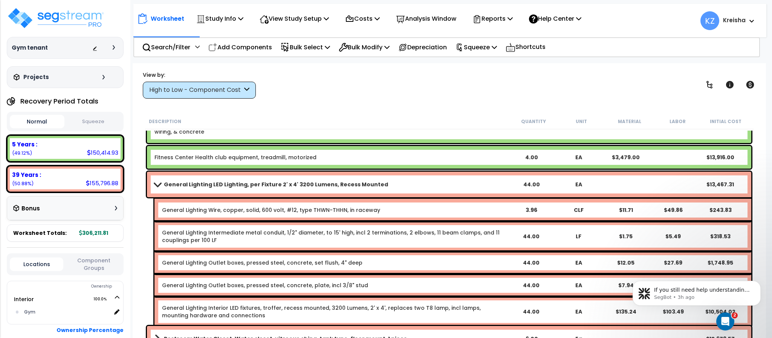
scroll to position [0, 0]
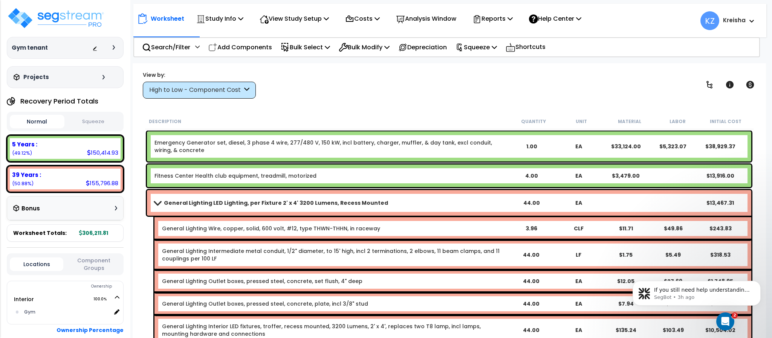
click at [156, 202] on span at bounding box center [157, 203] width 11 height 6
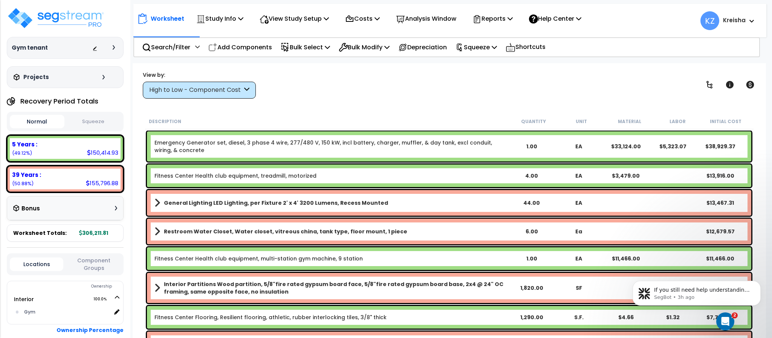
click at [159, 229] on span at bounding box center [157, 231] width 6 height 11
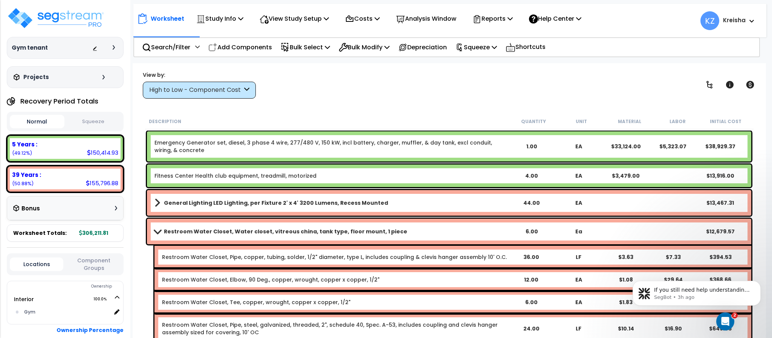
click at [157, 229] on span at bounding box center [157, 232] width 11 height 6
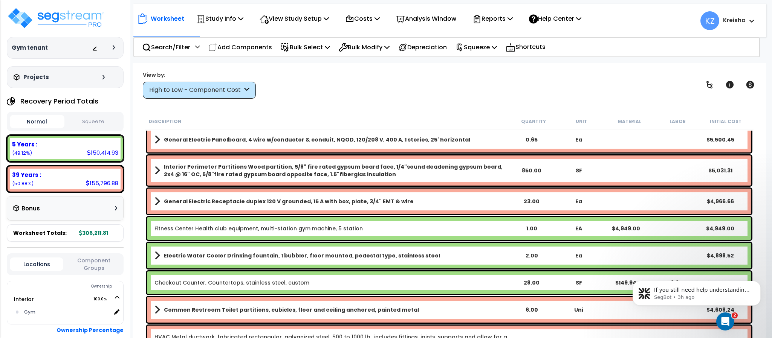
scroll to position [377, 0]
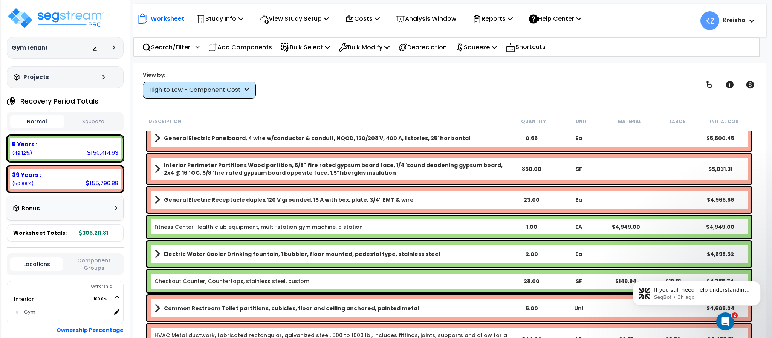
click at [229, 86] on div "High to Low - Component Cost" at bounding box center [195, 90] width 93 height 9
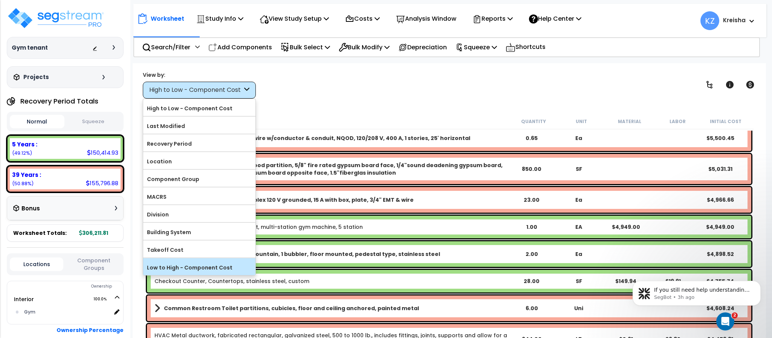
click at [178, 274] on label "Low to High - Component Cost" at bounding box center [199, 267] width 112 height 11
click at [0, 0] on input "Low to High - Component Cost" at bounding box center [0, 0] width 0 height 0
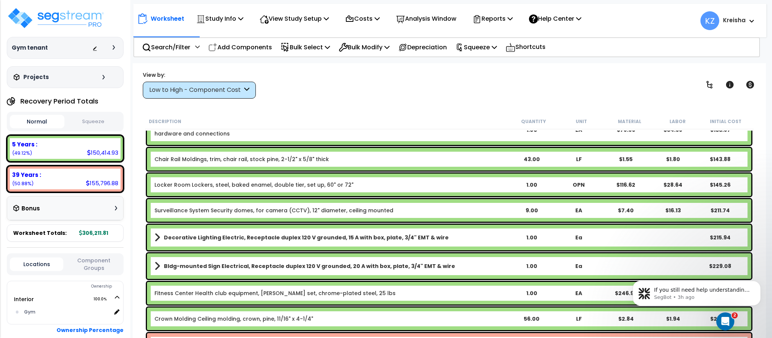
scroll to position [151, 0]
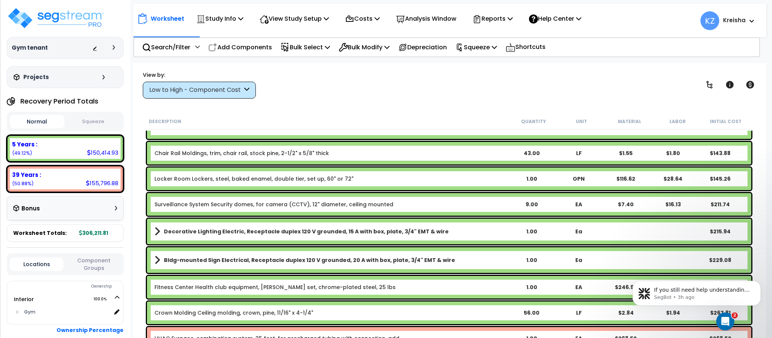
click at [237, 95] on div "Low to High - Component Cost" at bounding box center [199, 90] width 113 height 17
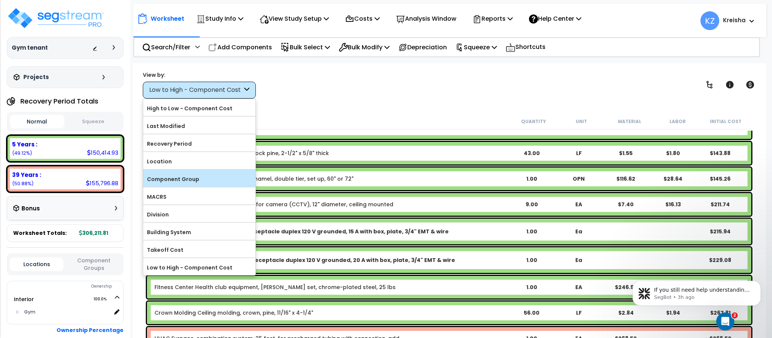
click at [177, 184] on label "Component Group" at bounding box center [199, 179] width 112 height 11
click at [0, 0] on input "Component Group" at bounding box center [0, 0] width 0 height 0
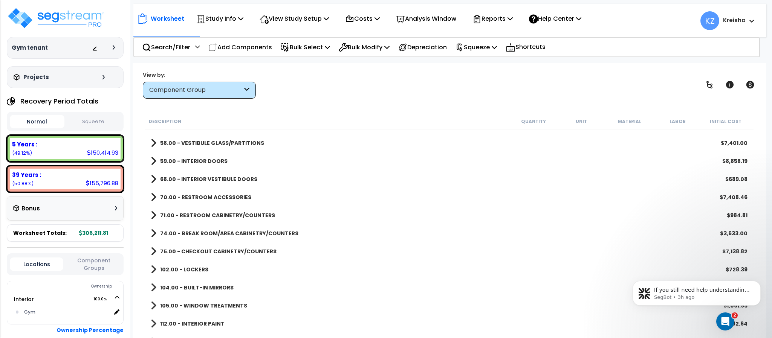
scroll to position [0, 0]
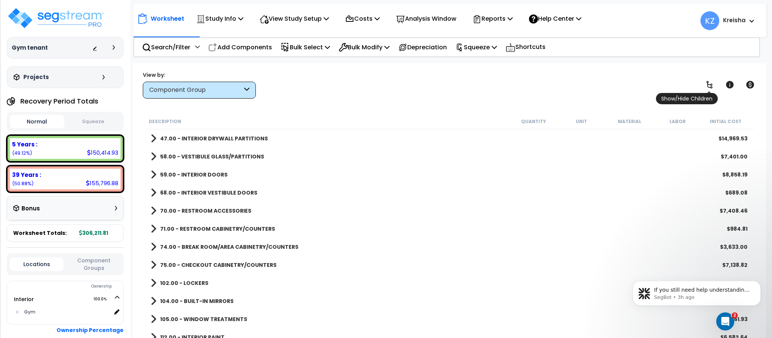
click at [705, 89] on icon at bounding box center [709, 84] width 9 height 9
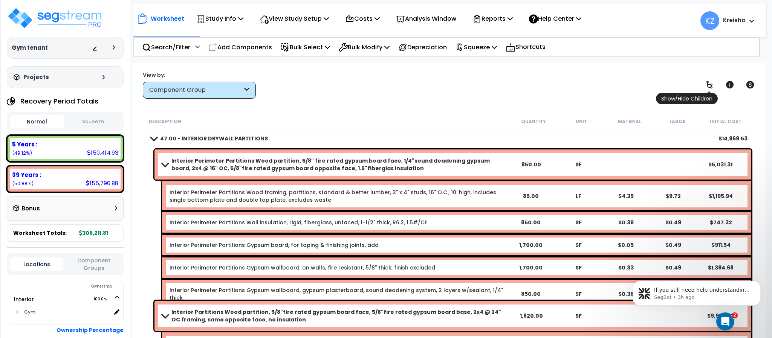
click at [705, 89] on icon at bounding box center [709, 84] width 9 height 9
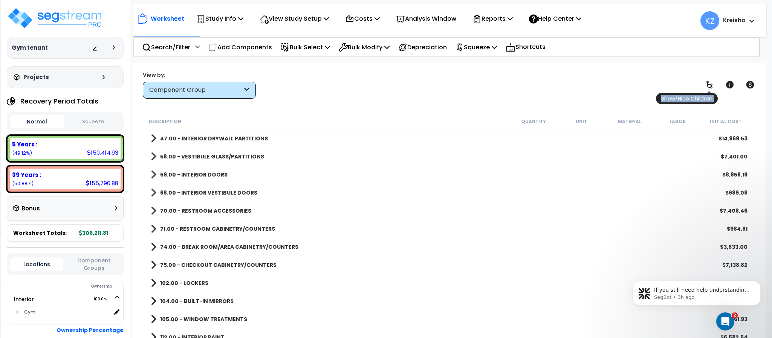
click at [705, 89] on icon at bounding box center [709, 84] width 9 height 9
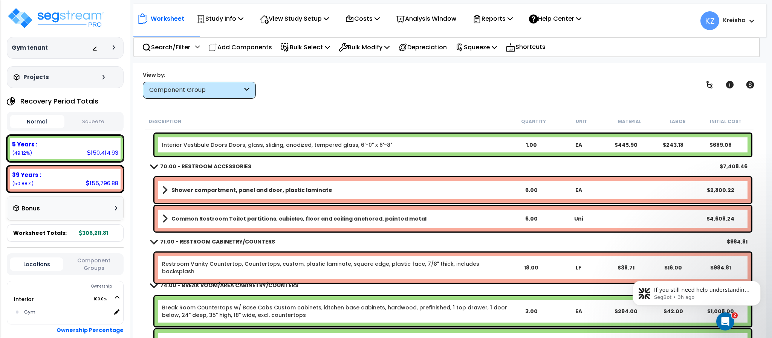
scroll to position [264, 0]
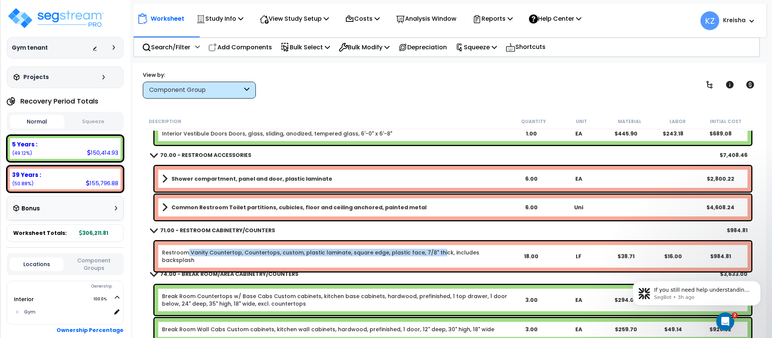
drag, startPoint x: 187, startPoint y: 253, endPoint x: 433, endPoint y: 254, distance: 246.8
click at [433, 254] on link "Restroom Vanity Countertop, Countertops, custom, plastic laminate, square edge,…" at bounding box center [335, 256] width 346 height 15
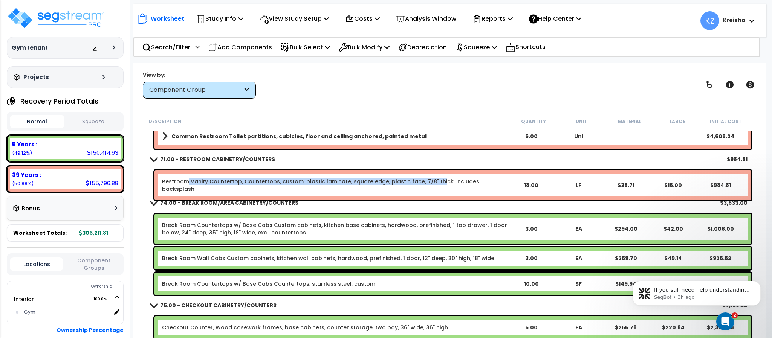
scroll to position [339, 0]
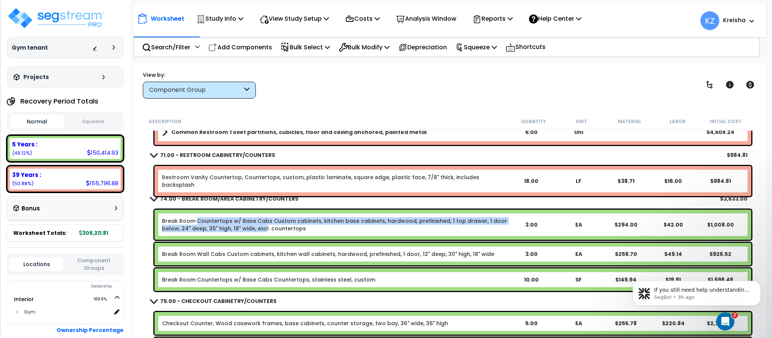
drag, startPoint x: 204, startPoint y: 224, endPoint x: 261, endPoint y: 232, distance: 58.2
click at [261, 232] on div "Break Room Countertops w/ Base Cabs Custom cabinets, kitchen base cabinets, har…" at bounding box center [452, 225] width 597 height 30
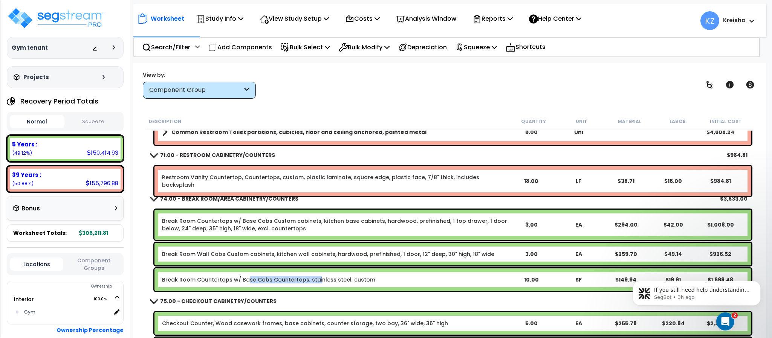
drag, startPoint x: 243, startPoint y: 274, endPoint x: 319, endPoint y: 257, distance: 77.6
click at [317, 278] on div "Break Room Countertops w/ Base Cabs Countertops, stainless steel, custom 10.00 …" at bounding box center [452, 280] width 597 height 23
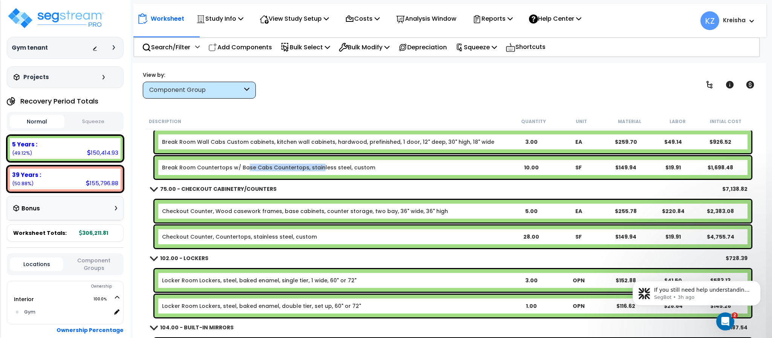
scroll to position [452, 0]
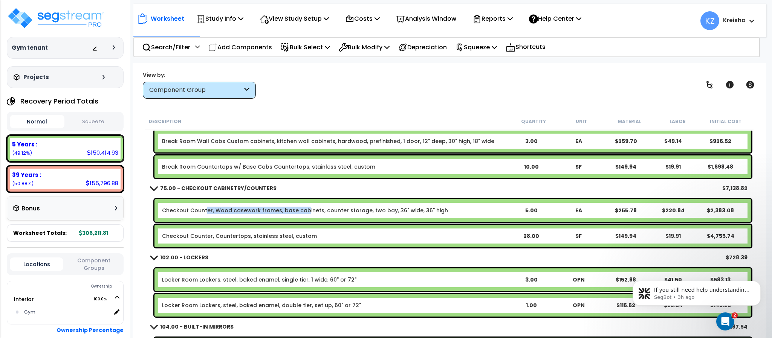
drag, startPoint x: 205, startPoint y: 210, endPoint x: 303, endPoint y: 214, distance: 98.4
click at [303, 214] on link "Checkout Counter, Wood casework frames, base cabinets, counter storage, two bay…" at bounding box center [305, 211] width 286 height 8
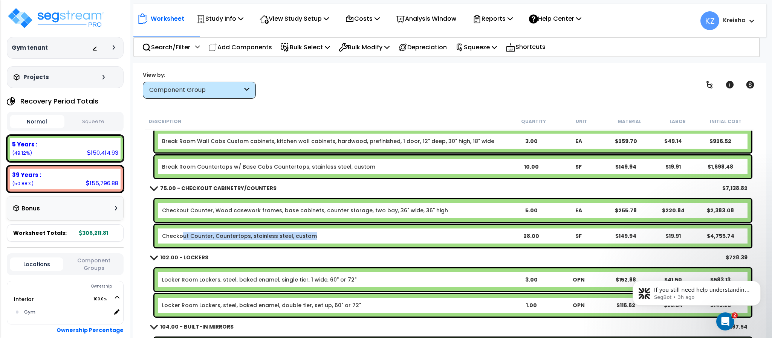
drag, startPoint x: 184, startPoint y: 237, endPoint x: 308, endPoint y: 234, distance: 124.4
click at [308, 234] on link "Checkout Counter, Countertops, stainless steel, custom" at bounding box center [239, 236] width 155 height 8
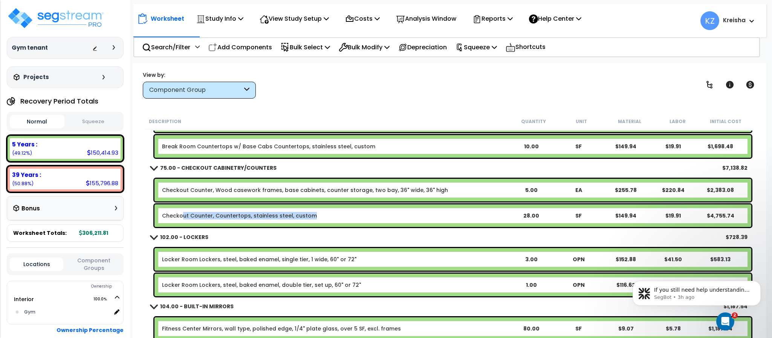
scroll to position [490, 0]
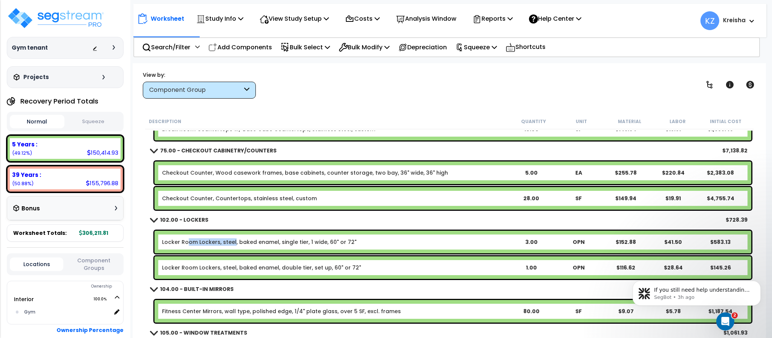
drag, startPoint x: 186, startPoint y: 245, endPoint x: 257, endPoint y: 249, distance: 70.9
click at [258, 245] on link "Locker Room Lockers, steel, baked enamel, single tier, 1 wide, 60" or 72"" at bounding box center [259, 243] width 194 height 8
drag, startPoint x: 212, startPoint y: 266, endPoint x: 275, endPoint y: 266, distance: 63.3
click at [275, 266] on link "Locker Room Lockers, steel, baked enamel, double tier, set up, 60" or 72"" at bounding box center [261, 268] width 199 height 8
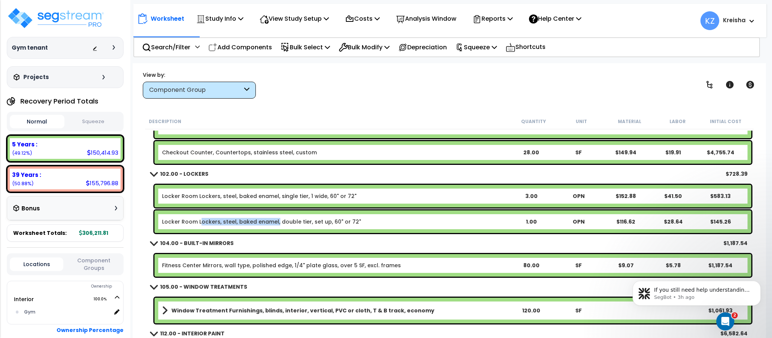
scroll to position [603, 0]
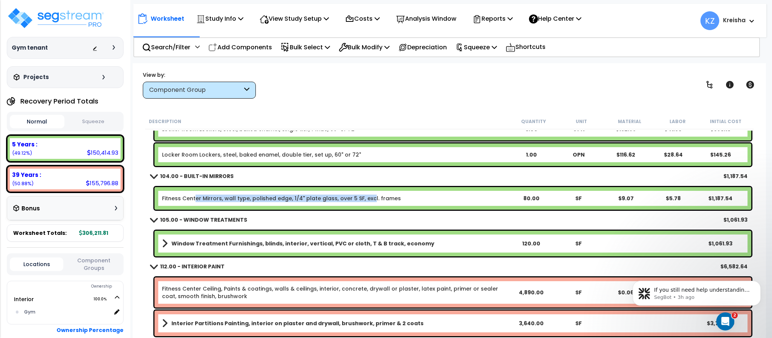
drag, startPoint x: 194, startPoint y: 203, endPoint x: 367, endPoint y: 203, distance: 173.0
click at [367, 203] on div "Fitness Center Mirrors, wall type, polished edge, 1/4" plate glass, over 5 SF, …" at bounding box center [452, 198] width 597 height 23
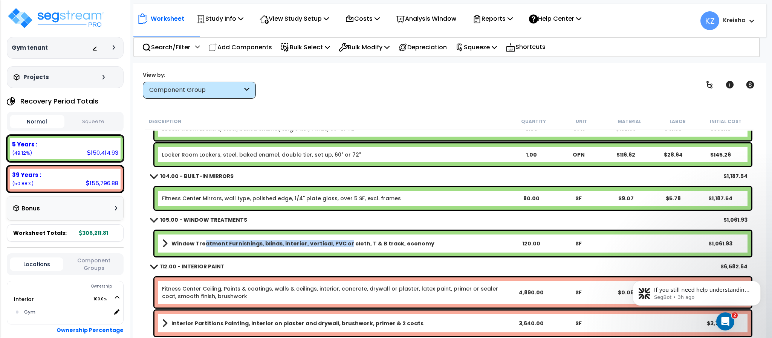
drag, startPoint x: 203, startPoint y: 247, endPoint x: 342, endPoint y: 242, distance: 139.1
click at [342, 242] on link "Window Treatment Furnishings, blinds, interior, vertical, PVC or cloth, T & B t…" at bounding box center [335, 244] width 346 height 11
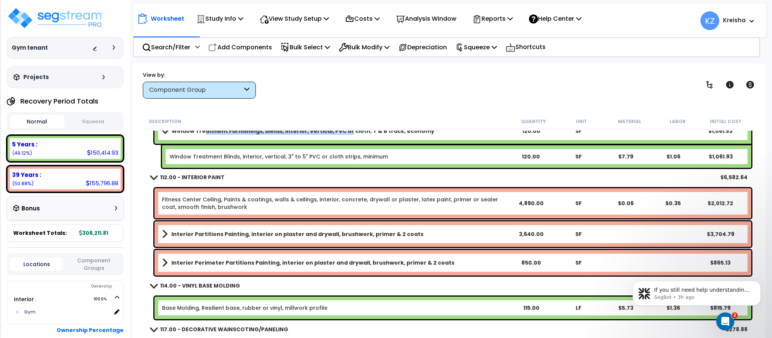
scroll to position [716, 0]
click at [219, 139] on div "Window Treatment Furnishings, blinds, interior, vertical, PVC or cloth, T & B t…" at bounding box center [452, 131] width 597 height 26
click at [200, 135] on link "Window Treatment Furnishings, blinds, interior, vertical, PVC or cloth, T & B t…" at bounding box center [335, 130] width 346 height 11
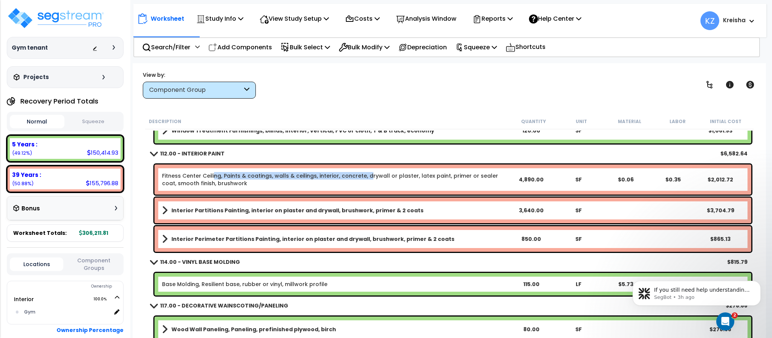
drag, startPoint x: 213, startPoint y: 176, endPoint x: 364, endPoint y: 170, distance: 151.2
click at [364, 170] on div "Fitness Center Ceiling, Paints & coatings, walls & ceilings, interior, concrete…" at bounding box center [452, 180] width 597 height 30
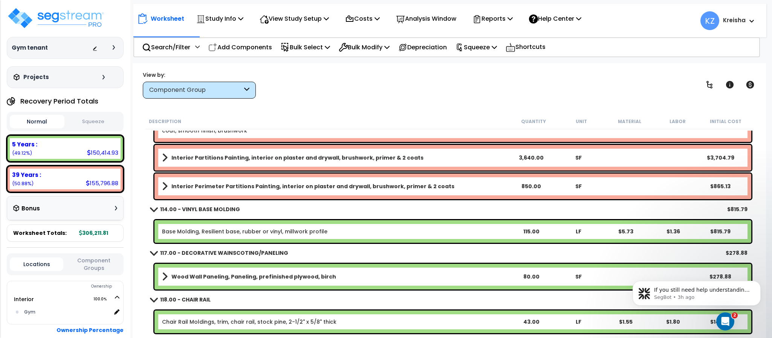
scroll to position [791, 0]
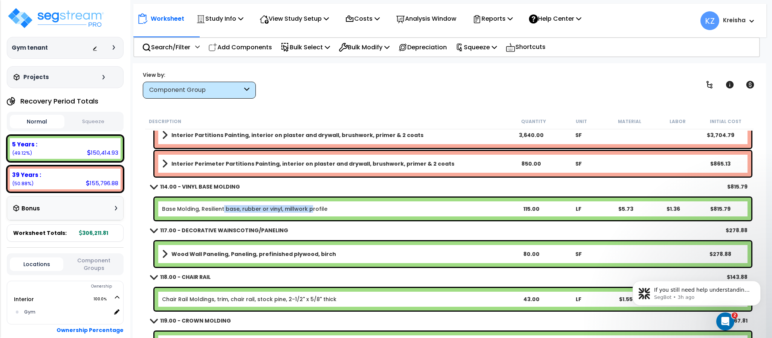
drag, startPoint x: 222, startPoint y: 210, endPoint x: 307, endPoint y: 211, distance: 85.9
click at [307, 211] on link "Base Molding, Resilient base, rubber or vinyl, millwork profile" at bounding box center [244, 209] width 165 height 8
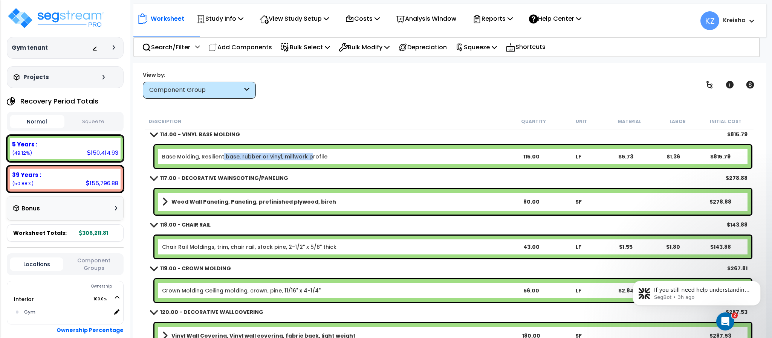
scroll to position [866, 0]
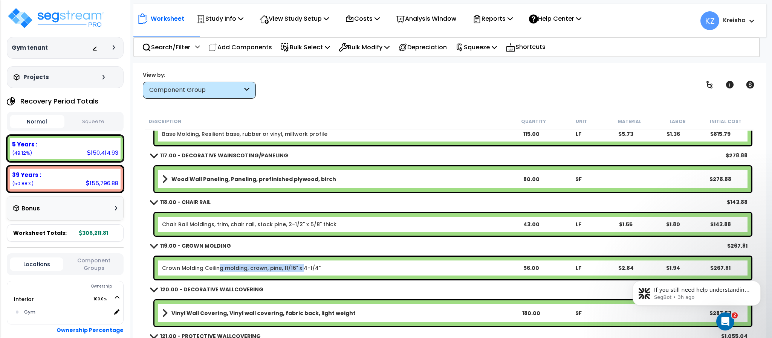
drag, startPoint x: 218, startPoint y: 267, endPoint x: 301, endPoint y: 267, distance: 82.9
click at [301, 267] on link "Crown Molding Ceiling molding, crown, pine, 11/16" x 4-1/4"" at bounding box center [241, 269] width 159 height 8
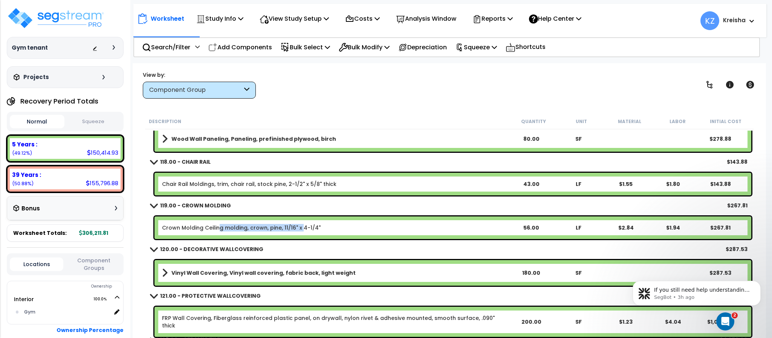
scroll to position [942, 0]
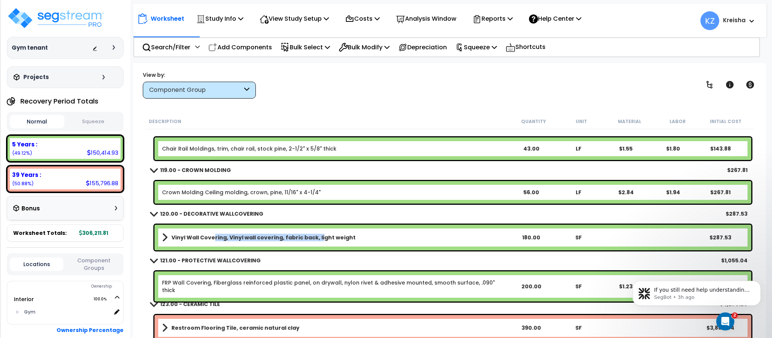
drag, startPoint x: 213, startPoint y: 242, endPoint x: 319, endPoint y: 235, distance: 106.1
click at [319, 235] on div "Vinyl Wall Covering, Vinyl wall covering, fabric back, light weight 180.00 SF $…" at bounding box center [452, 238] width 597 height 26
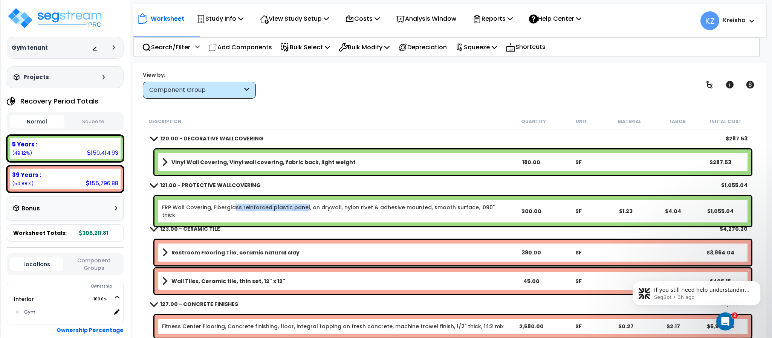
drag, startPoint x: 234, startPoint y: 209, endPoint x: 304, endPoint y: 209, distance: 69.7
click at [304, 209] on link "FRP Wall Covering, Fiberglass reinforced plastic panel, on drywall, nylon rivet…" at bounding box center [335, 211] width 346 height 15
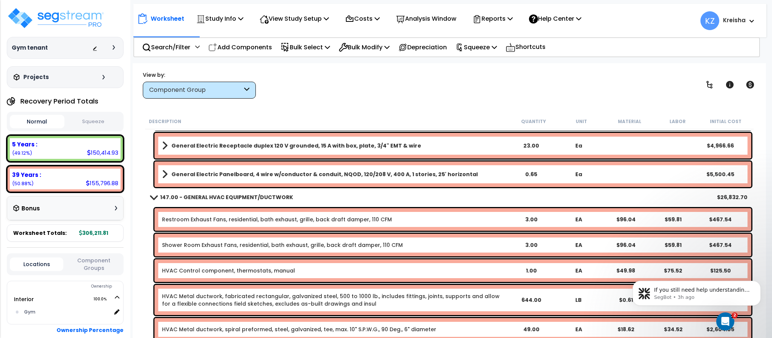
scroll to position [1846, 0]
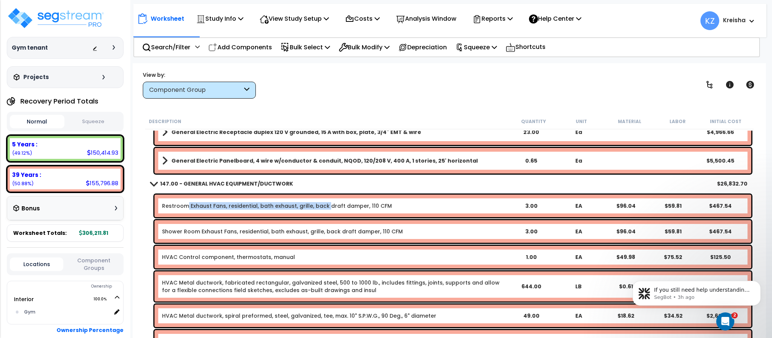
drag, startPoint x: 187, startPoint y: 207, endPoint x: 324, endPoint y: 206, distance: 137.5
click at [324, 206] on link "Restroom Exhaust Fans, residential, bath exhaust, grille, back draft damper, 11…" at bounding box center [277, 206] width 230 height 8
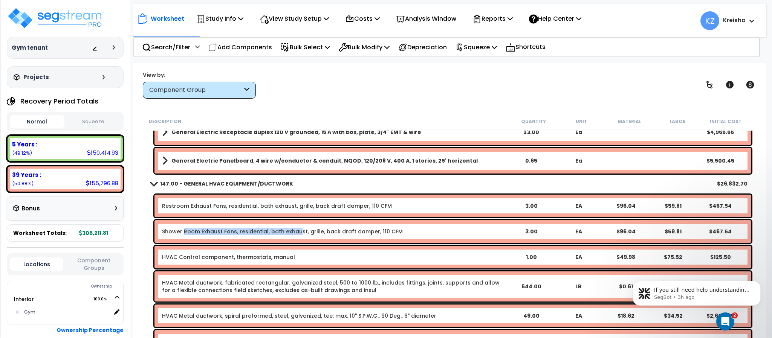
drag, startPoint x: 182, startPoint y: 228, endPoint x: 298, endPoint y: 231, distance: 115.3
click at [298, 231] on link "Shower Room Exhaust Fans, residential, bath exhaust, grille, back draft damper,…" at bounding box center [282, 232] width 241 height 8
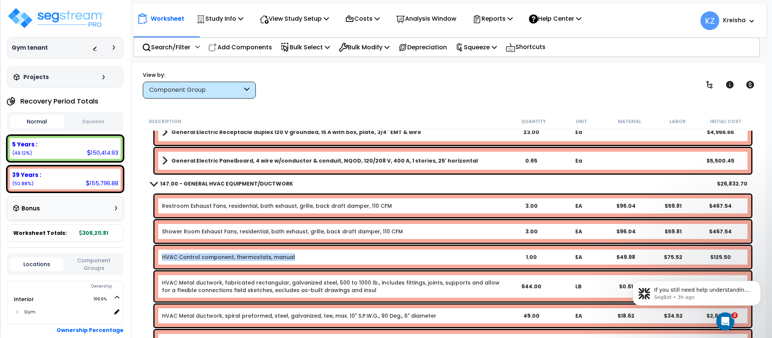
drag, startPoint x: 162, startPoint y: 259, endPoint x: 324, endPoint y: 254, distance: 162.1
click at [324, 254] on b "HVAC Control component, thermostats, manual" at bounding box center [335, 258] width 346 height 8
click at [267, 259] on link "HVAC Control component, thermostats, manual" at bounding box center [228, 258] width 133 height 8
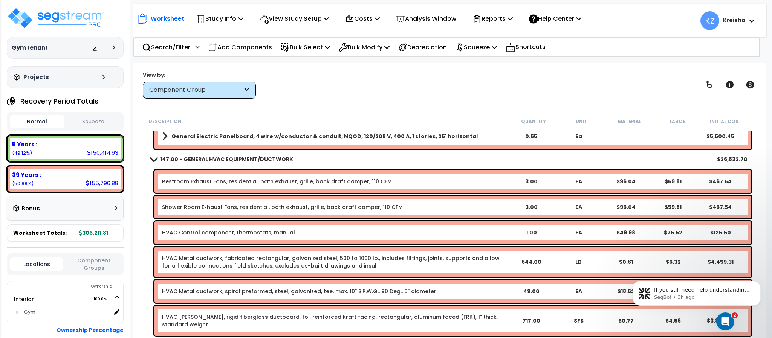
scroll to position [1884, 0]
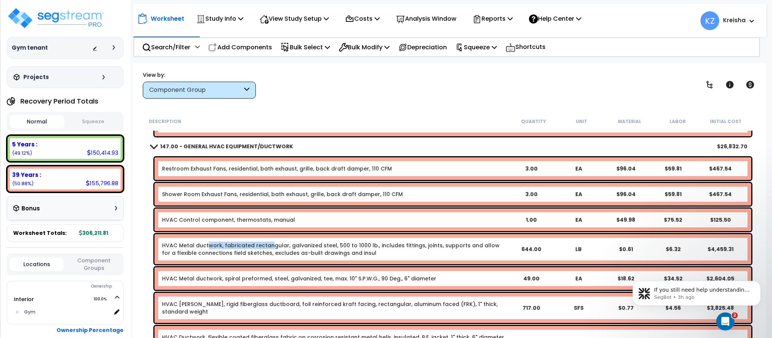
drag, startPoint x: 208, startPoint y: 241, endPoint x: 268, endPoint y: 241, distance: 60.3
click at [268, 242] on link "HVAC Metal ductwork, fabricated rectangular, galvanized steel, 500 to 1000 lb.,…" at bounding box center [335, 249] width 346 height 15
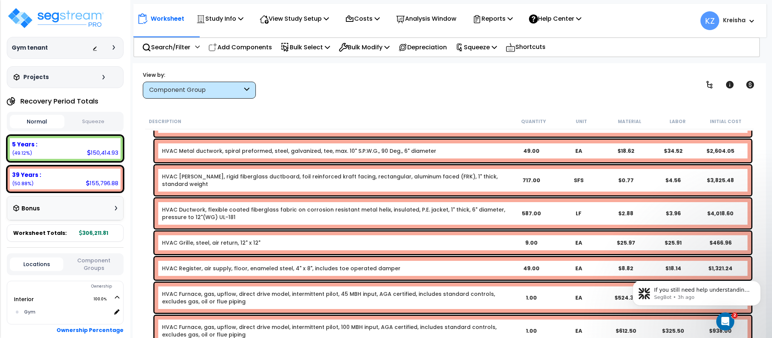
scroll to position [2035, 0]
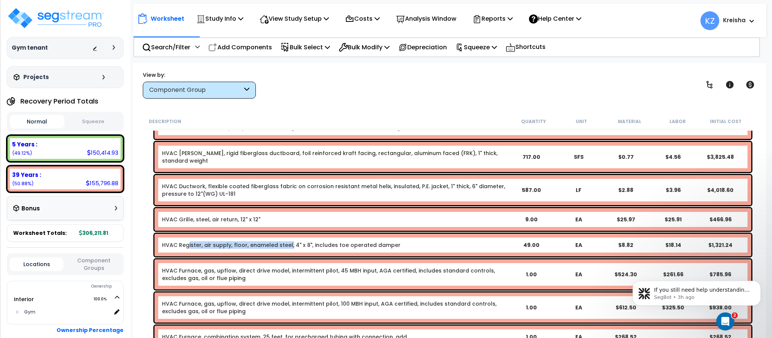
drag, startPoint x: 187, startPoint y: 243, endPoint x: 287, endPoint y: 240, distance: 100.7
click at [287, 240] on div "HVAC Register, air supply, floor, enameled steel, 4" x 8", includes toe operate…" at bounding box center [452, 245] width 597 height 23
drag, startPoint x: 165, startPoint y: 273, endPoint x: 214, endPoint y: 270, distance: 48.7
click at [214, 270] on link "HVAC Furnace, gas, upflow, direct drive model, intermittent pilot, 45 MBH input…" at bounding box center [335, 274] width 346 height 15
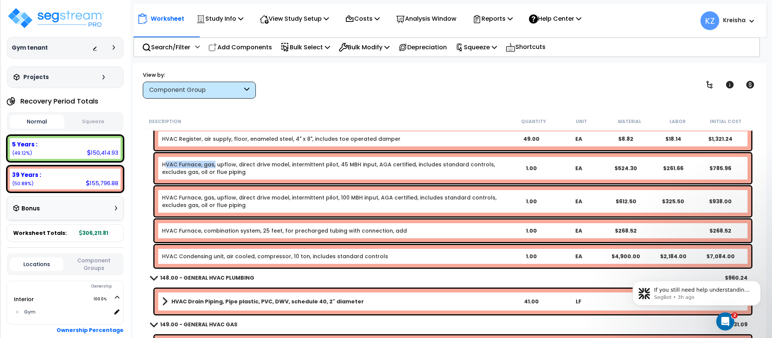
scroll to position [2148, 0]
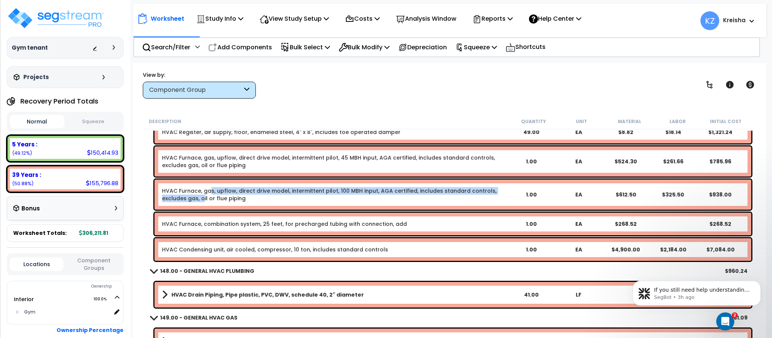
drag, startPoint x: 177, startPoint y: 198, endPoint x: 208, endPoint y: 193, distance: 30.9
click at [208, 193] on link "HVAC Furnace, gas, upflow, direct drive model, intermittent pilot, 100 MBH inpu…" at bounding box center [335, 194] width 346 height 15
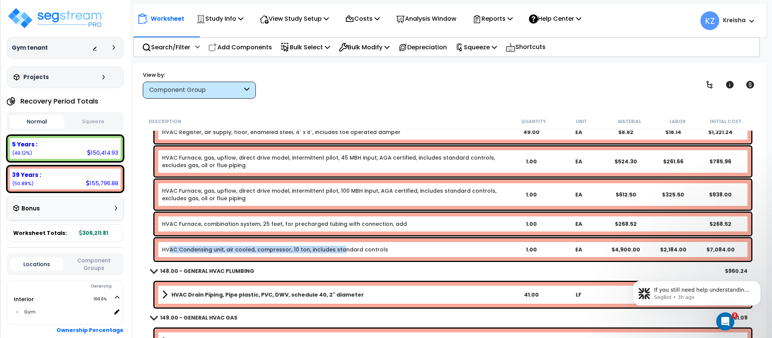
drag, startPoint x: 168, startPoint y: 249, endPoint x: 337, endPoint y: 255, distance: 169.7
click at [337, 255] on div "HVAC Condensing unit, air cooled, compressor, 10 ton, includes standard control…" at bounding box center [452, 250] width 597 height 23
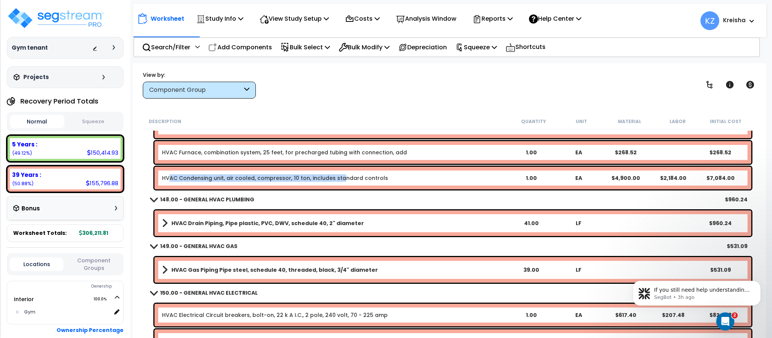
scroll to position [2261, 0]
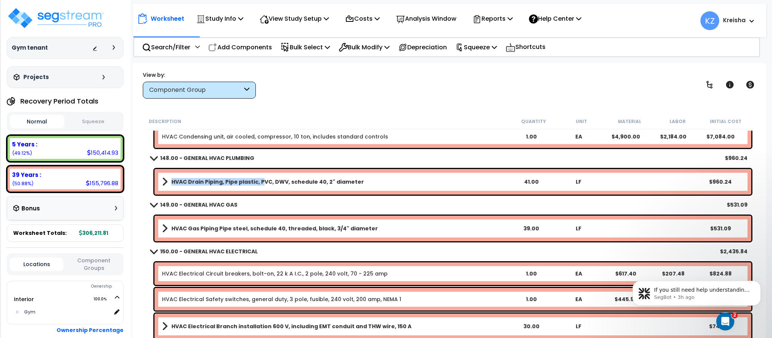
drag, startPoint x: 171, startPoint y: 185, endPoint x: 262, endPoint y: 181, distance: 91.3
click at [262, 181] on b "HVAC Drain Piping, Pipe plastic, PVC, DWV, schedule 40, 2" diameter" at bounding box center [267, 182] width 193 height 8
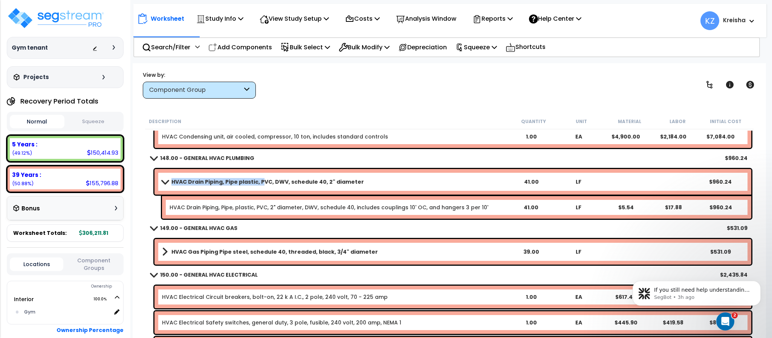
click at [261, 181] on b "HVAC Drain Piping, Pipe plastic, PVC, DWV, schedule 40, 2" diameter" at bounding box center [267, 182] width 193 height 8
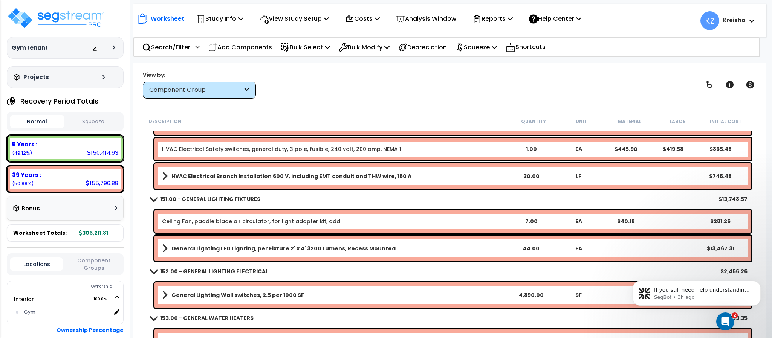
scroll to position [2412, 0]
drag, startPoint x: 189, startPoint y: 222, endPoint x: 294, endPoint y: 213, distance: 105.5
click at [294, 213] on div "Ceiling Fan, paddle blade air circulator, for light adapter kit, add 7.00 EA $4…" at bounding box center [452, 221] width 597 height 23
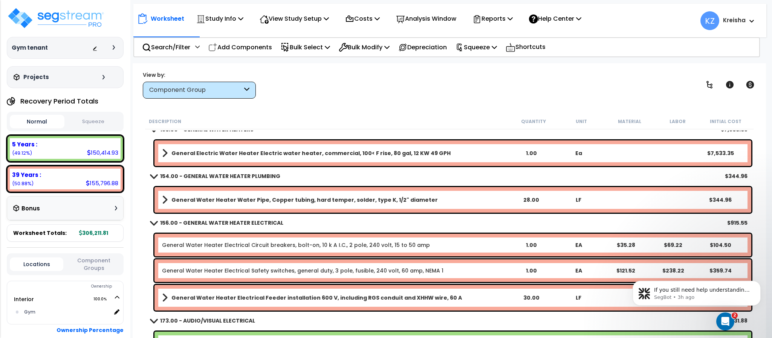
scroll to position [2638, 0]
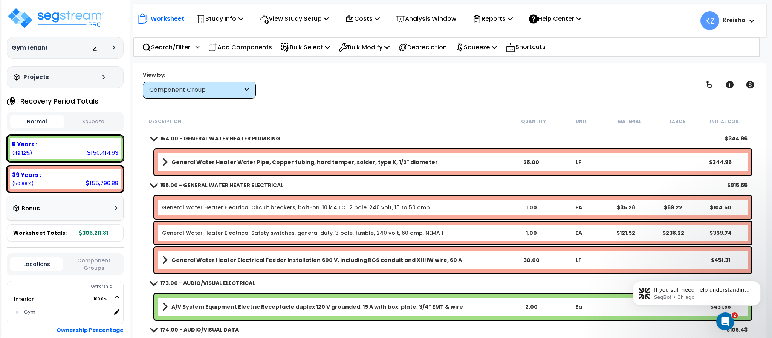
click at [583, 85] on div "View by: Component Group High to Low - Component Cost" at bounding box center [449, 85] width 618 height 28
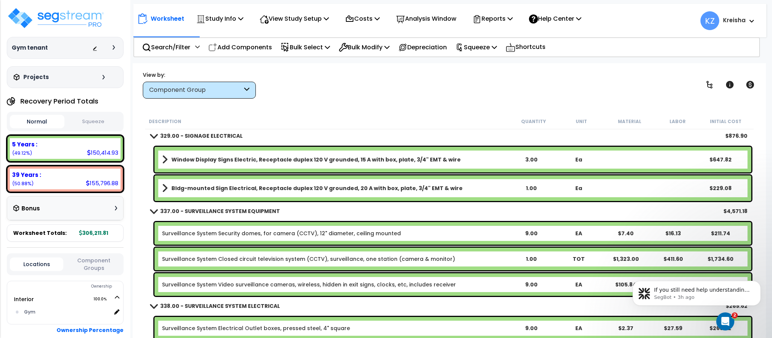
scroll to position [33, 0]
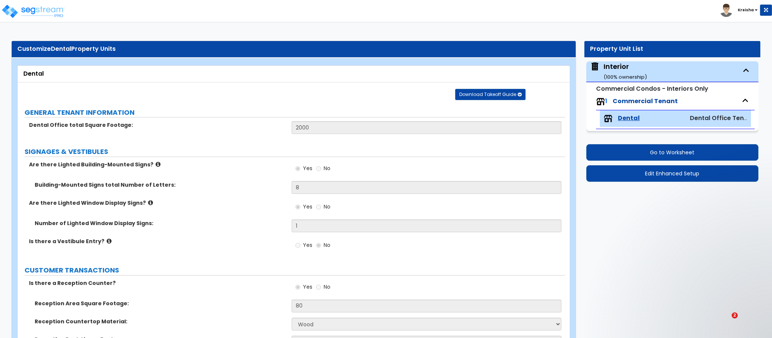
select select "7"
select select "8"
select select "1"
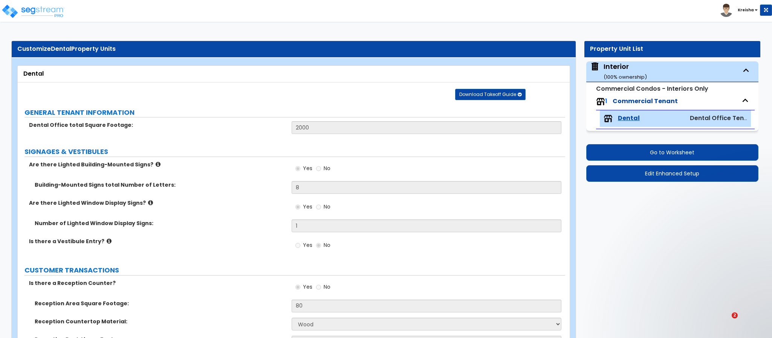
select select "2"
select select "1"
select select "5"
select select "1"
select select "2"
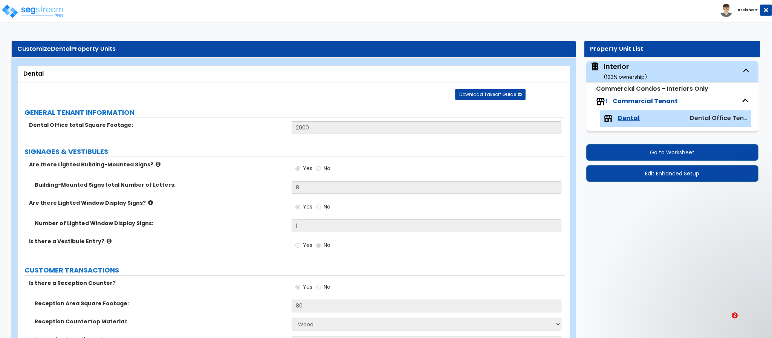
select select "2"
select select "6"
select select "5"
select select "2"
select select "1"
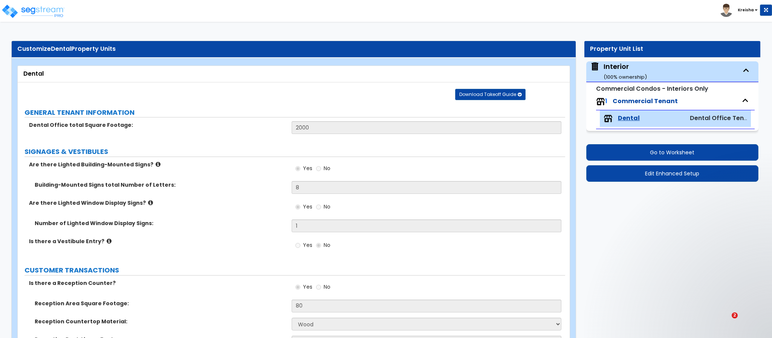
select select "2"
select select "8"
select select "1"
select select "2"
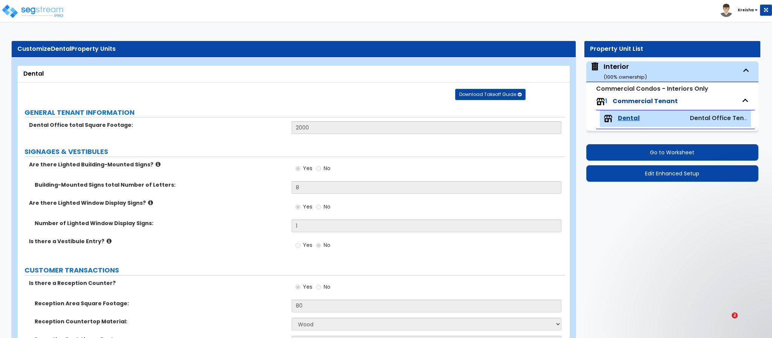
select select "2"
select select "1"
select select "2"
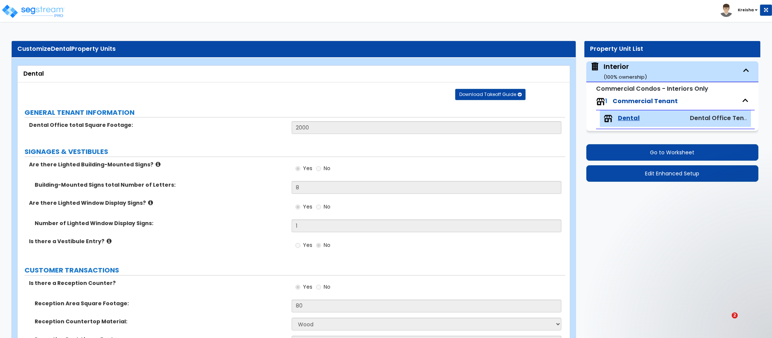
select select "1"
select select "4"
select select "2"
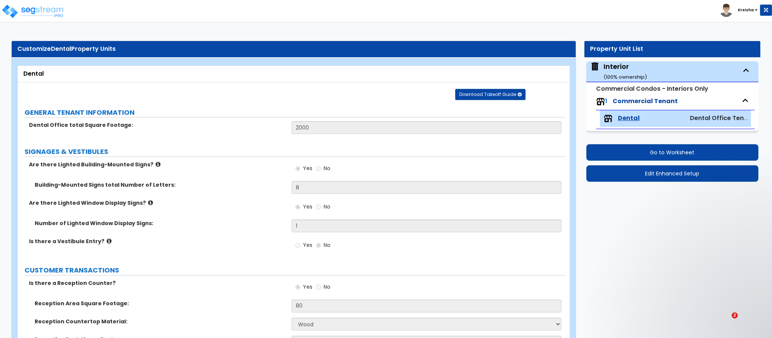
select select "1"
select select "3"
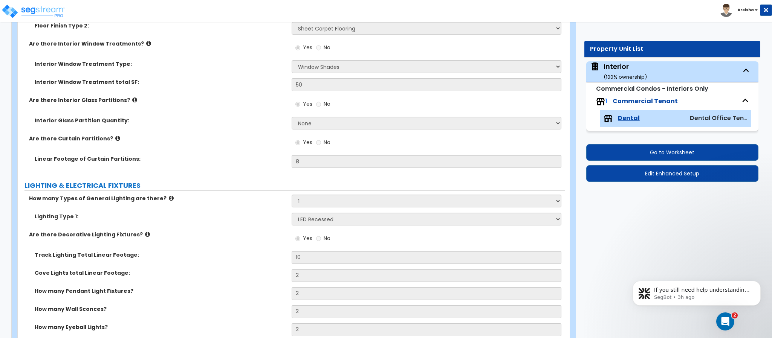
scroll to position [1776, 0]
